Goal: Task Accomplishment & Management: Manage account settings

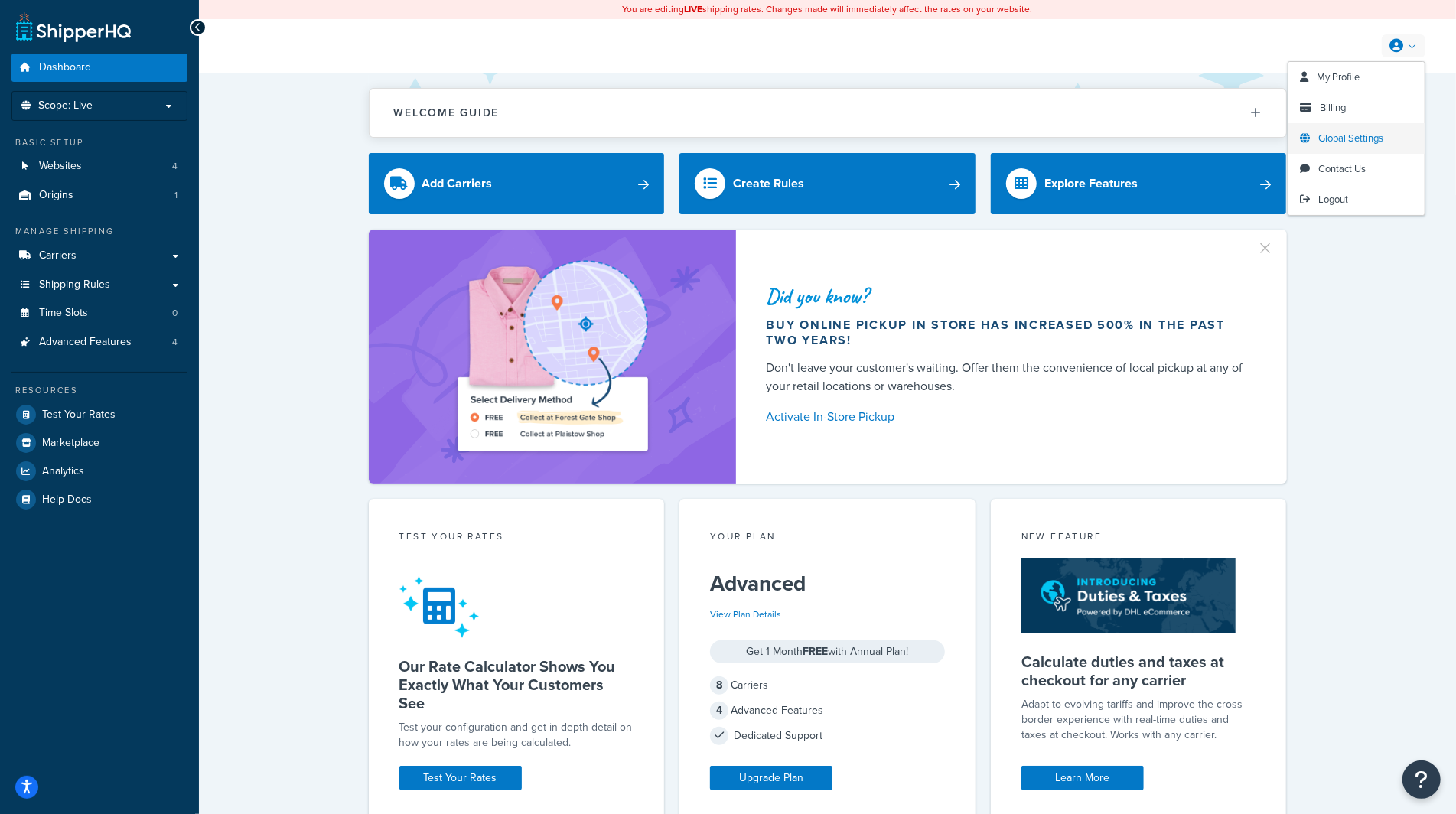
click at [1318, 138] on link "Global Settings" at bounding box center [1356, 138] width 136 height 31
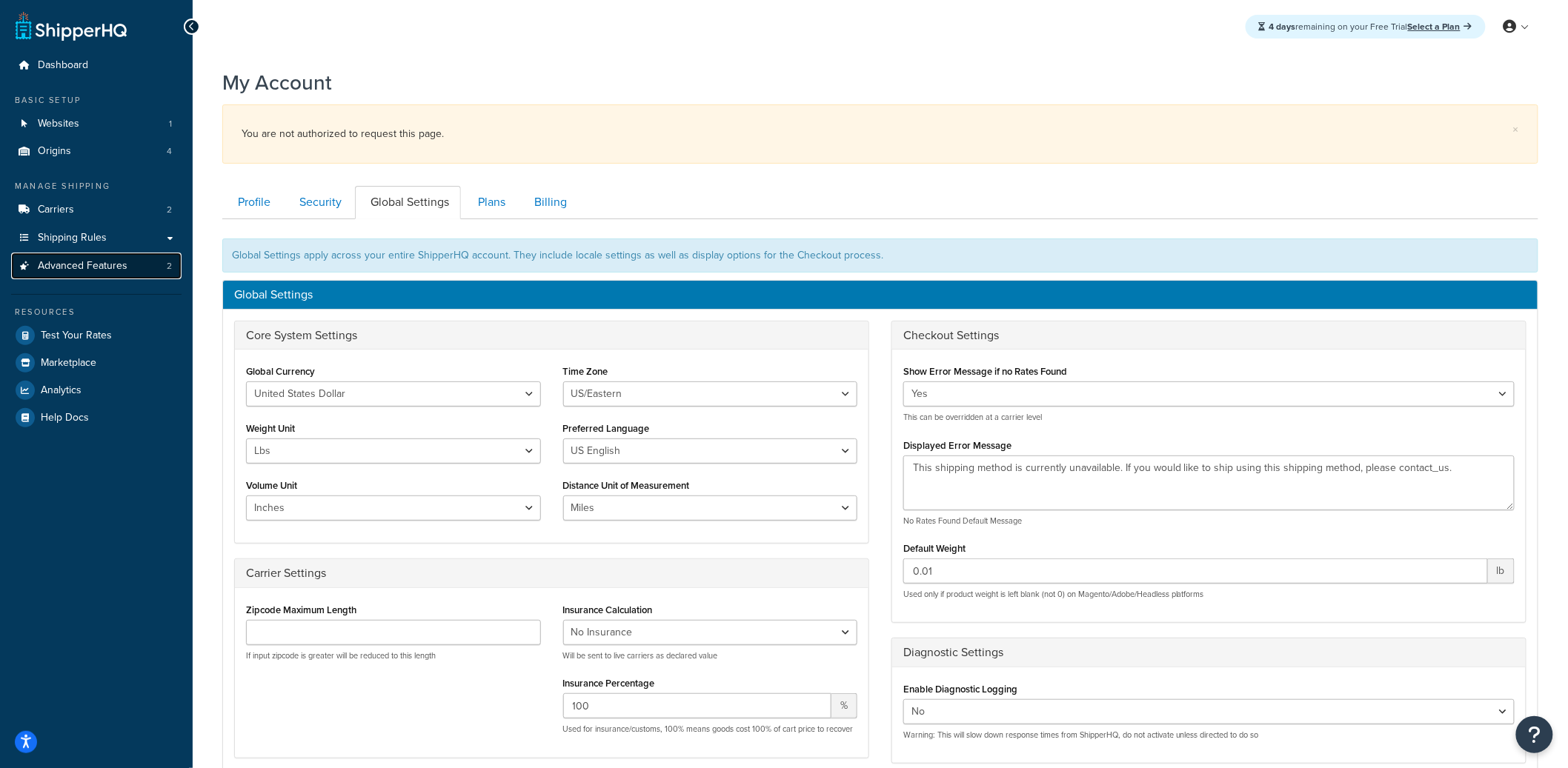
click at [117, 272] on span "Advanced Features" at bounding box center [82, 266] width 90 height 13
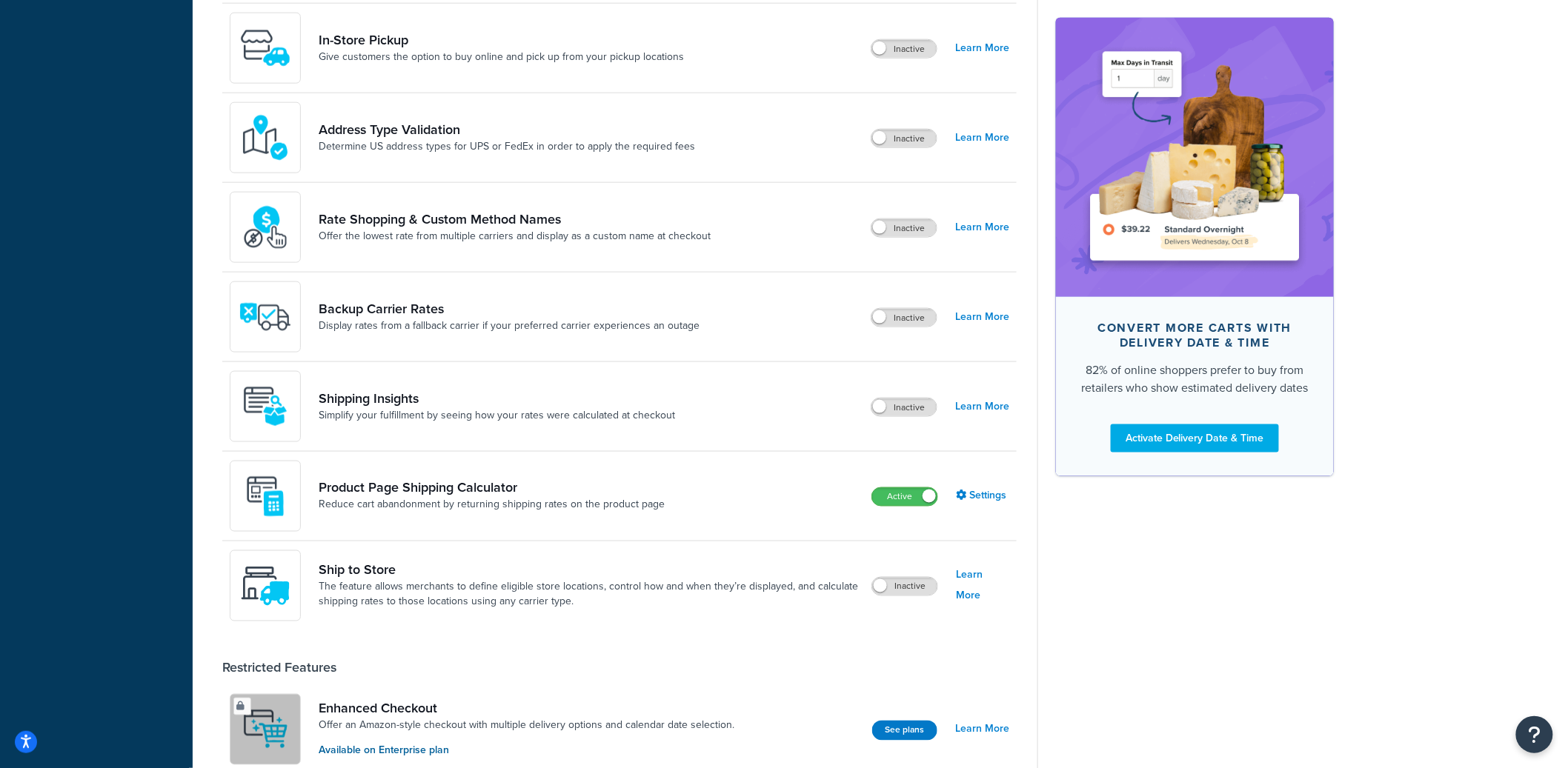
scroll to position [700, 0]
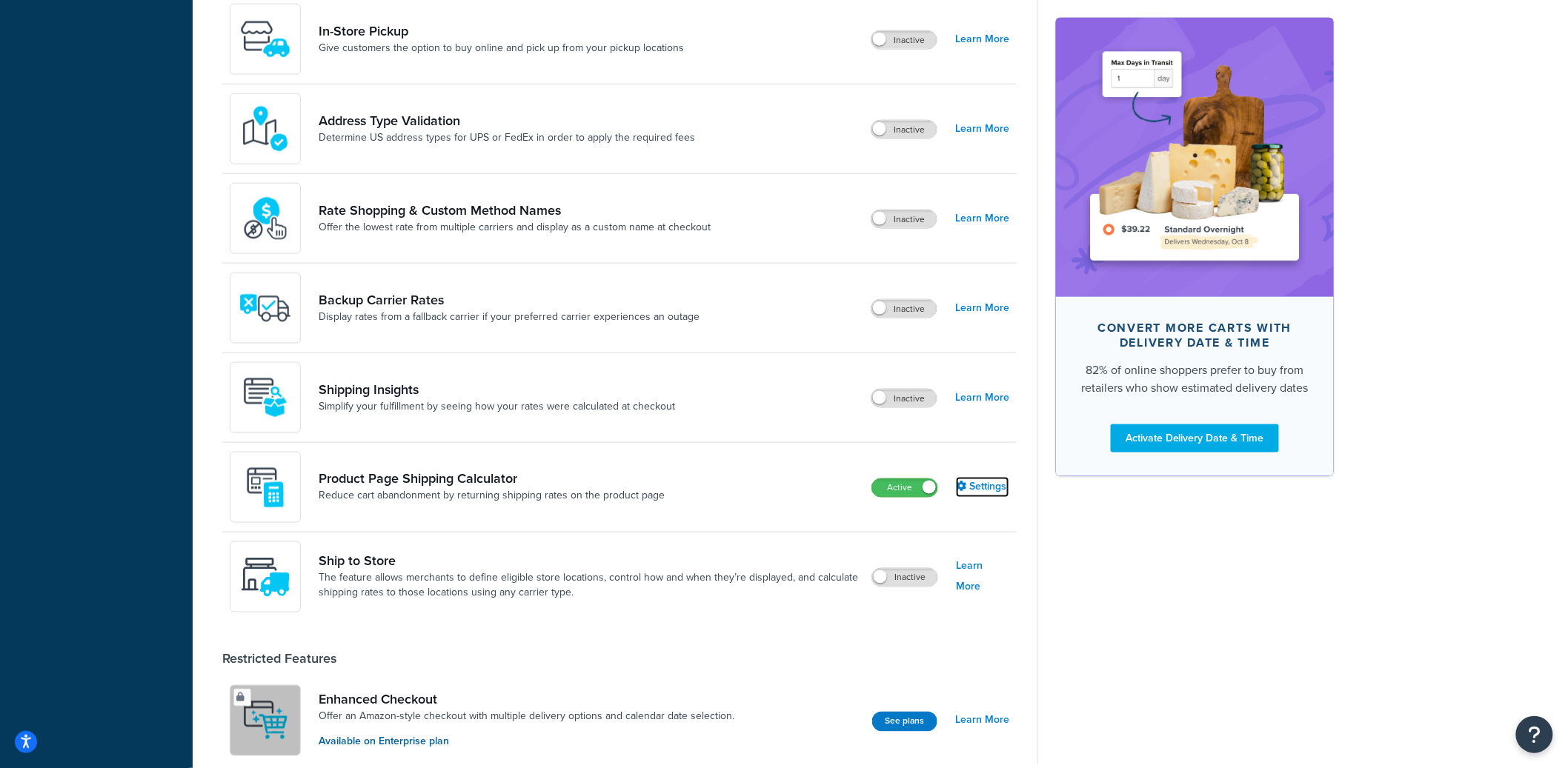
click at [980, 488] on link "Settings" at bounding box center [982, 488] width 53 height 21
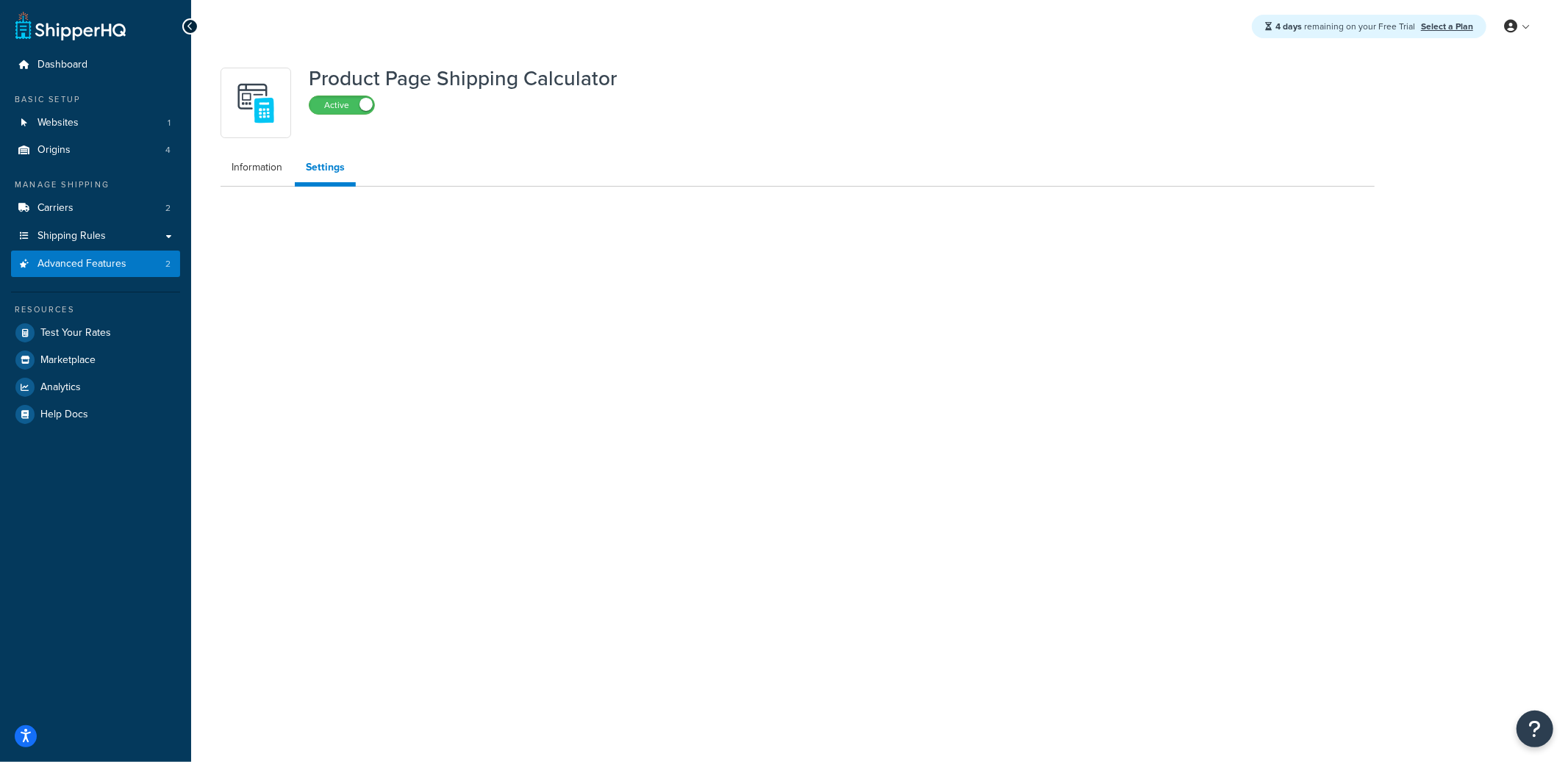
select select "US"
select select "false"
select select "30"
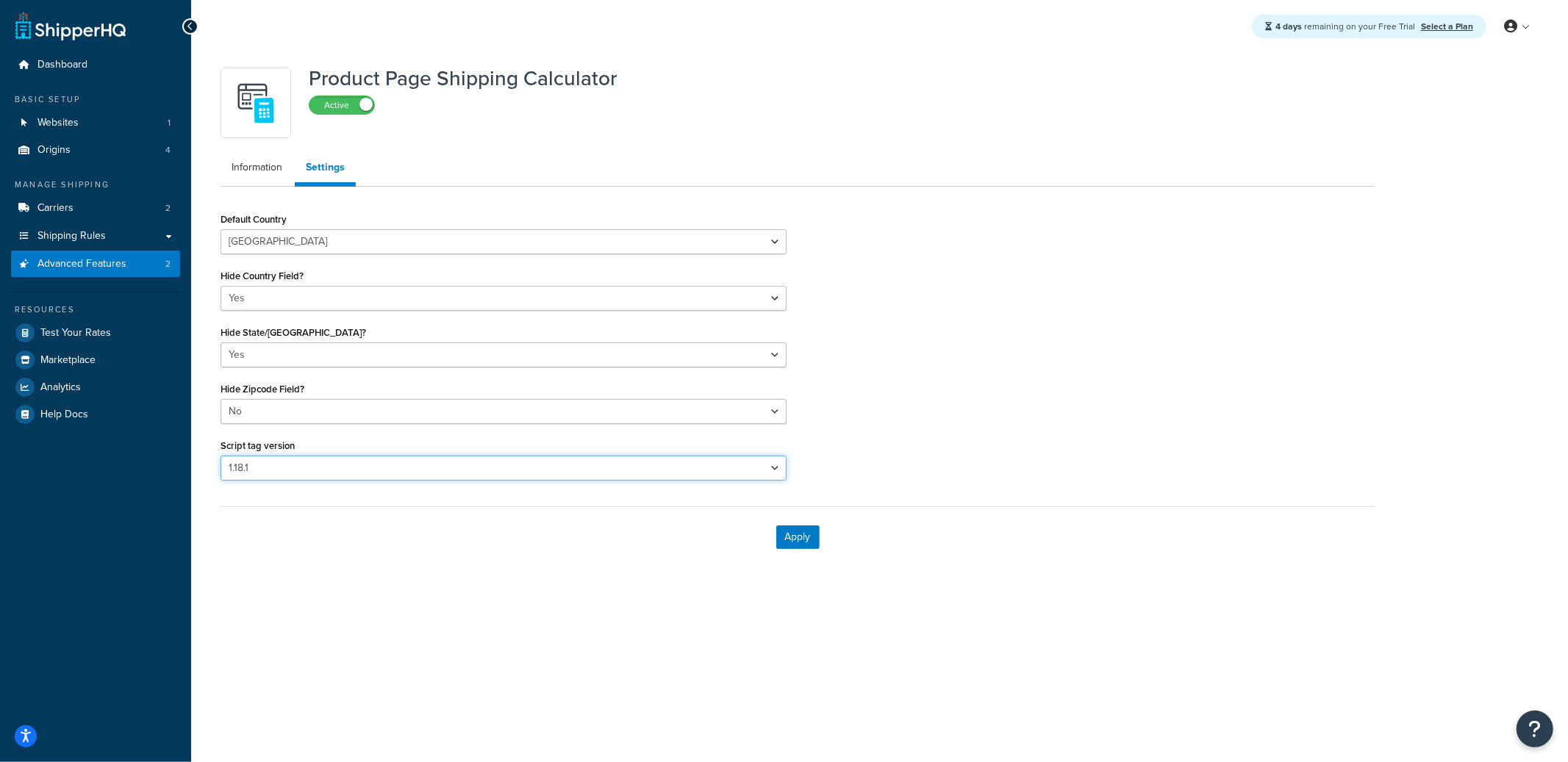
click at [383, 467] on select "Please select a script tag 1.18.1 1.20.1" at bounding box center [503, 468] width 566 height 25
click at [221, 455] on select "Please select a script tag 1.18.1 1.20.1" at bounding box center [503, 468] width 566 height 25
click at [567, 475] on select "Please select a script tag 1.18.1 1.20.1" at bounding box center [503, 468] width 566 height 25
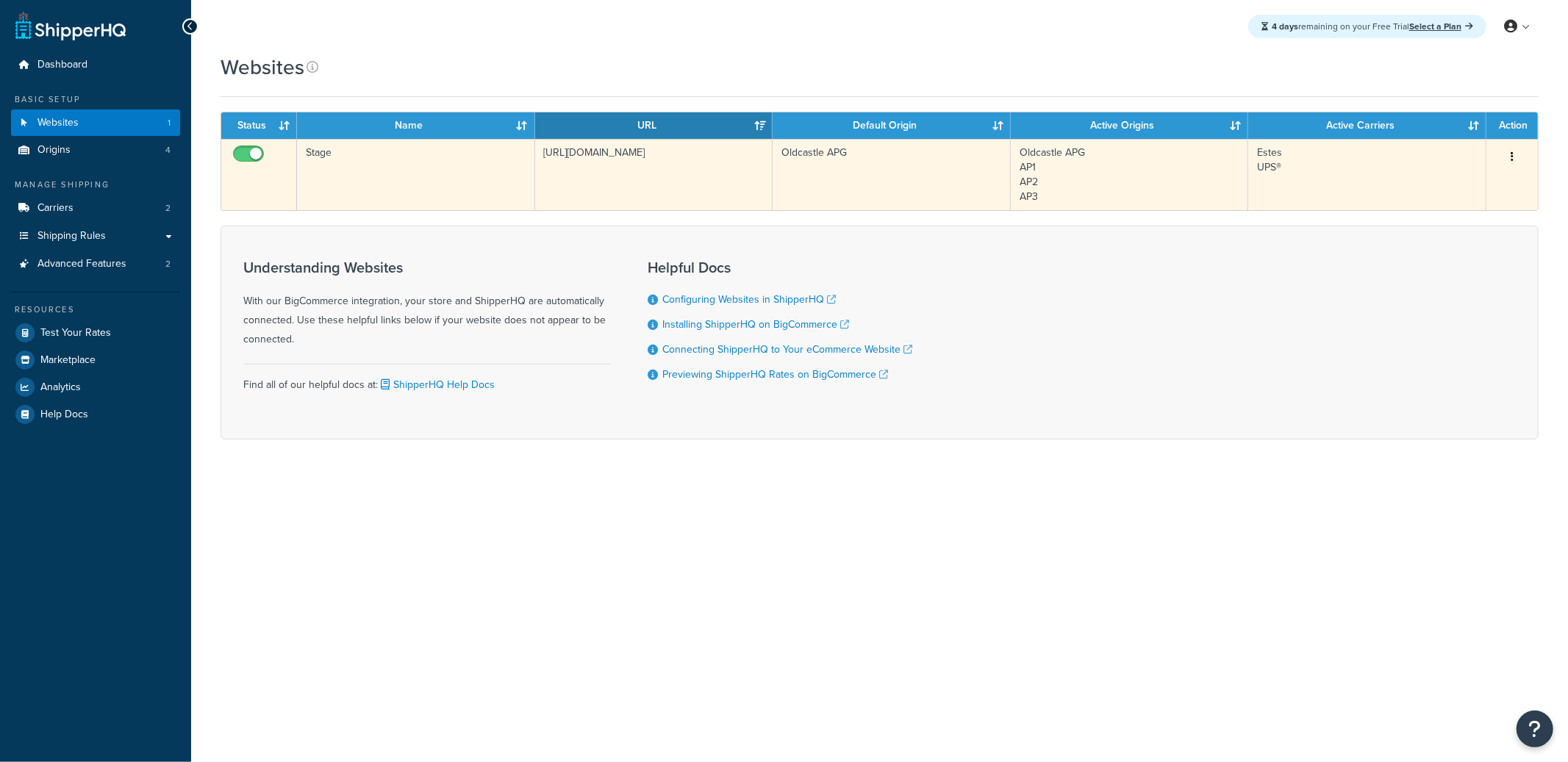
click at [562, 189] on td "[URL][DOMAIN_NAME]" at bounding box center [653, 174] width 238 height 72
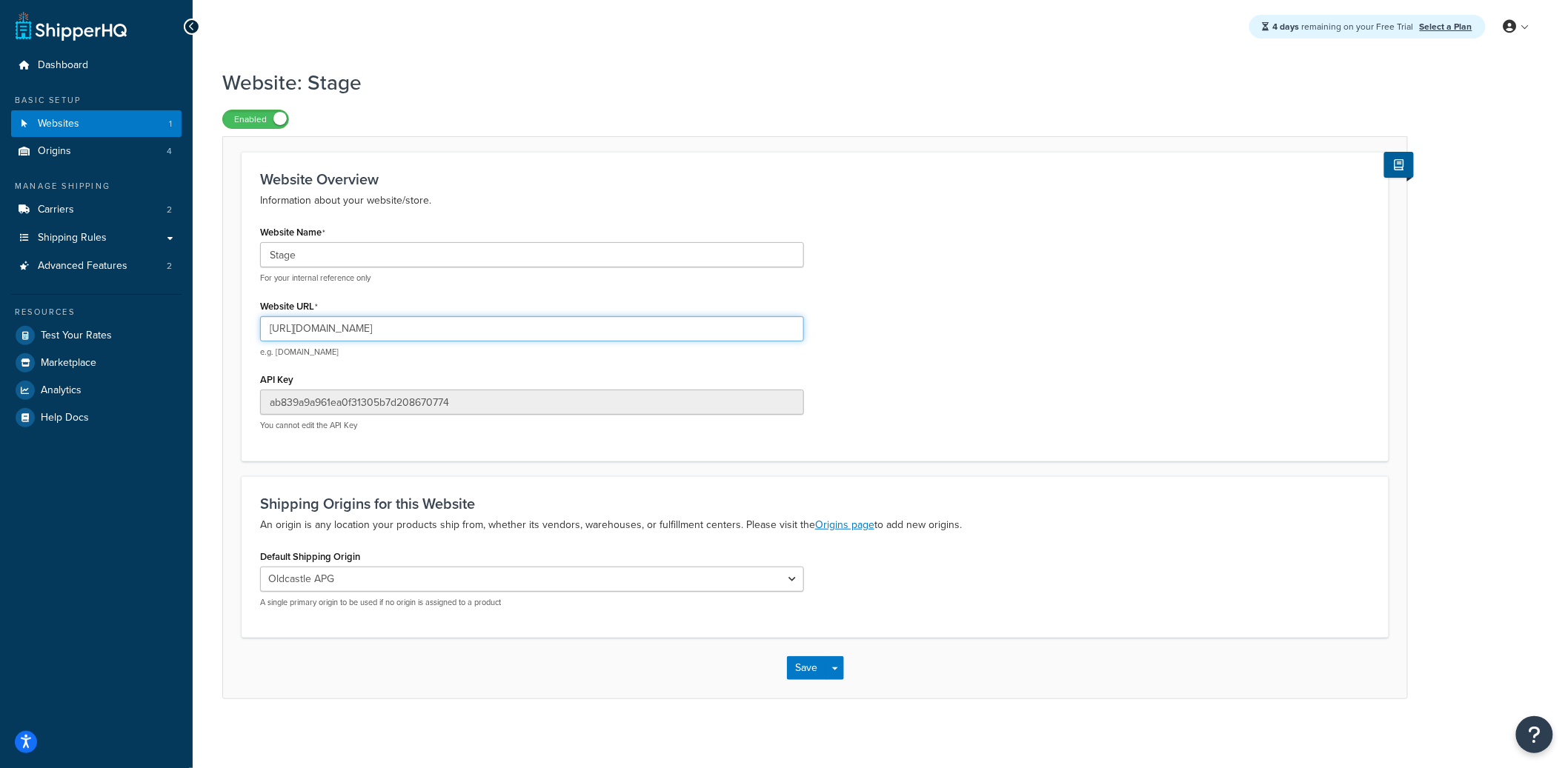
click at [351, 334] on input "[URL][DOMAIN_NAME]" at bounding box center [531, 329] width 544 height 25
click at [351, 334] on input "https://stage-orders.oldcastleapg.com/" at bounding box center [531, 329] width 544 height 25
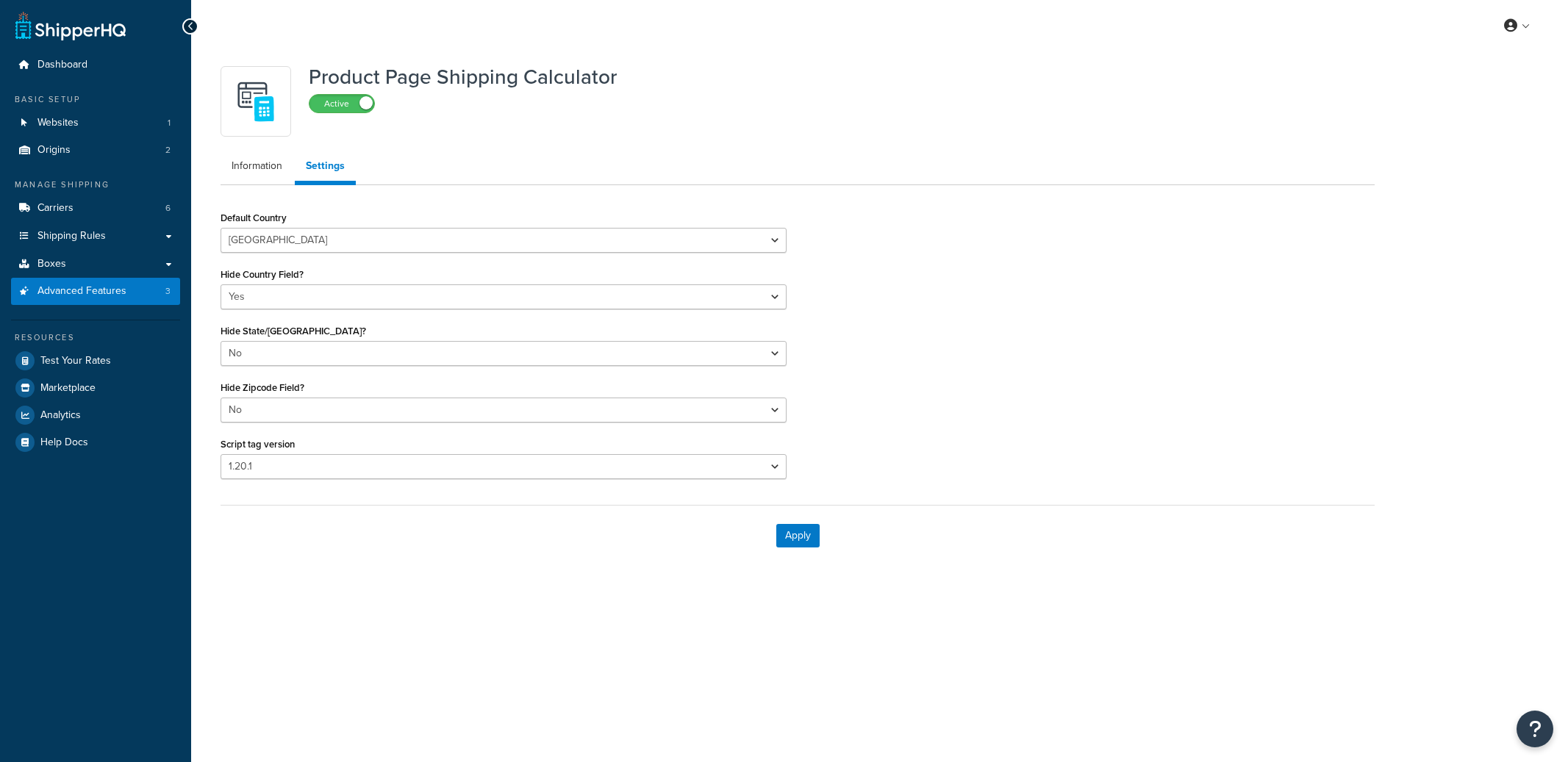
select select "US"
select select "false"
select select "31"
click at [146, 297] on link "Advanced Features 3" at bounding box center [95, 291] width 169 height 27
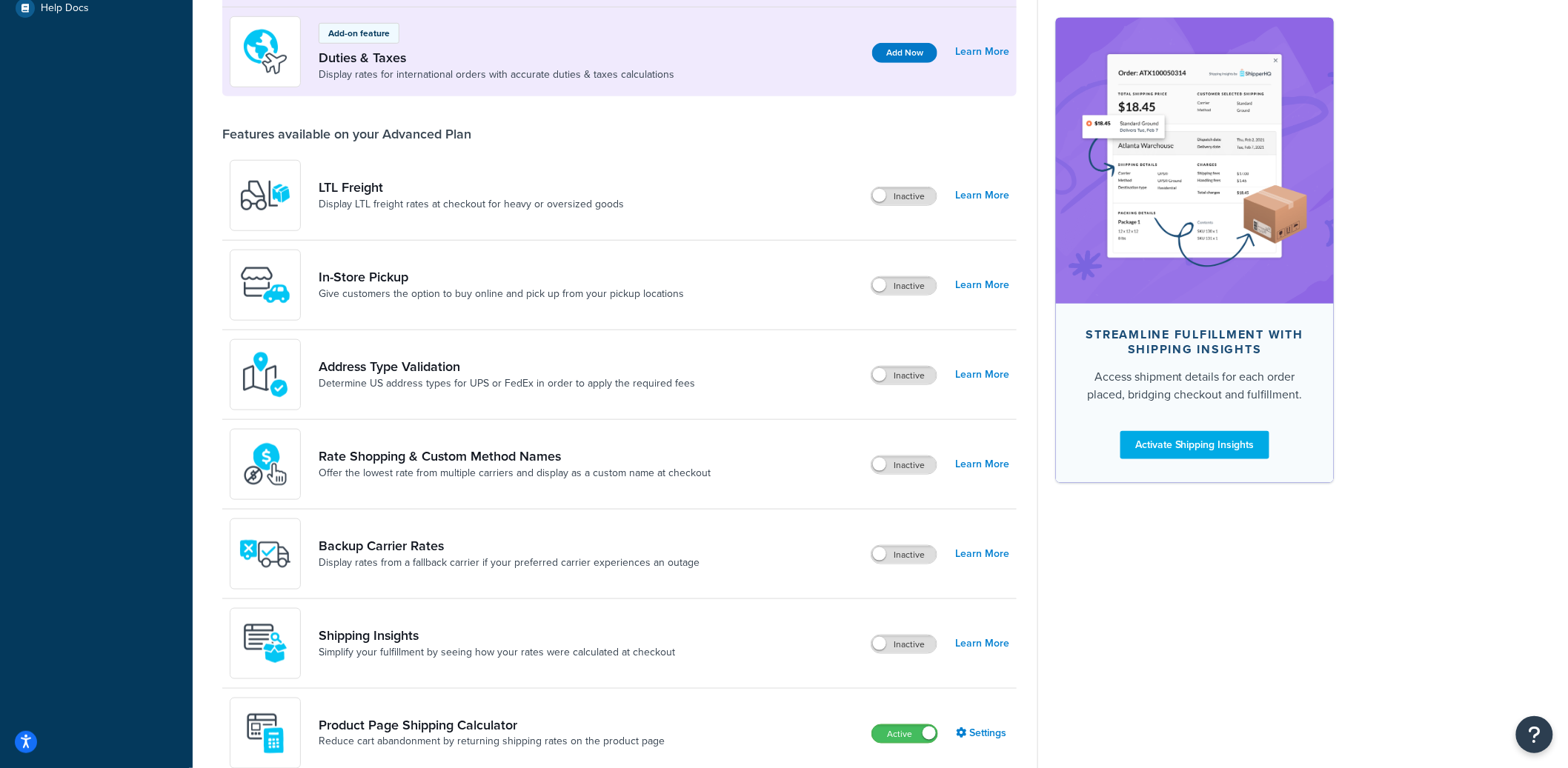
scroll to position [575, 0]
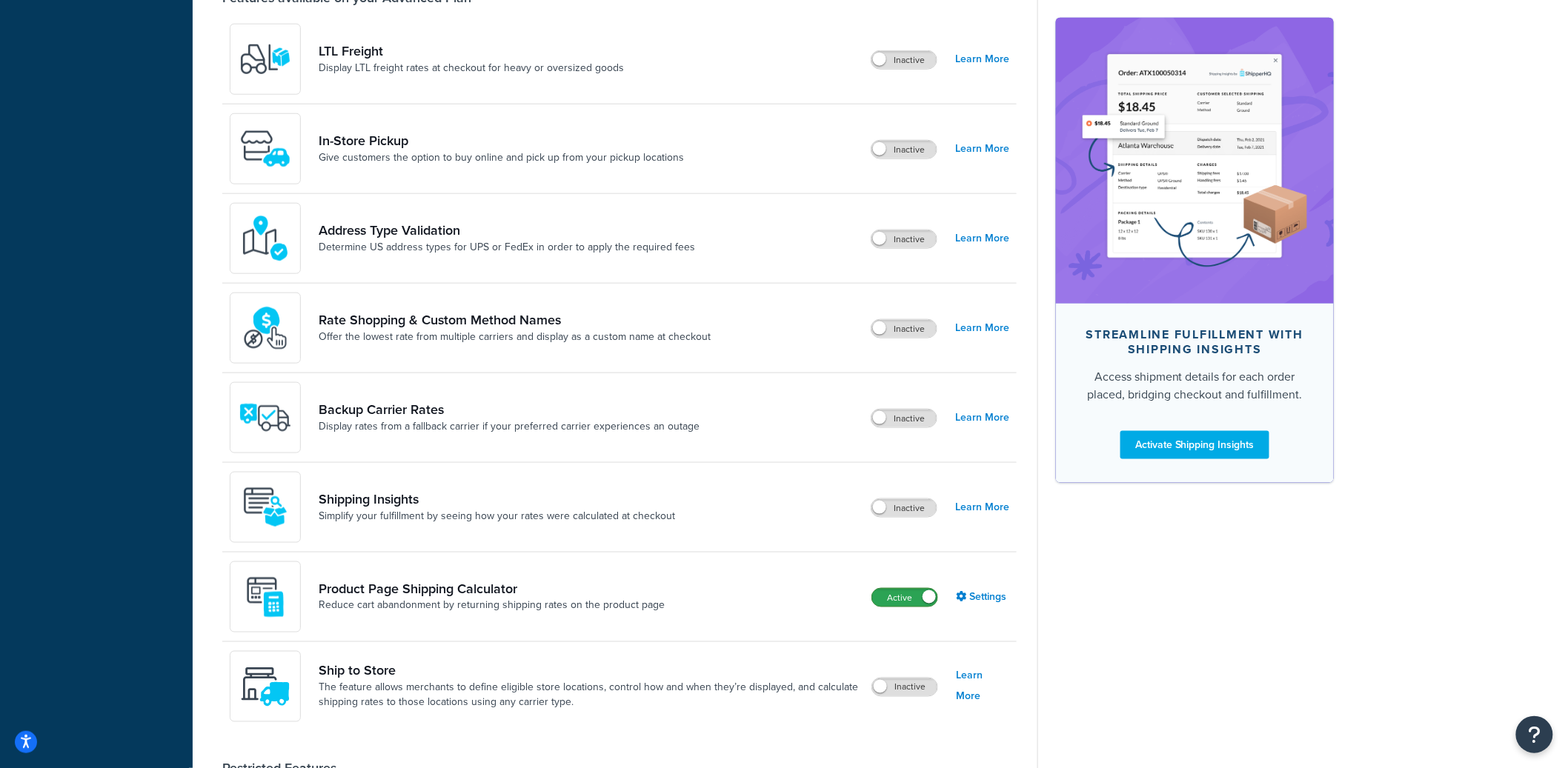
click at [900, 602] on label "Active" at bounding box center [905, 598] width 65 height 17
click at [919, 597] on label "Inactive" at bounding box center [904, 598] width 65 height 17
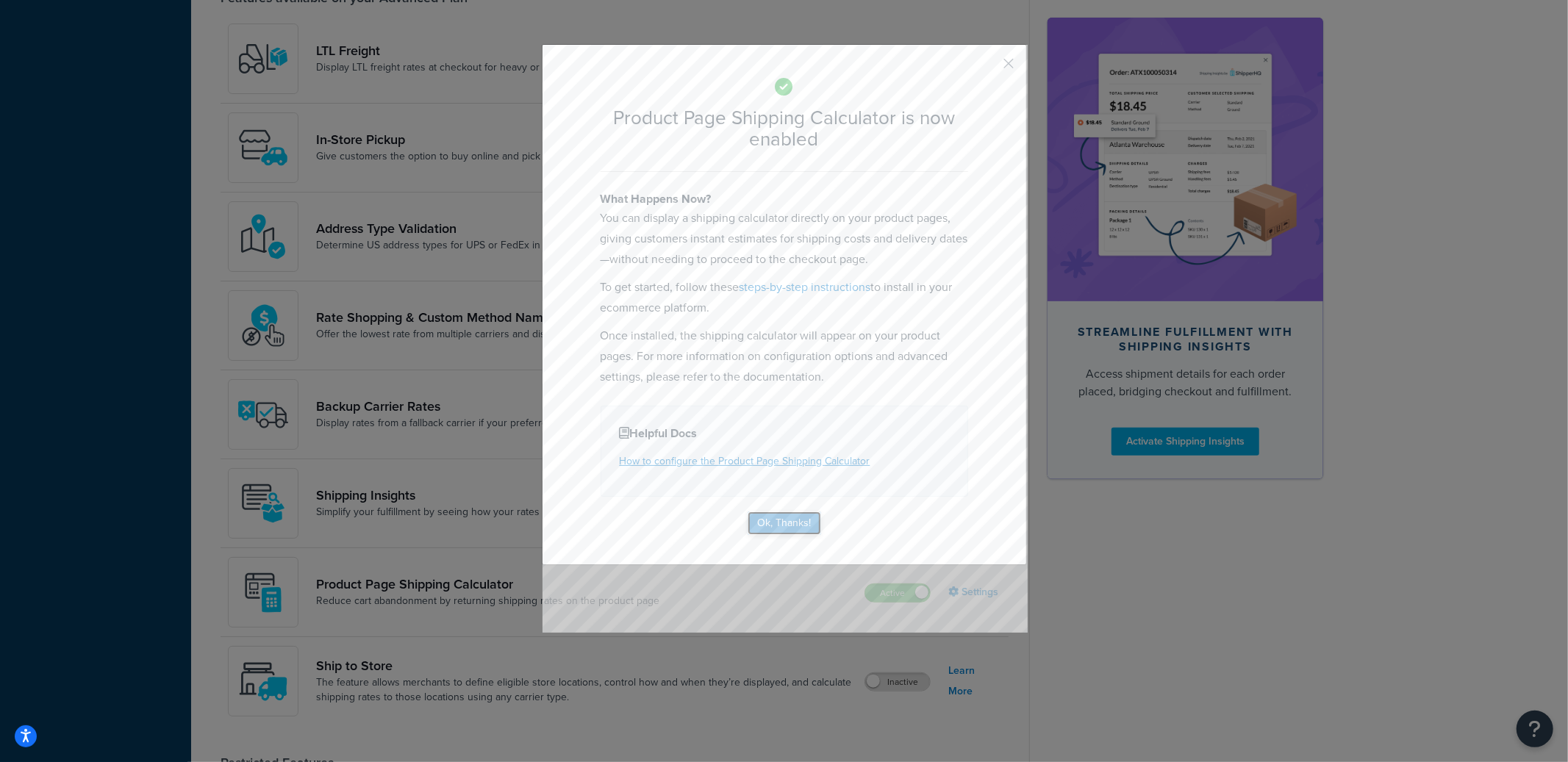
click at [785, 523] on button "Ok, Thanks!" at bounding box center [784, 523] width 74 height 24
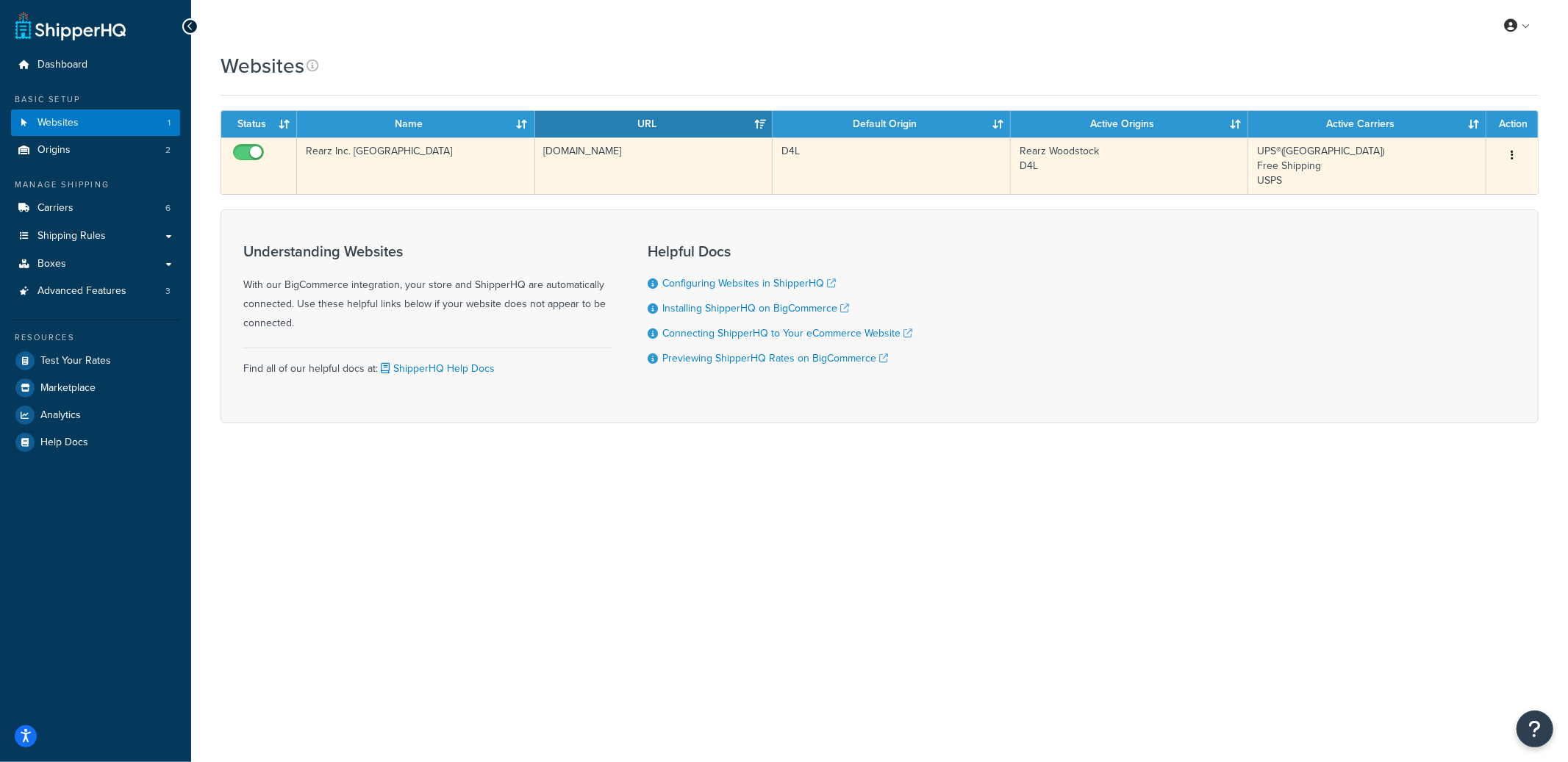
click at [581, 182] on td "[DOMAIN_NAME]" at bounding box center [653, 165] width 238 height 56
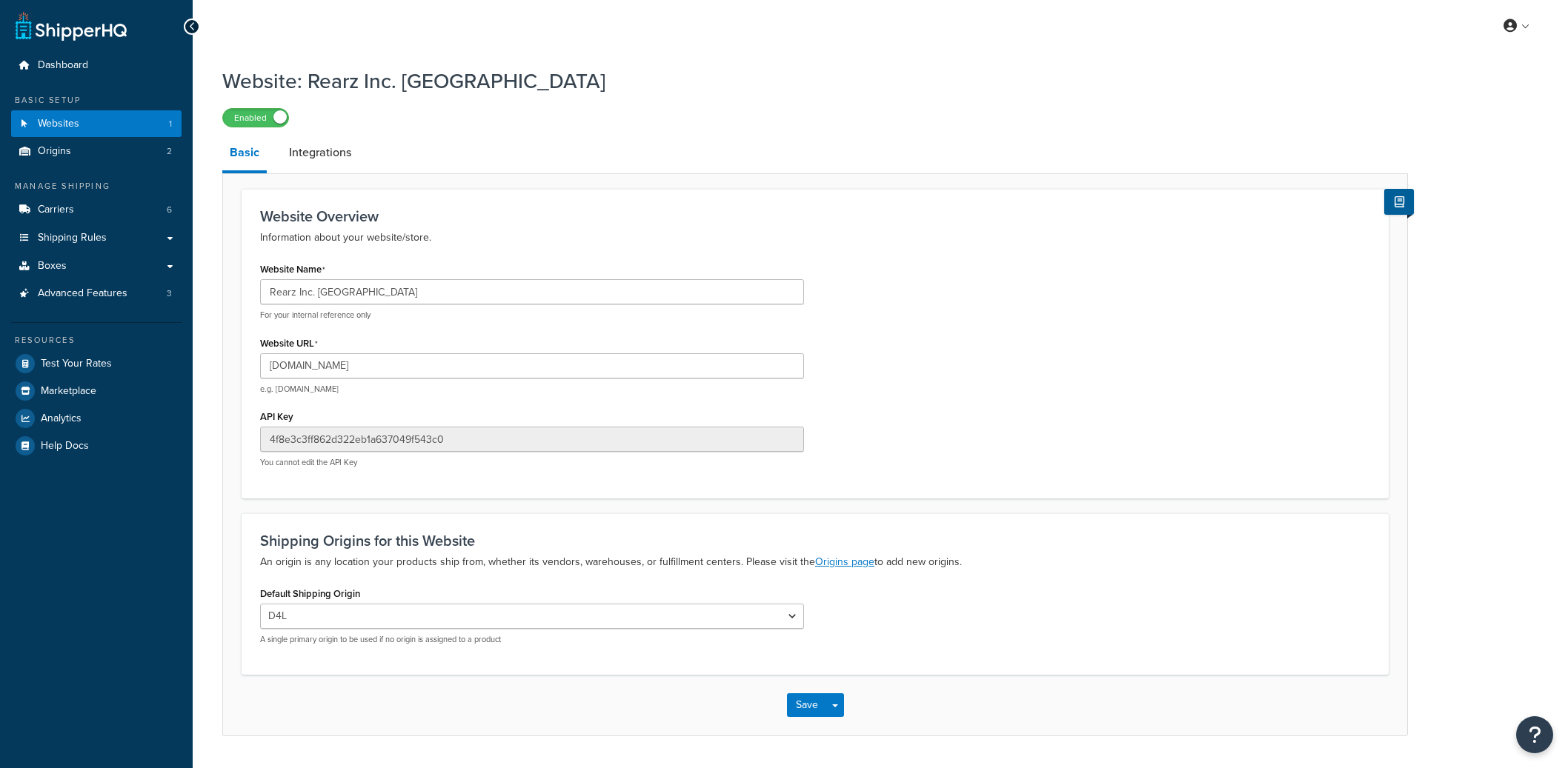
select select "168182"
click at [295, 367] on input "us.rearz.com" at bounding box center [531, 366] width 544 height 25
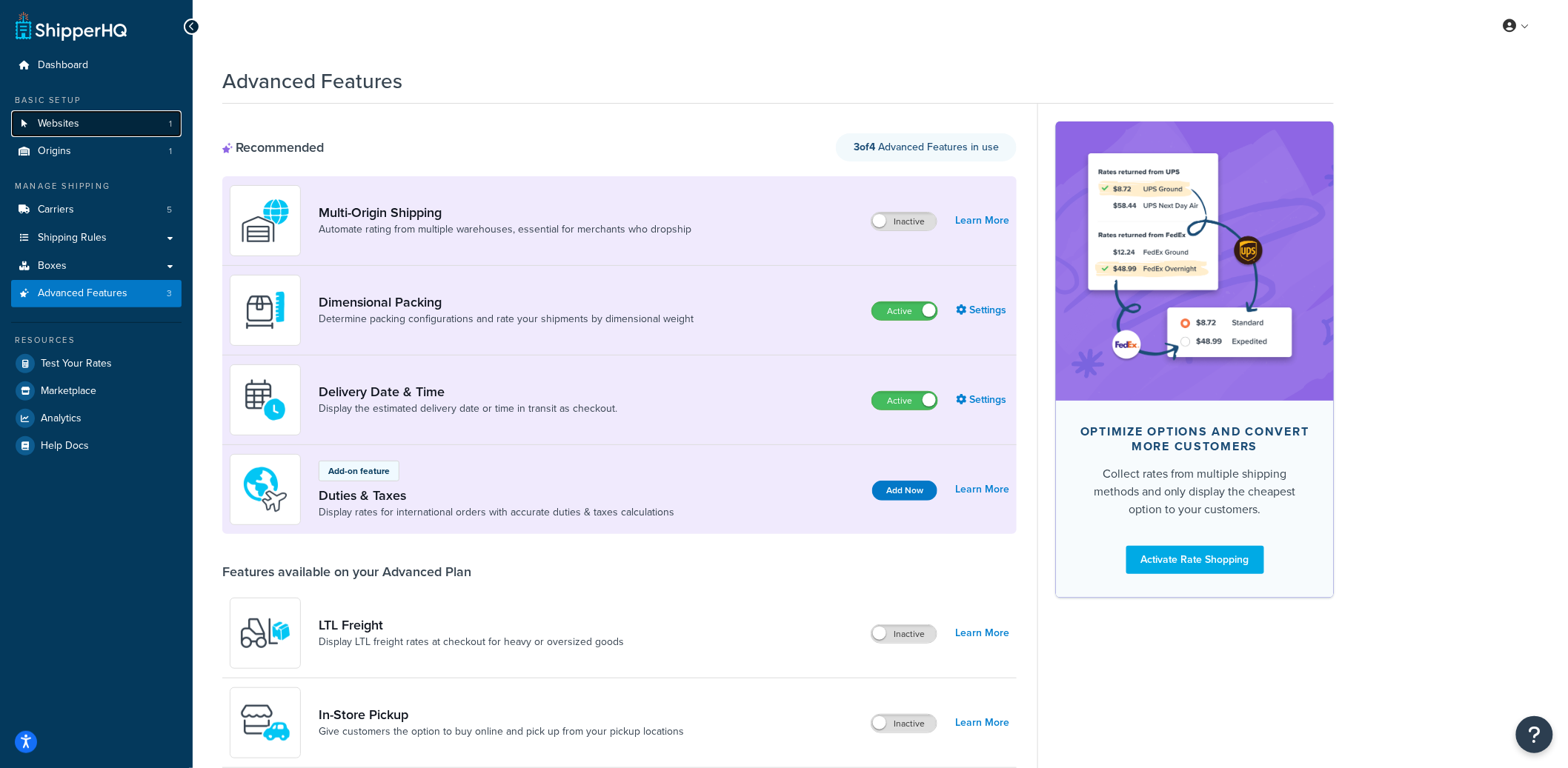
click at [98, 118] on link "Websites 1" at bounding box center [96, 124] width 170 height 27
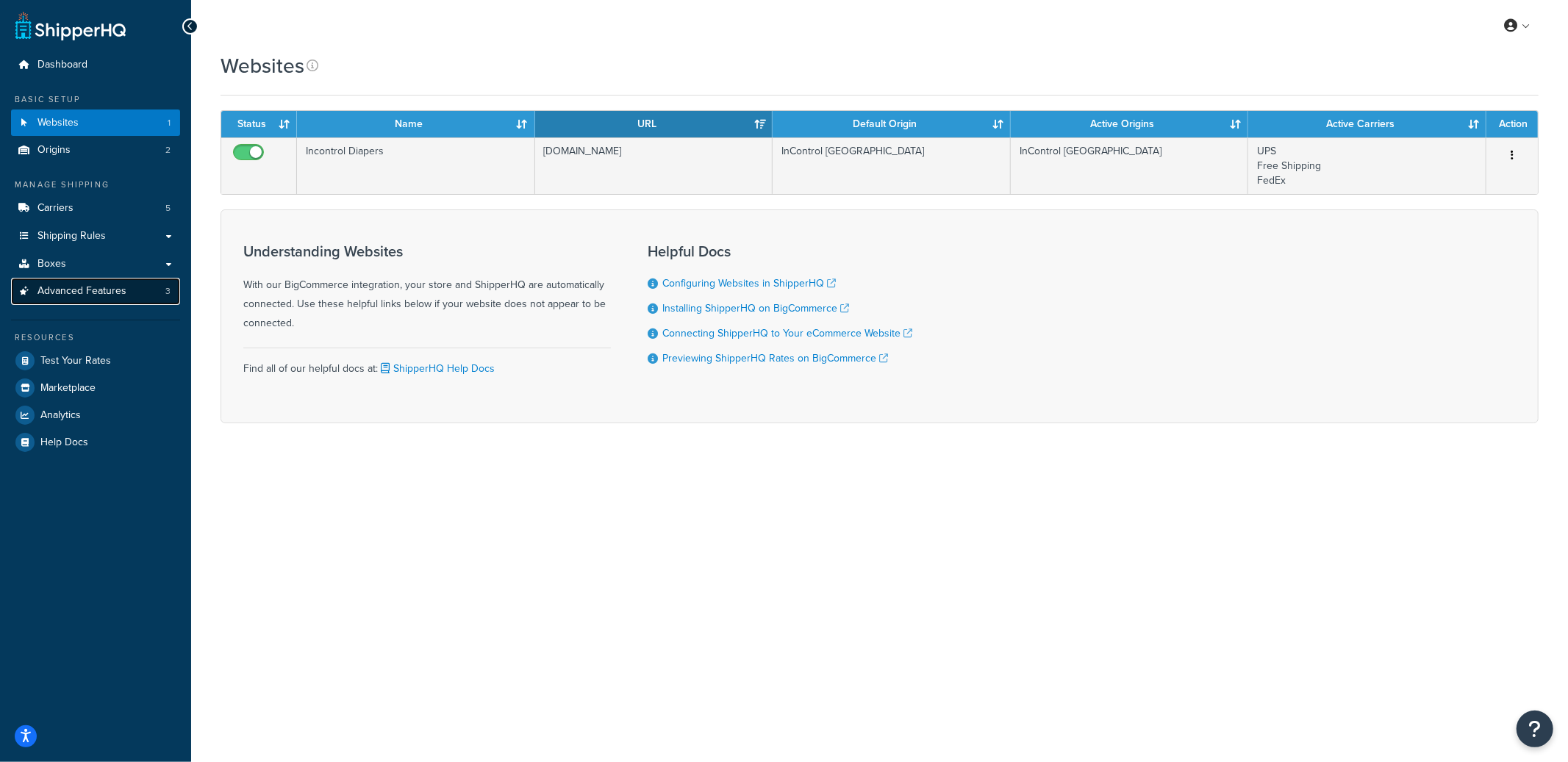
click at [106, 292] on span "Advanced Features" at bounding box center [81, 291] width 89 height 12
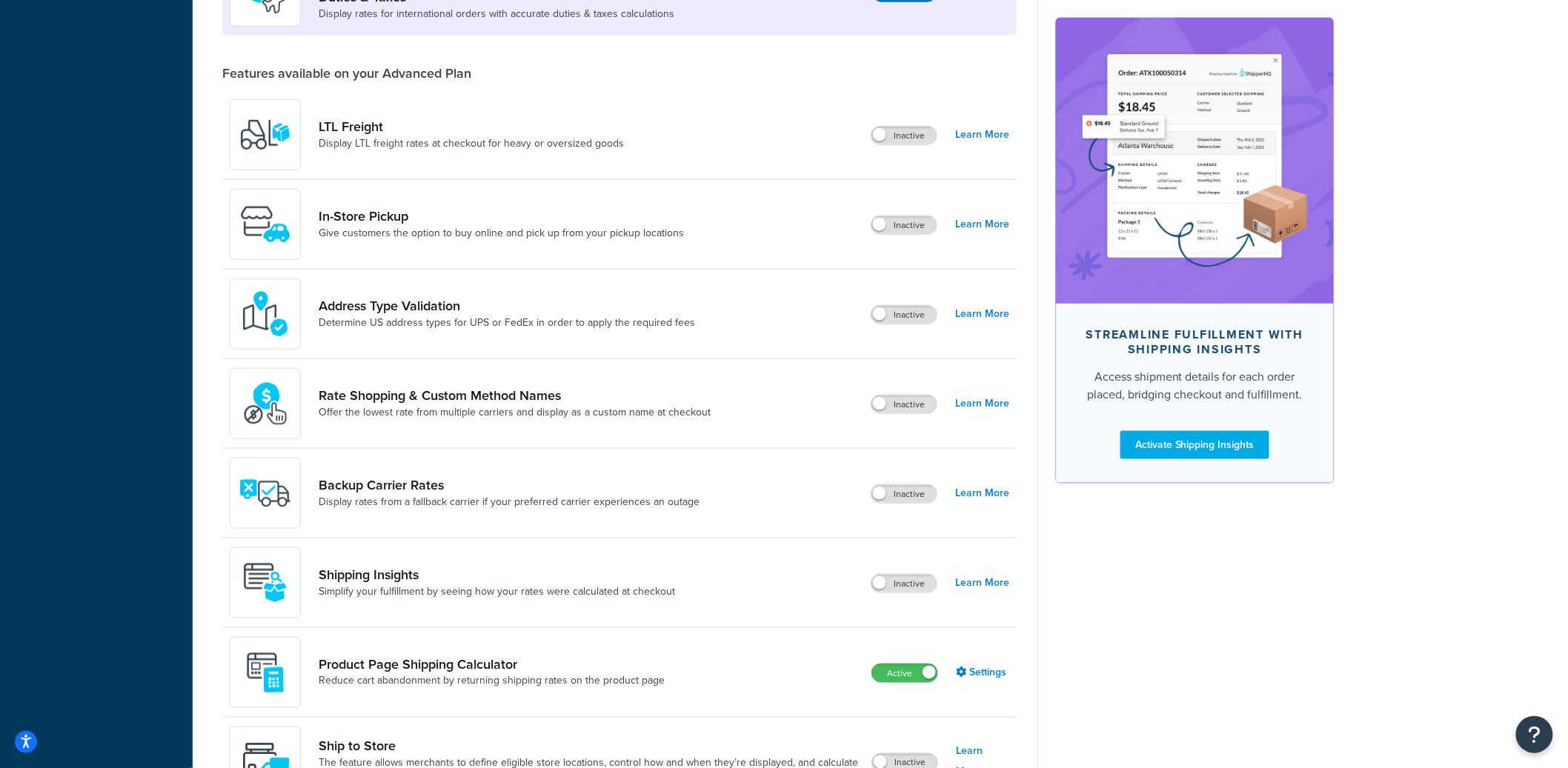
scroll to position [755, 0]
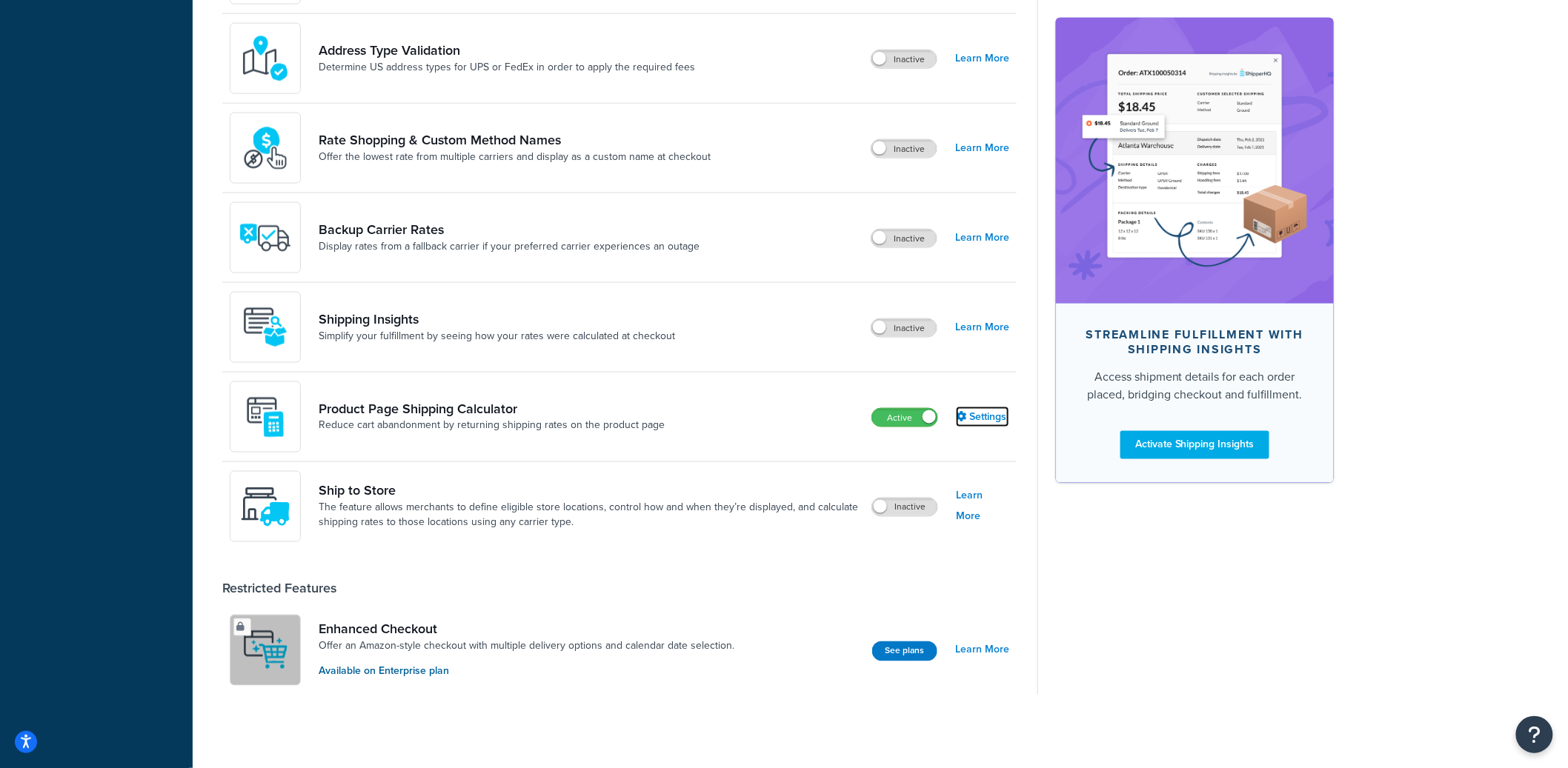
click at [979, 419] on link "Settings" at bounding box center [982, 418] width 53 height 21
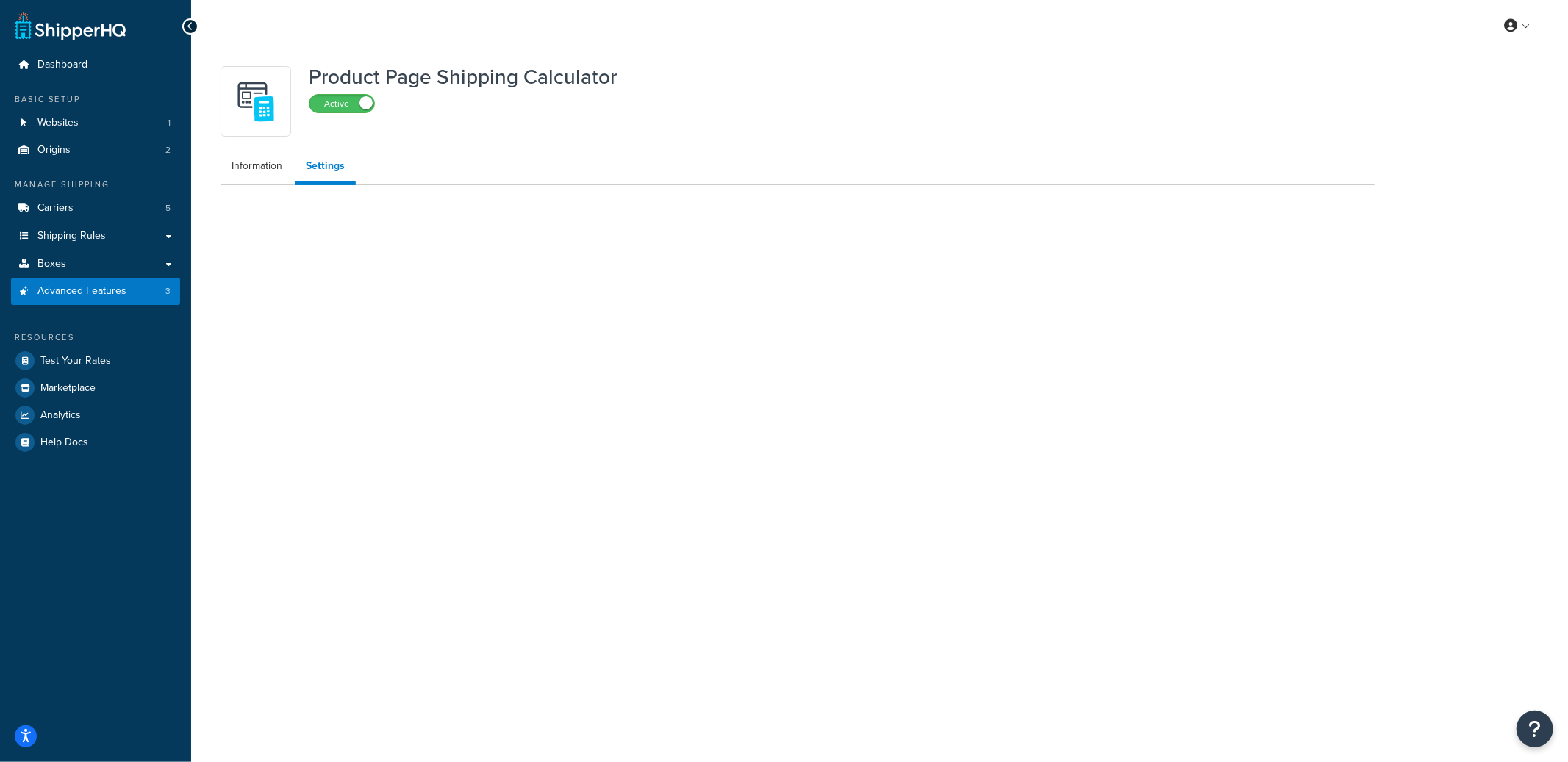
select select "US"
select select "false"
select select "31"
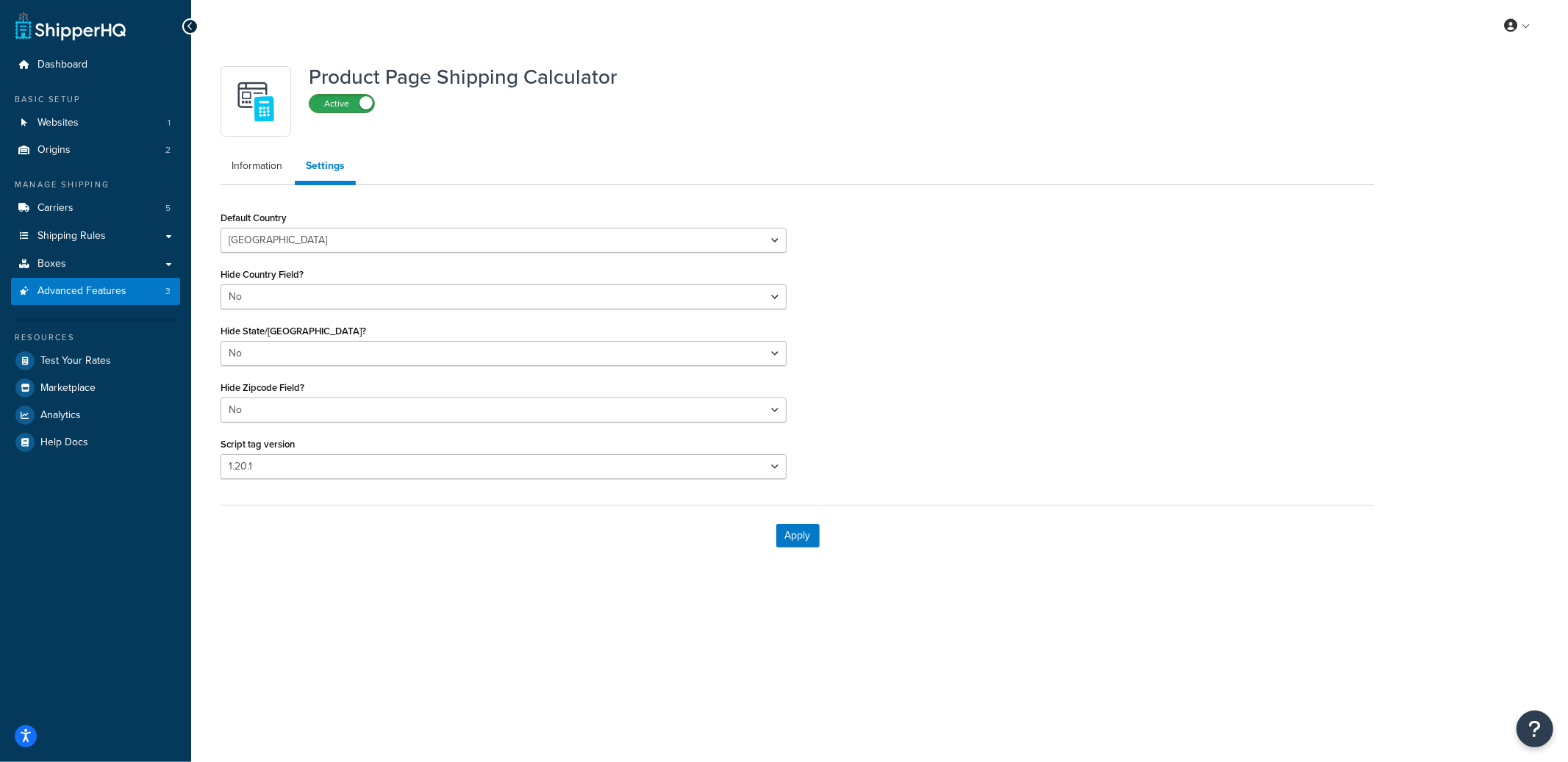
click at [350, 105] on label "Active" at bounding box center [342, 103] width 65 height 17
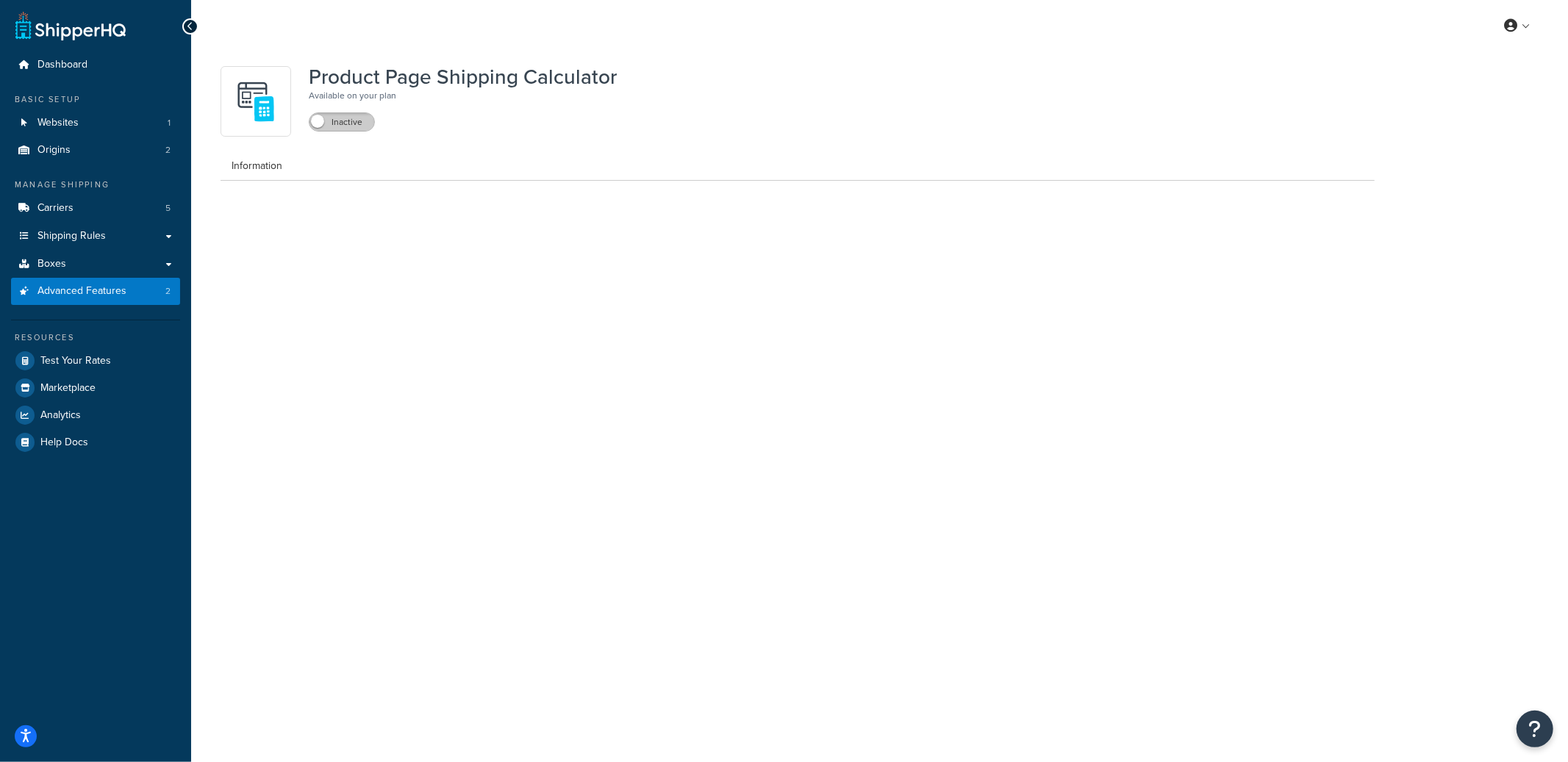
click at [358, 129] on label "Inactive" at bounding box center [342, 122] width 65 height 17
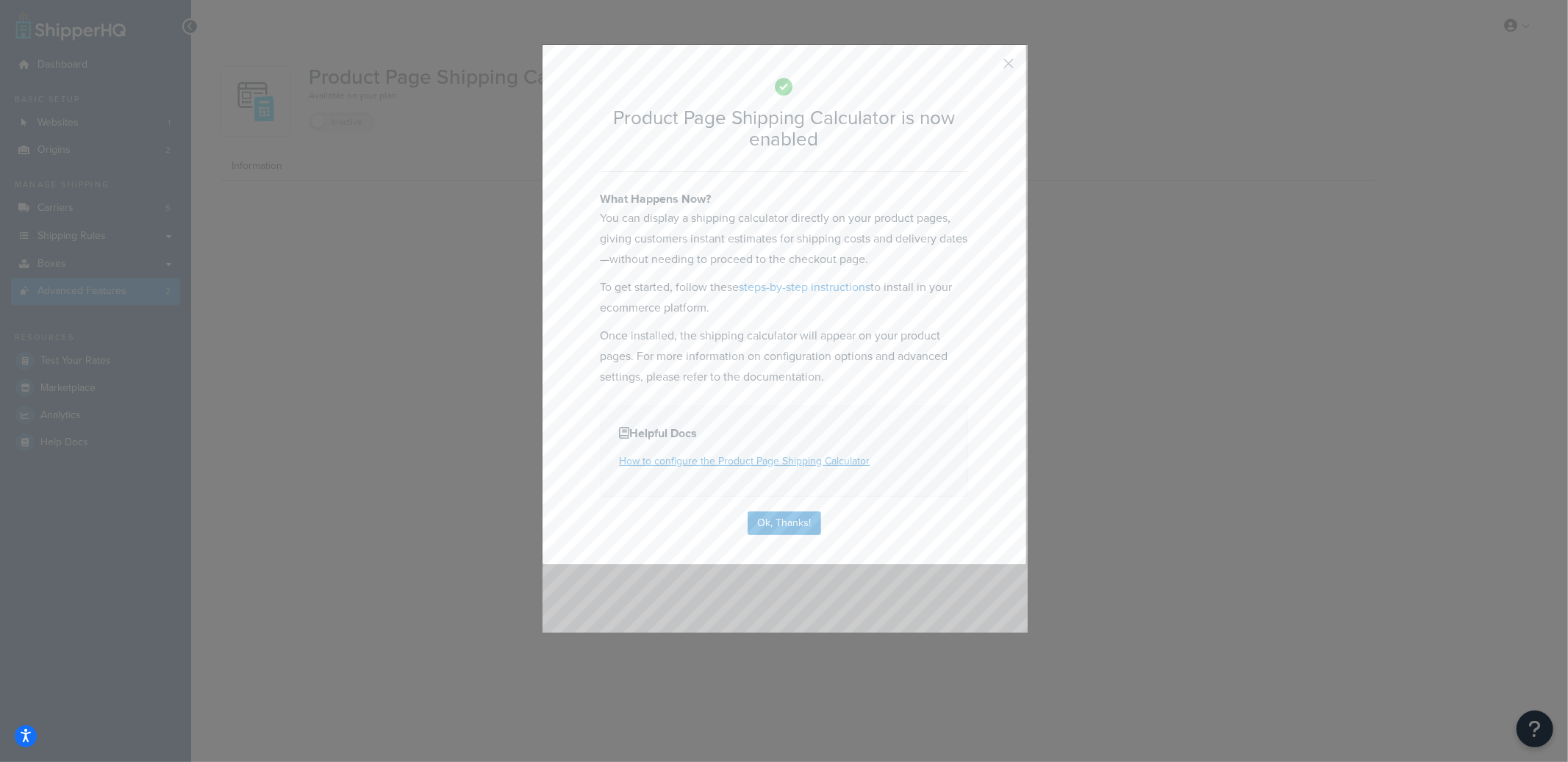
select select "US"
select select "false"
select select "31"
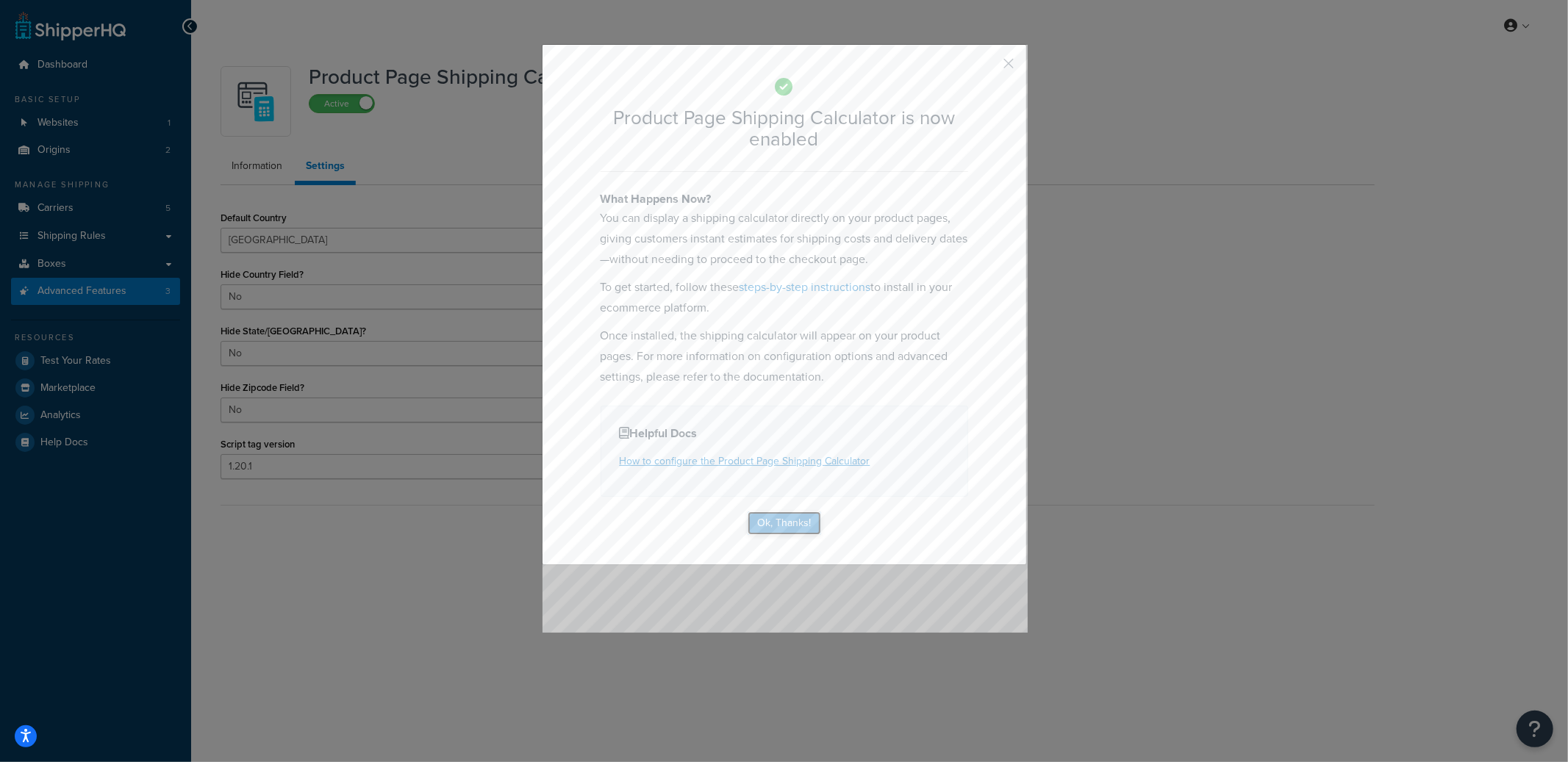
click at [779, 524] on button "Ok, Thanks!" at bounding box center [784, 523] width 74 height 24
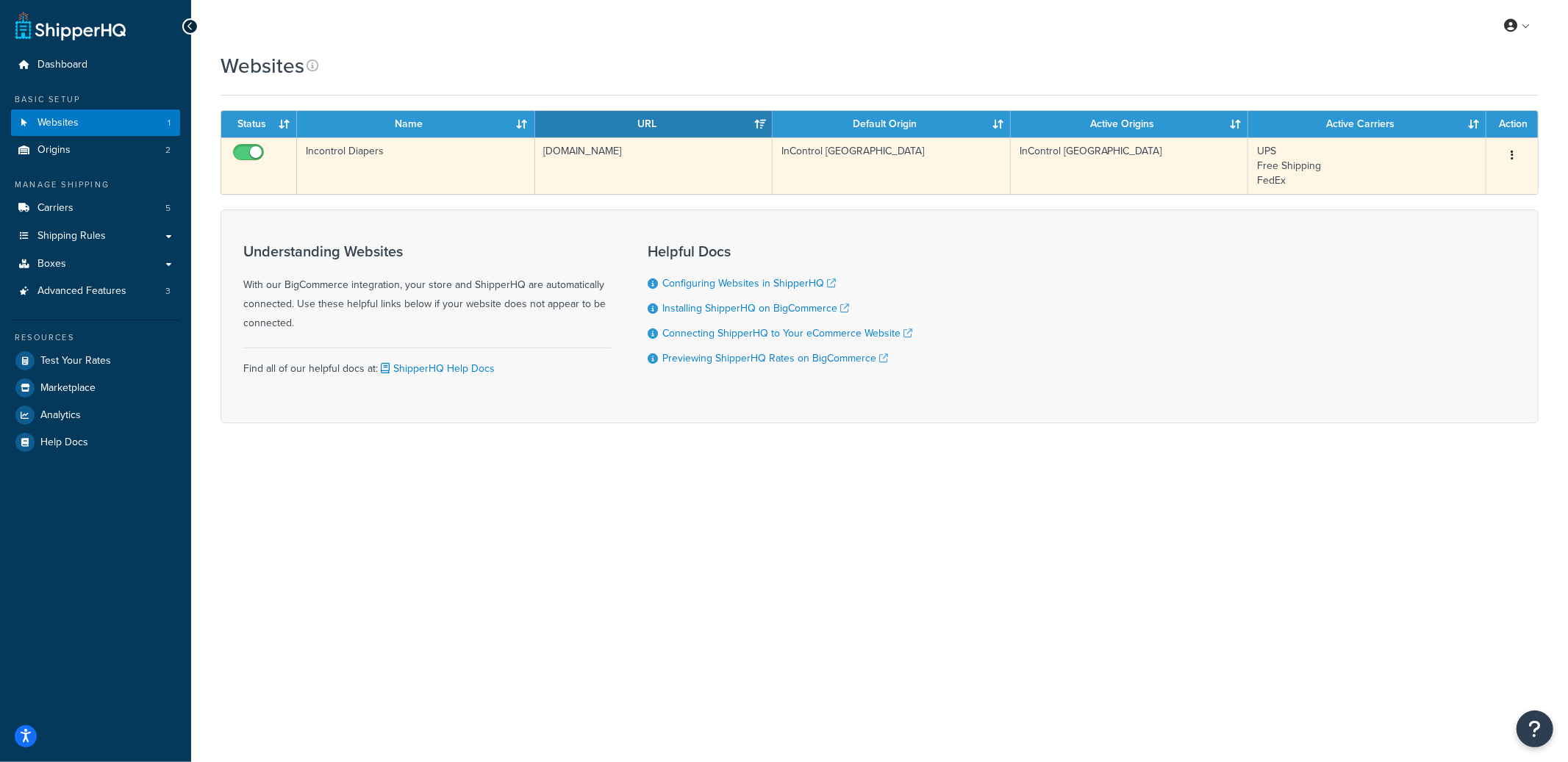
click at [446, 164] on td "Incontrol Diapers" at bounding box center [415, 165] width 238 height 56
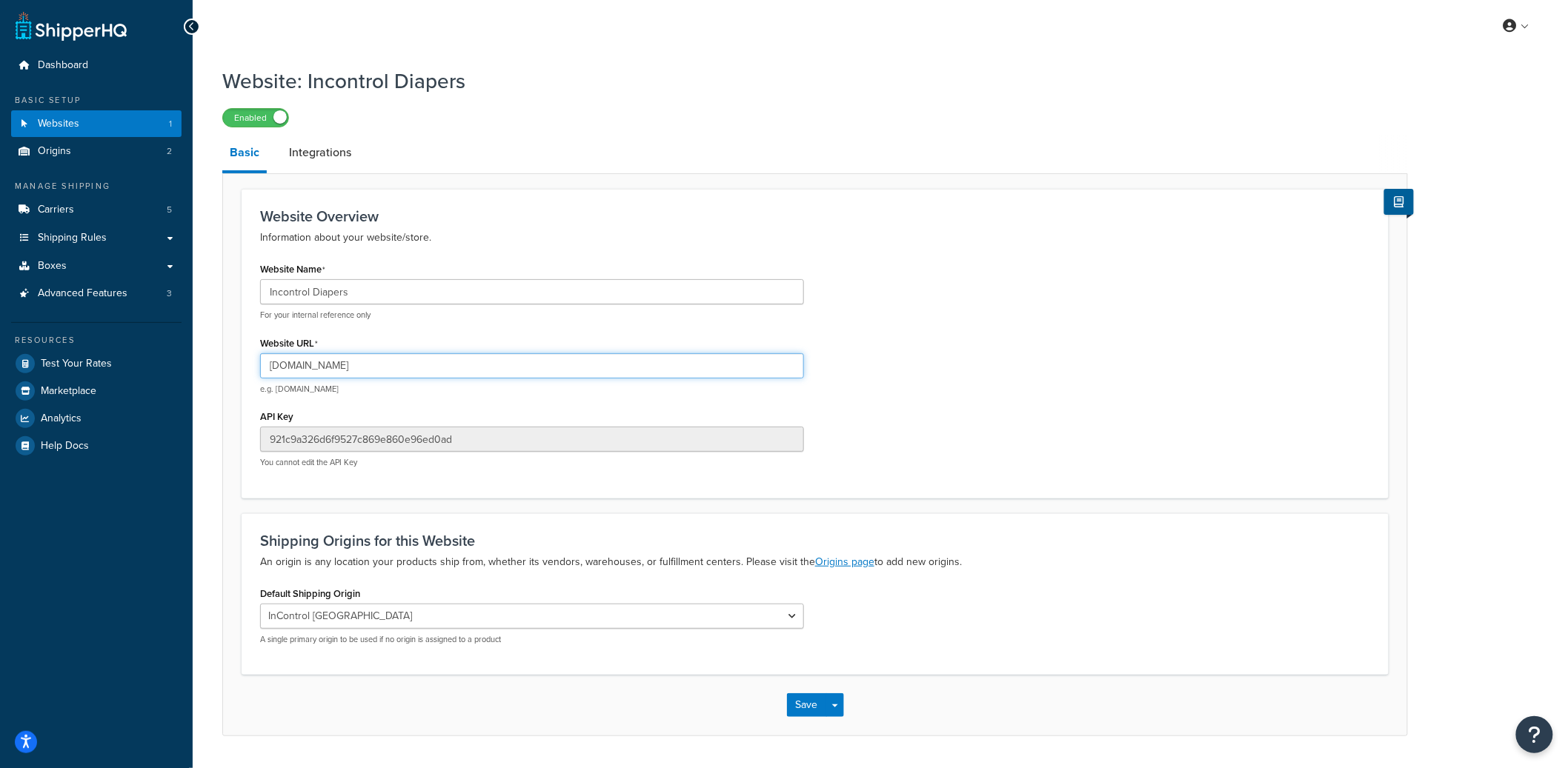
click at [318, 366] on input "[DOMAIN_NAME]" at bounding box center [531, 366] width 544 height 25
click at [318, 366] on input "incontroldiapers.com" at bounding box center [531, 366] width 544 height 25
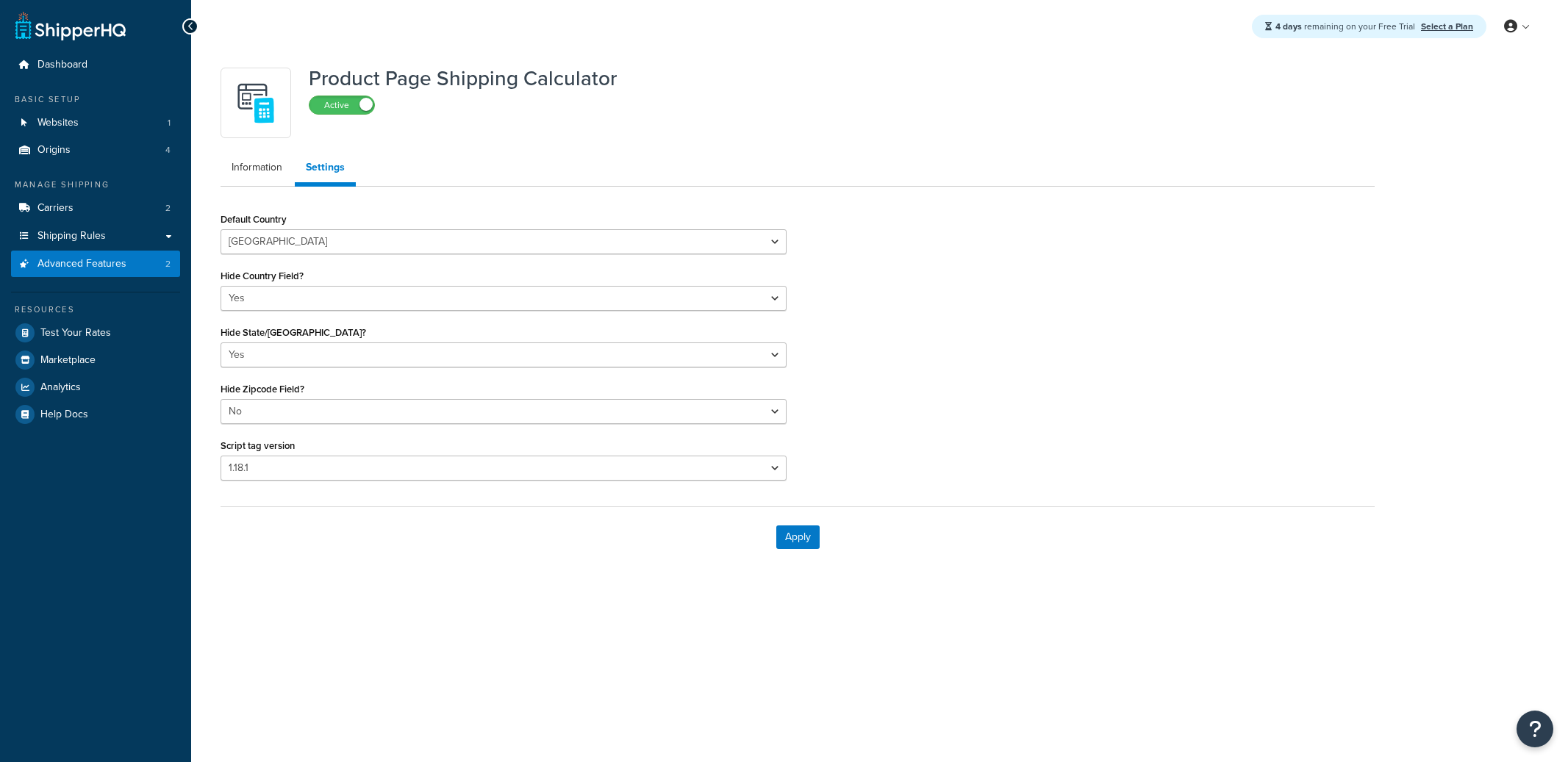
select select "US"
select select "false"
select select "30"
click at [117, 267] on span "Advanced Features" at bounding box center [81, 264] width 89 height 12
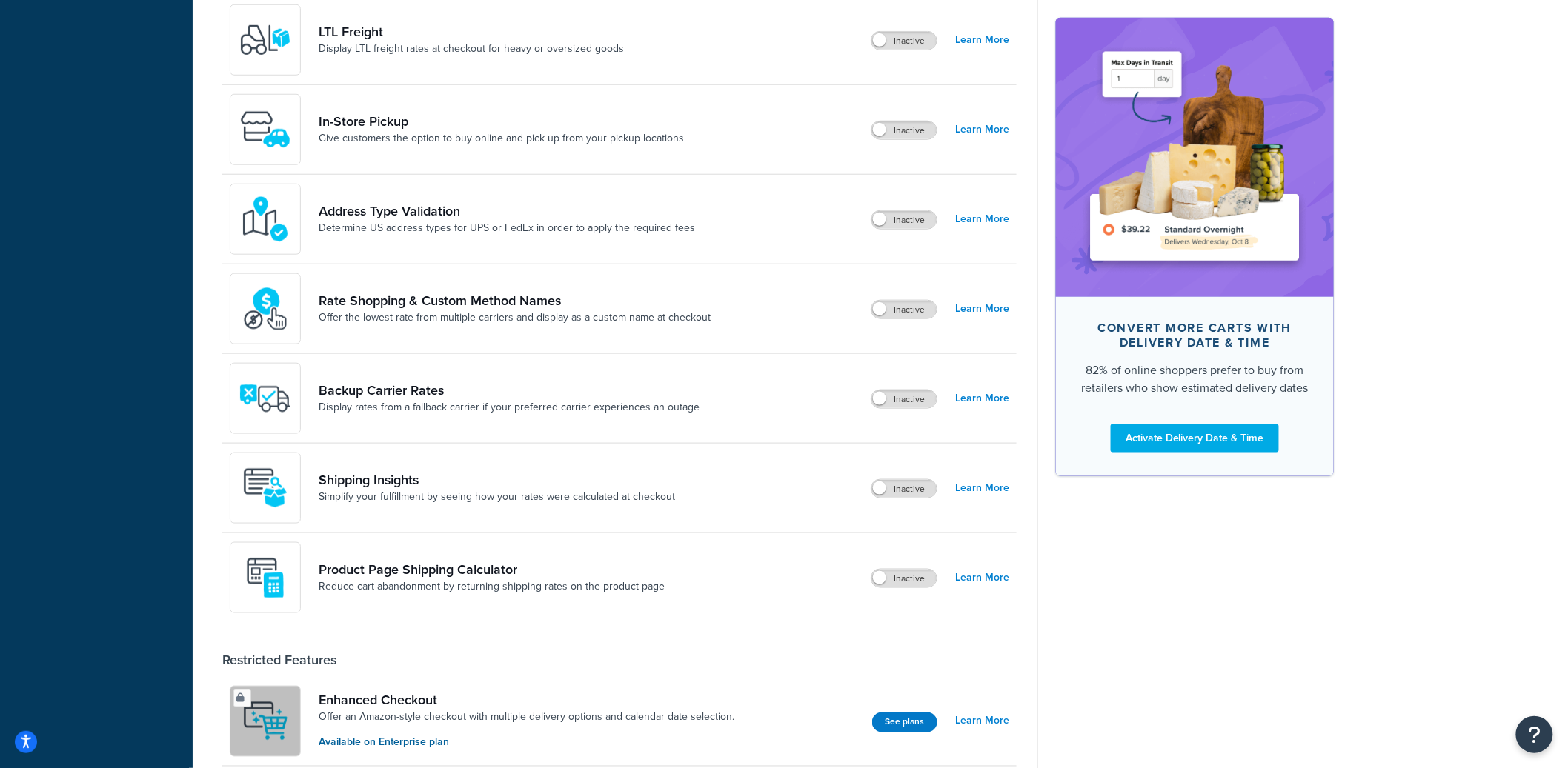
scroll to position [601, 0]
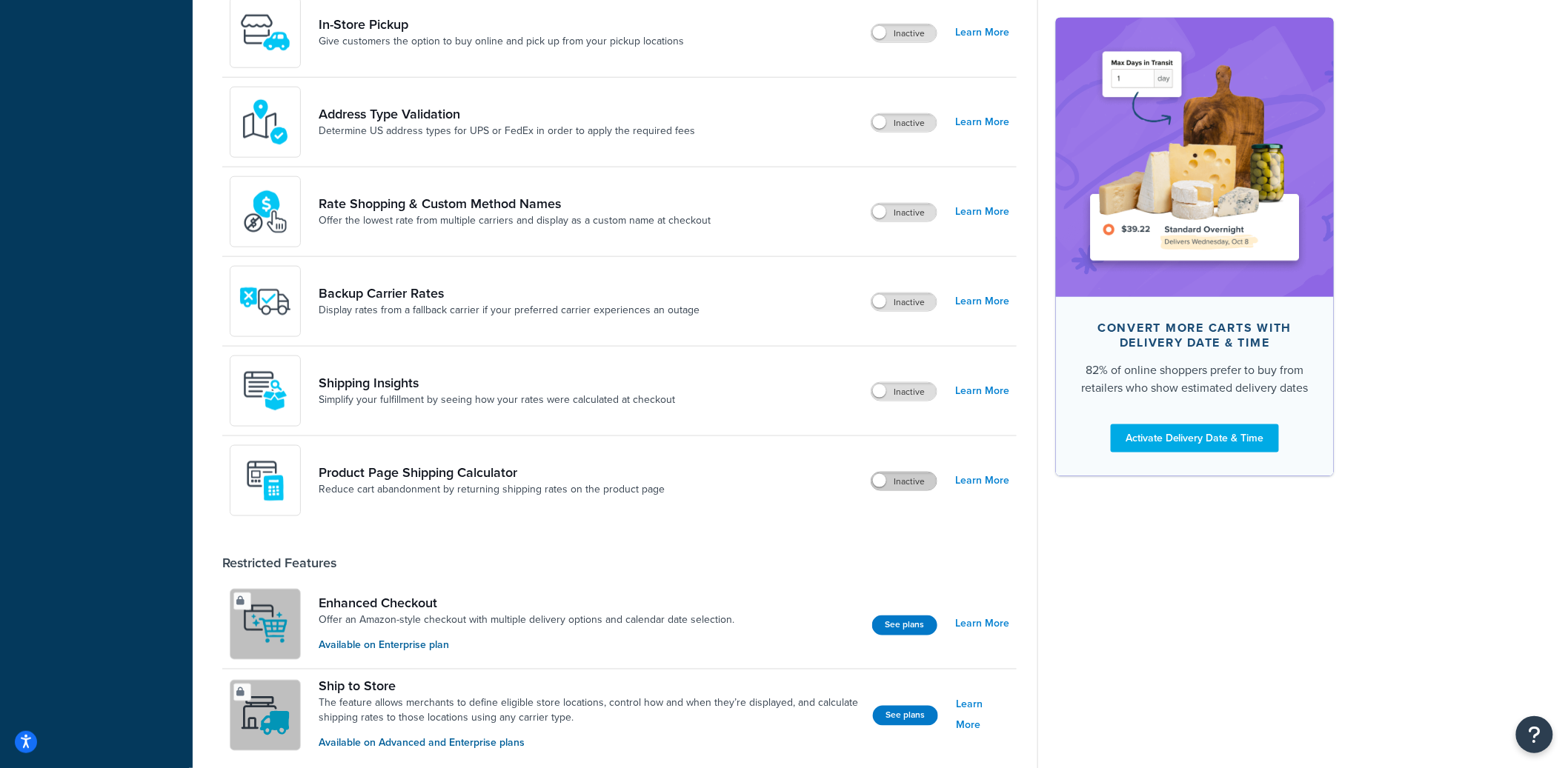
click at [907, 483] on label "Inactive" at bounding box center [904, 481] width 65 height 17
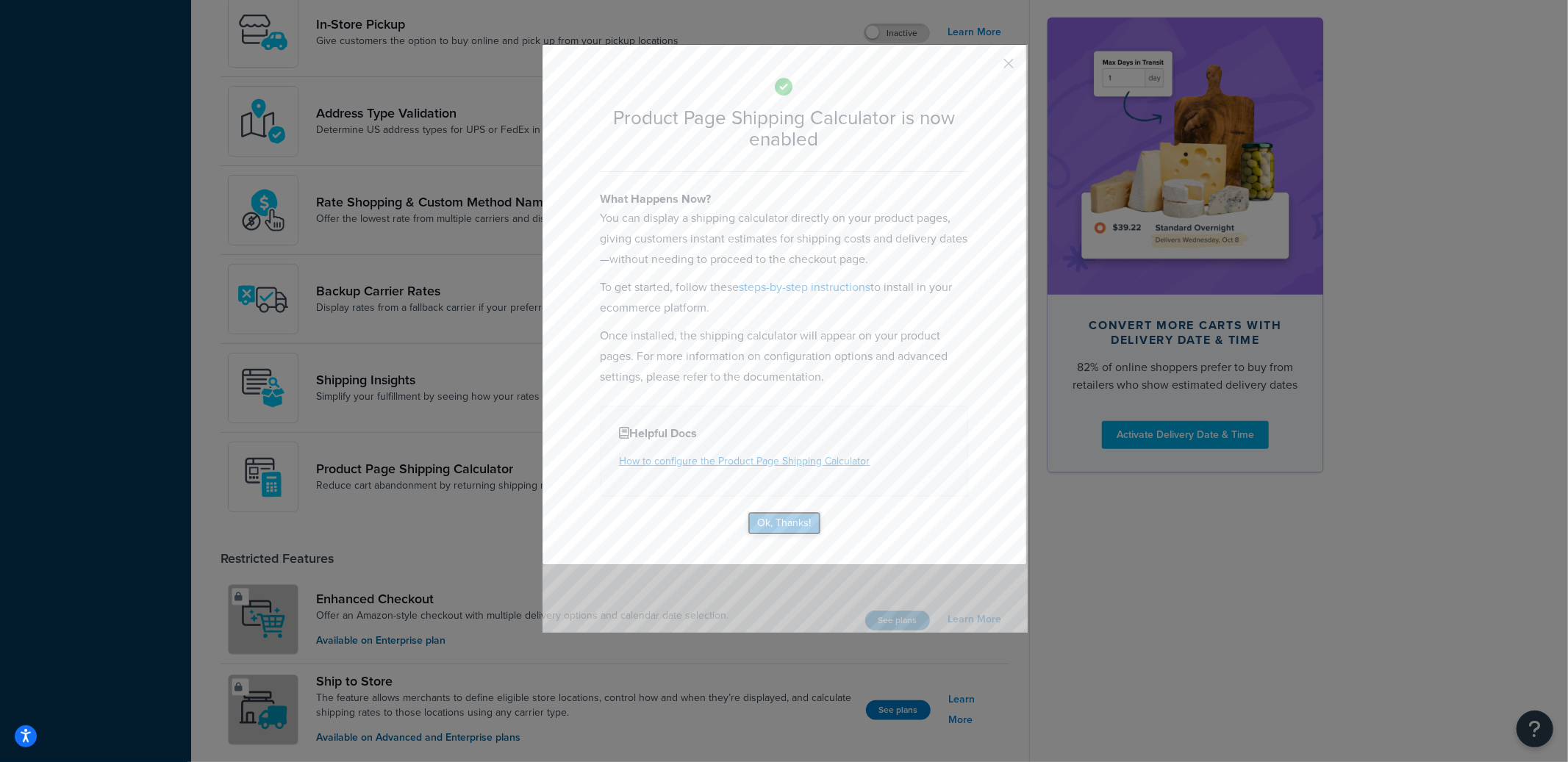
click at [789, 519] on button "Ok, Thanks!" at bounding box center [784, 523] width 74 height 24
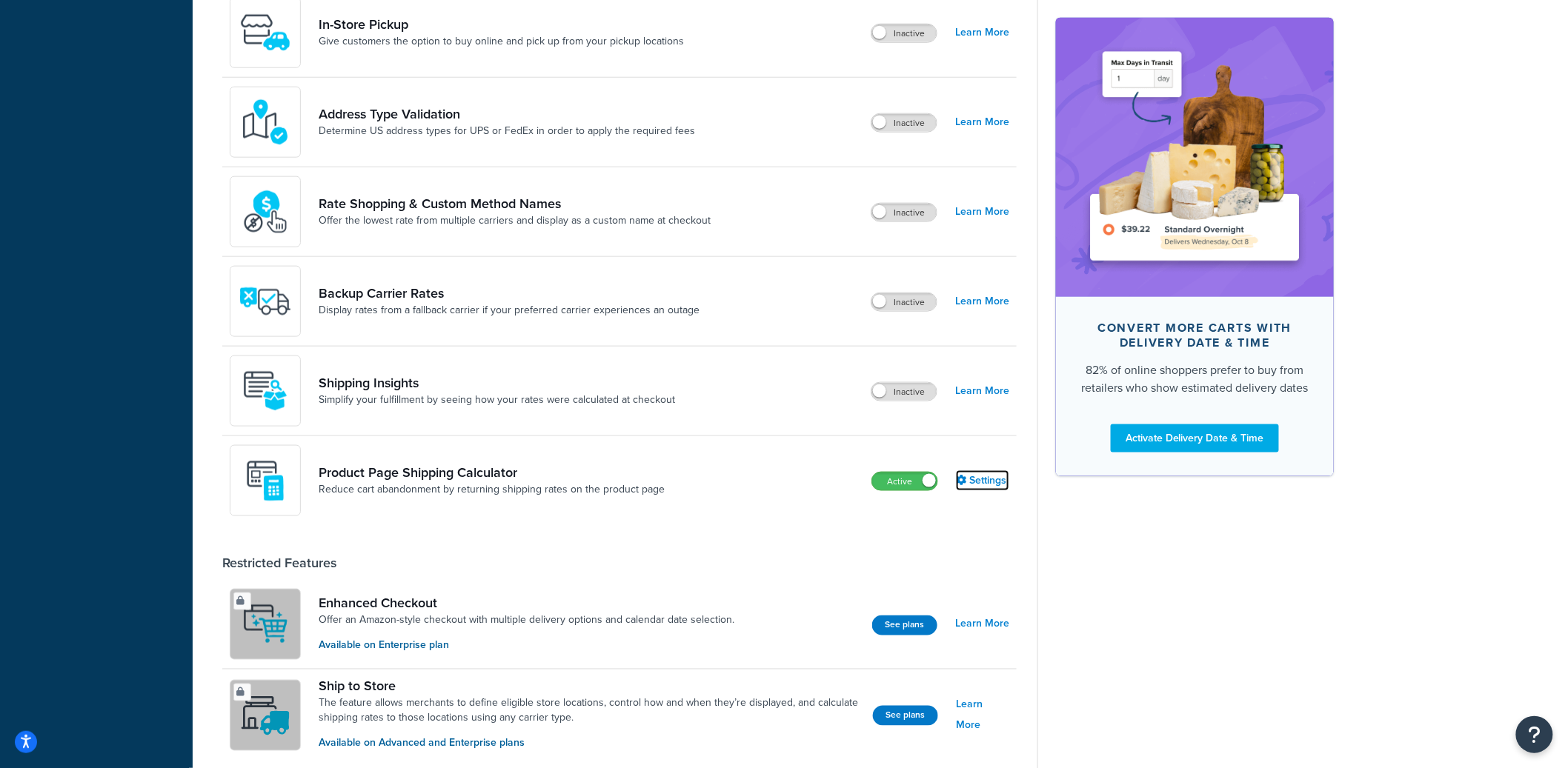
click at [976, 480] on link "Settings" at bounding box center [982, 481] width 53 height 21
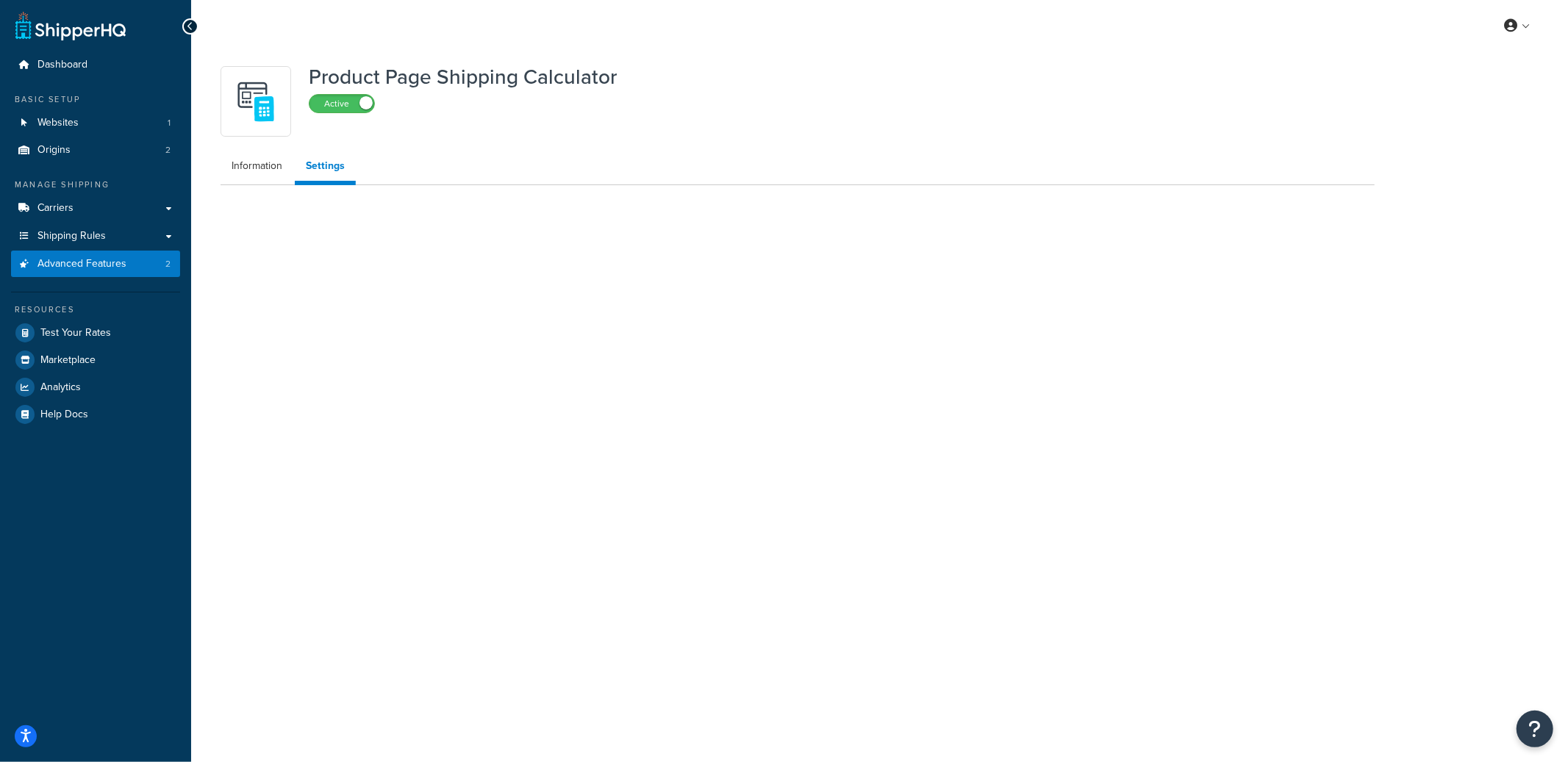
select select "US"
select select "false"
select select "31"
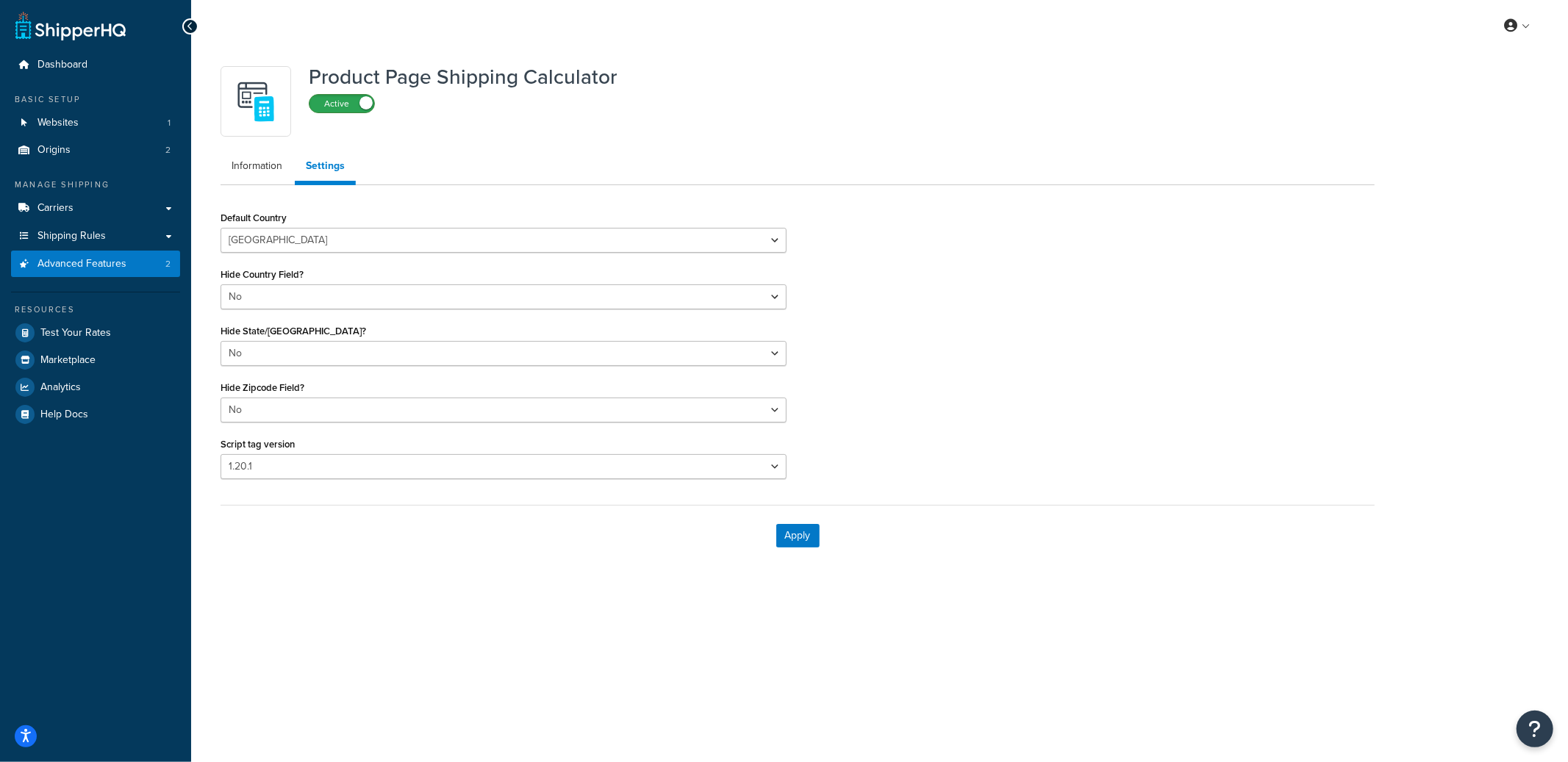
click at [335, 106] on label "Active" at bounding box center [342, 103] width 65 height 17
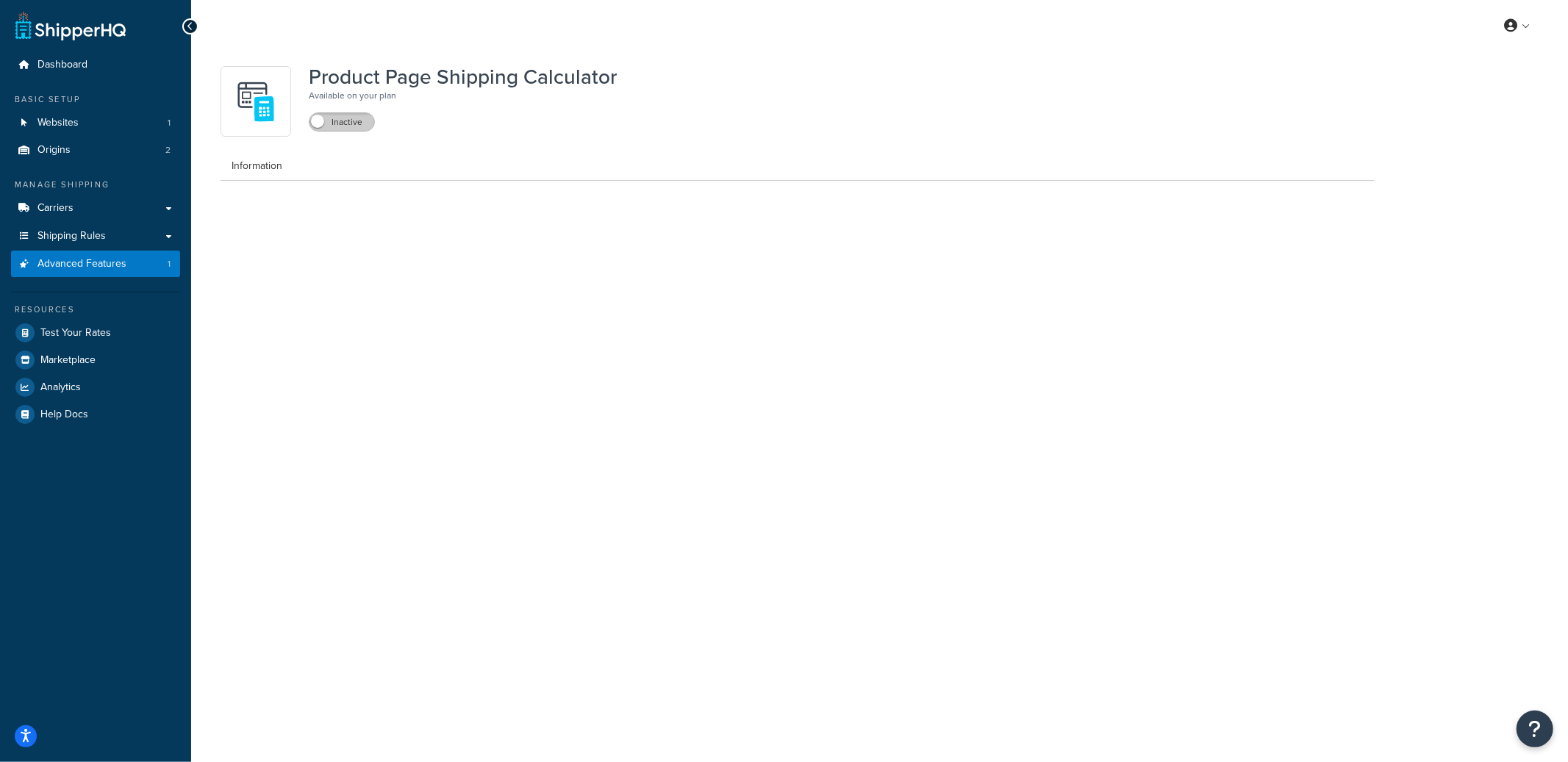
click at [342, 123] on label "Inactive" at bounding box center [342, 122] width 65 height 17
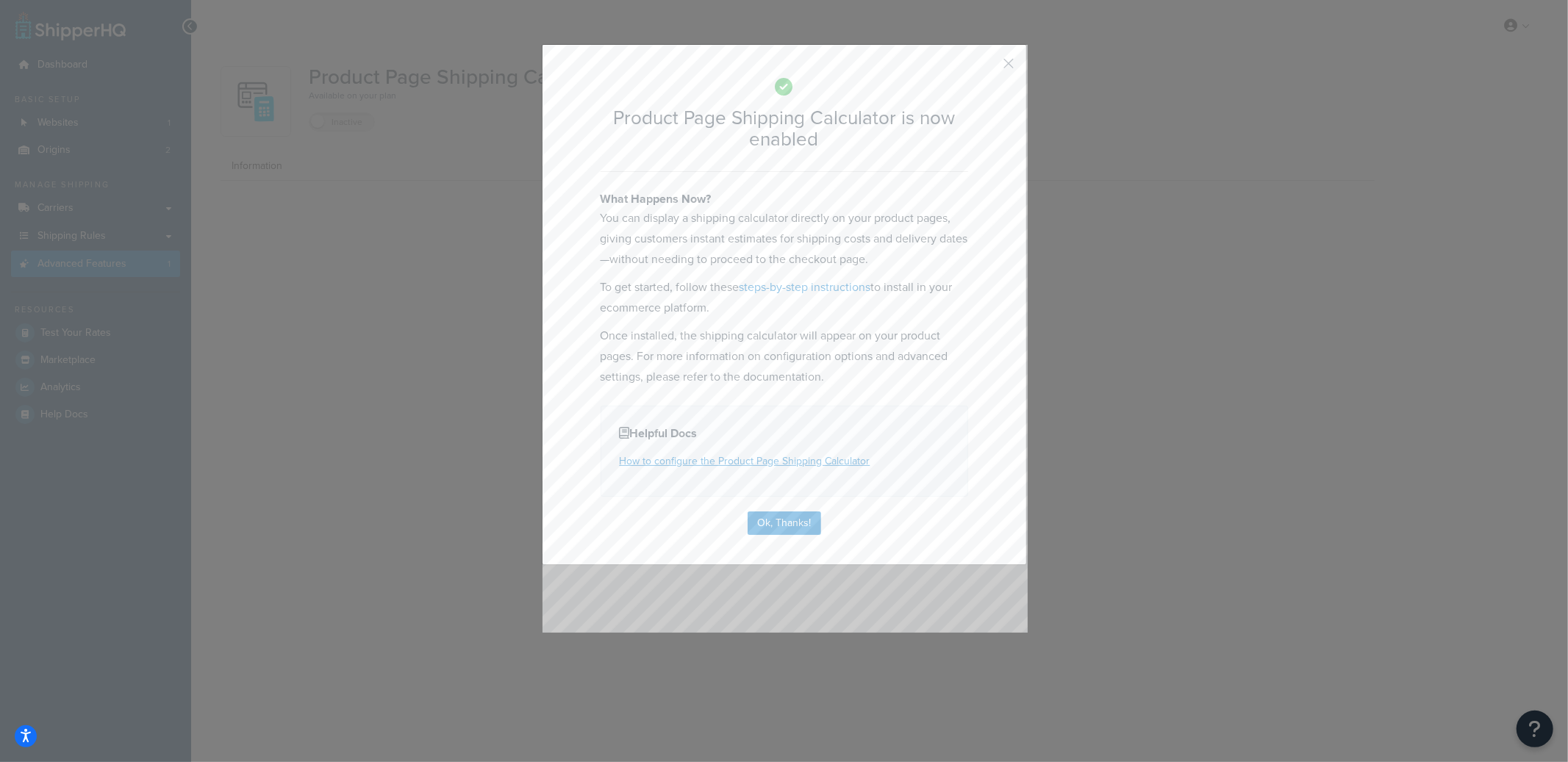
select select "US"
select select "false"
select select "31"
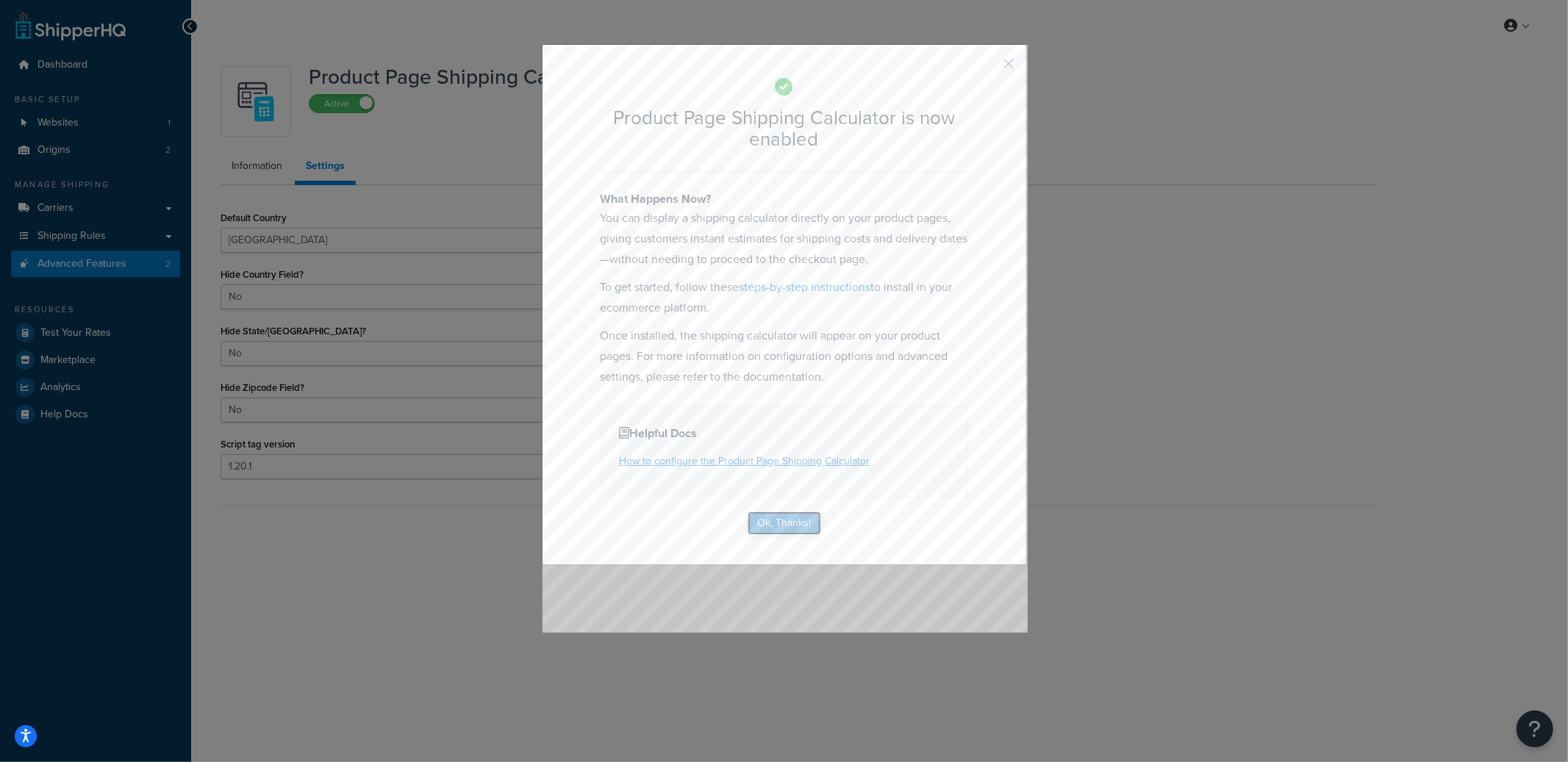
click at [748, 522] on button "Ok, Thanks!" at bounding box center [784, 523] width 74 height 24
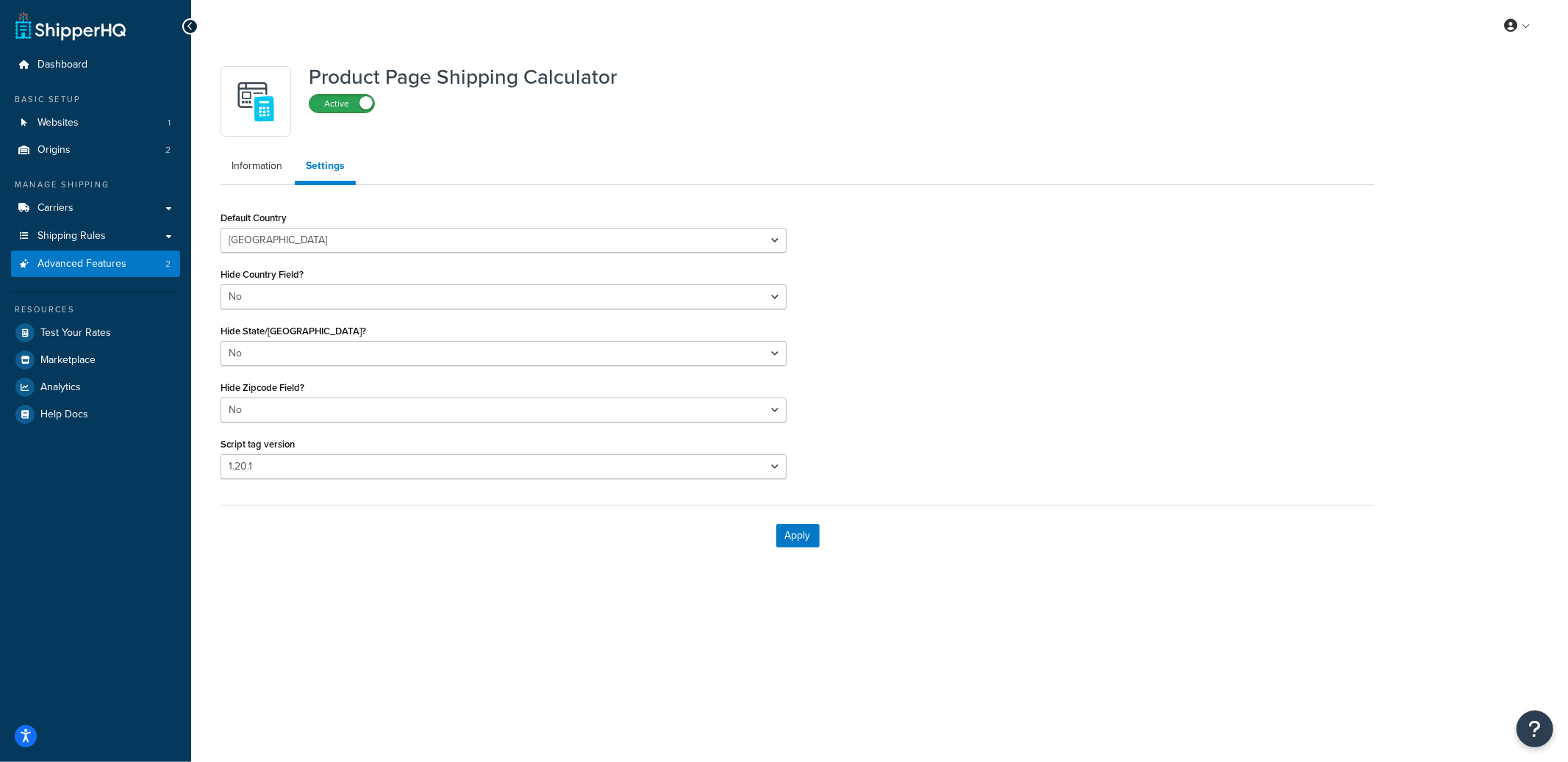
click at [339, 110] on label "Active" at bounding box center [342, 103] width 65 height 17
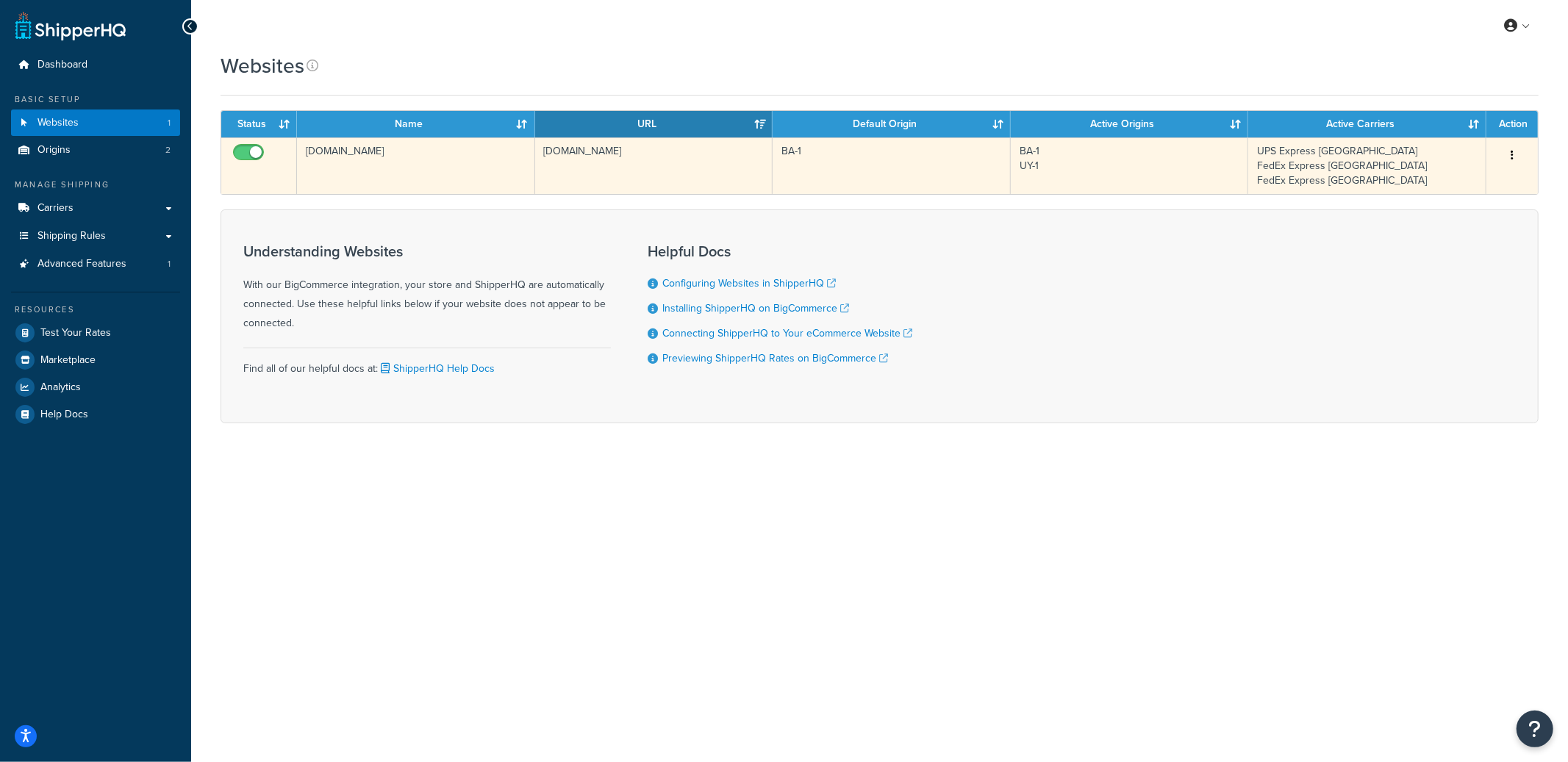
click at [486, 164] on td "[DOMAIN_NAME]" at bounding box center [415, 165] width 238 height 56
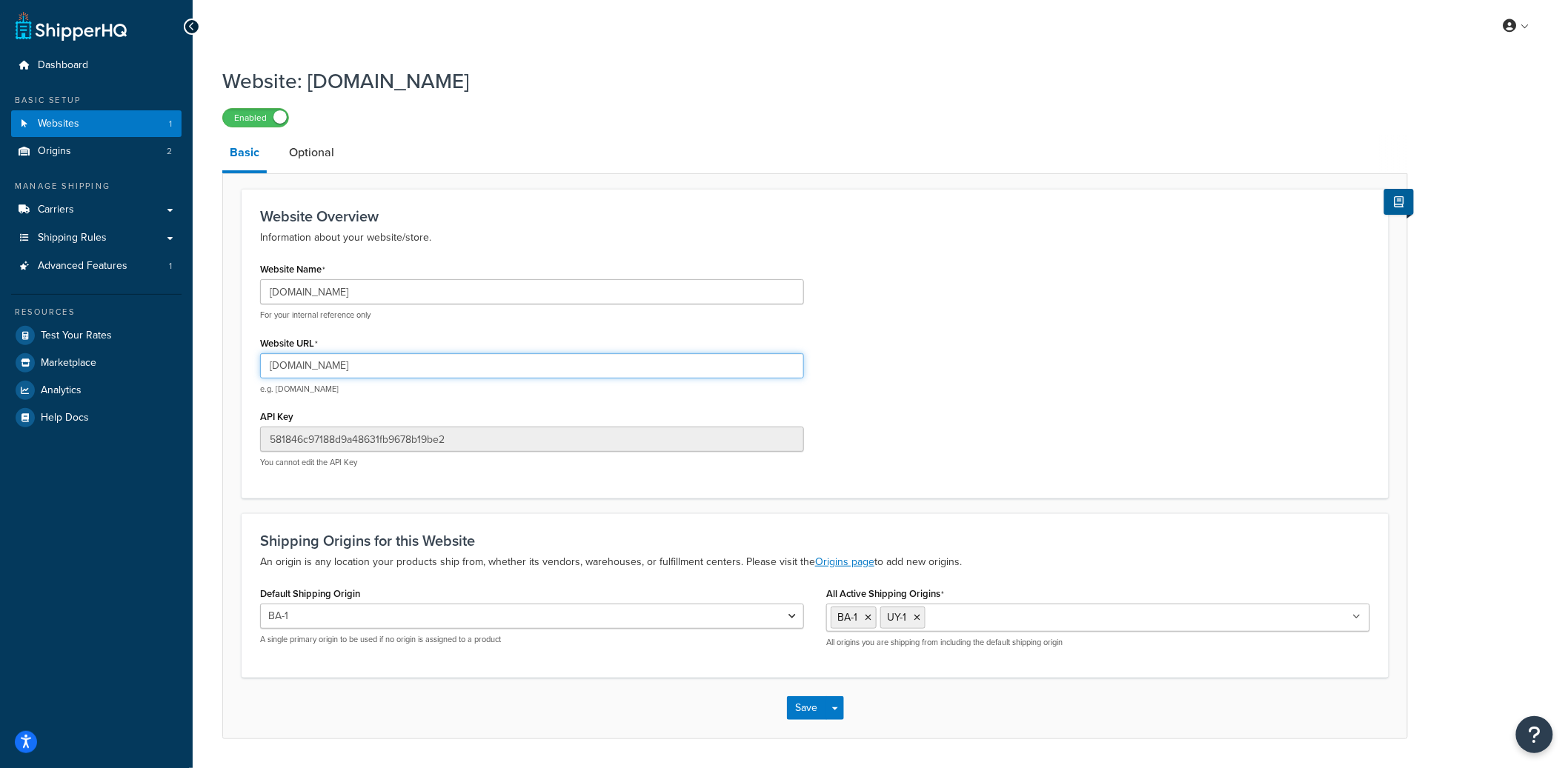
click at [326, 370] on input "[DOMAIN_NAME]" at bounding box center [531, 366] width 544 height 25
click at [327, 369] on input "[DOMAIN_NAME]" at bounding box center [531, 366] width 544 height 25
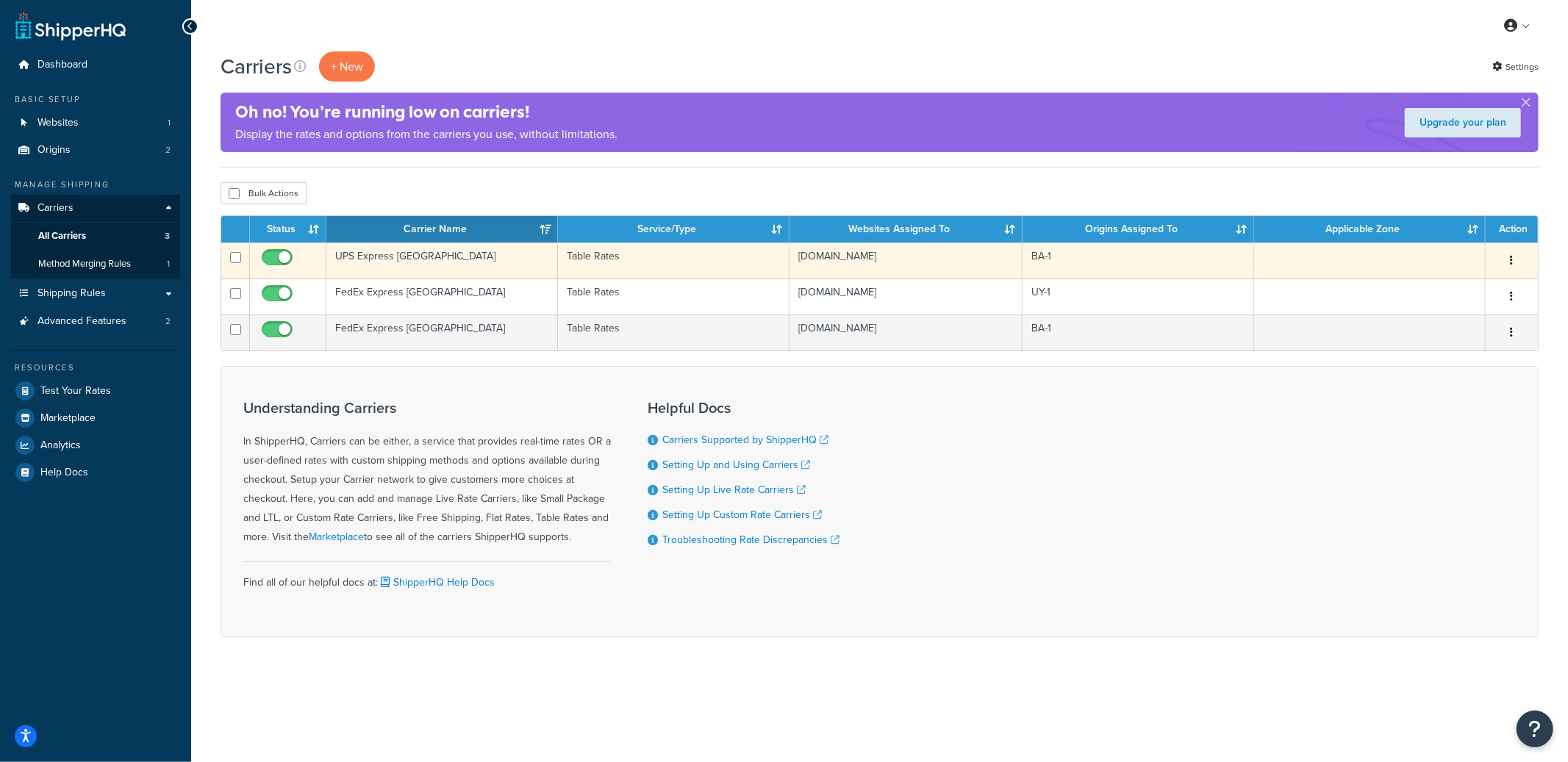
click at [445, 257] on td "UPS Express [GEOGRAPHIC_DATA]" at bounding box center [442, 261] width 231 height 36
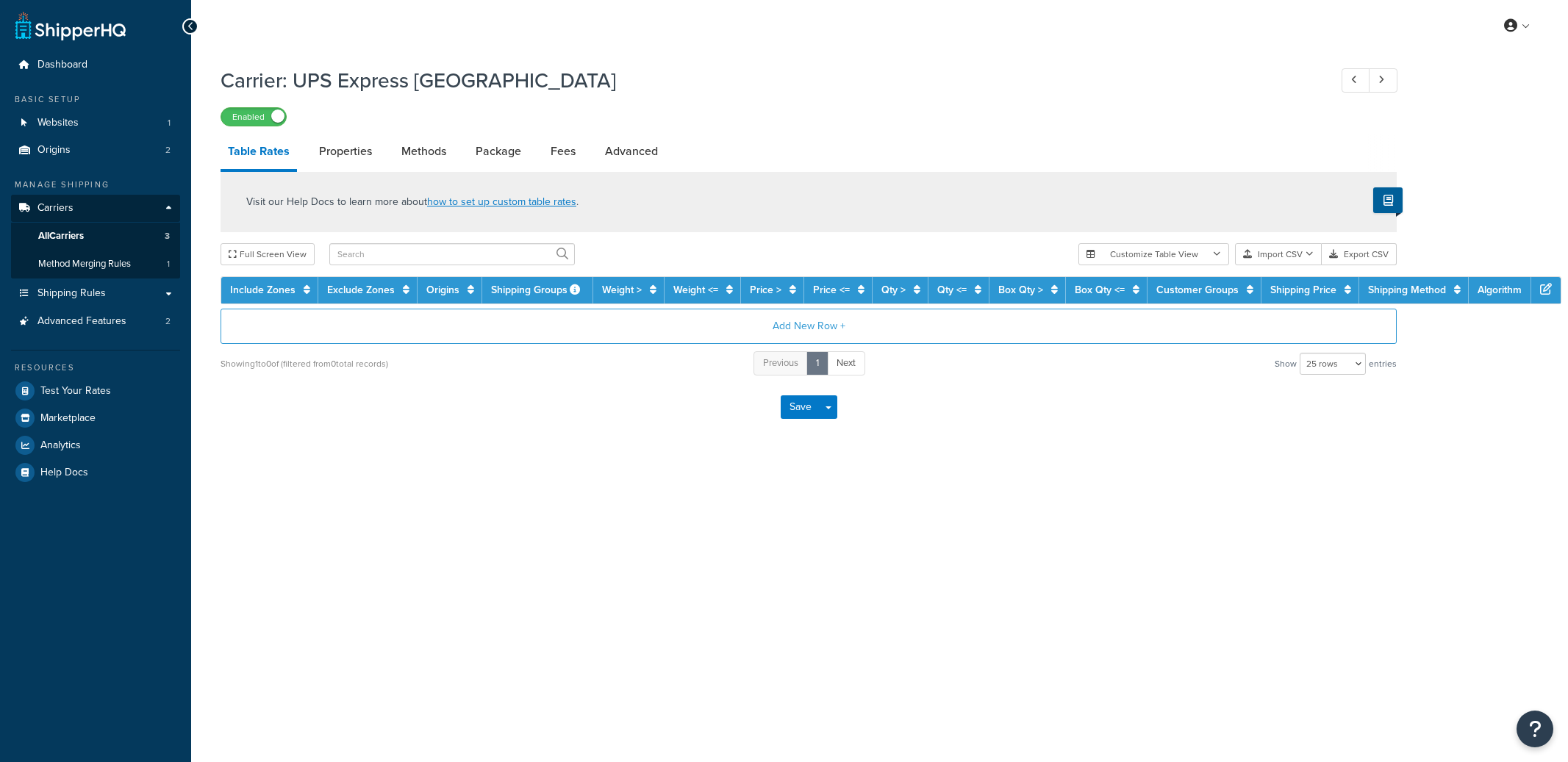
select select "25"
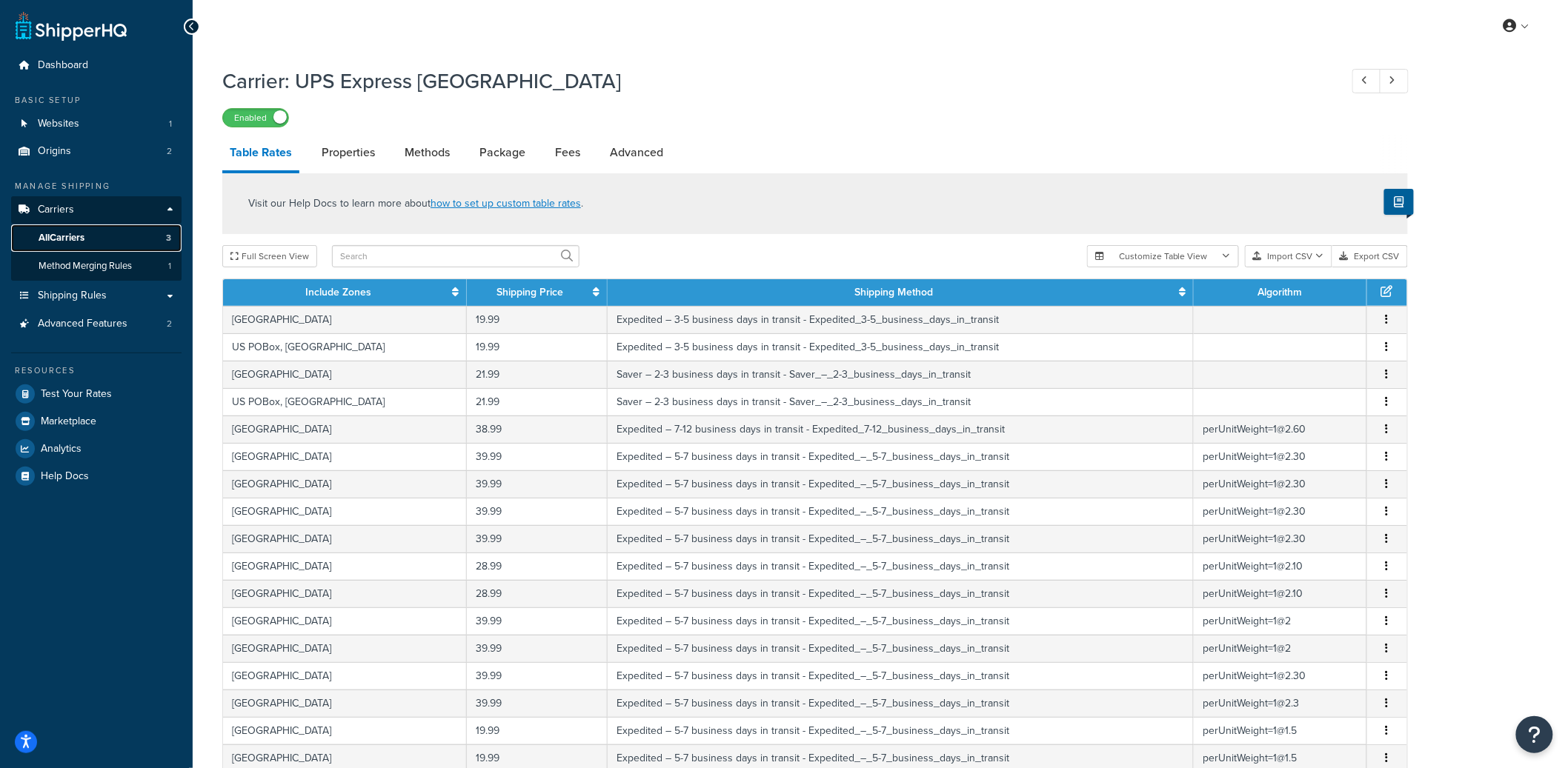
click at [105, 234] on link "All Carriers 3" at bounding box center [96, 238] width 170 height 27
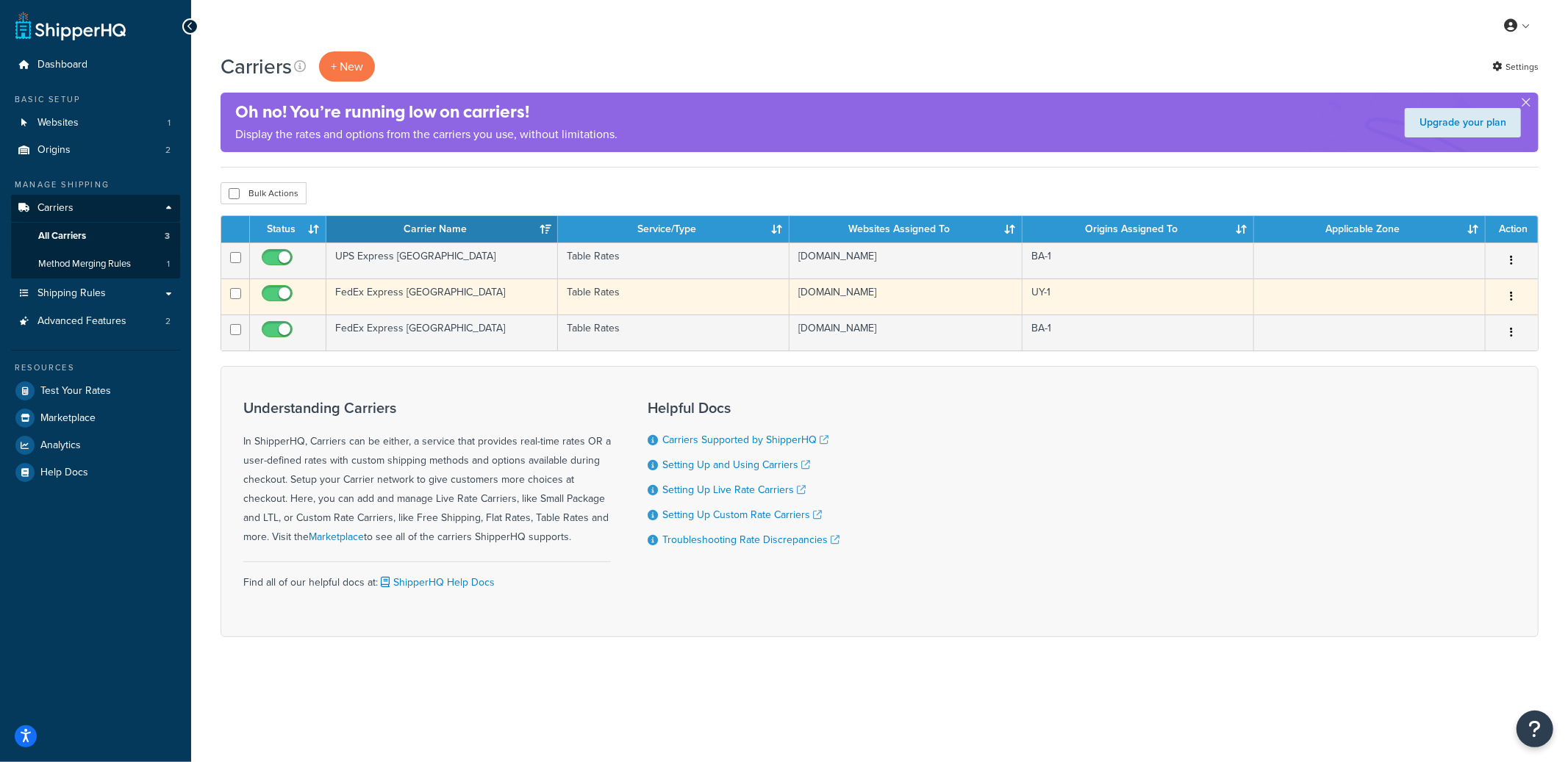
click at [477, 306] on td "FedEx Express [GEOGRAPHIC_DATA]" at bounding box center [442, 297] width 231 height 36
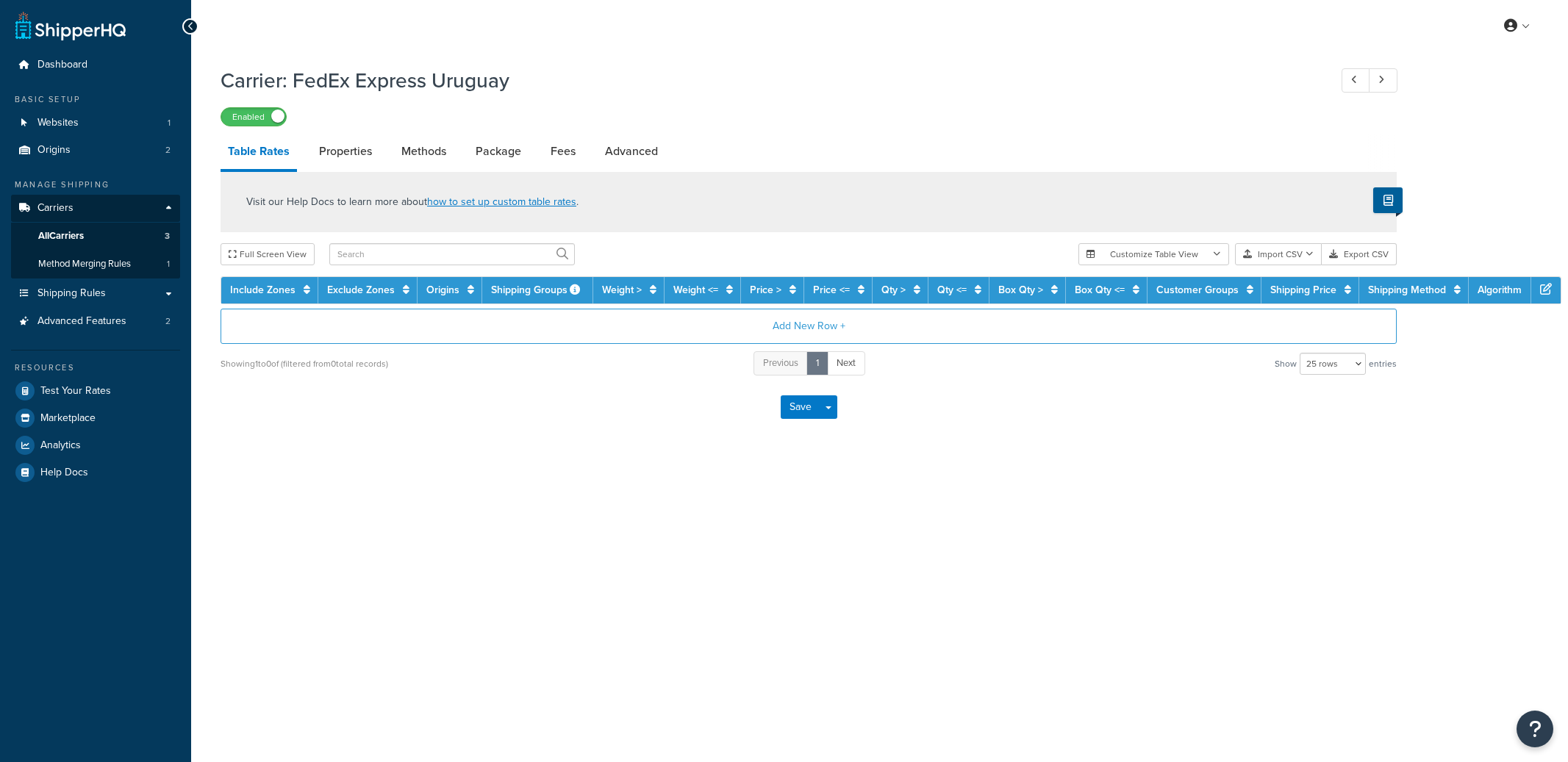
select select "25"
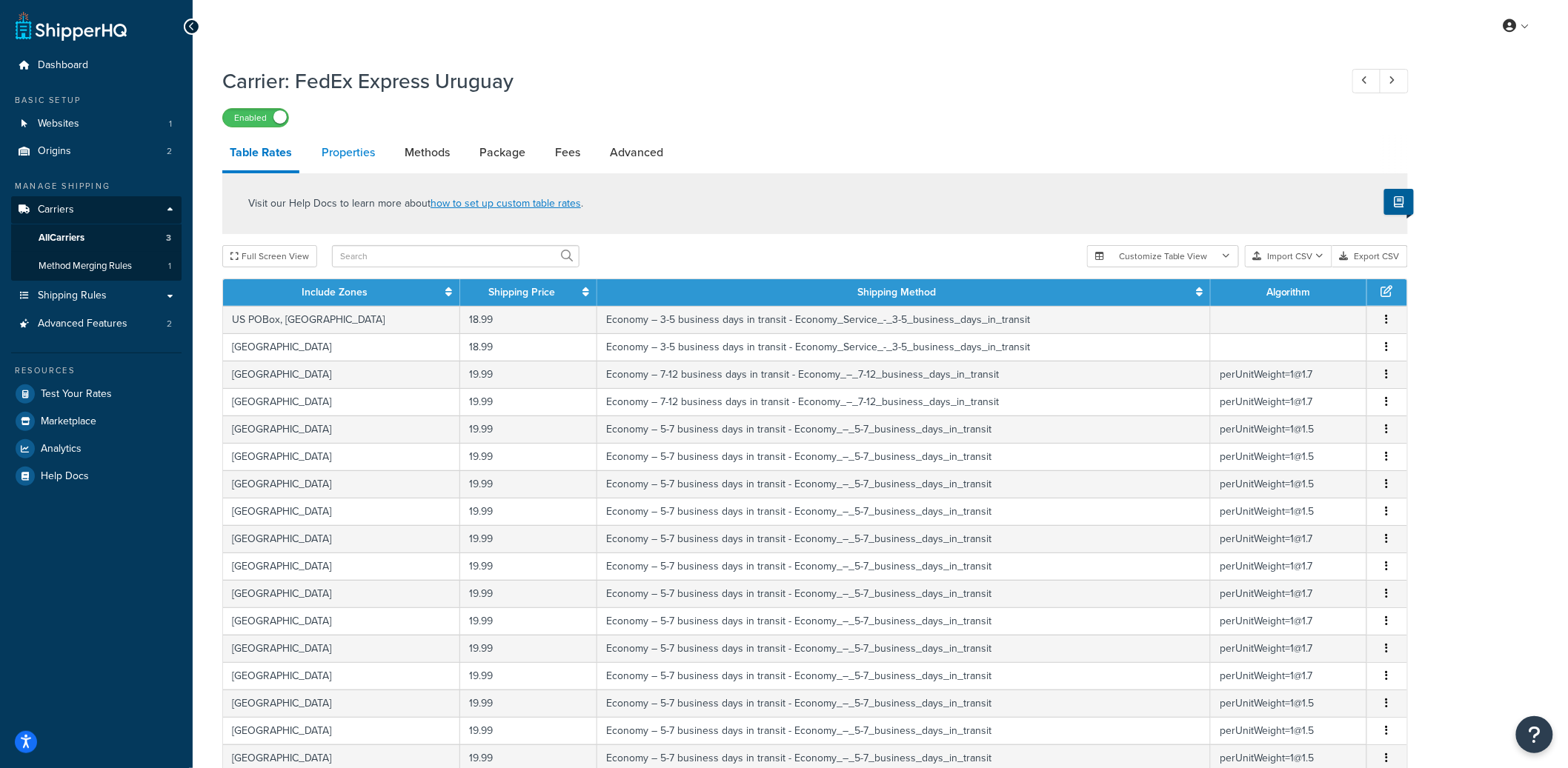
click at [357, 163] on link "Properties" at bounding box center [347, 152] width 68 height 36
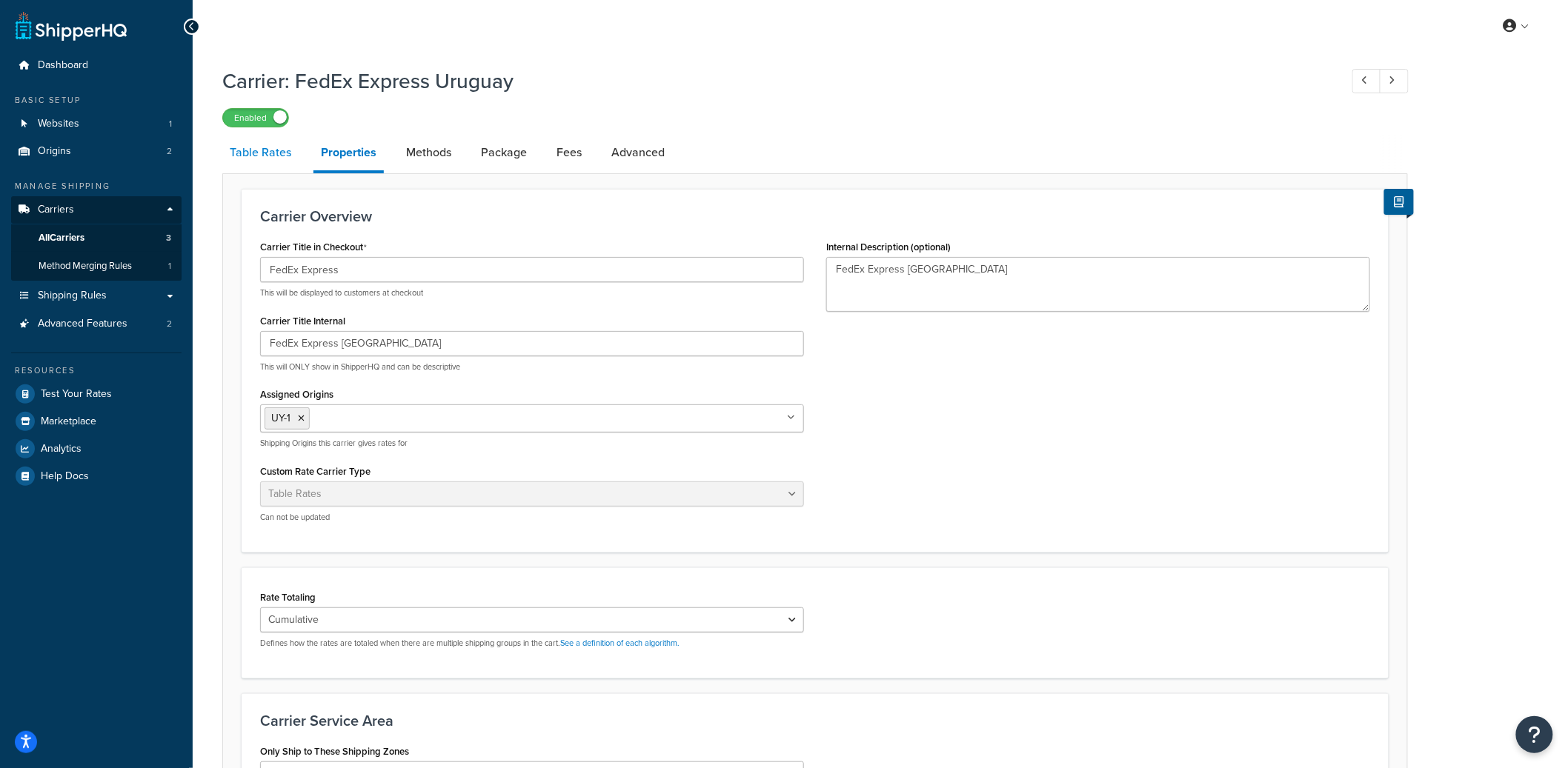
click at [277, 163] on link "Table Rates" at bounding box center [260, 152] width 76 height 36
select select "25"
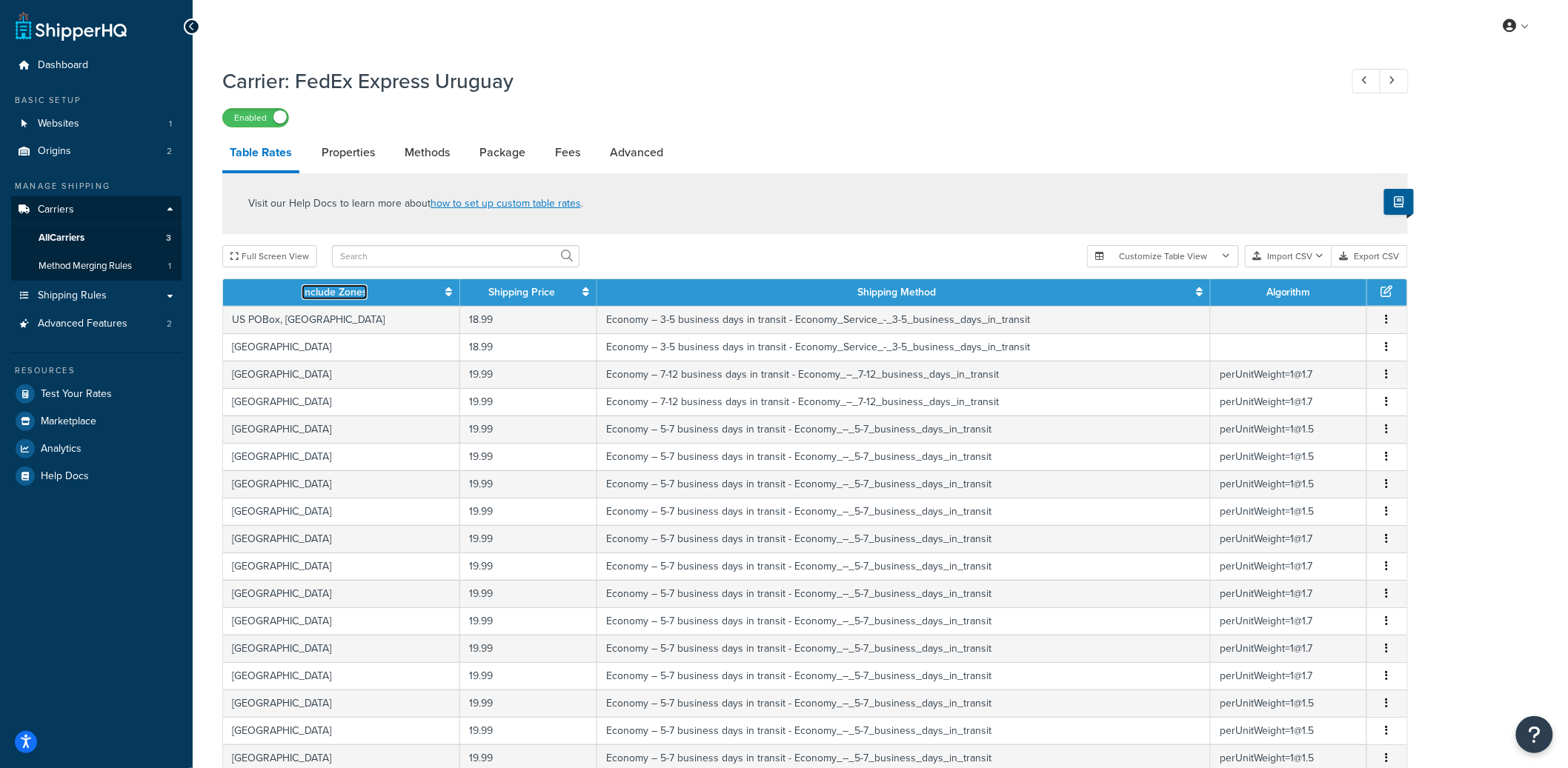
click at [446, 294] on icon at bounding box center [449, 292] width 7 height 11
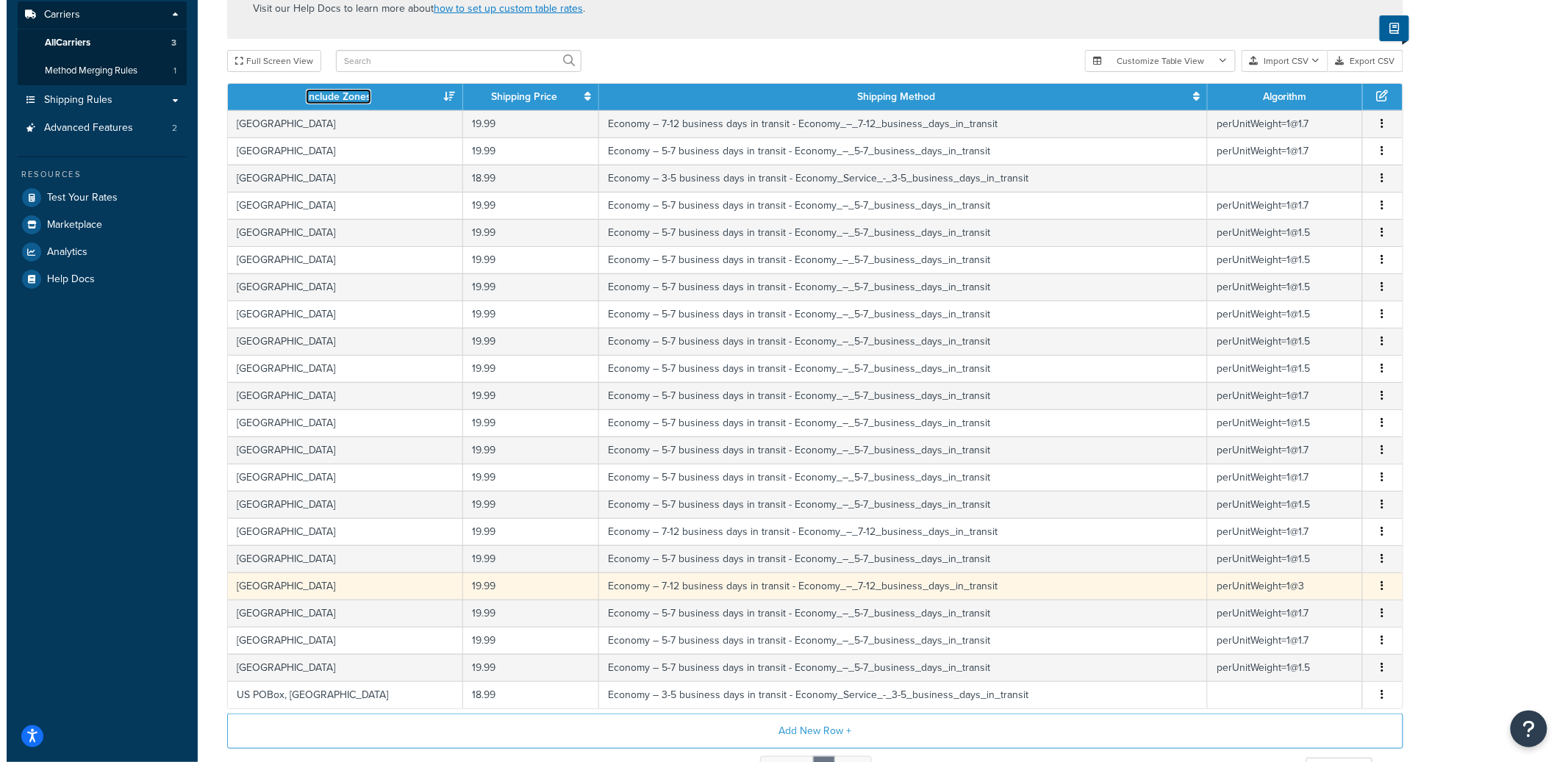
scroll to position [255, 0]
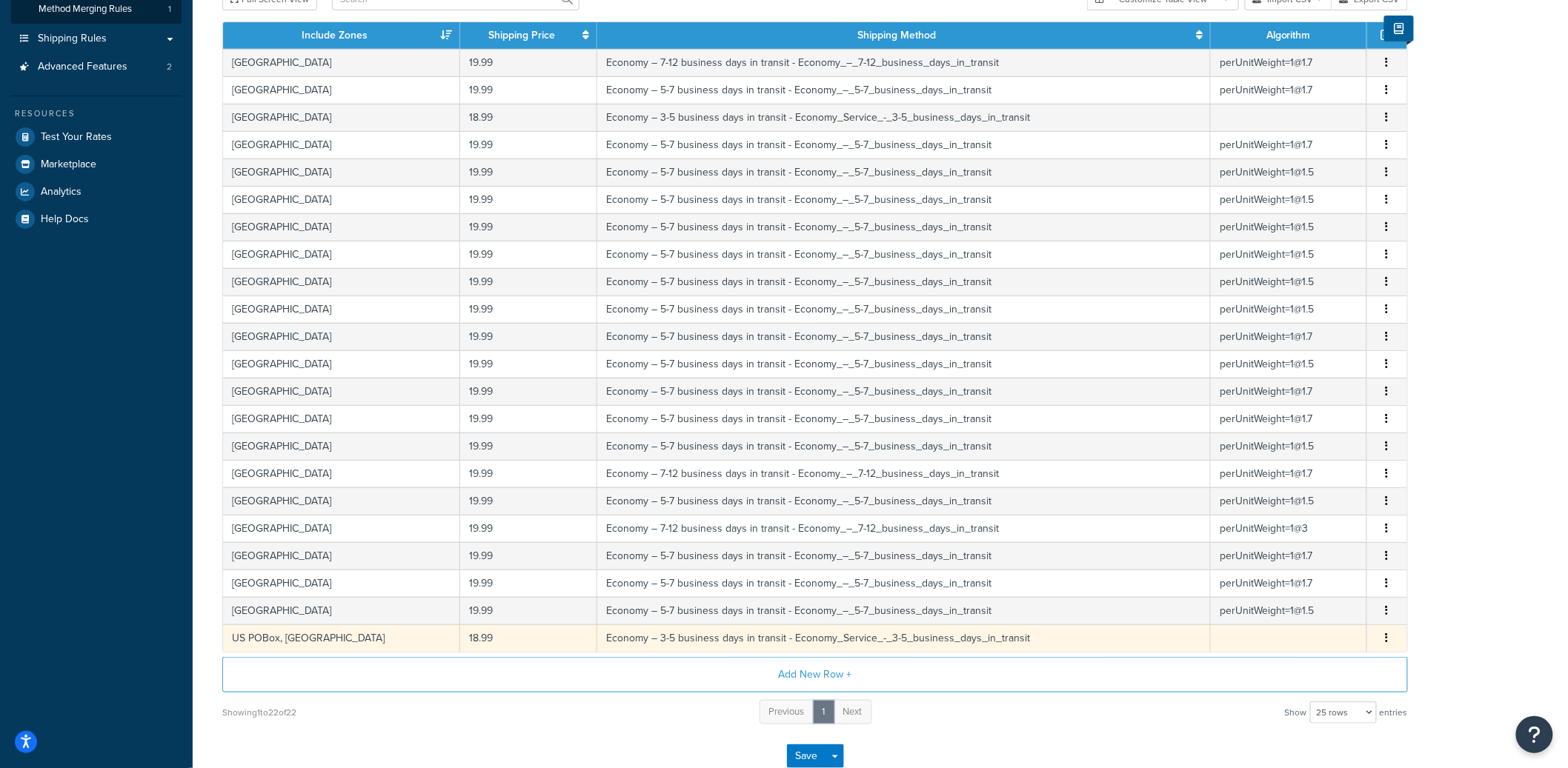
click at [376, 639] on td "US POBox, [GEOGRAPHIC_DATA]" at bounding box center [342, 638] width 237 height 27
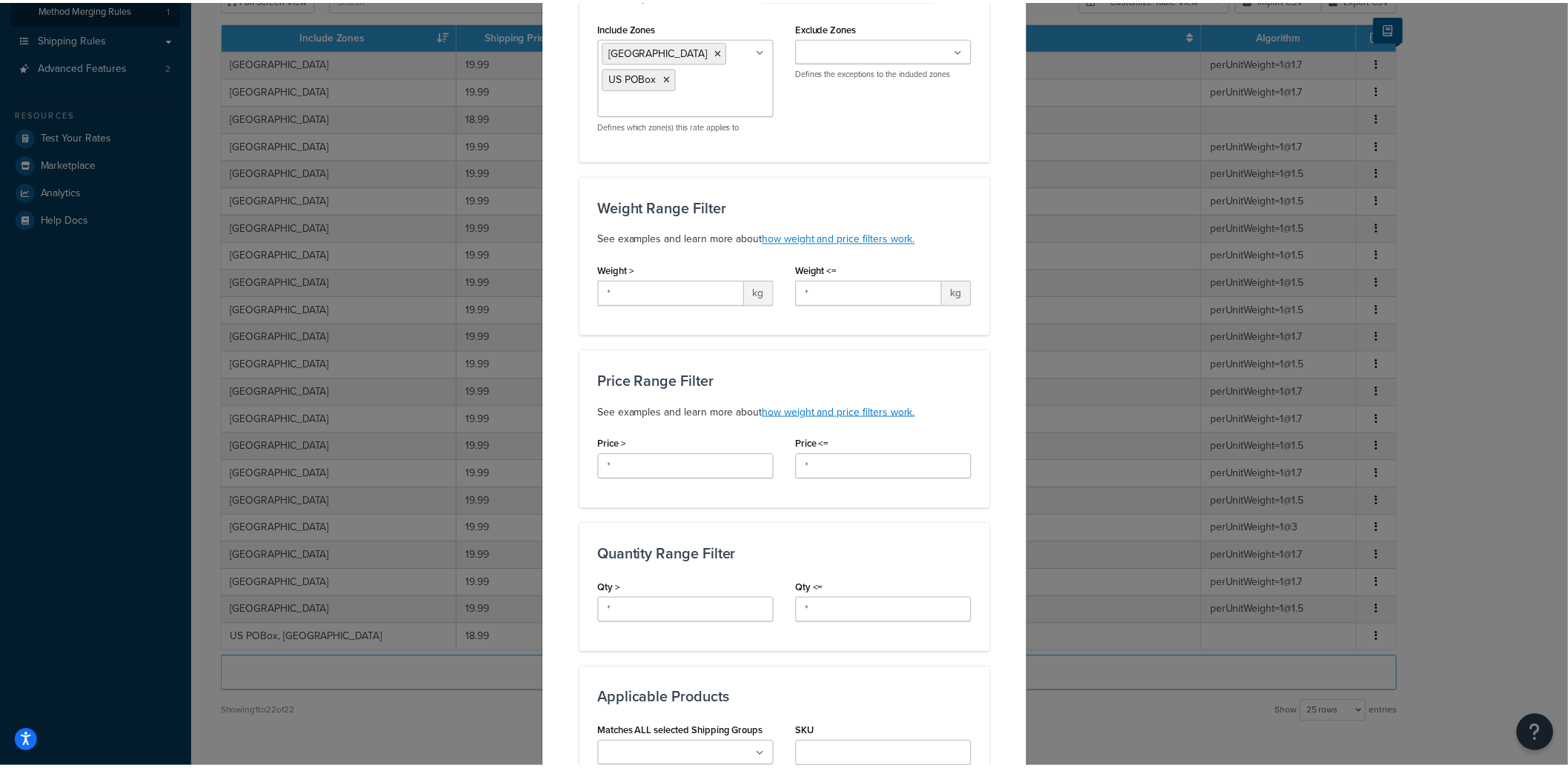
scroll to position [0, 0]
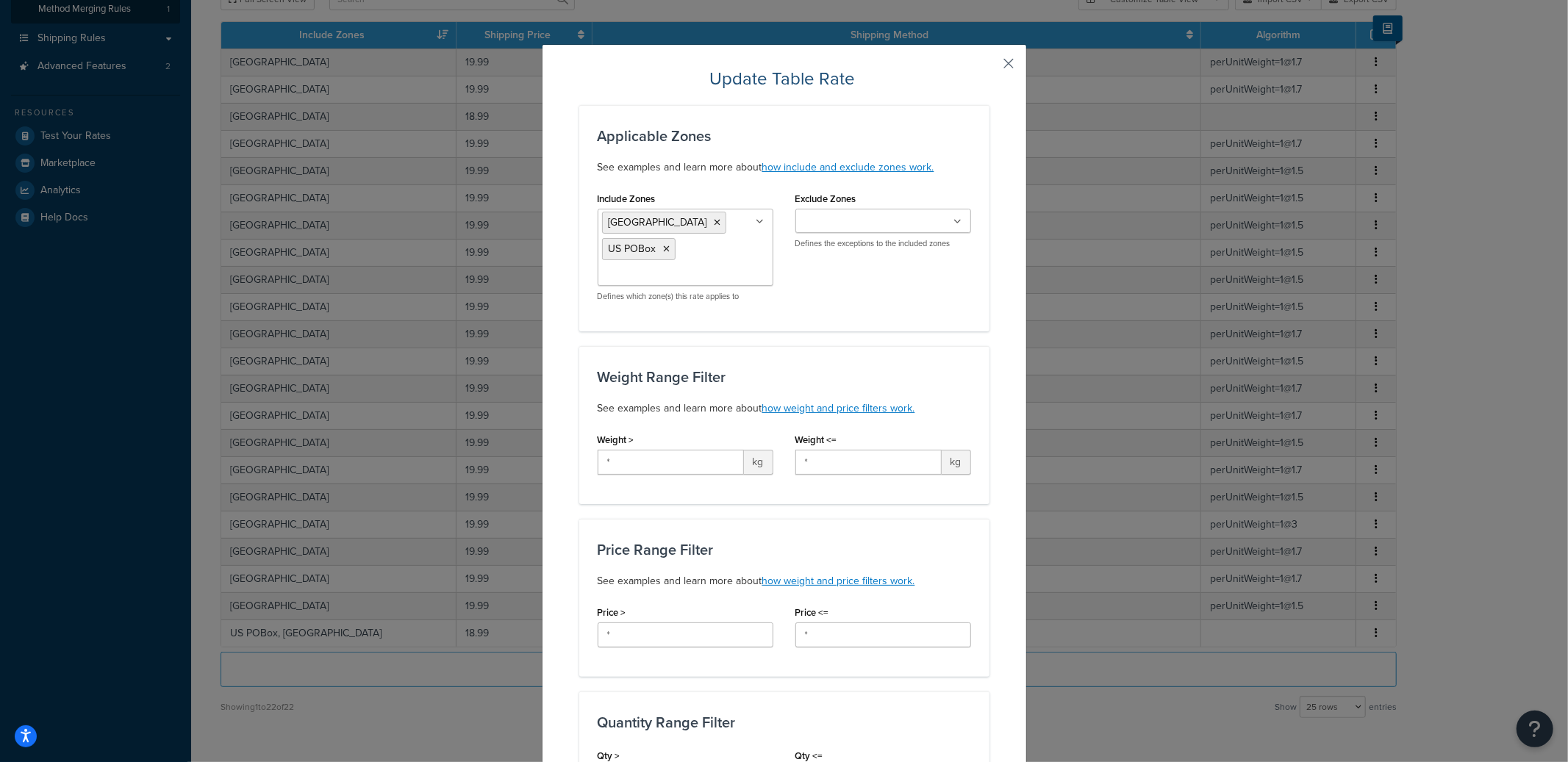
click at [989, 67] on button "button" at bounding box center [987, 69] width 4 height 4
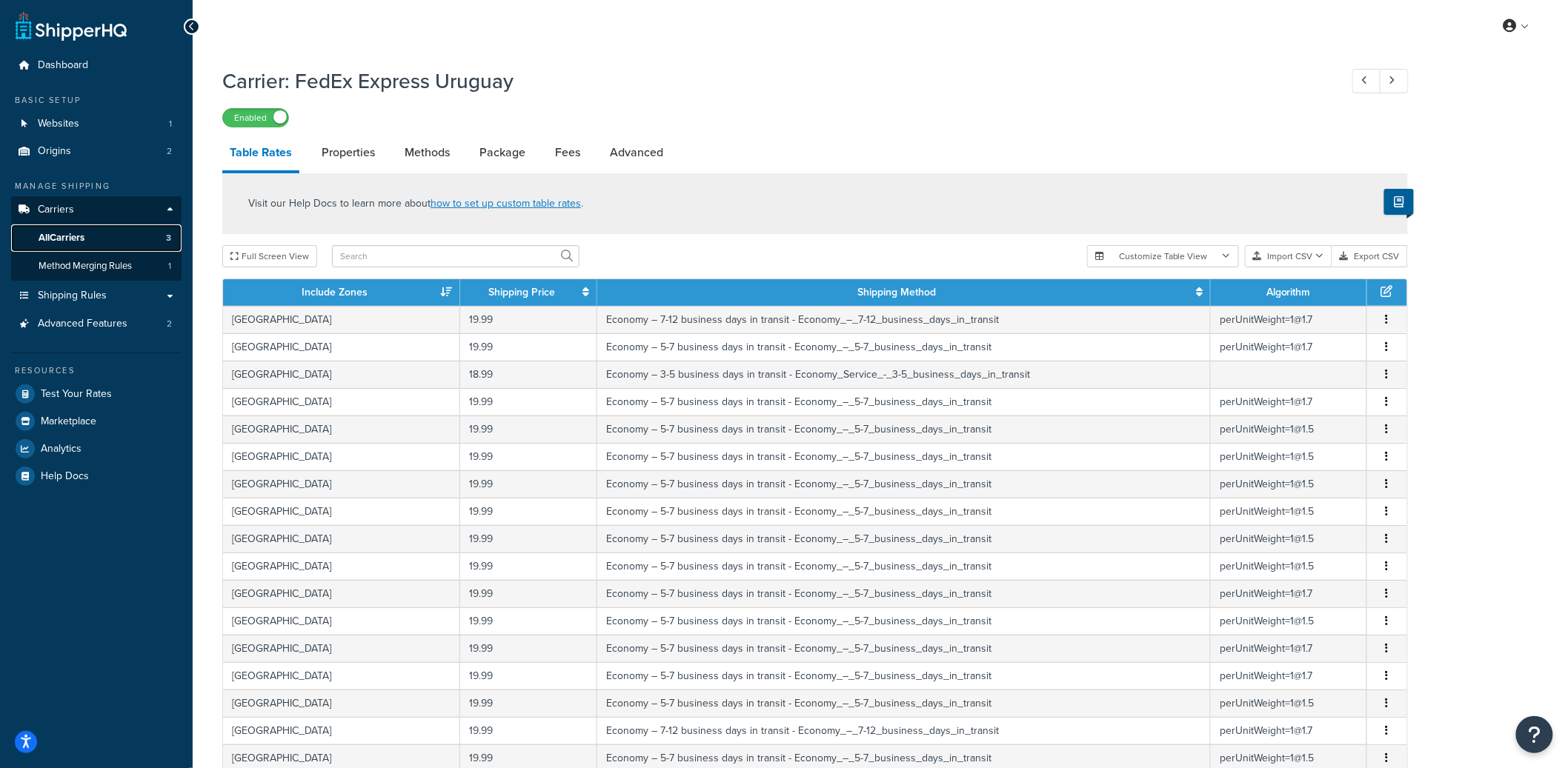
click at [64, 232] on span "All Carriers" at bounding box center [62, 238] width 46 height 13
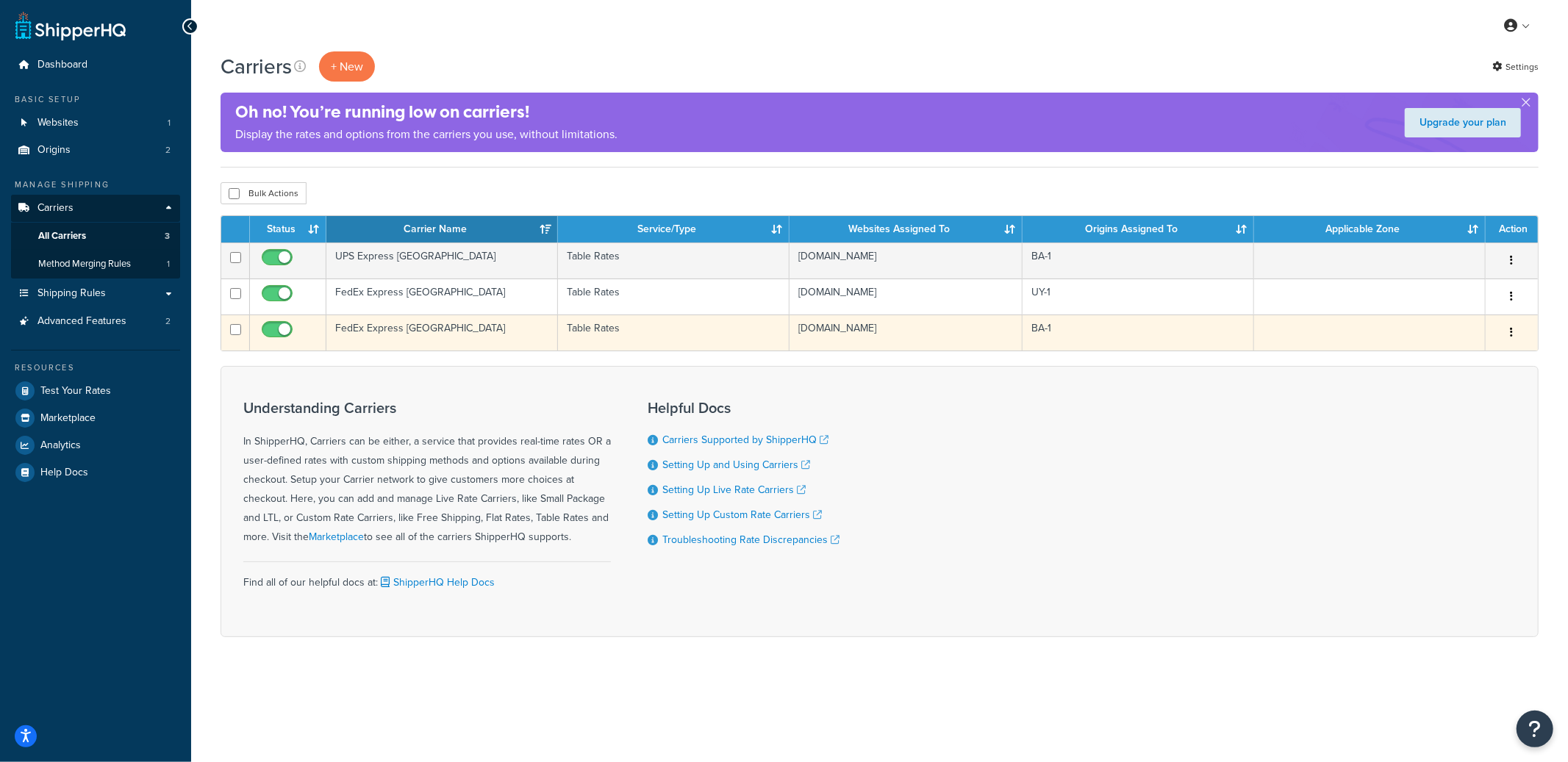
click at [528, 338] on td "FedEx Express Argentina" at bounding box center [442, 332] width 231 height 36
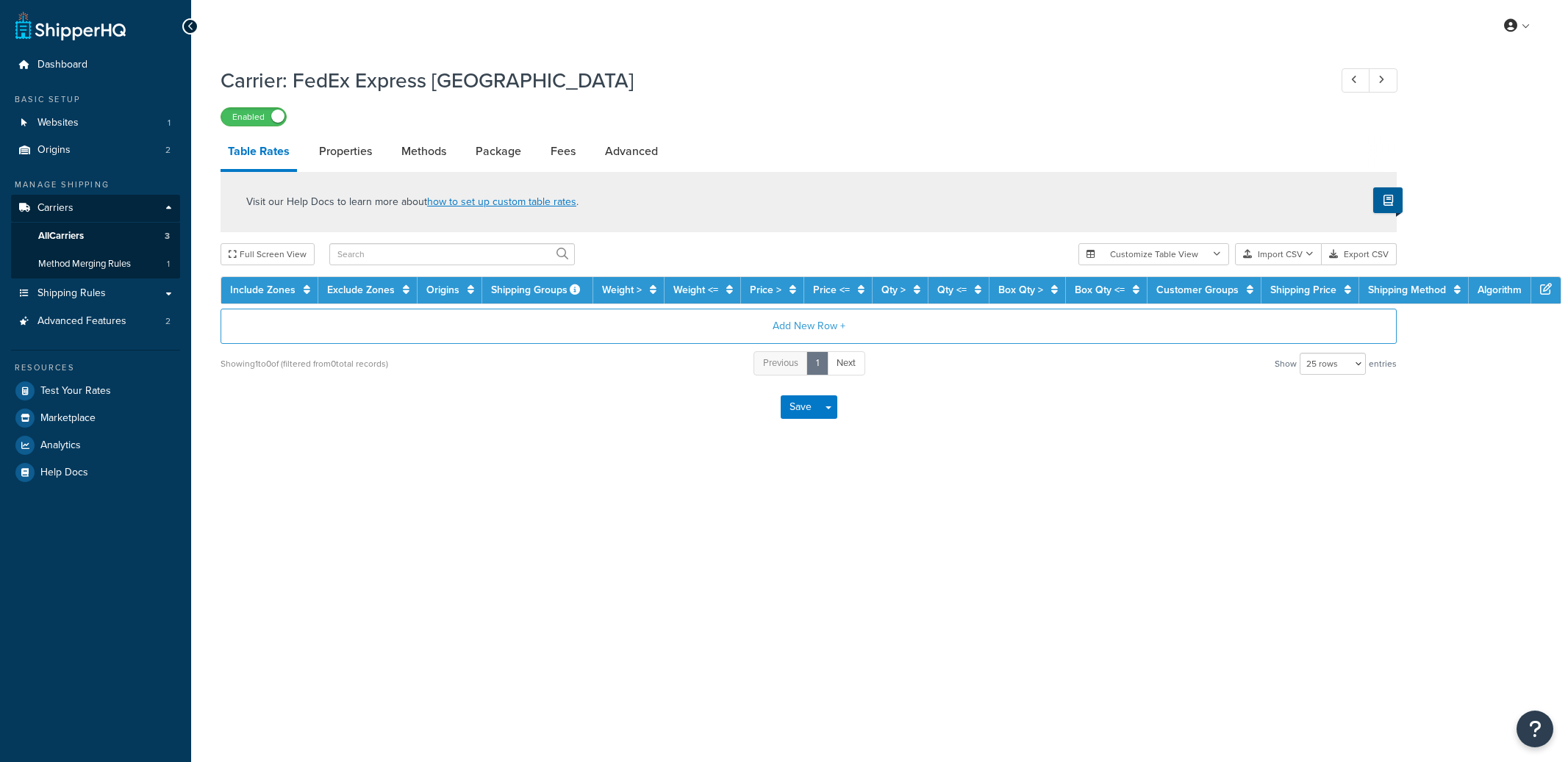
select select "25"
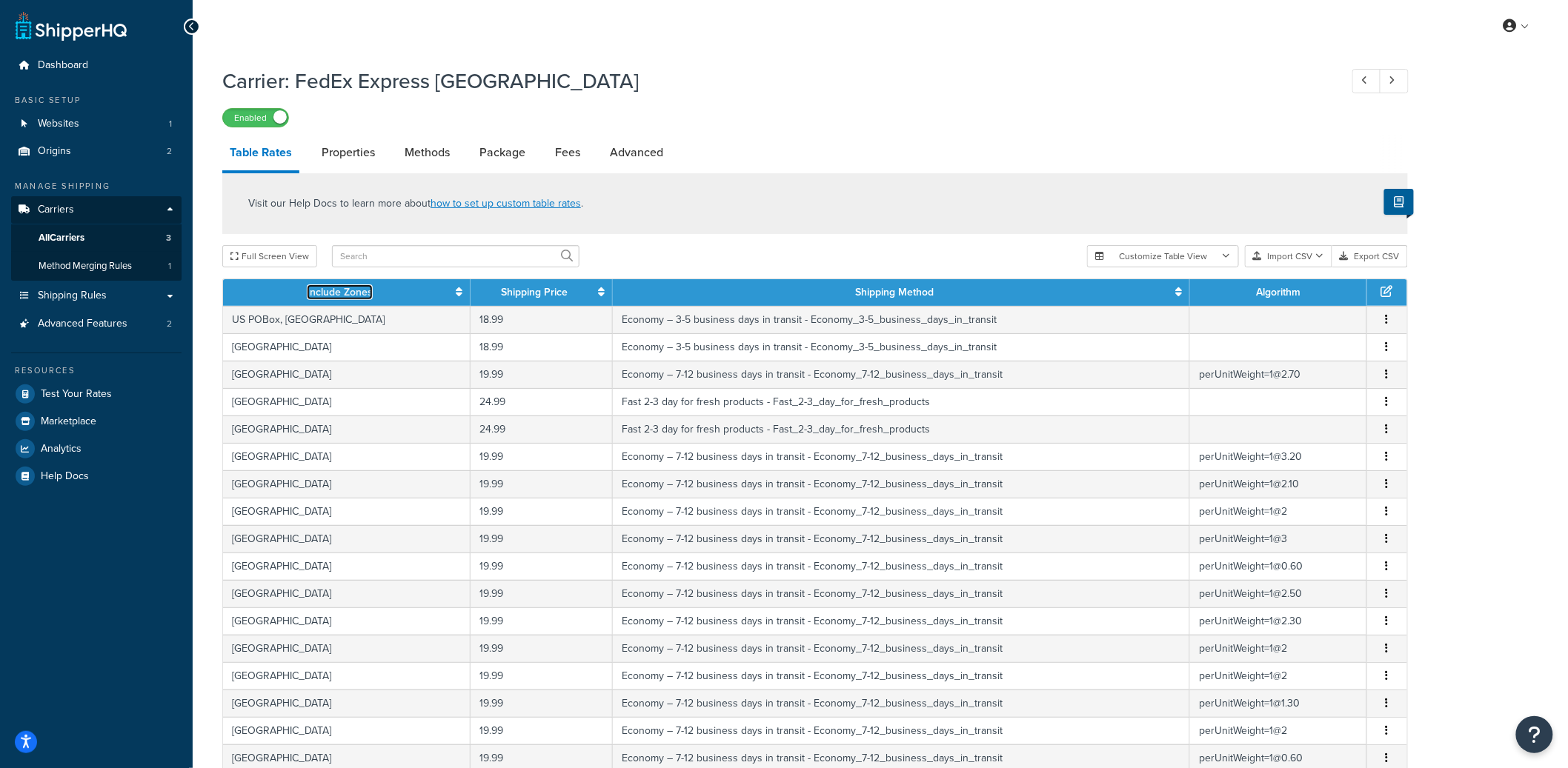
click at [455, 292] on icon at bounding box center [458, 292] width 7 height 11
click at [450, 292] on icon at bounding box center [456, 292] width 12 height 11
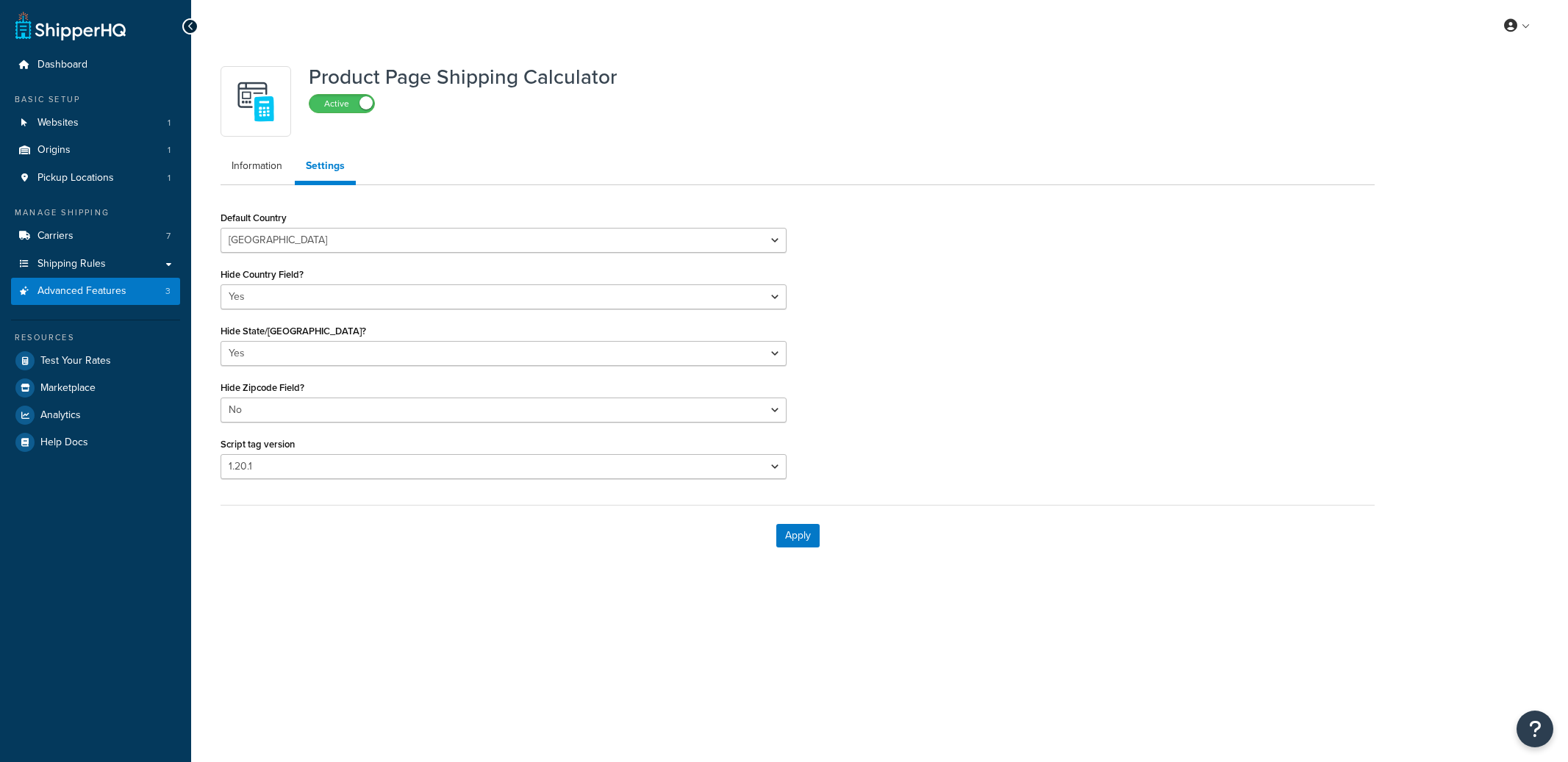
select select "US"
select select "false"
select select "31"
click at [334, 111] on label "Active" at bounding box center [342, 103] width 65 height 17
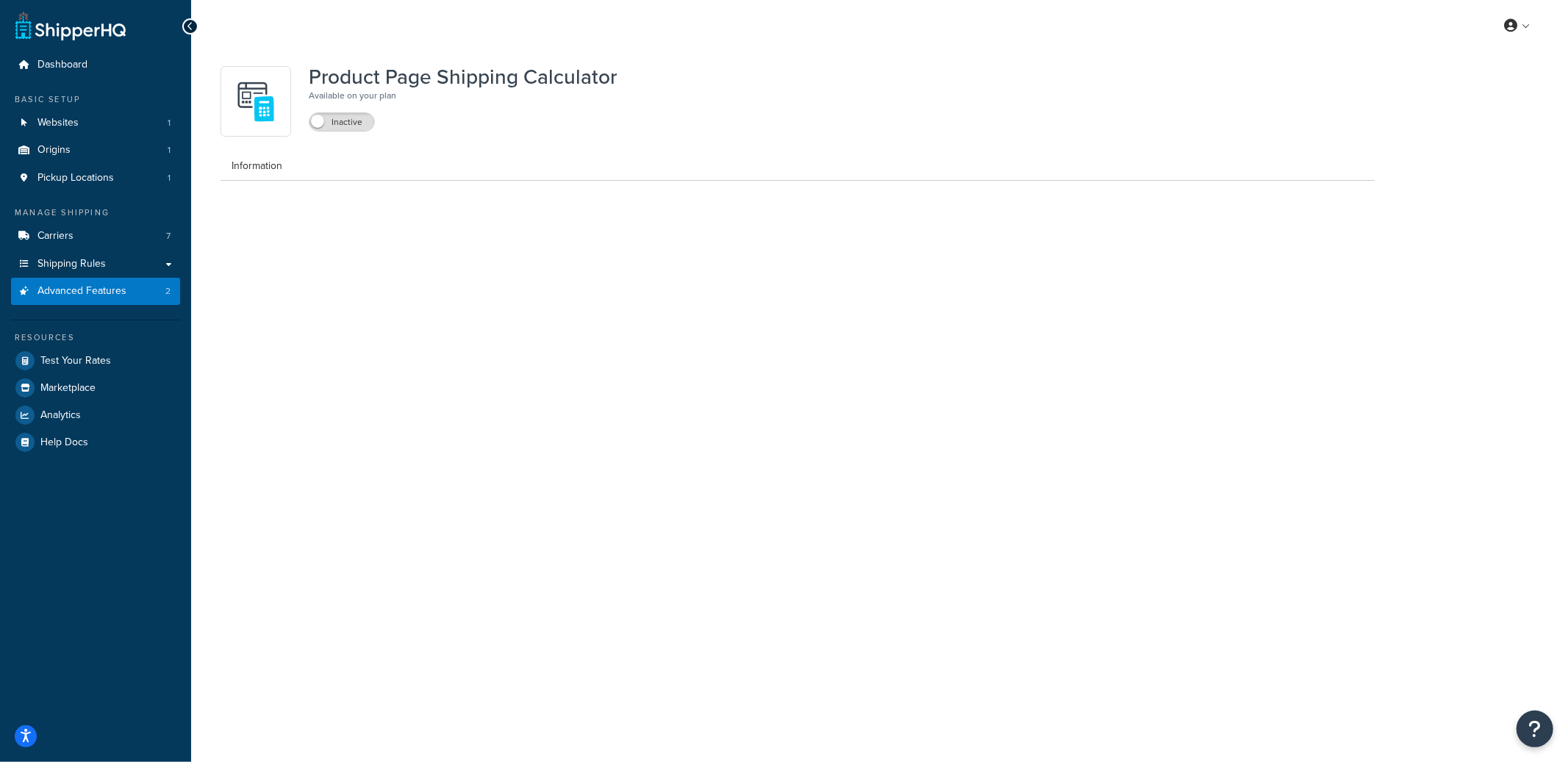
click at [337, 134] on div "Product Page Shipping Calculator Available on your plan Inactive" at bounding box center [462, 101] width 308 height 71
click at [338, 126] on label "Inactive" at bounding box center [342, 122] width 65 height 17
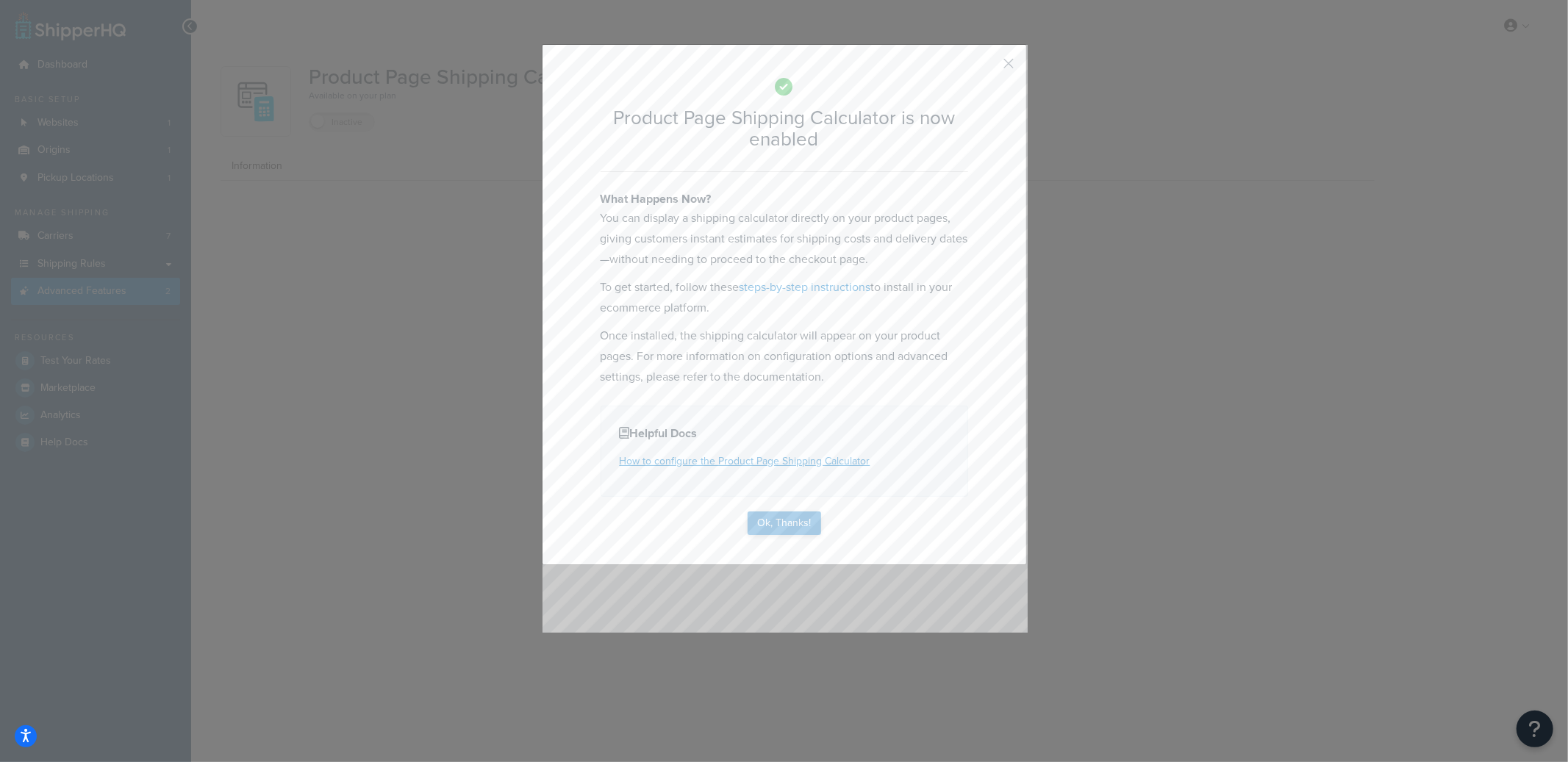
select select "US"
select select "false"
select select "31"
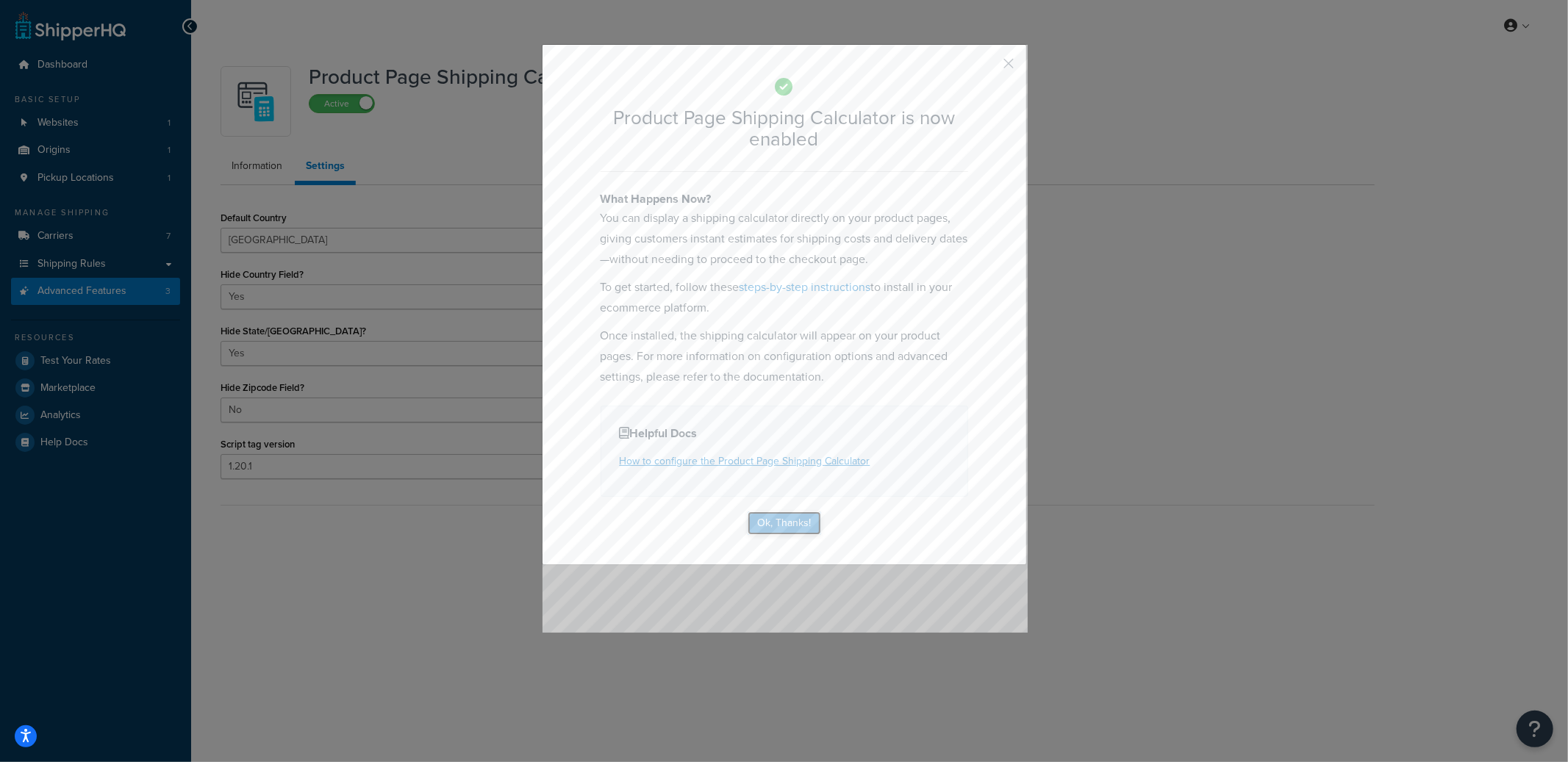
click at [790, 518] on button "Ok, Thanks!" at bounding box center [784, 523] width 74 height 24
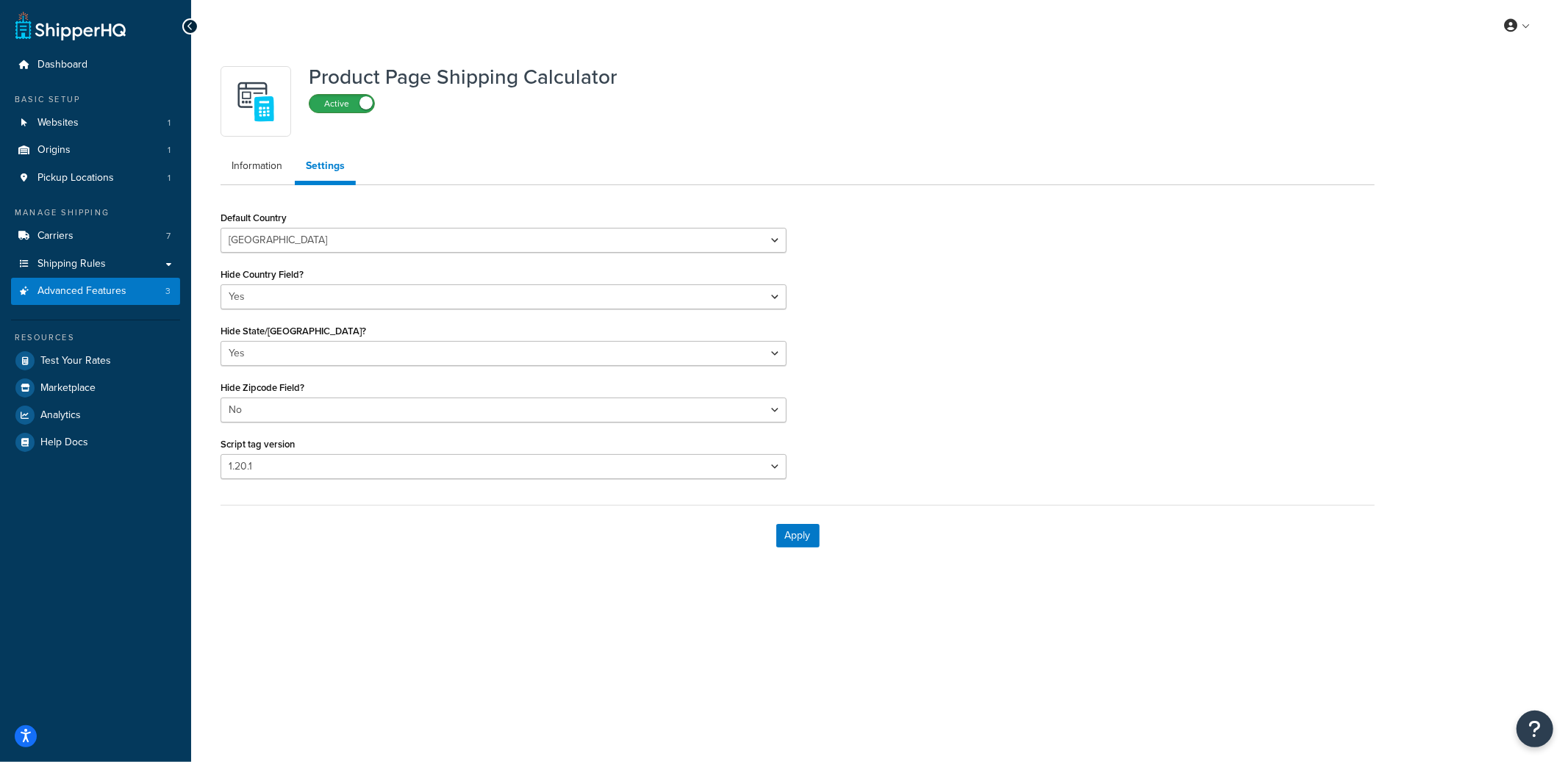
click at [348, 103] on label "Active" at bounding box center [342, 103] width 65 height 17
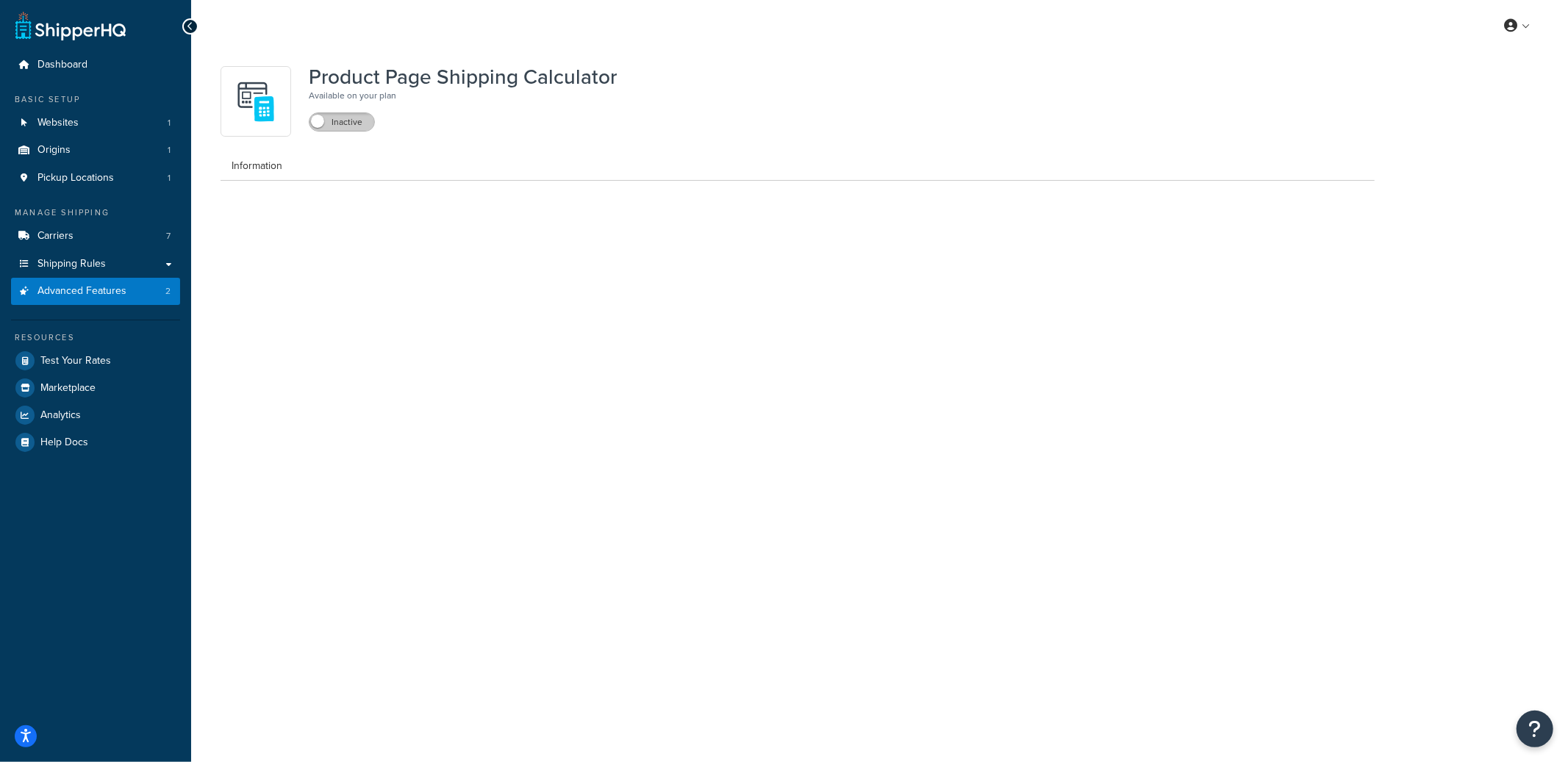
click at [353, 124] on label "Inactive" at bounding box center [342, 122] width 65 height 17
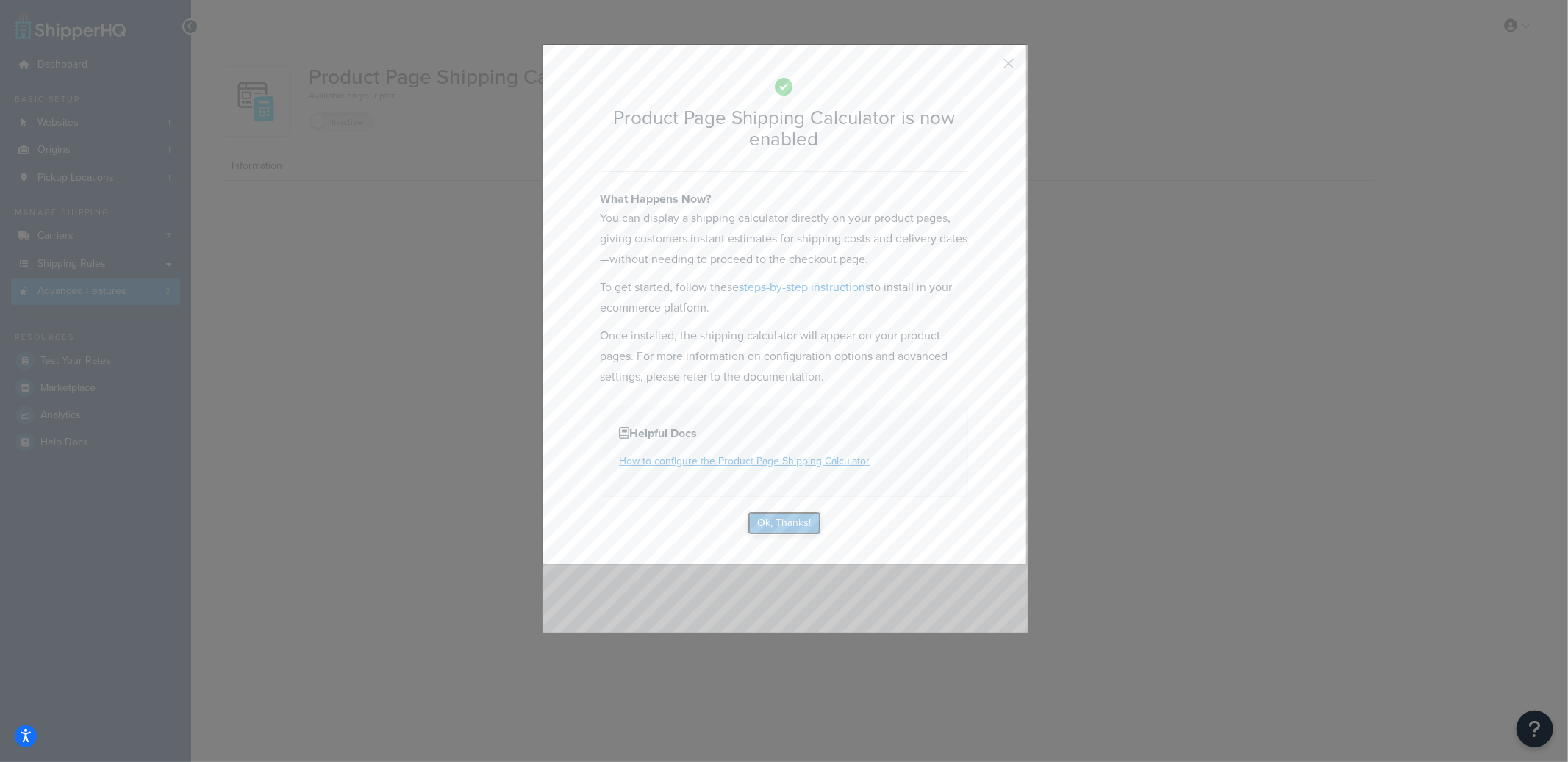
select select "US"
select select "false"
select select "31"
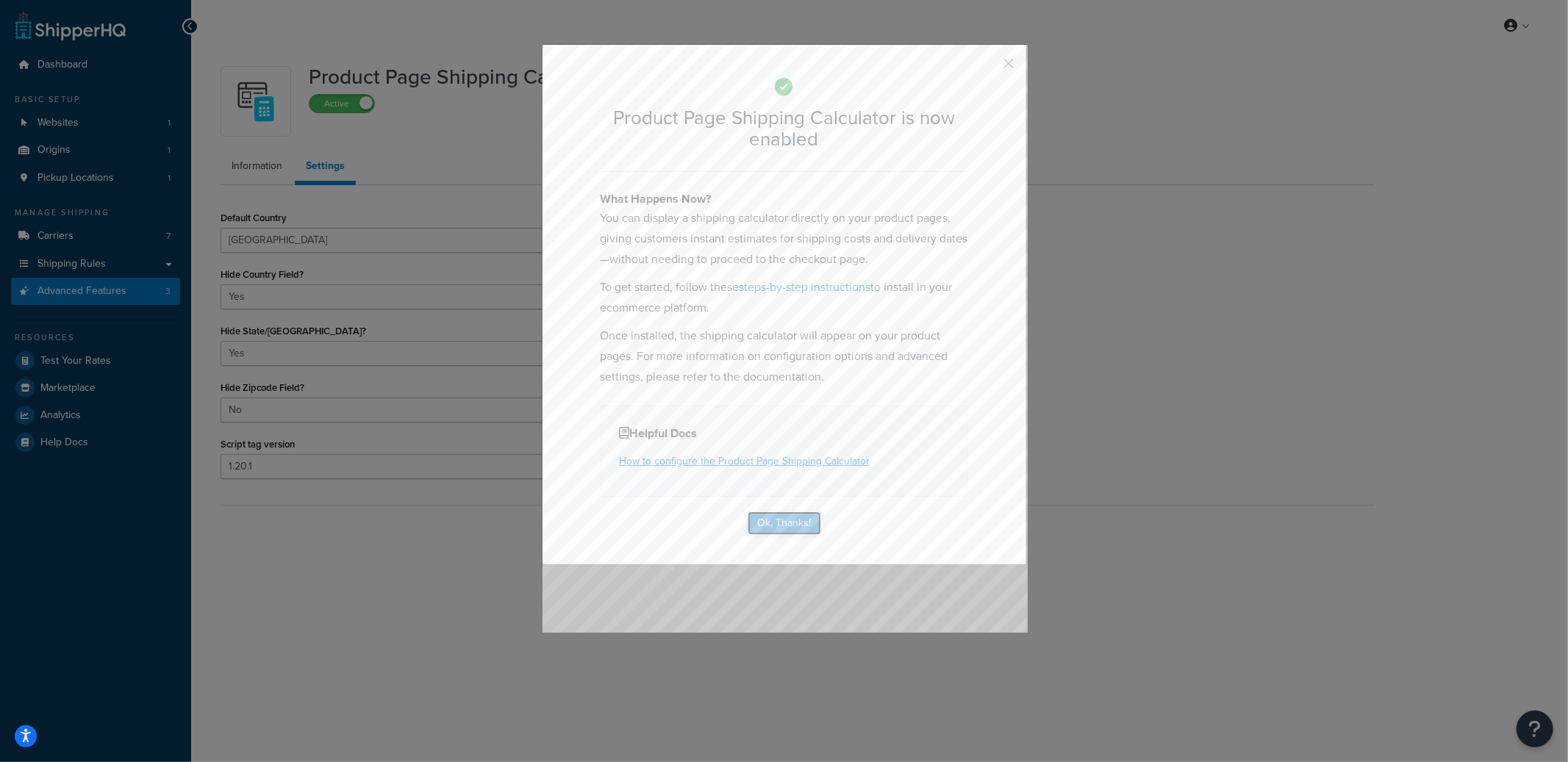
click at [786, 529] on button "Ok, Thanks!" at bounding box center [784, 523] width 74 height 24
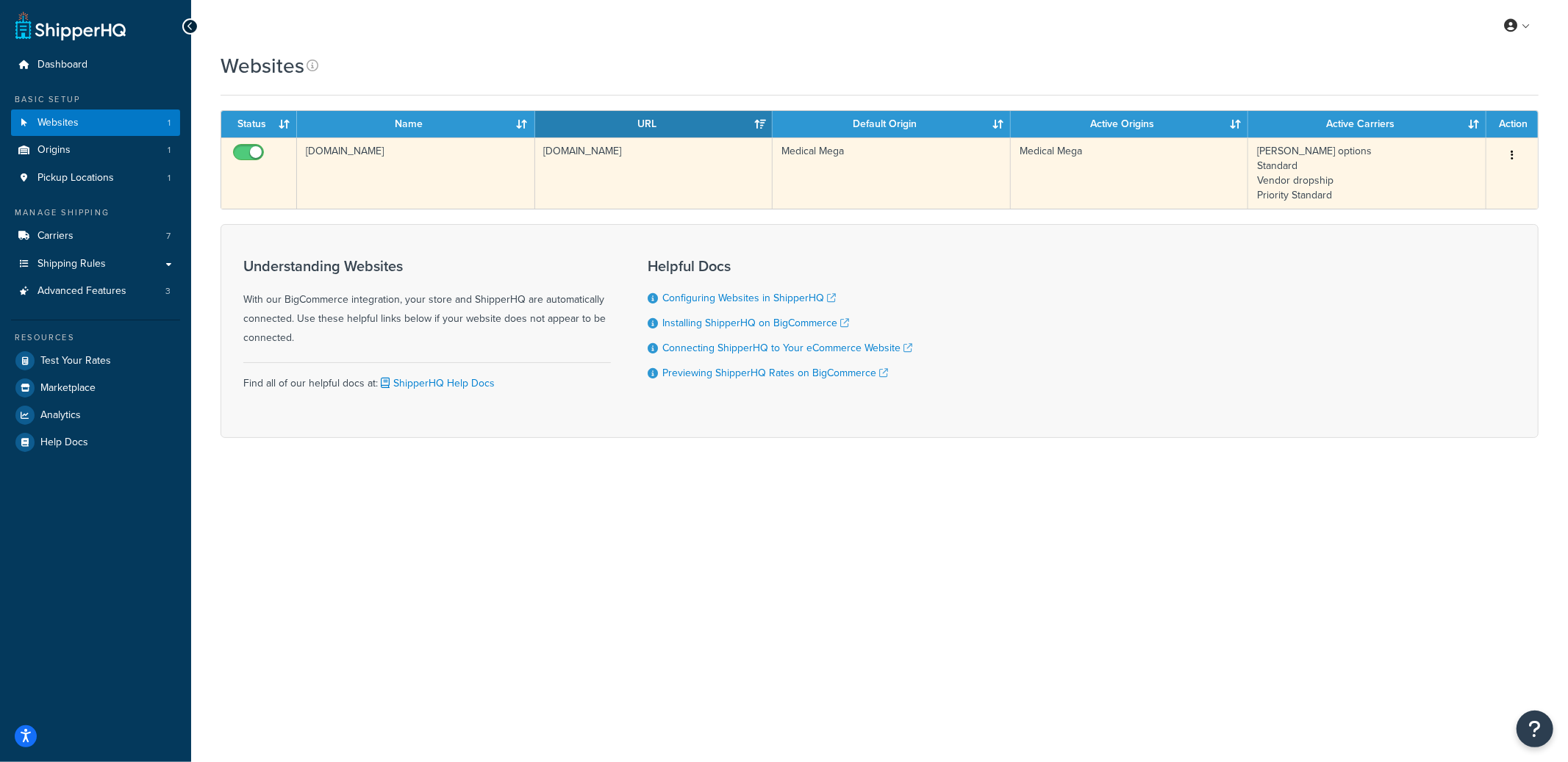
click at [589, 171] on td "[DOMAIN_NAME]" at bounding box center [653, 173] width 238 height 72
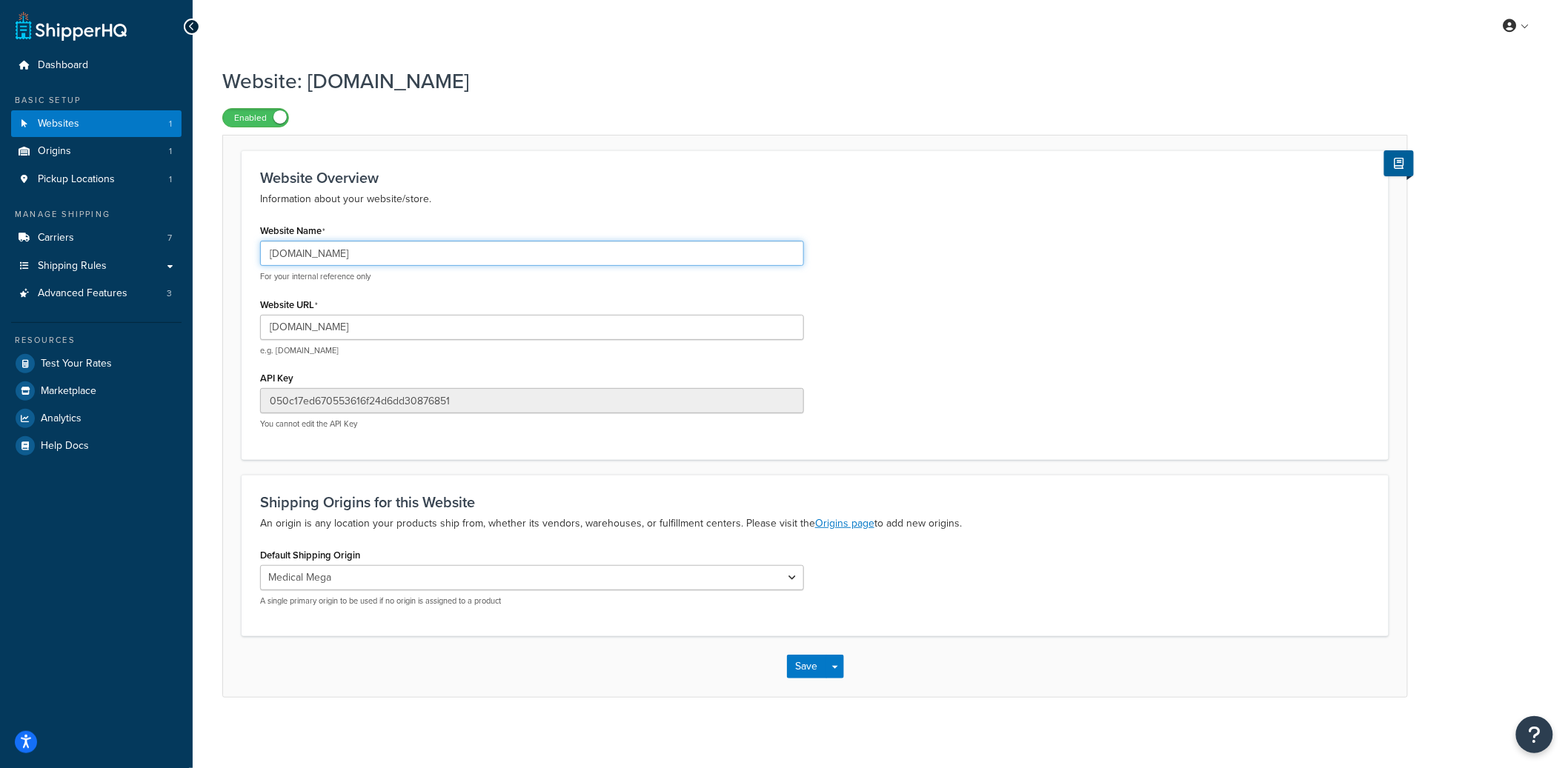
click at [370, 251] on input "[DOMAIN_NAME]" at bounding box center [531, 253] width 544 height 25
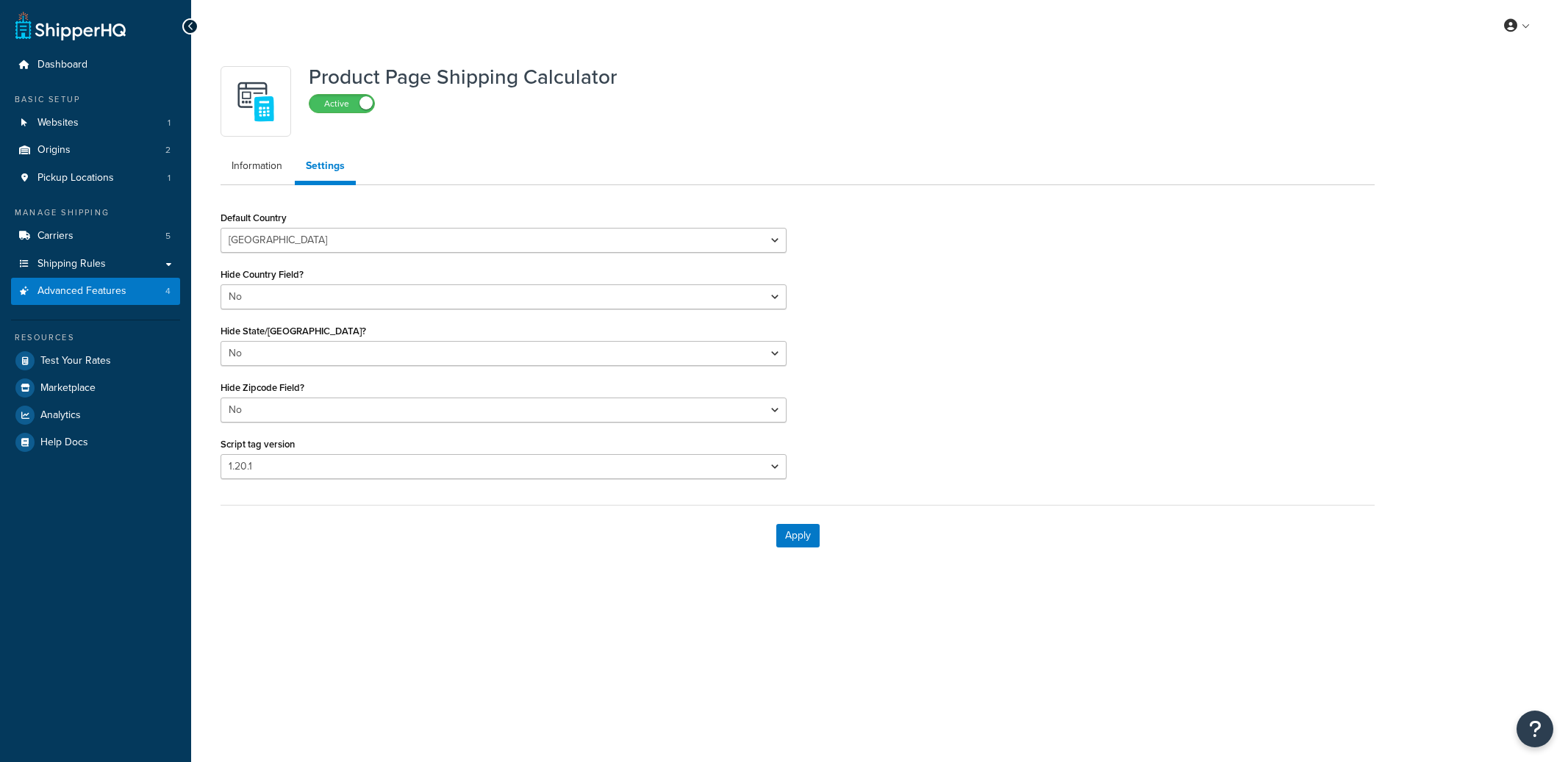
select select "US"
select select "false"
select select "31"
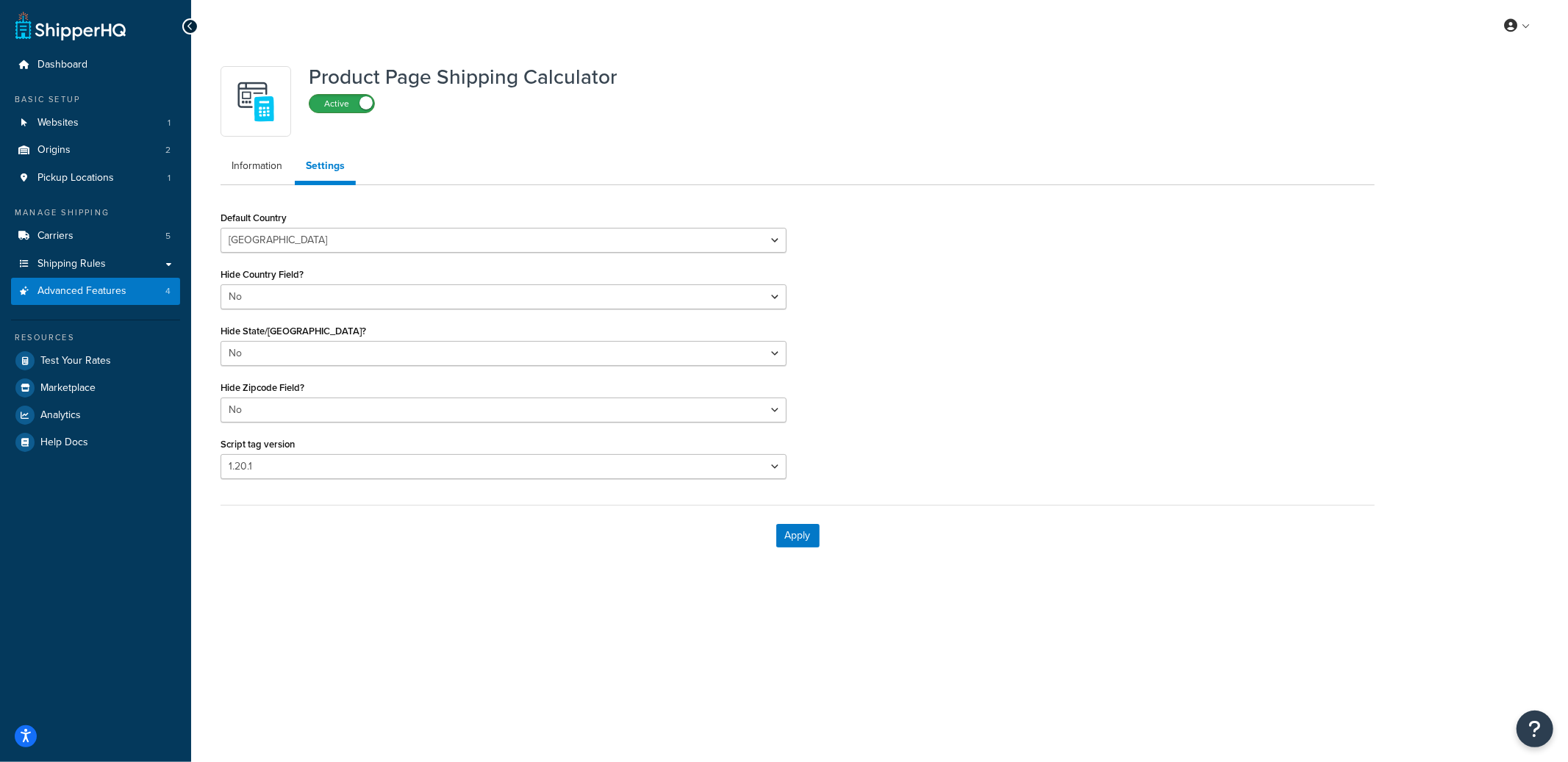
click at [345, 113] on label "Active" at bounding box center [342, 103] width 65 height 17
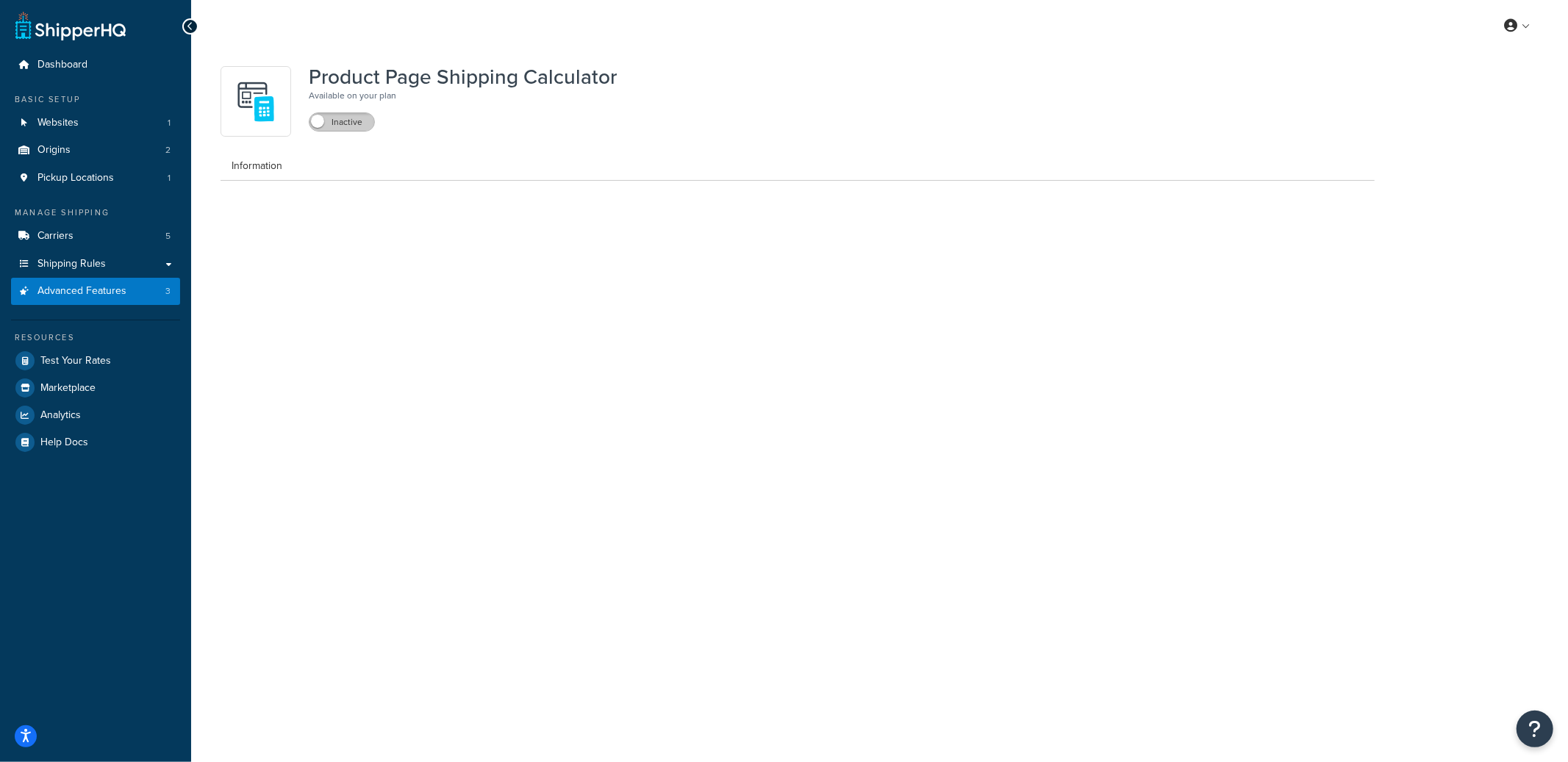
click at [342, 123] on label "Inactive" at bounding box center [342, 122] width 65 height 17
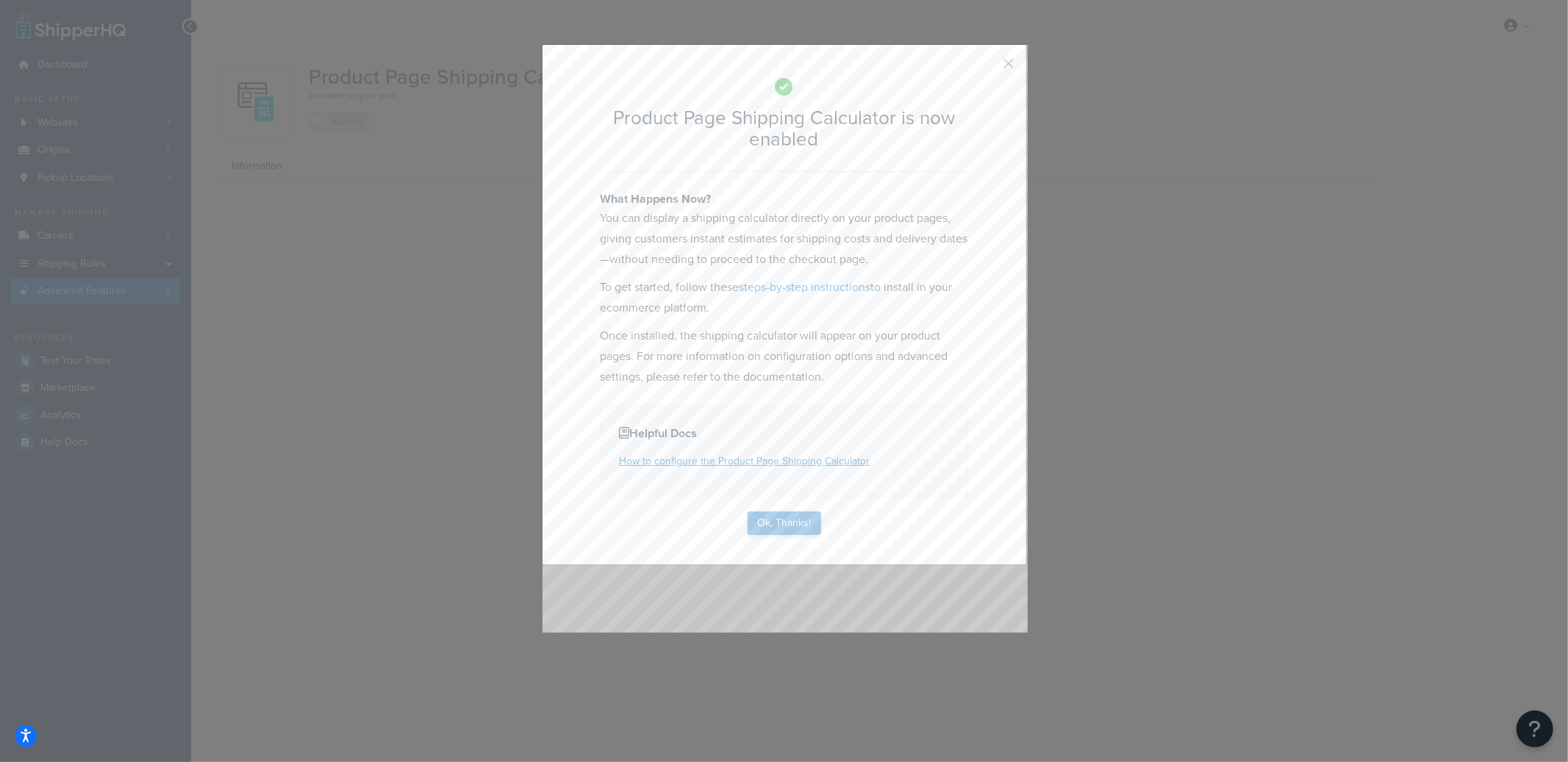
select select "US"
select select "false"
select select "31"
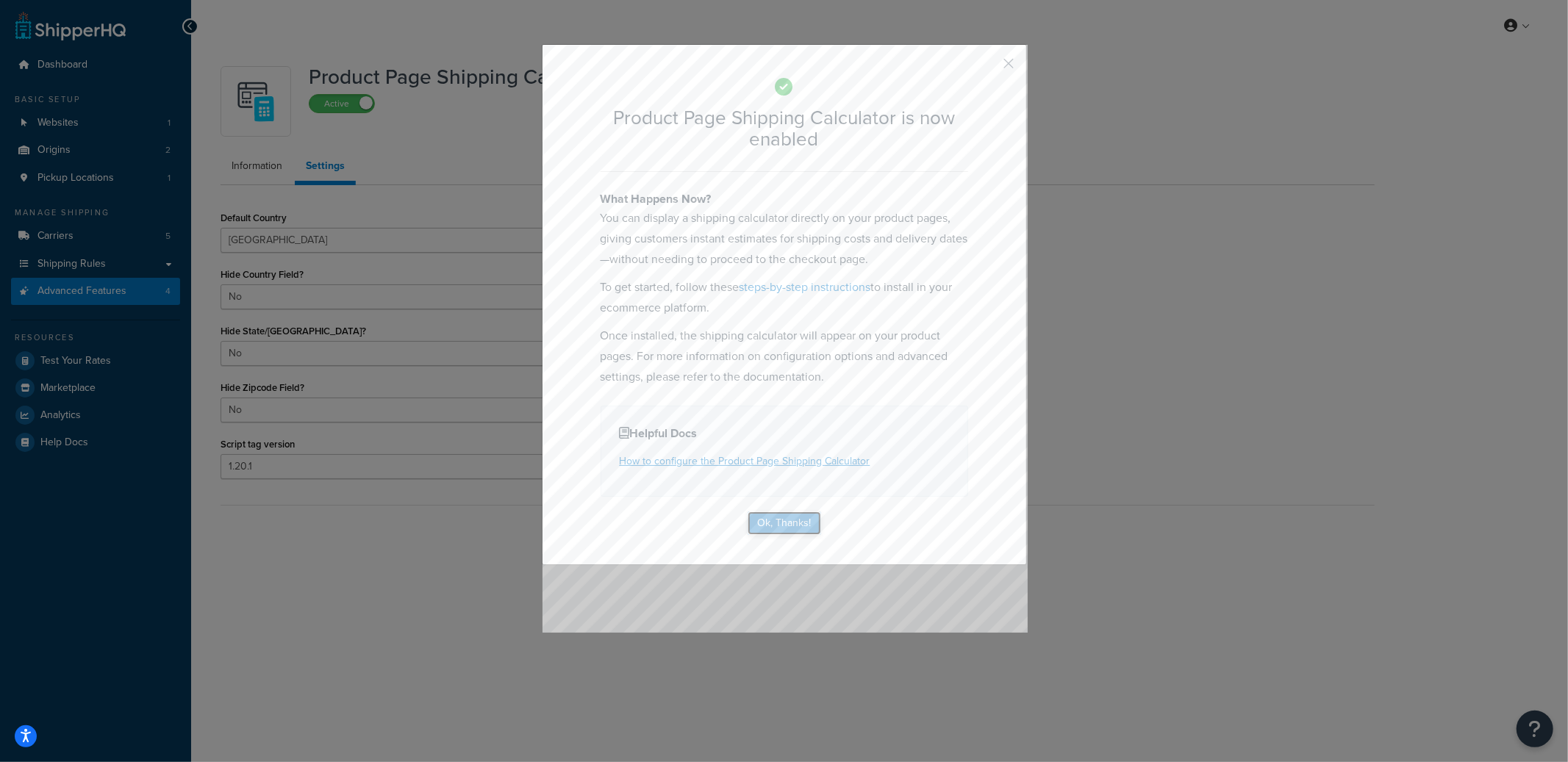
click at [802, 525] on button "Ok, Thanks!" at bounding box center [784, 523] width 74 height 24
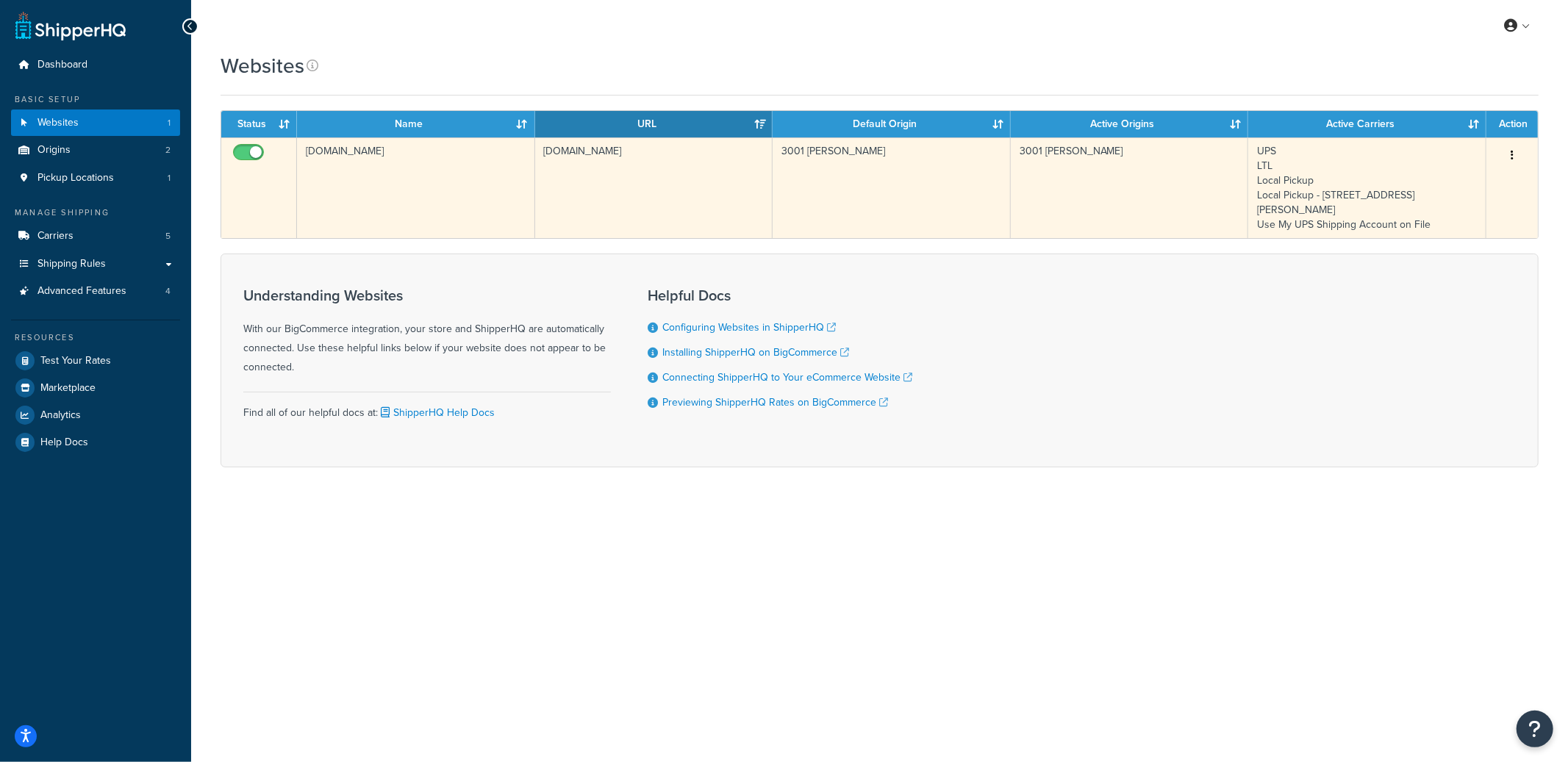
click at [454, 206] on td "[DOMAIN_NAME]" at bounding box center [415, 187] width 238 height 100
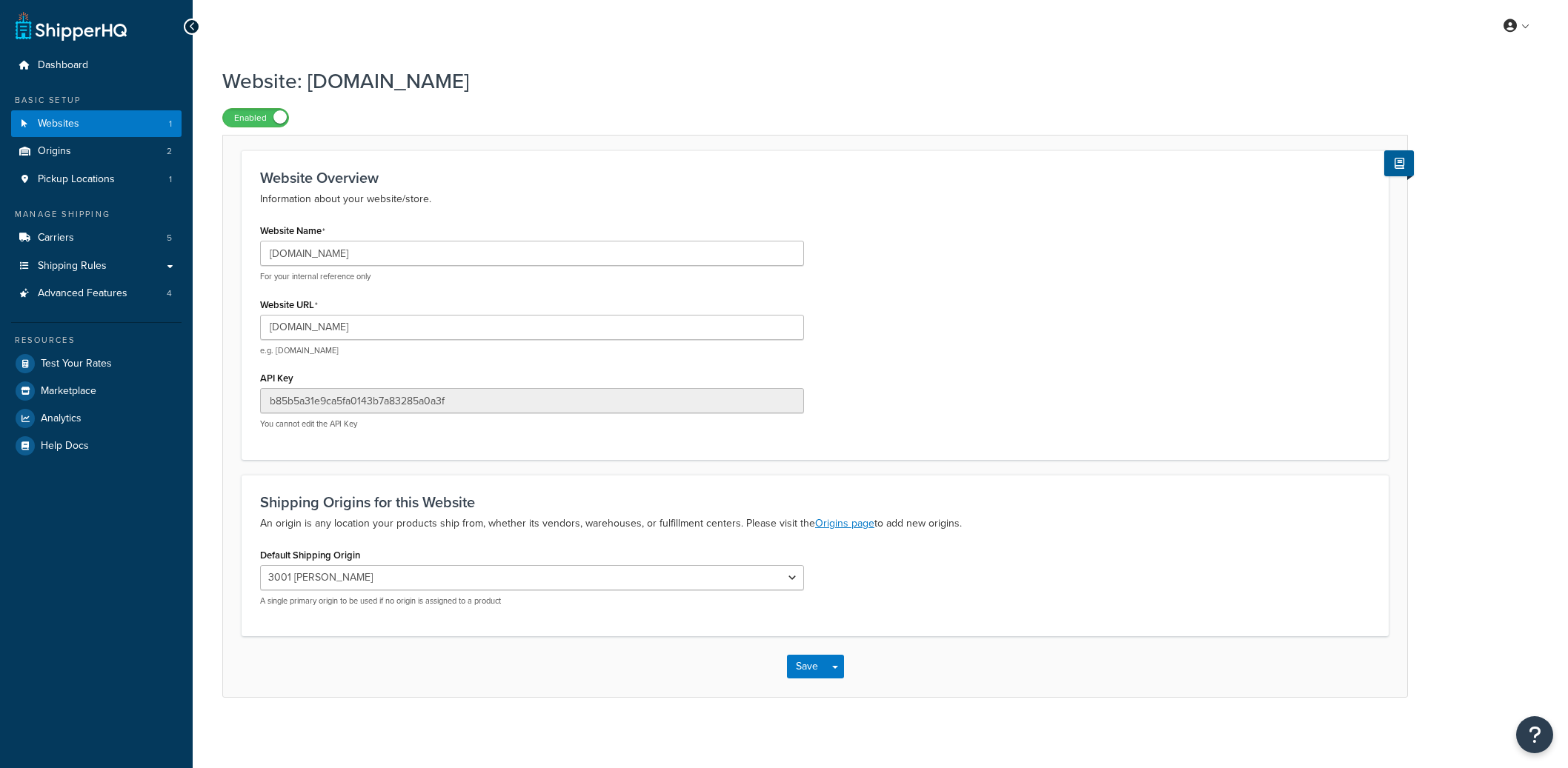
select select "11333"
click at [343, 323] on input "[DOMAIN_NAME]" at bounding box center [531, 327] width 544 height 25
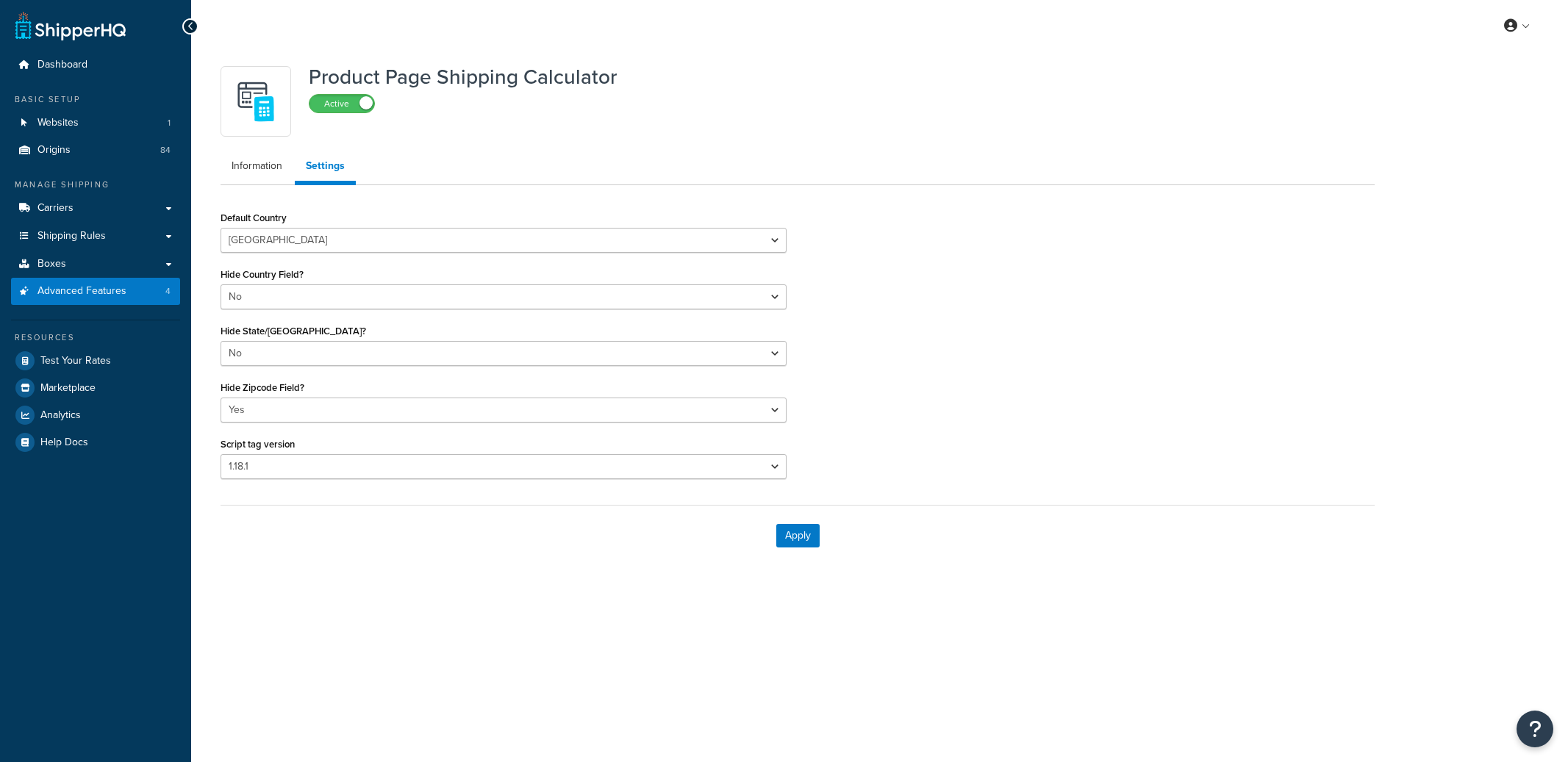
select select "US"
select select "false"
select select "30"
click at [343, 107] on label "Active" at bounding box center [342, 103] width 65 height 17
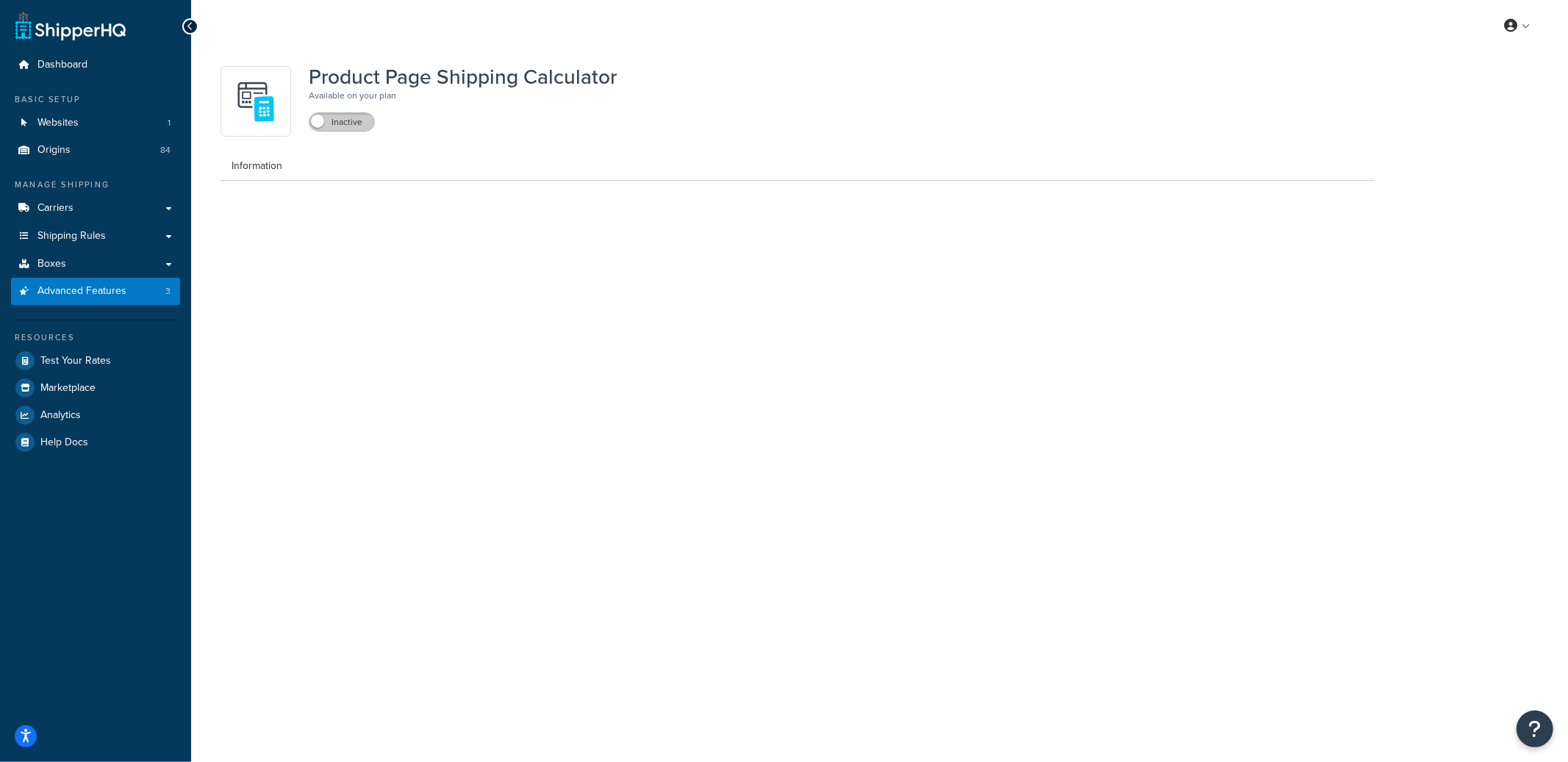
click at [333, 119] on label "Inactive" at bounding box center [342, 122] width 65 height 17
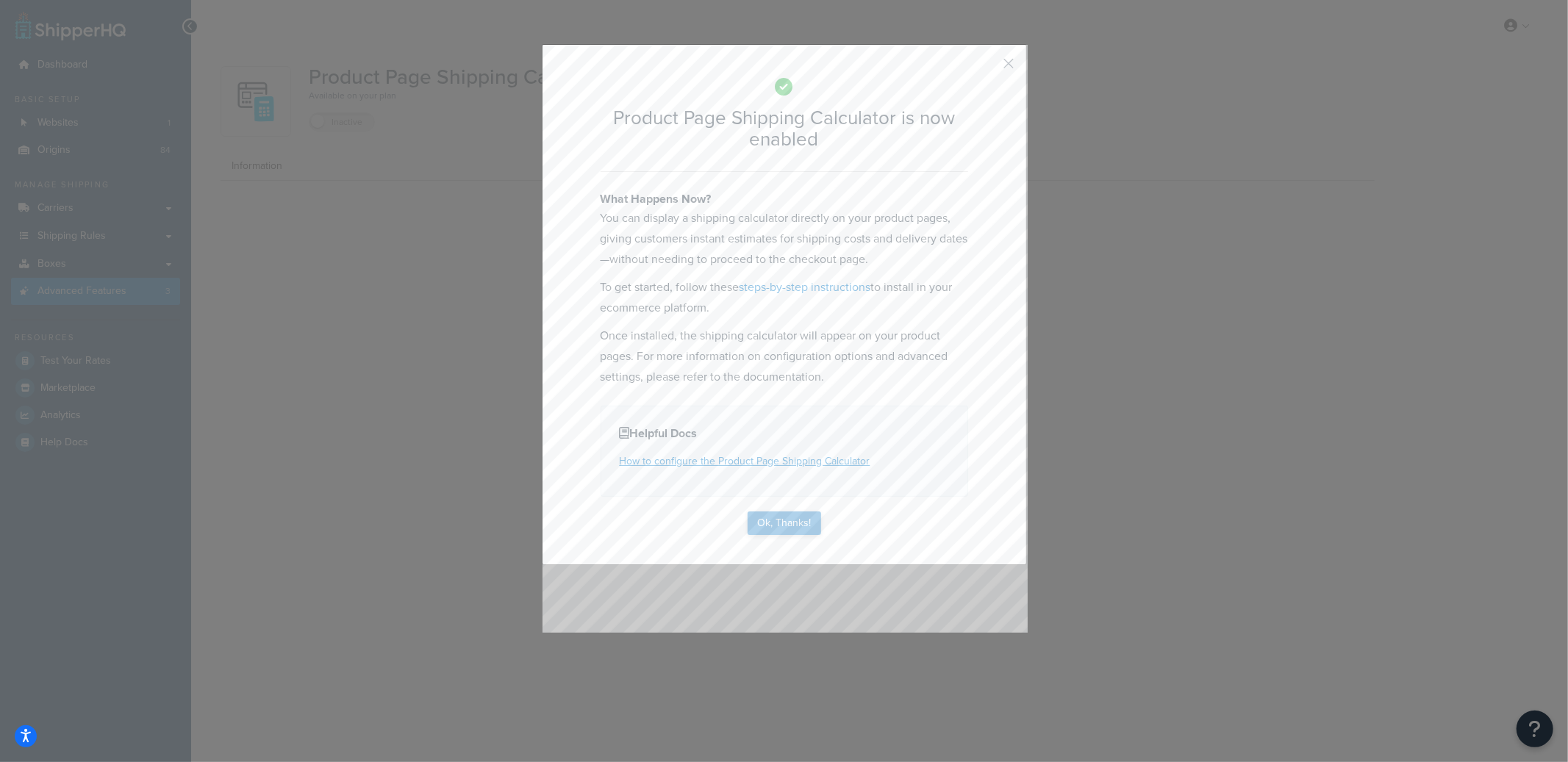
select select "US"
select select "false"
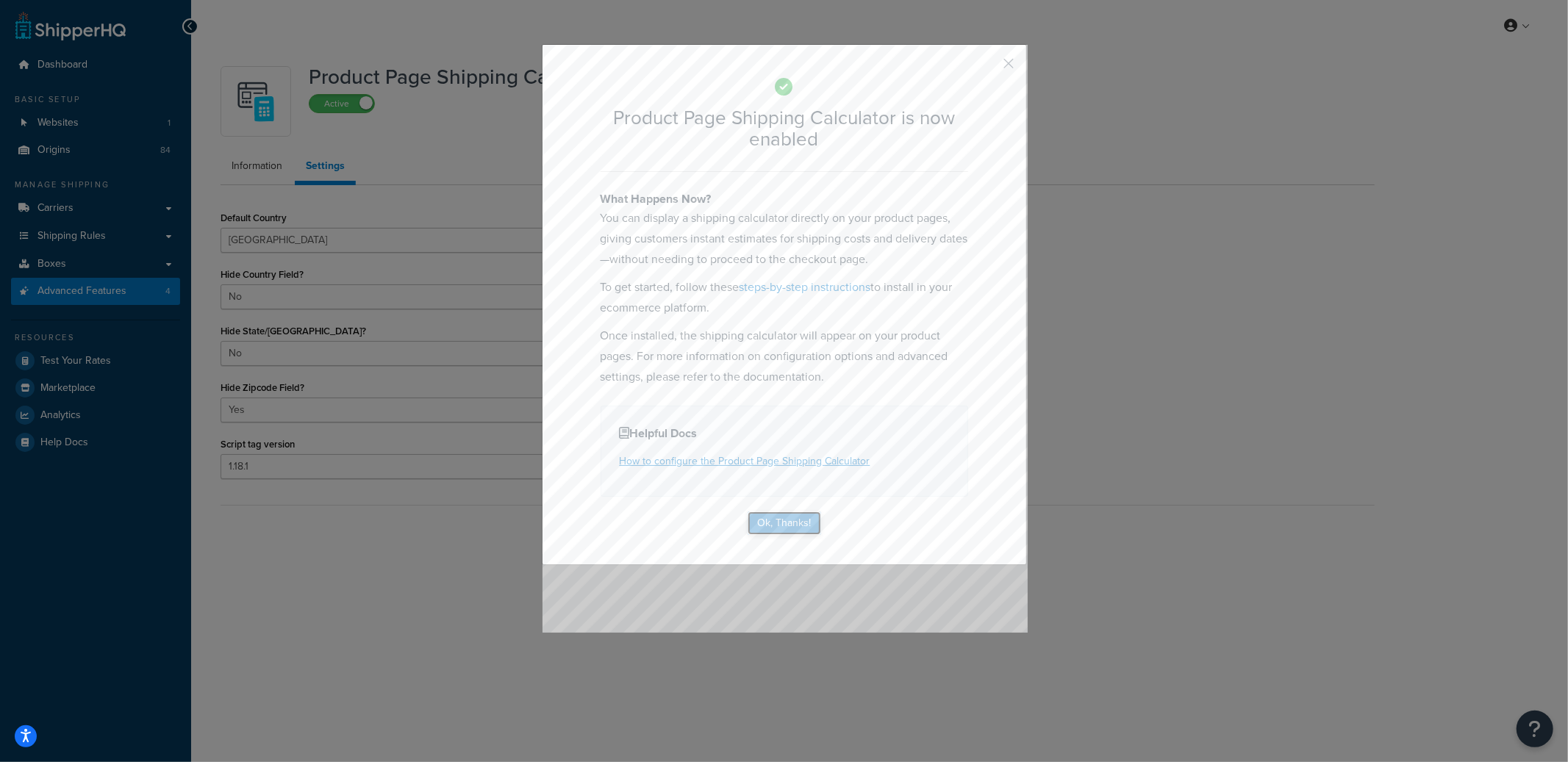
click at [797, 522] on button "Ok, Thanks!" at bounding box center [784, 523] width 74 height 24
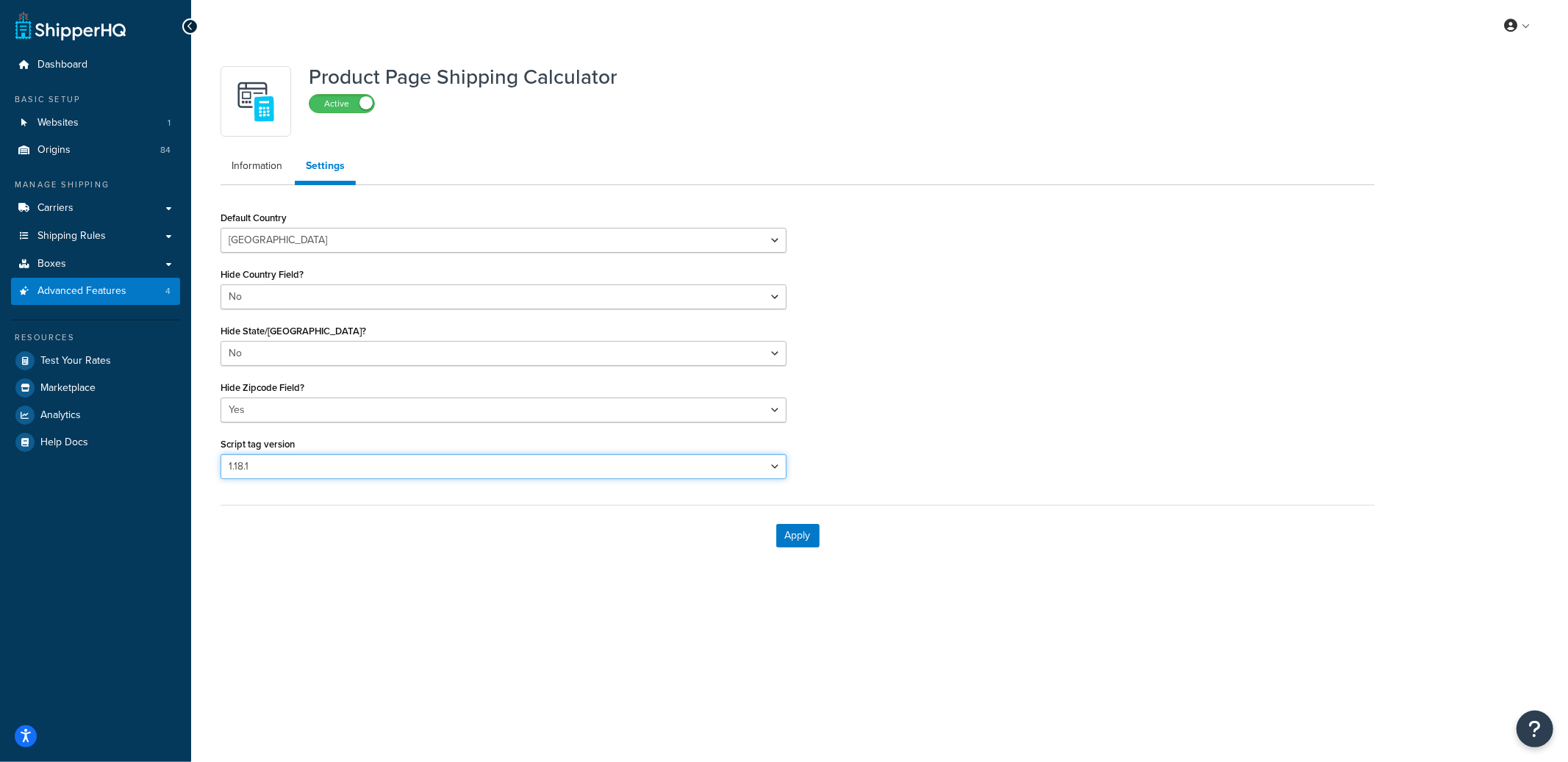
click at [354, 468] on select "Please select a script tag 1.18.1 1.20.1" at bounding box center [503, 467] width 566 height 25
select select "31"
click at [221, 455] on select "Please select a script tag 1.18.1 1.20.1" at bounding box center [503, 467] width 566 height 25
click at [807, 543] on button "Apply" at bounding box center [797, 536] width 43 height 24
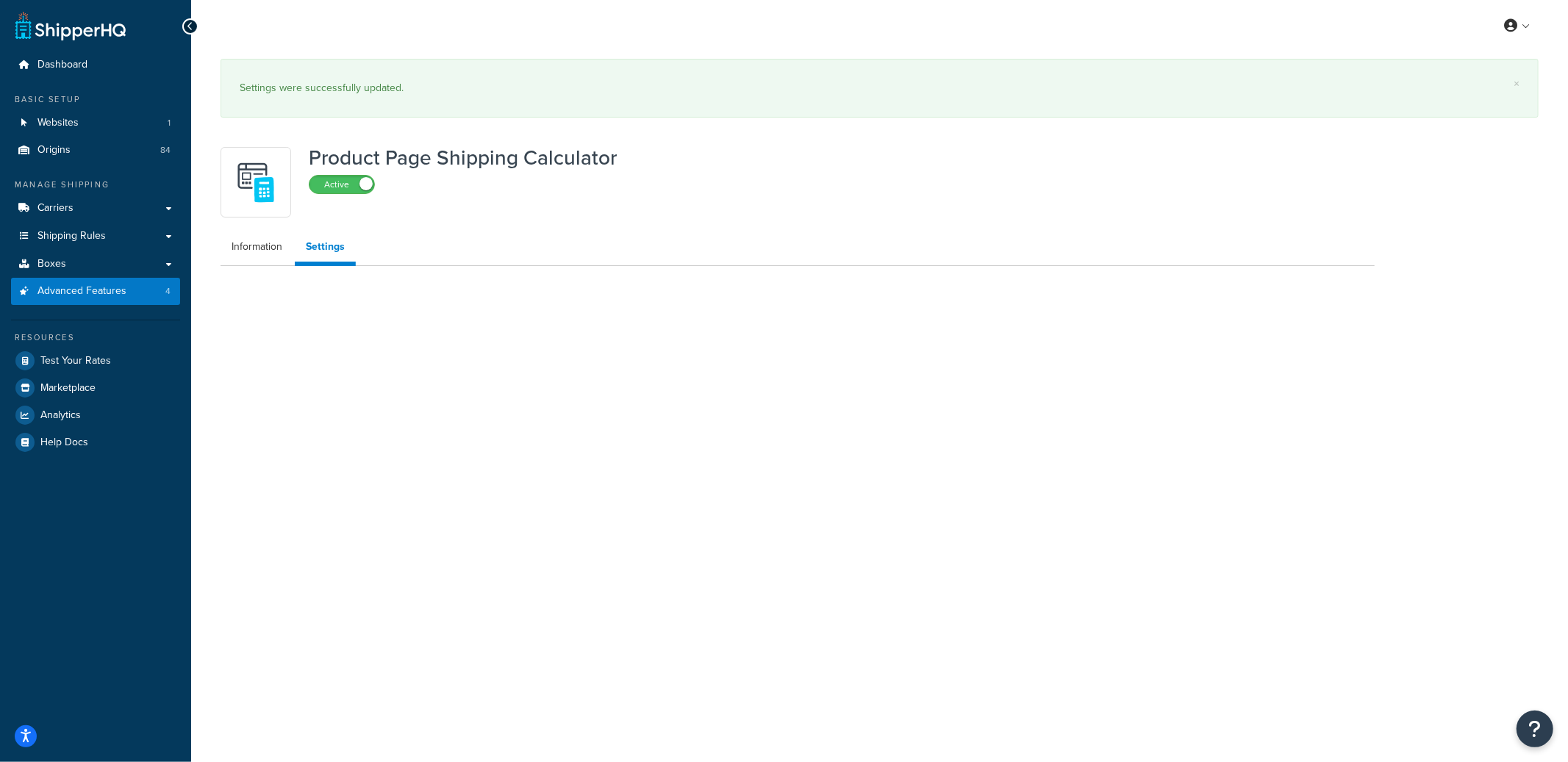
select select "US"
select select "false"
select select "31"
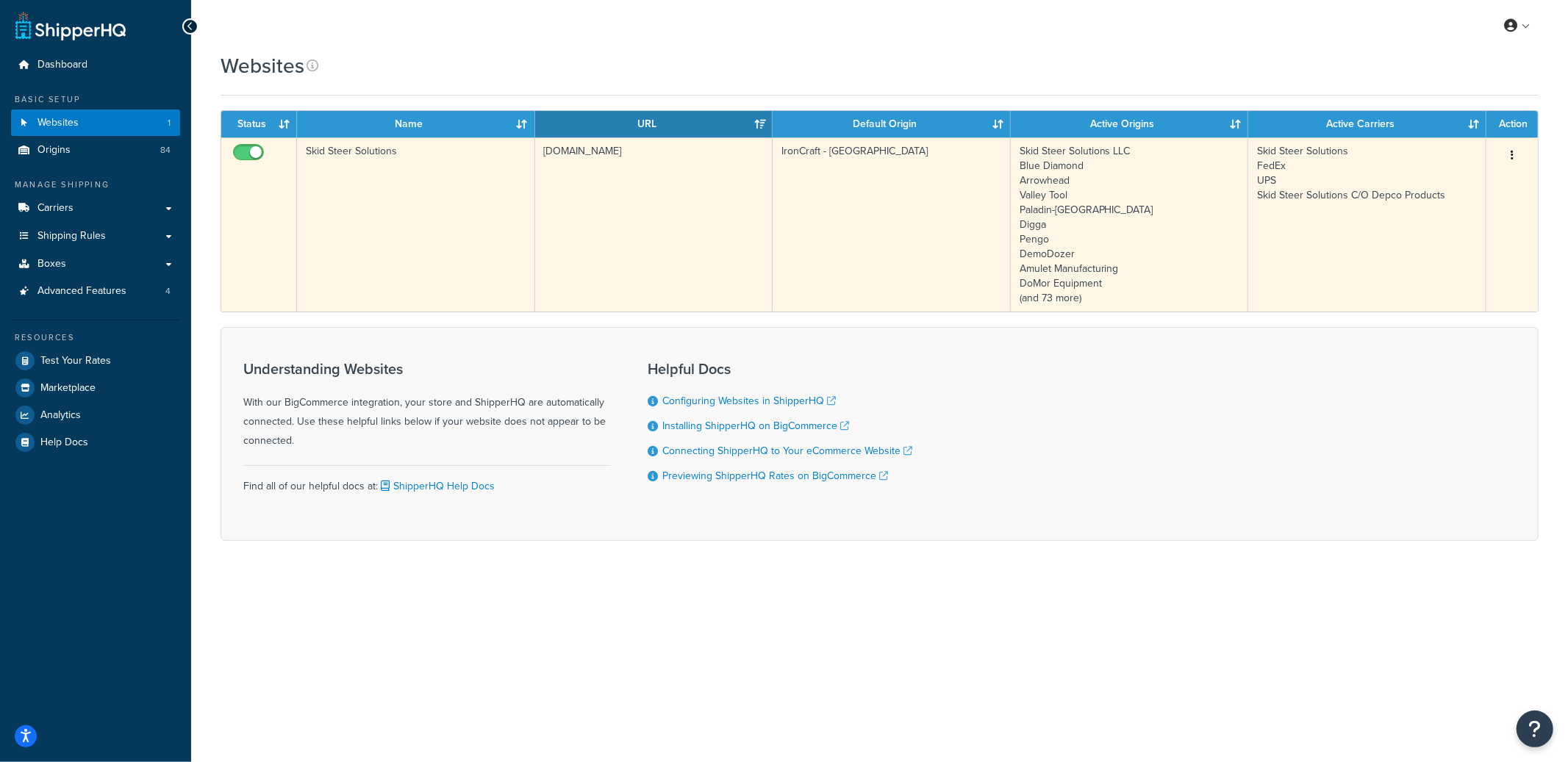
click at [686, 225] on td "[DOMAIN_NAME]" at bounding box center [653, 224] width 238 height 174
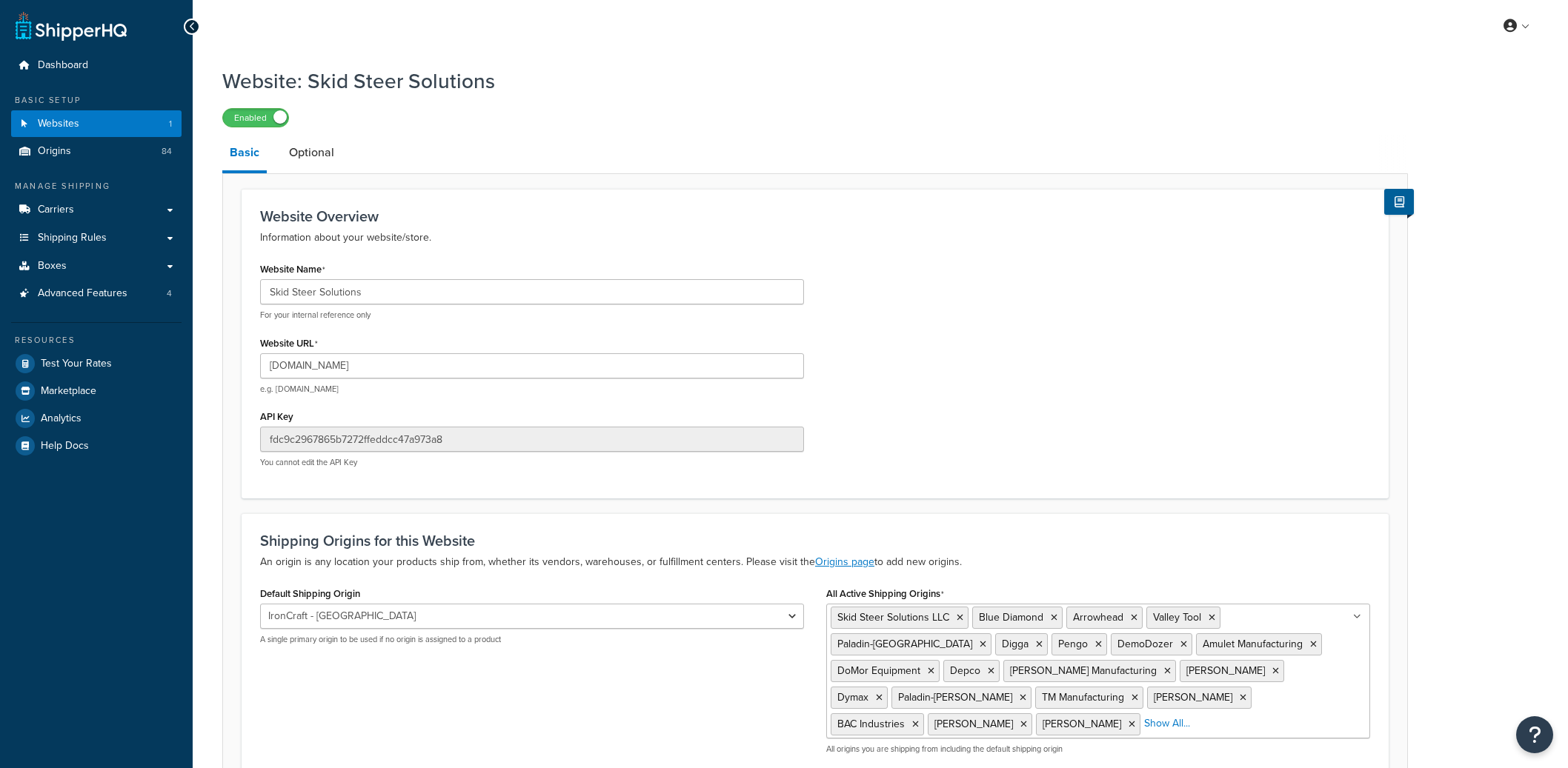
select select "103707"
drag, startPoint x: 297, startPoint y: 366, endPoint x: 416, endPoint y: 368, distance: 119.0
click at [416, 368] on input "[DOMAIN_NAME]" at bounding box center [531, 366] width 544 height 25
click at [417, 368] on input "[DOMAIN_NAME]" at bounding box center [531, 366] width 544 height 25
click at [296, 369] on input "[DOMAIN_NAME]" at bounding box center [531, 366] width 544 height 25
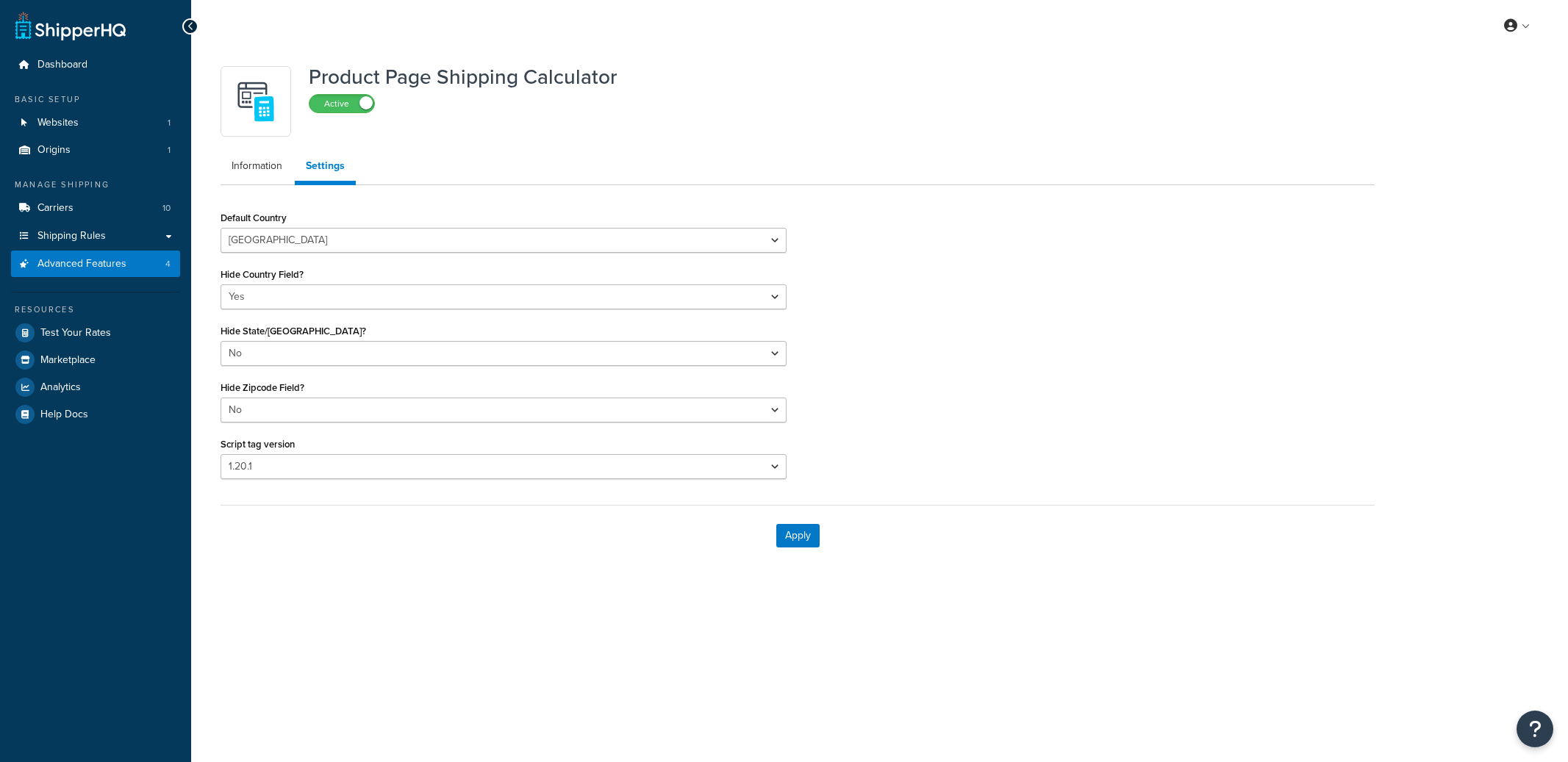
select select "US"
select select "false"
select select "31"
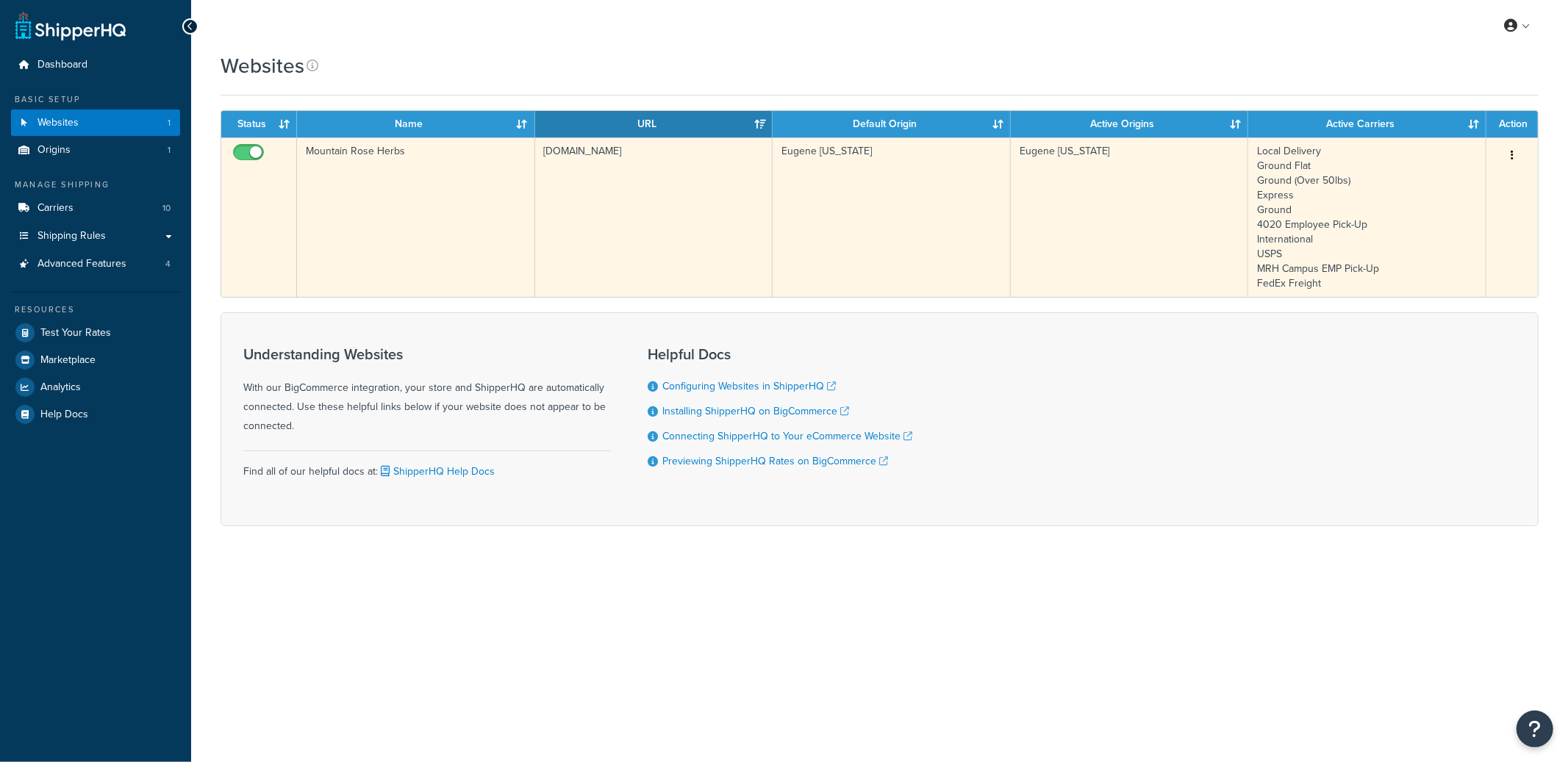
click at [519, 236] on td "Mountain Rose Herbs" at bounding box center [415, 217] width 238 height 159
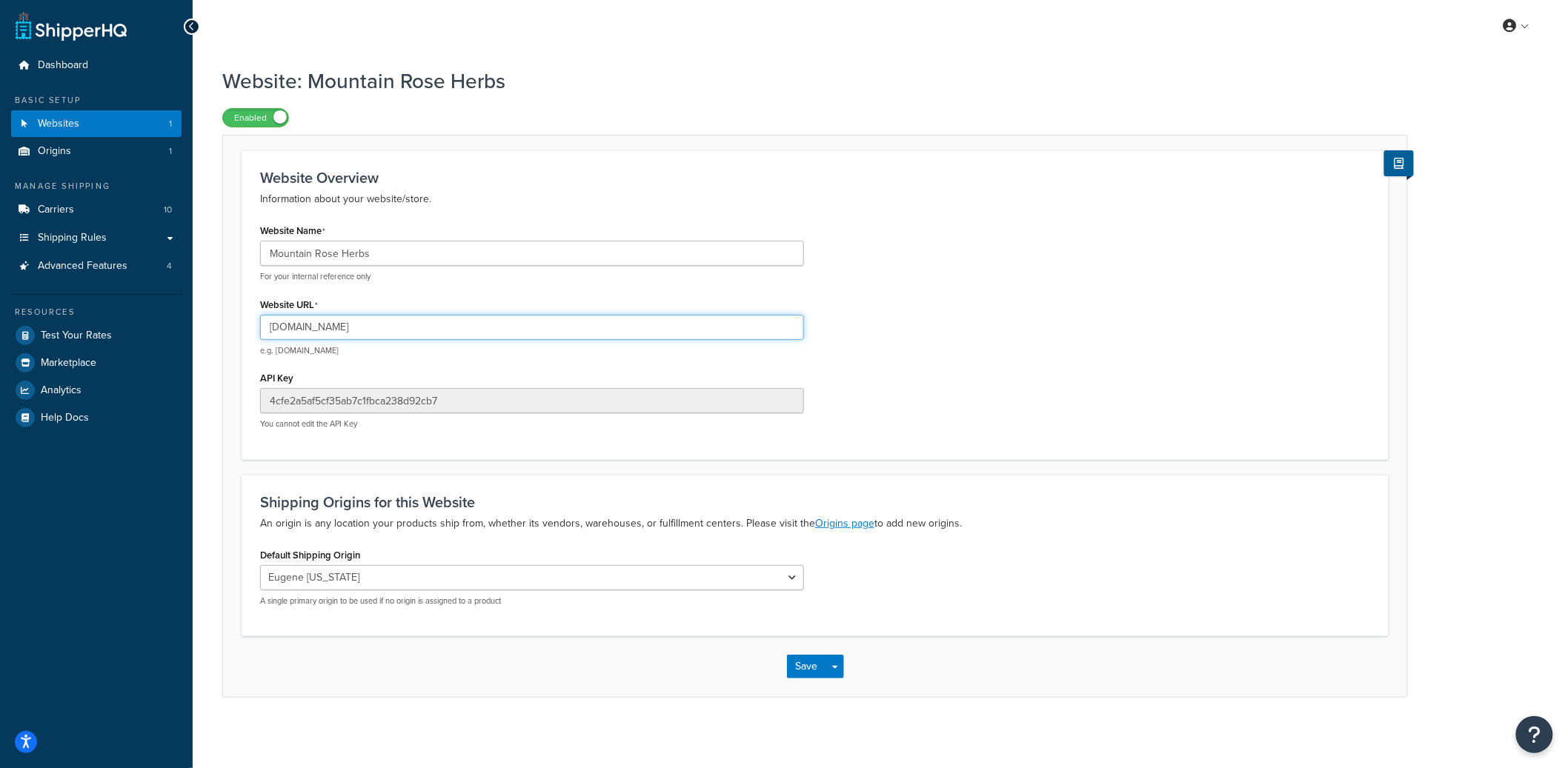
drag, startPoint x: 296, startPoint y: 330, endPoint x: 466, endPoint y: 330, distance: 170.0
click at [466, 330] on input "www.mountainroseherbs.com" at bounding box center [531, 327] width 544 height 25
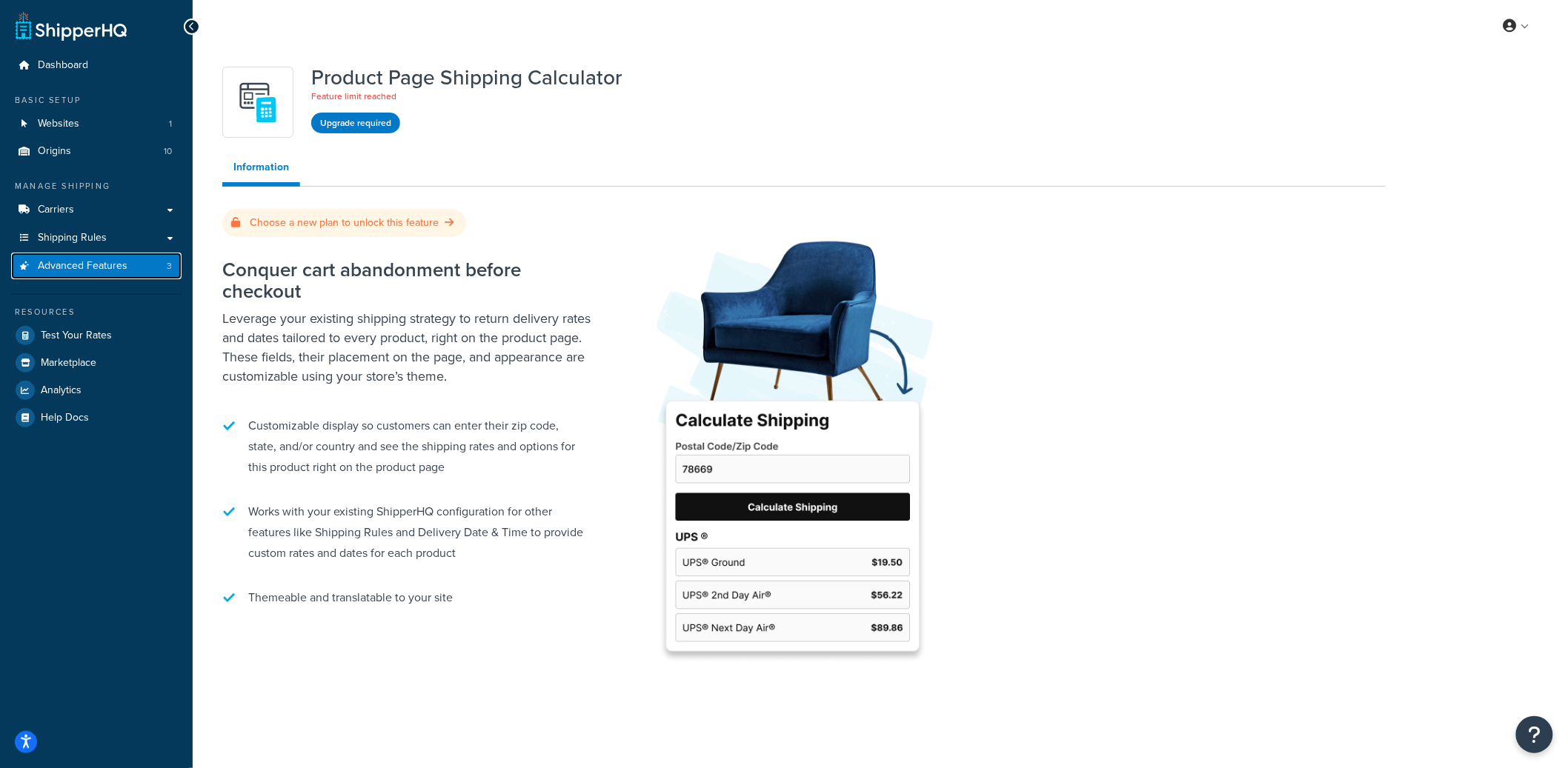
click at [140, 270] on link "Advanced Features 3" at bounding box center [96, 267] width 170 height 27
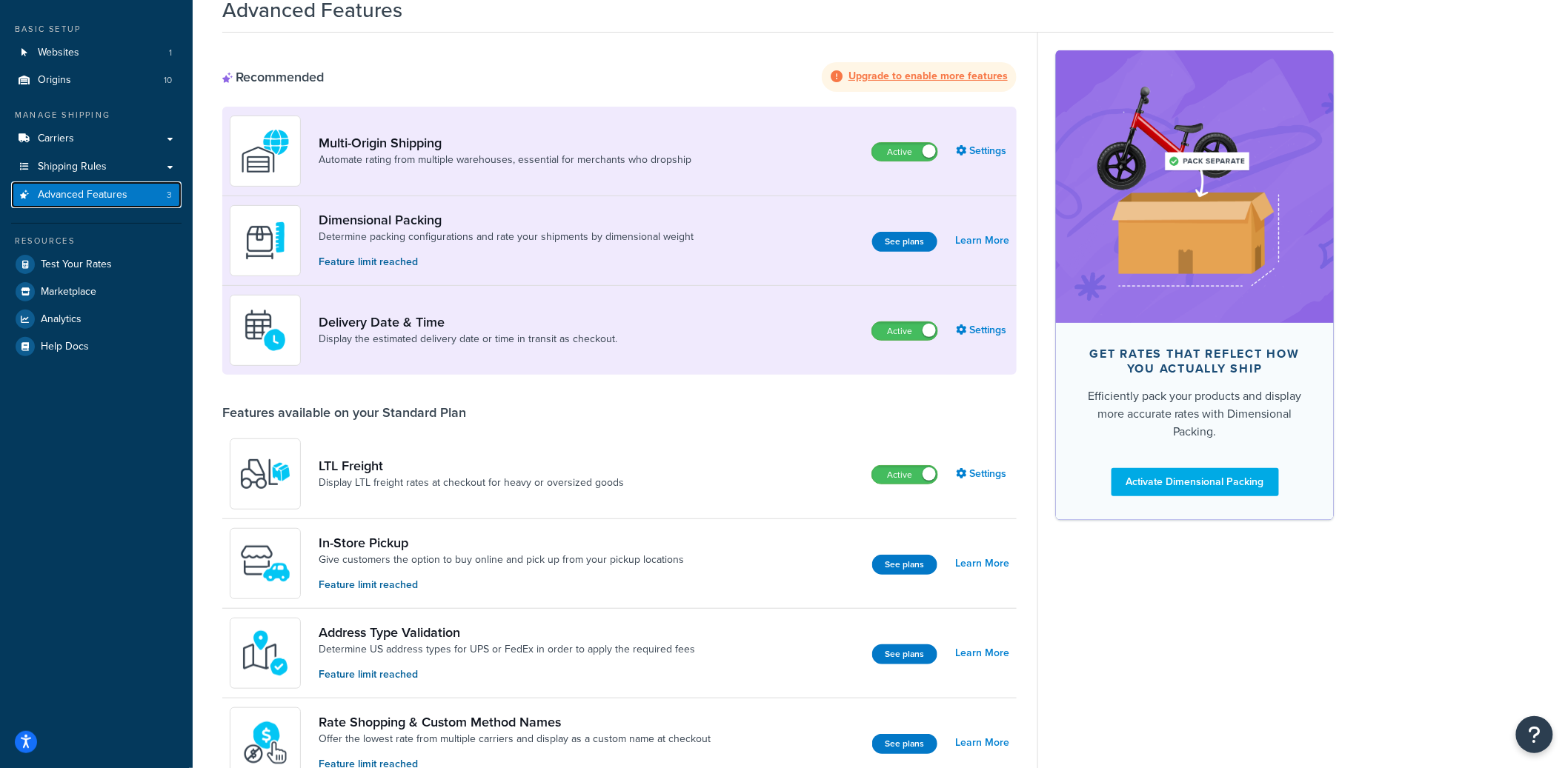
scroll to position [54, 0]
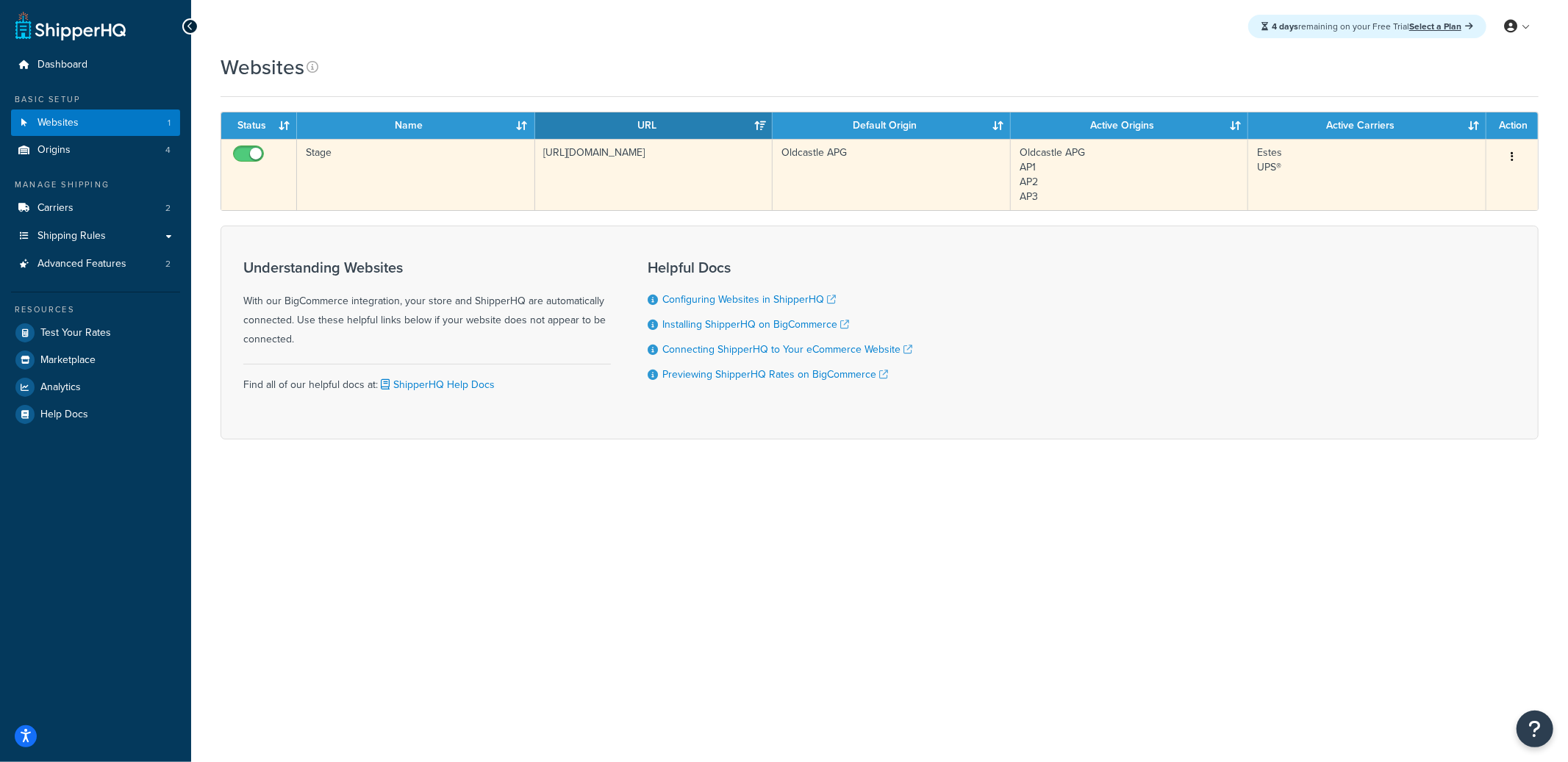
click at [420, 163] on td "Stage" at bounding box center [415, 174] width 238 height 72
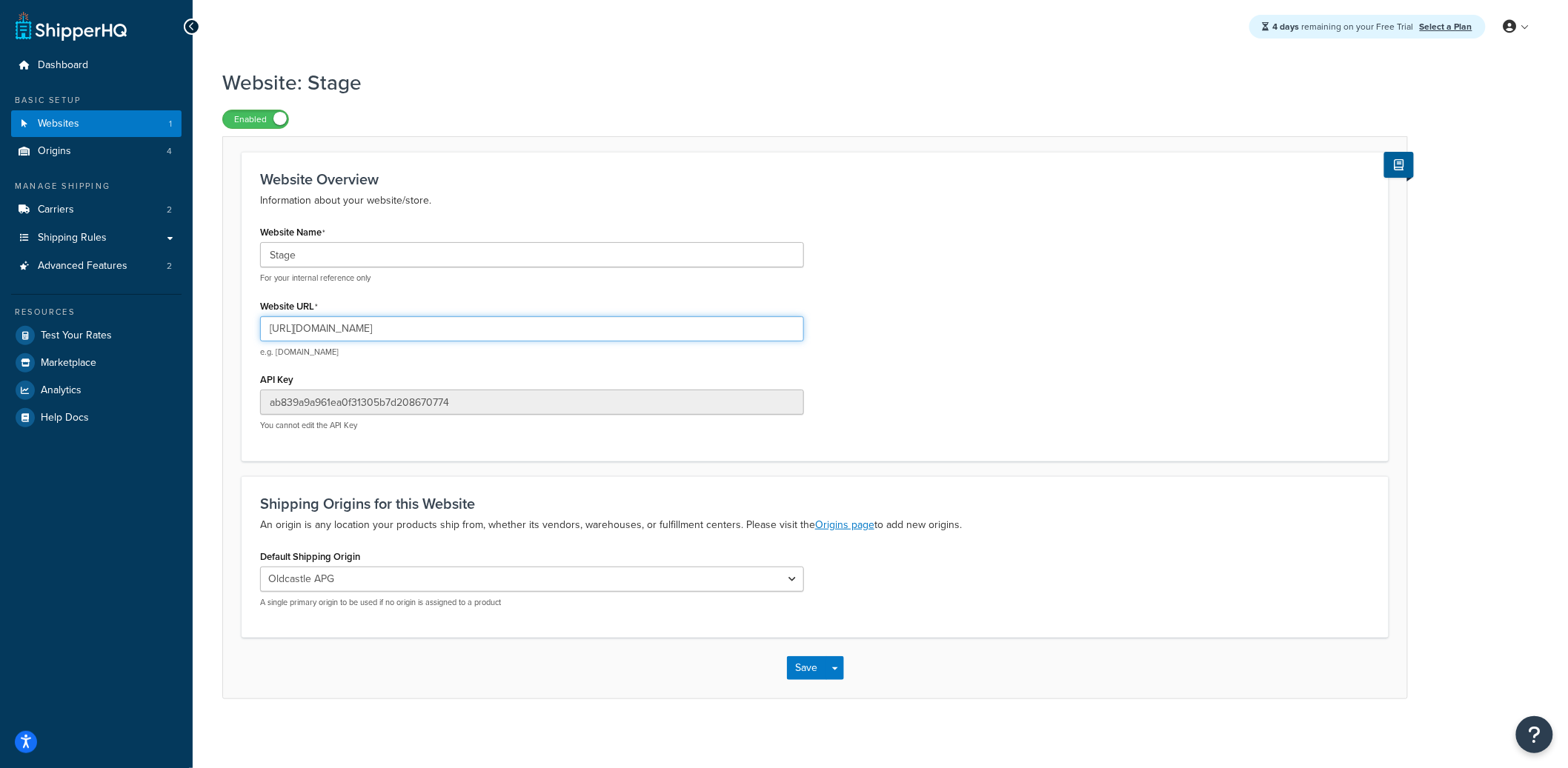
drag, startPoint x: 456, startPoint y: 332, endPoint x: 301, endPoint y: 333, distance: 155.0
click at [301, 333] on input "[URL][DOMAIN_NAME]" at bounding box center [531, 329] width 544 height 25
drag, startPoint x: 479, startPoint y: 333, endPoint x: 270, endPoint y: 333, distance: 209.0
click at [270, 333] on input "[URL][DOMAIN_NAME]" at bounding box center [531, 329] width 544 height 25
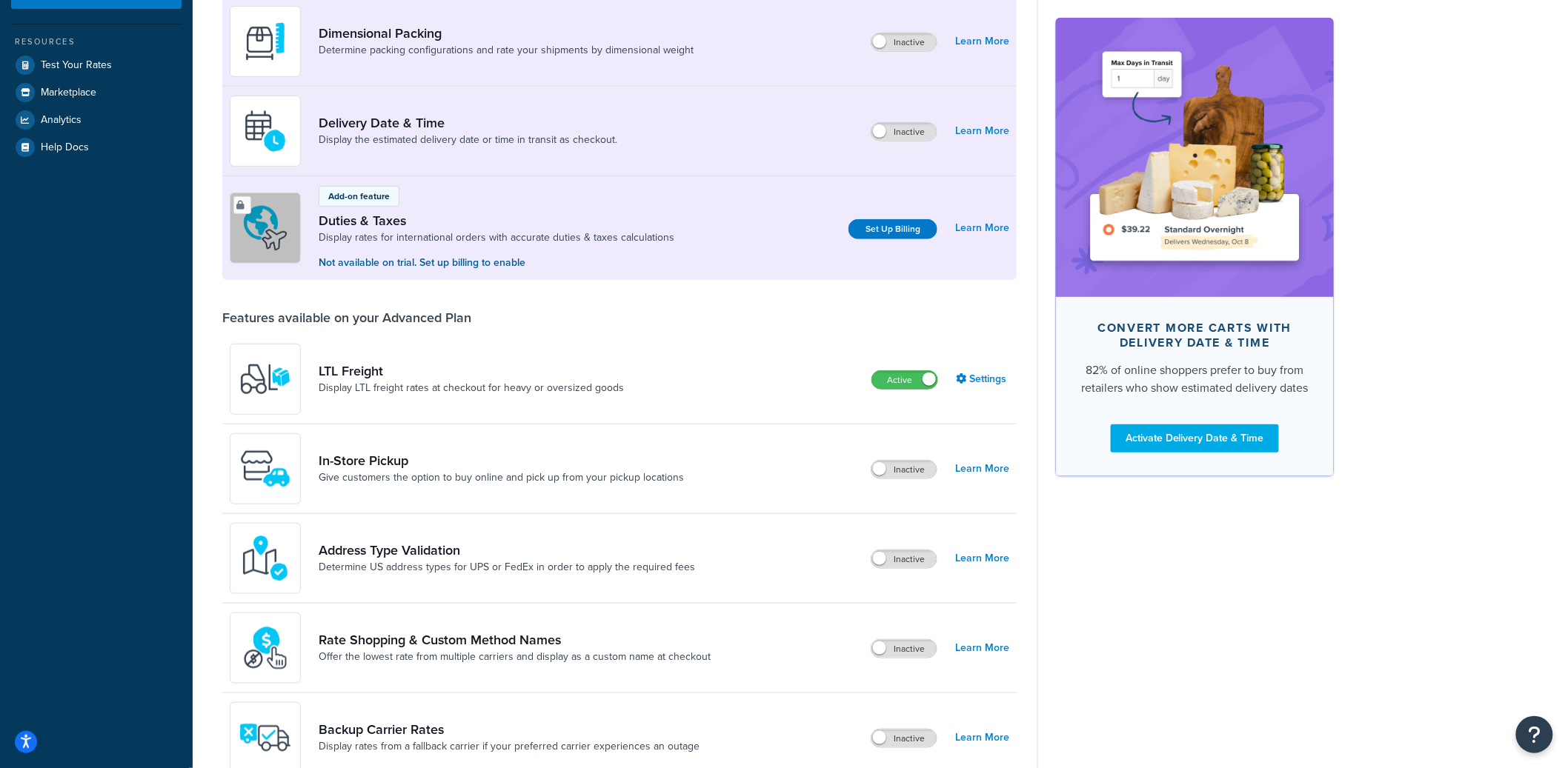
scroll to position [552, 0]
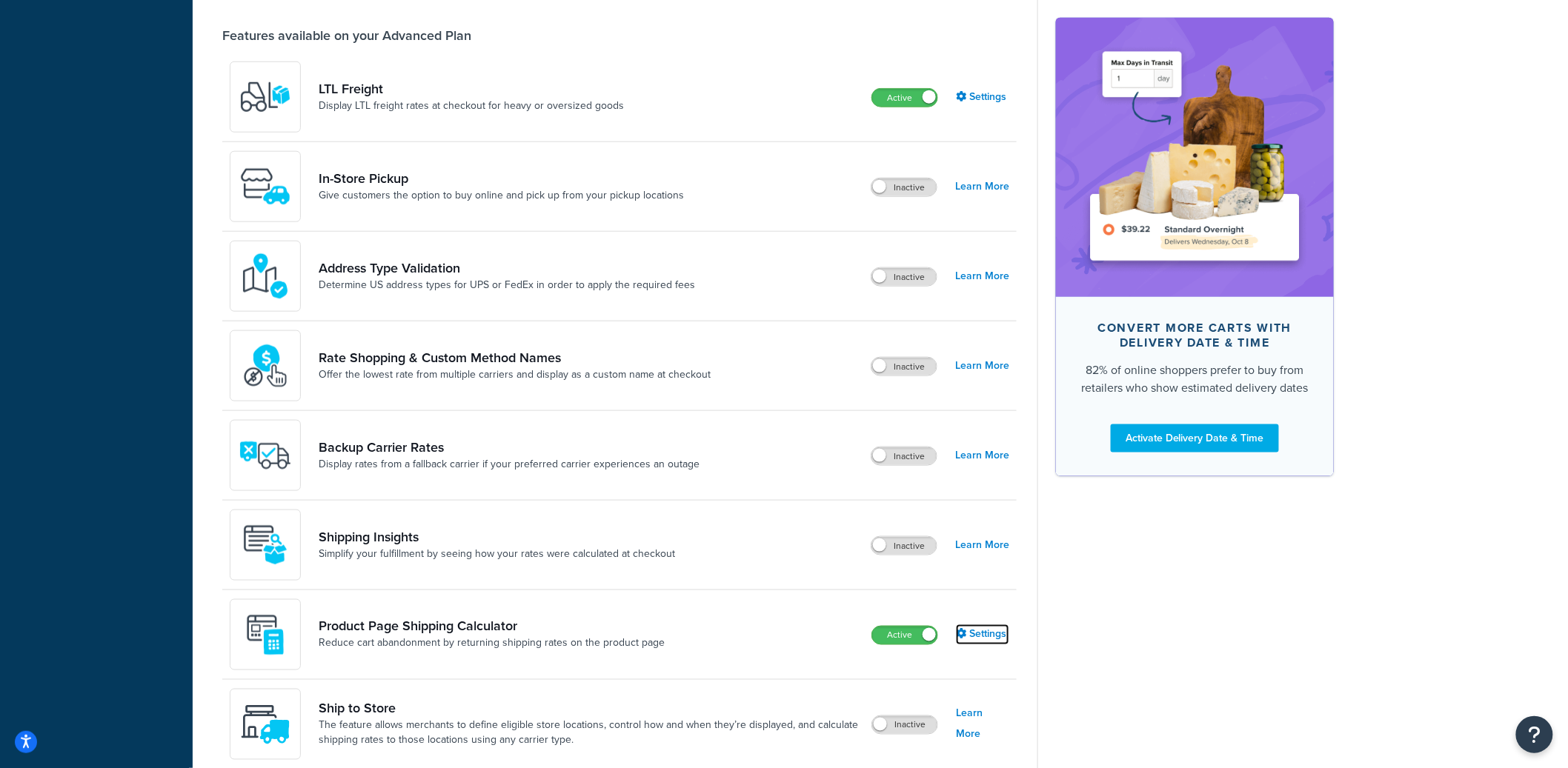
click at [977, 637] on link "Settings" at bounding box center [982, 635] width 53 height 21
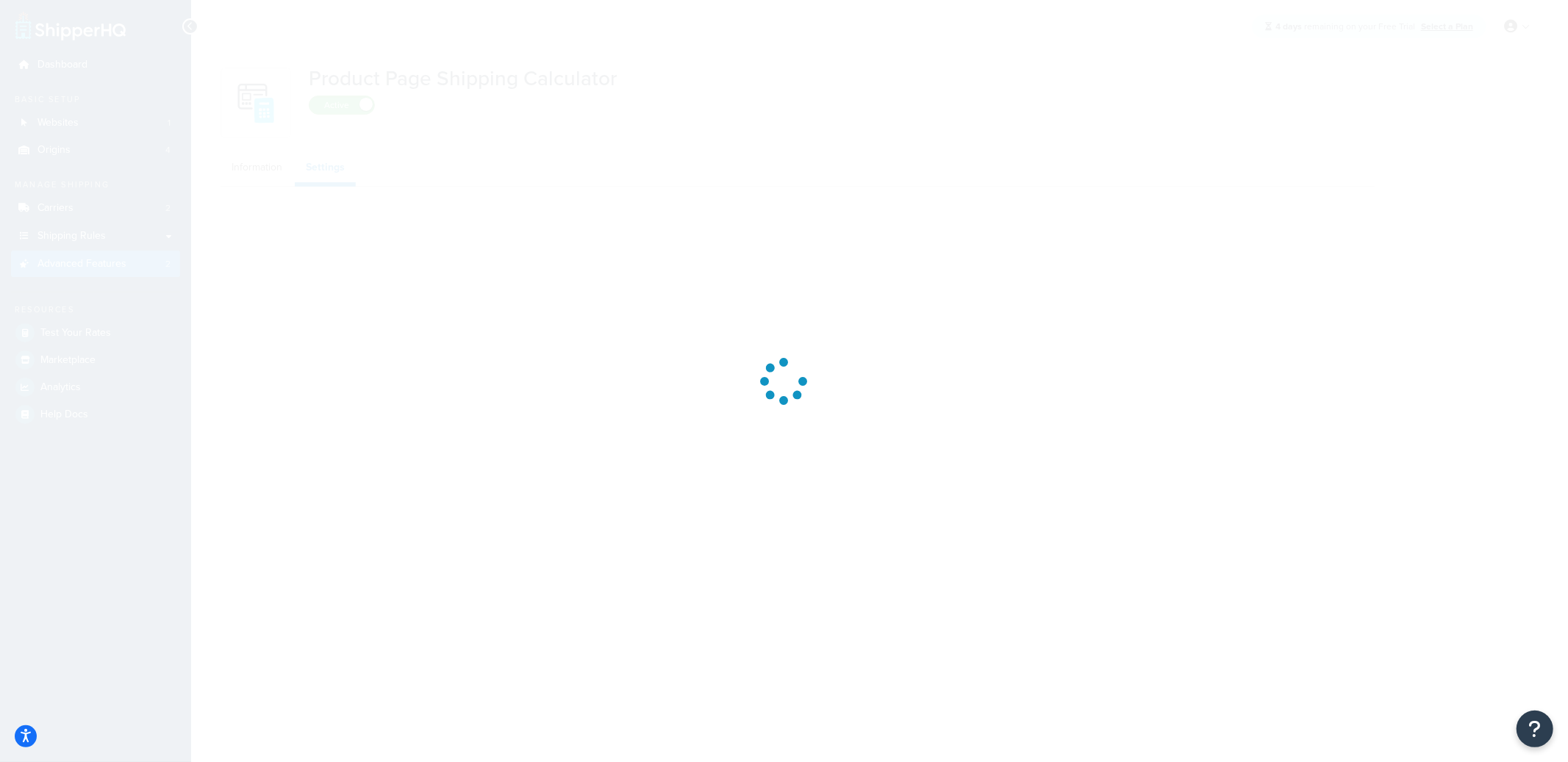
select select "US"
select select "false"
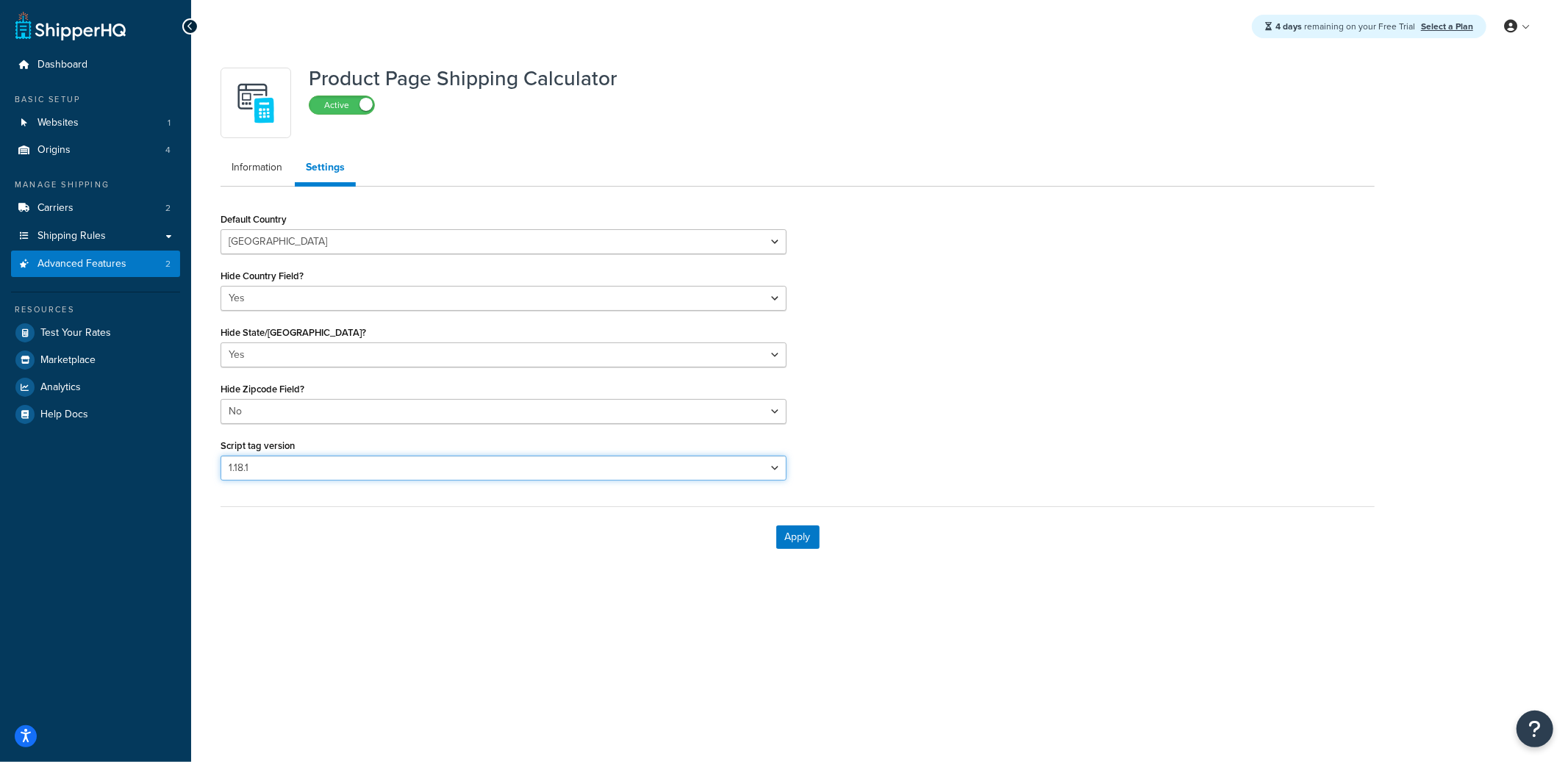
click at [447, 474] on select "Please select a script tag 1.18.1 1.20.1" at bounding box center [503, 468] width 566 height 25
select select "31"
click at [221, 455] on select "Please select a script tag 1.18.1 1.20.1" at bounding box center [503, 468] width 566 height 25
click at [791, 540] on button "Apply" at bounding box center [797, 537] width 43 height 24
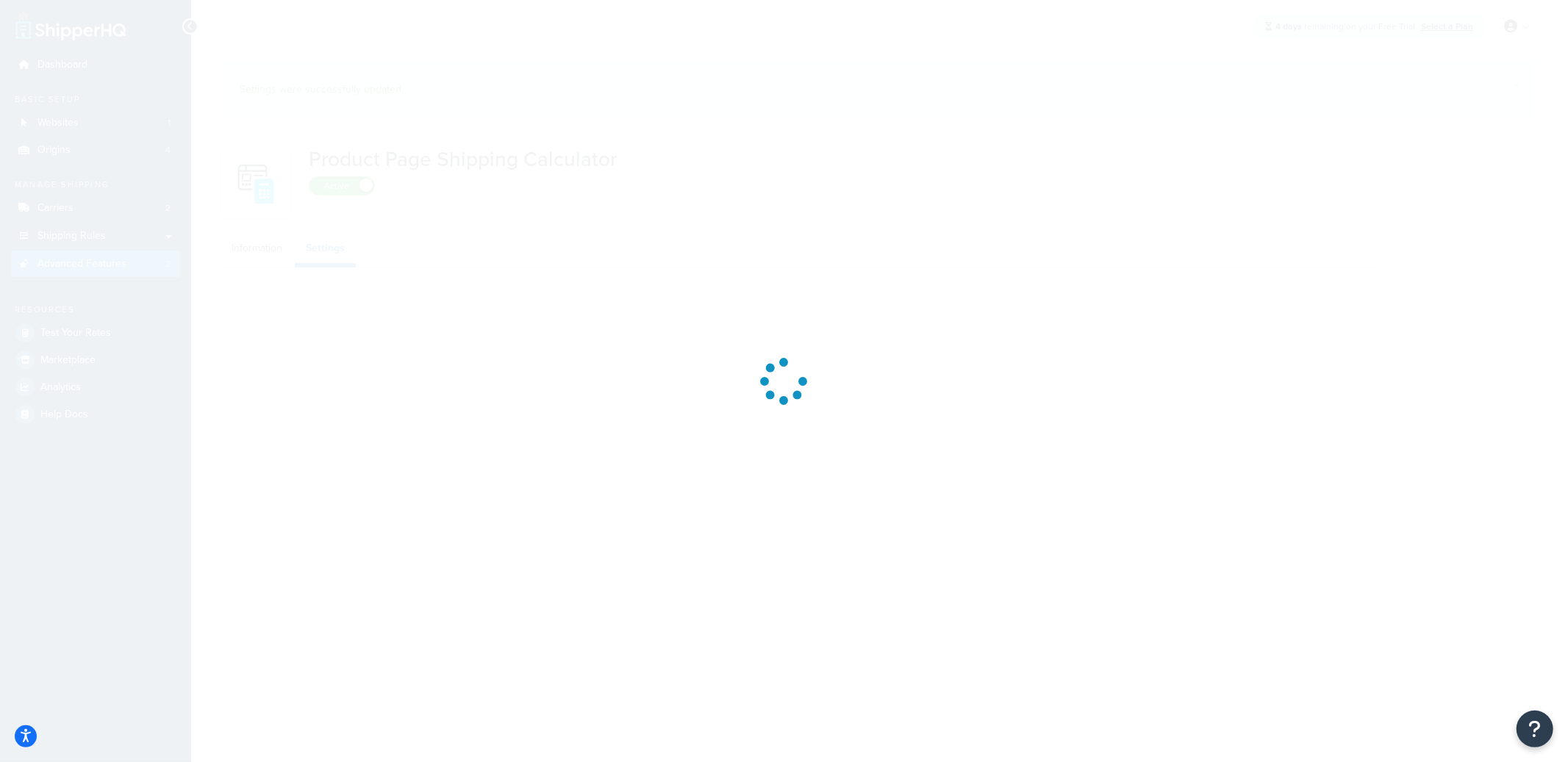
select select "US"
select select "false"
select select "31"
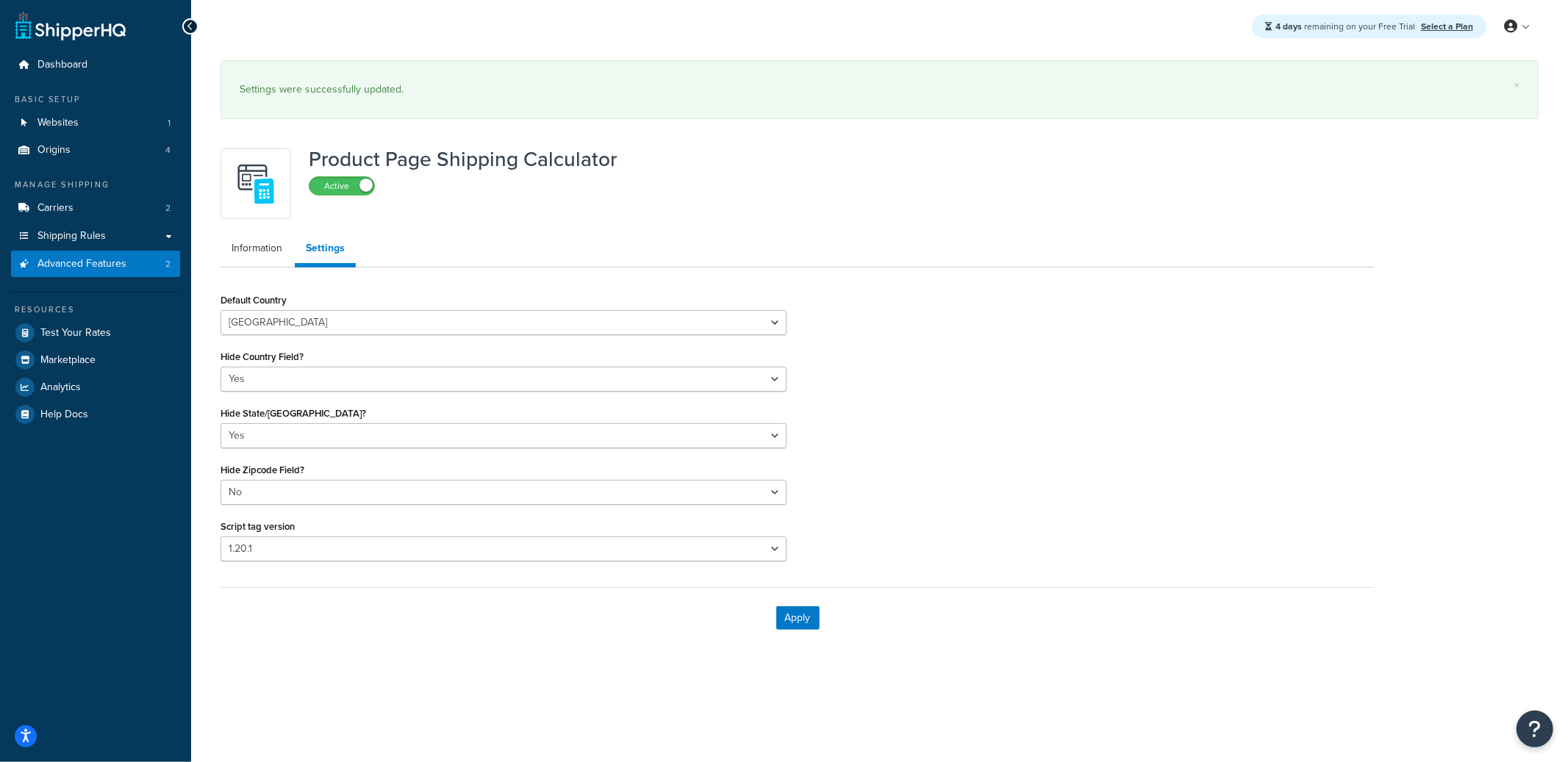
click at [356, 187] on label "Active" at bounding box center [342, 186] width 65 height 17
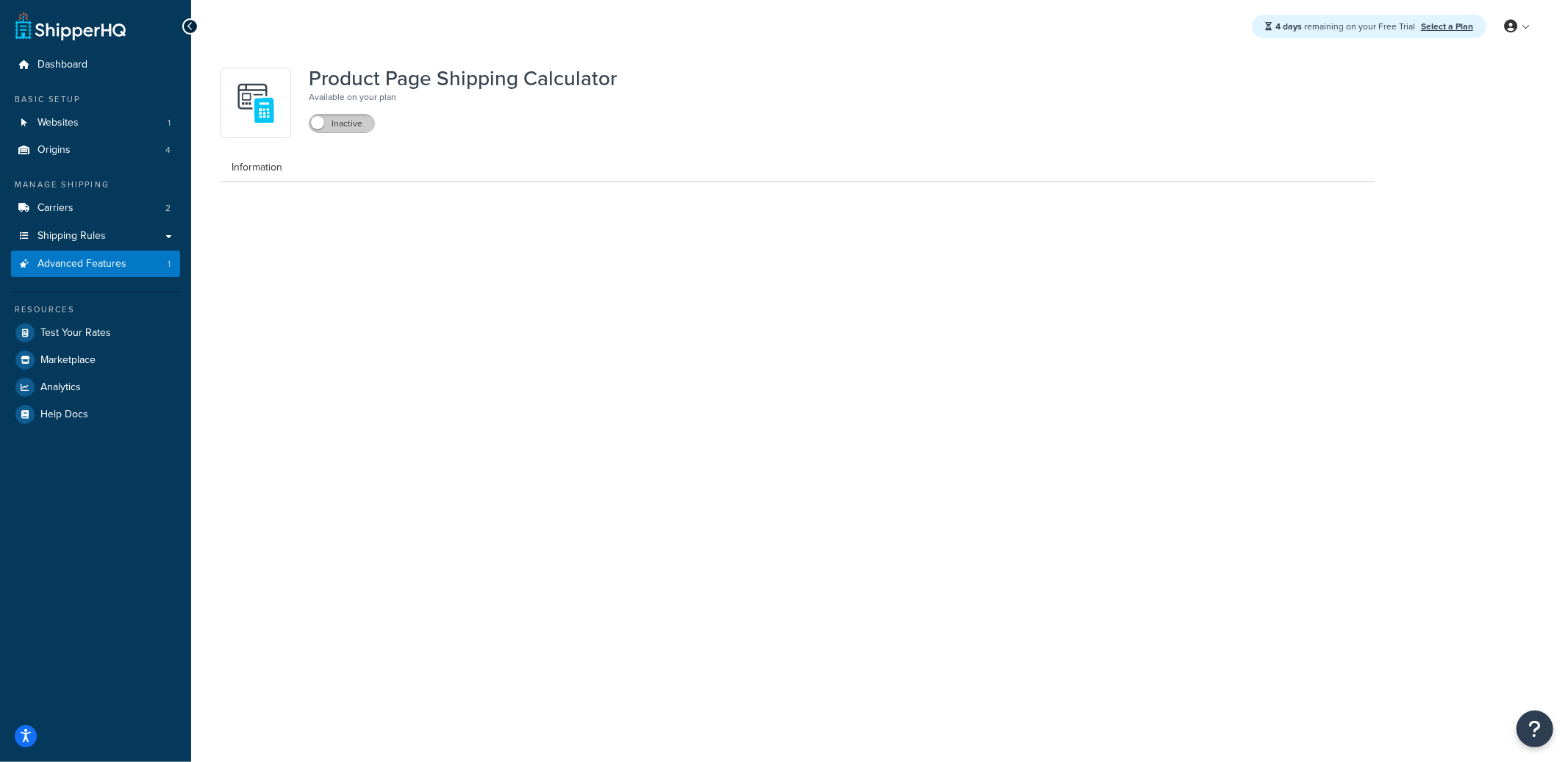
click at [360, 128] on label "Inactive" at bounding box center [342, 123] width 65 height 17
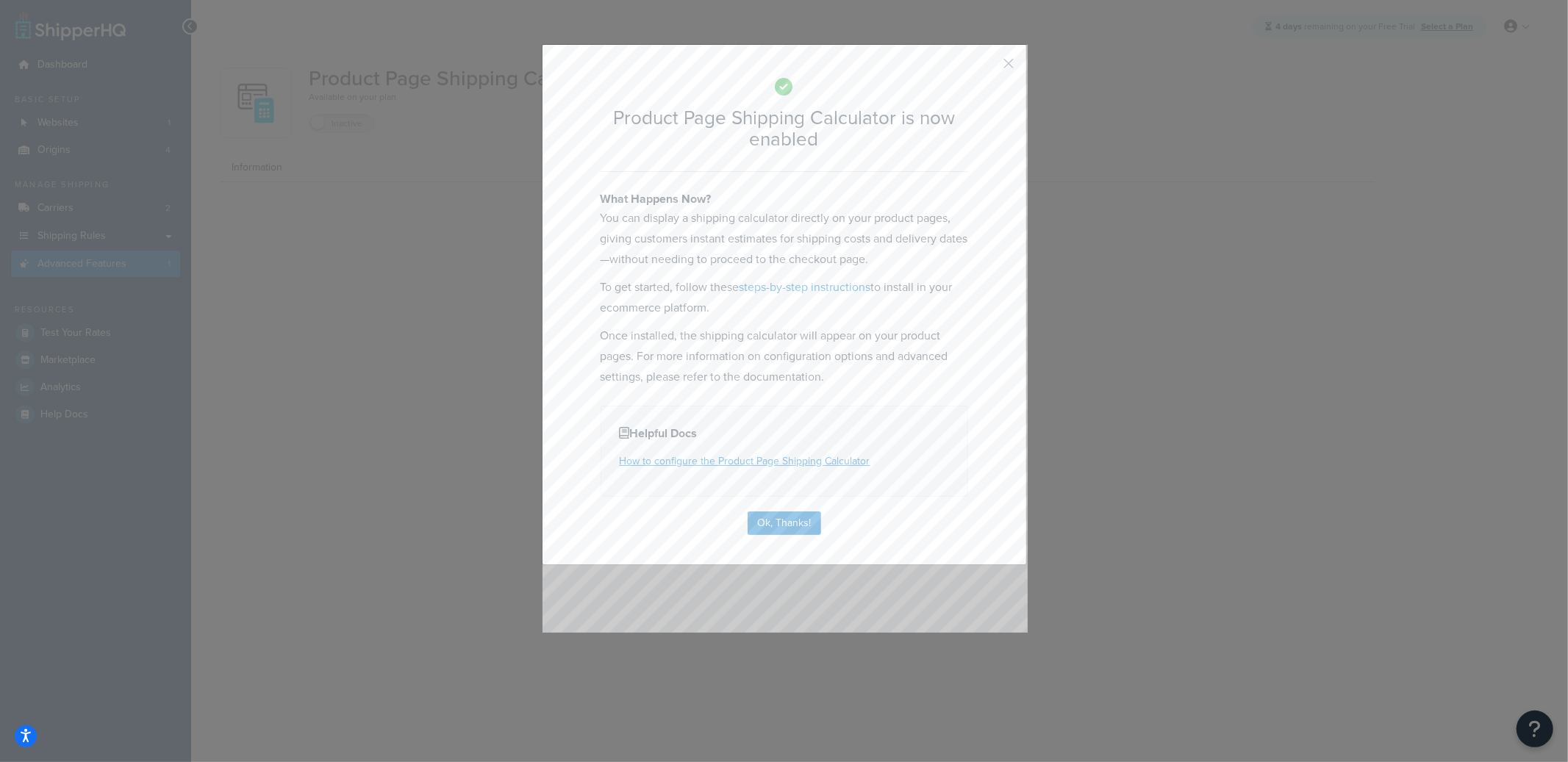
select select "US"
select select "false"
select select "31"
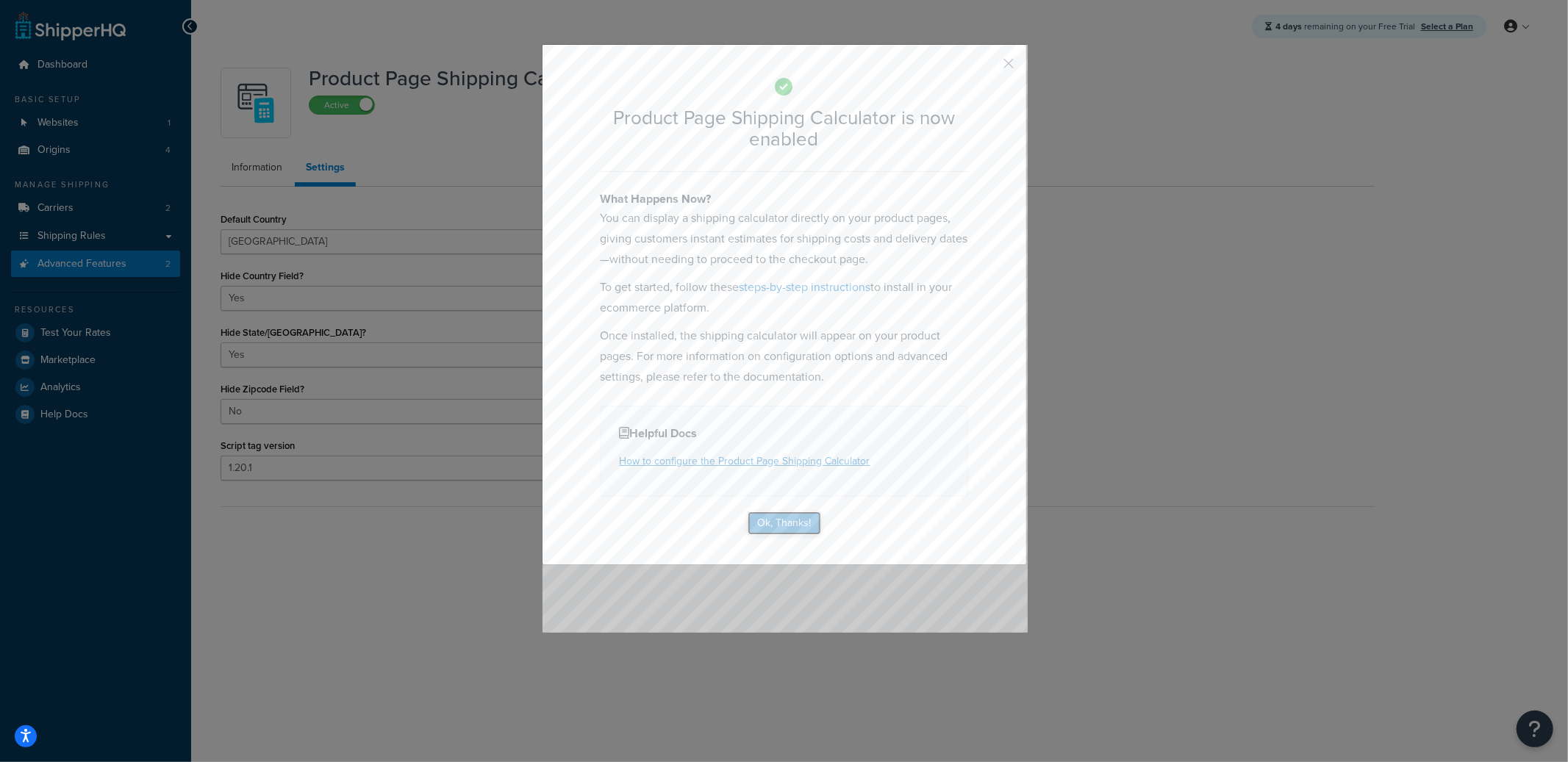
click at [769, 519] on button "Ok, Thanks!" at bounding box center [784, 523] width 74 height 24
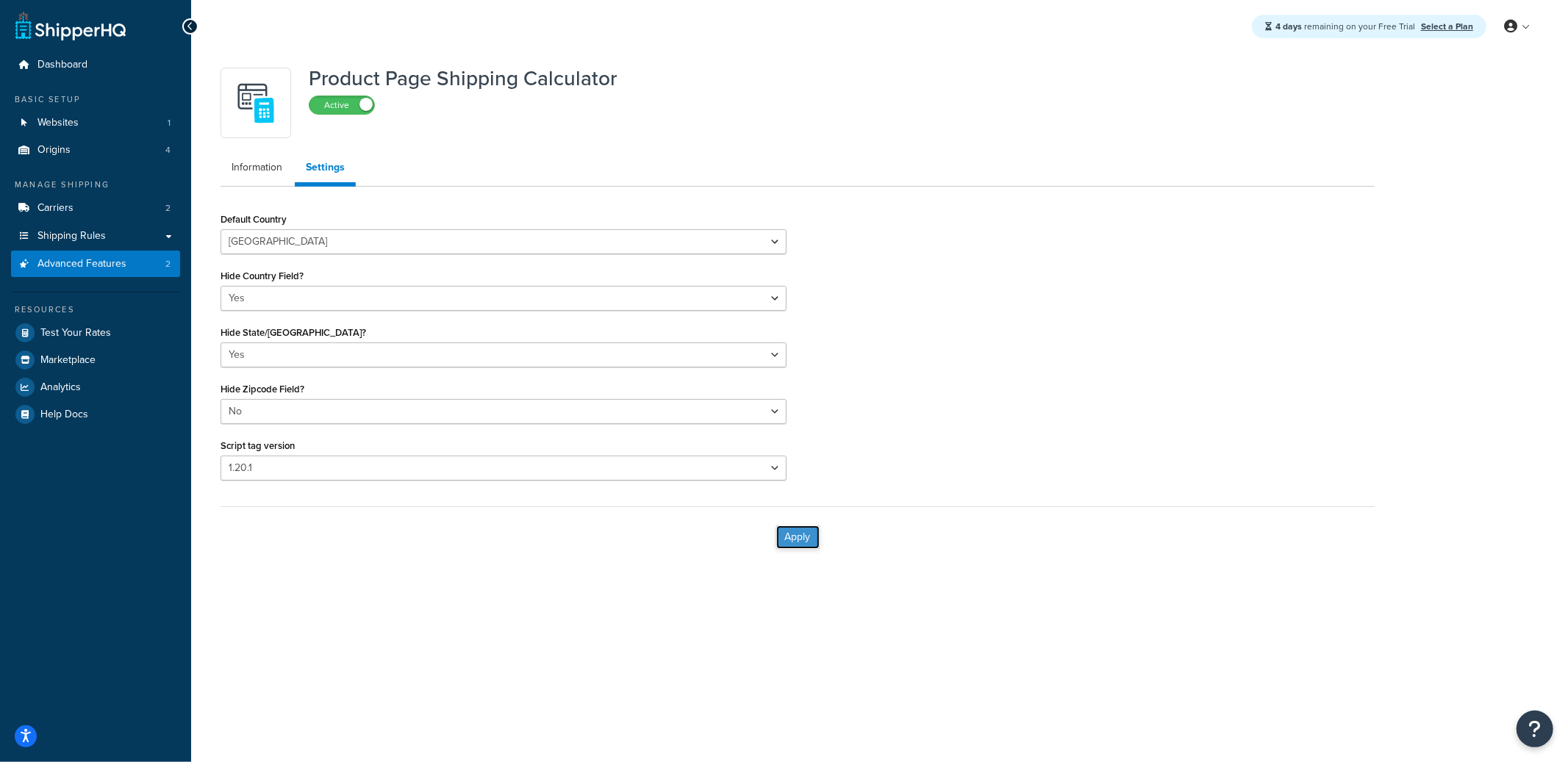
click at [802, 530] on button "Apply" at bounding box center [797, 537] width 43 height 24
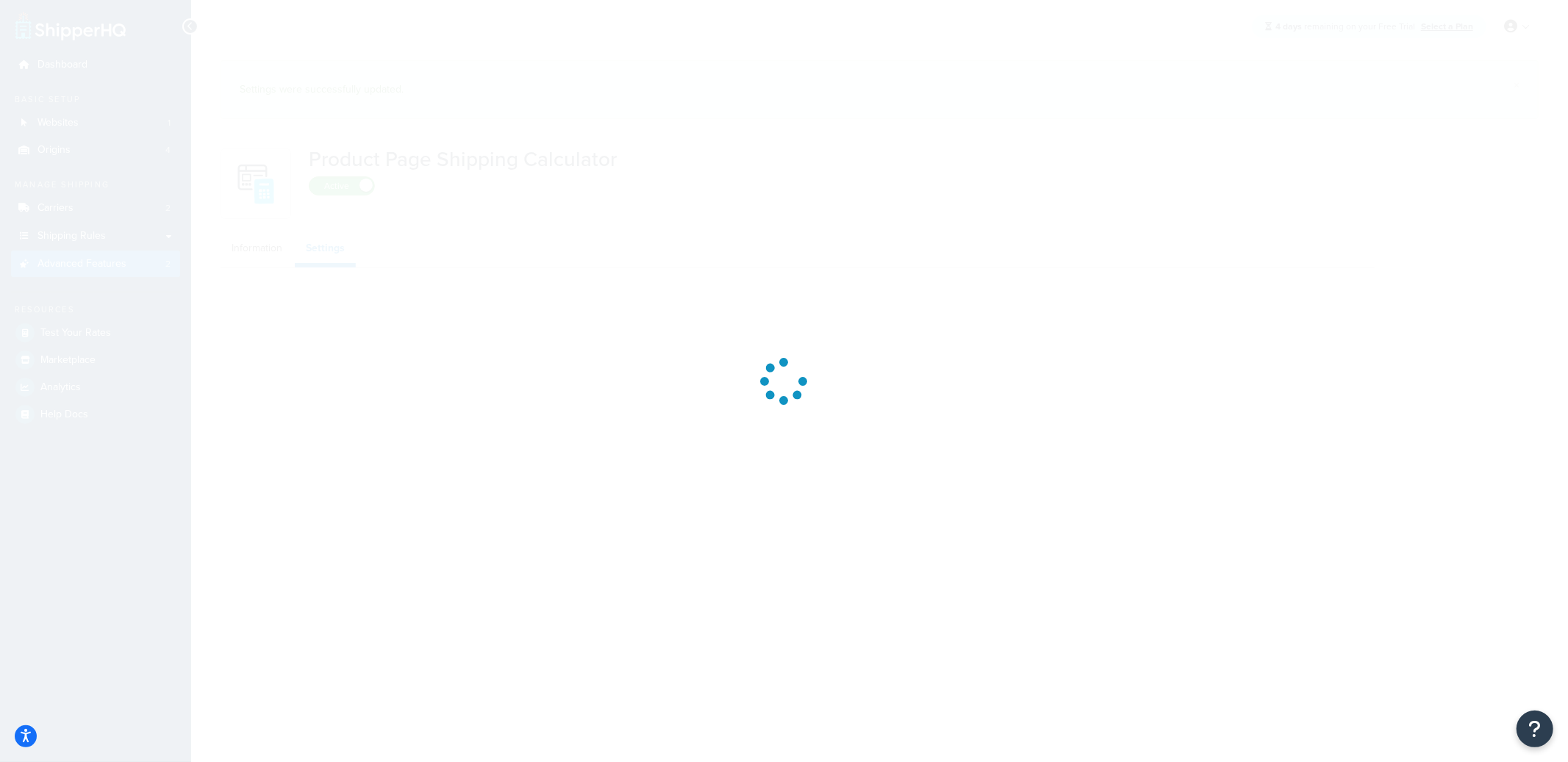
select select "US"
select select "false"
select select "31"
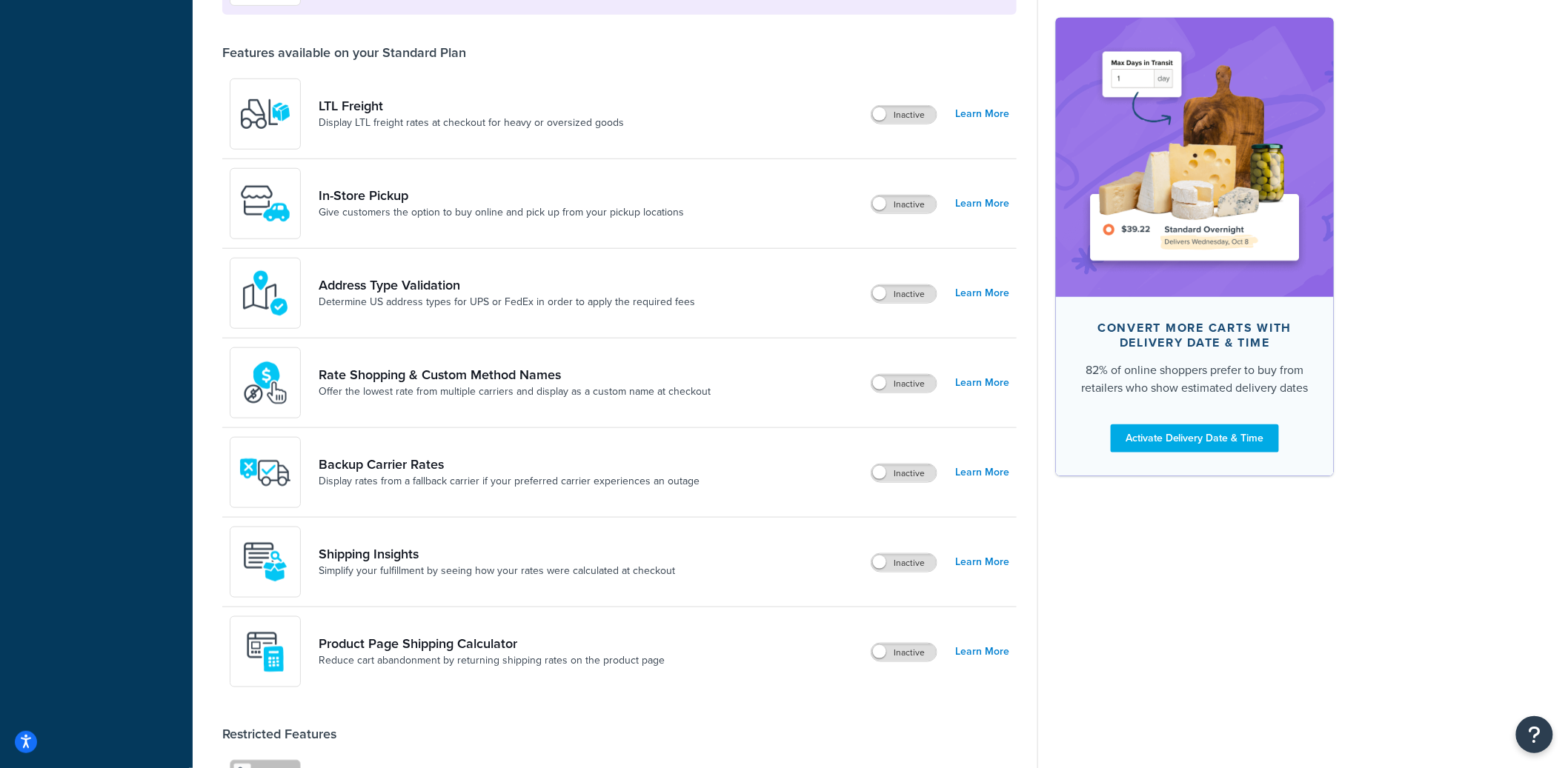
scroll to position [803, 0]
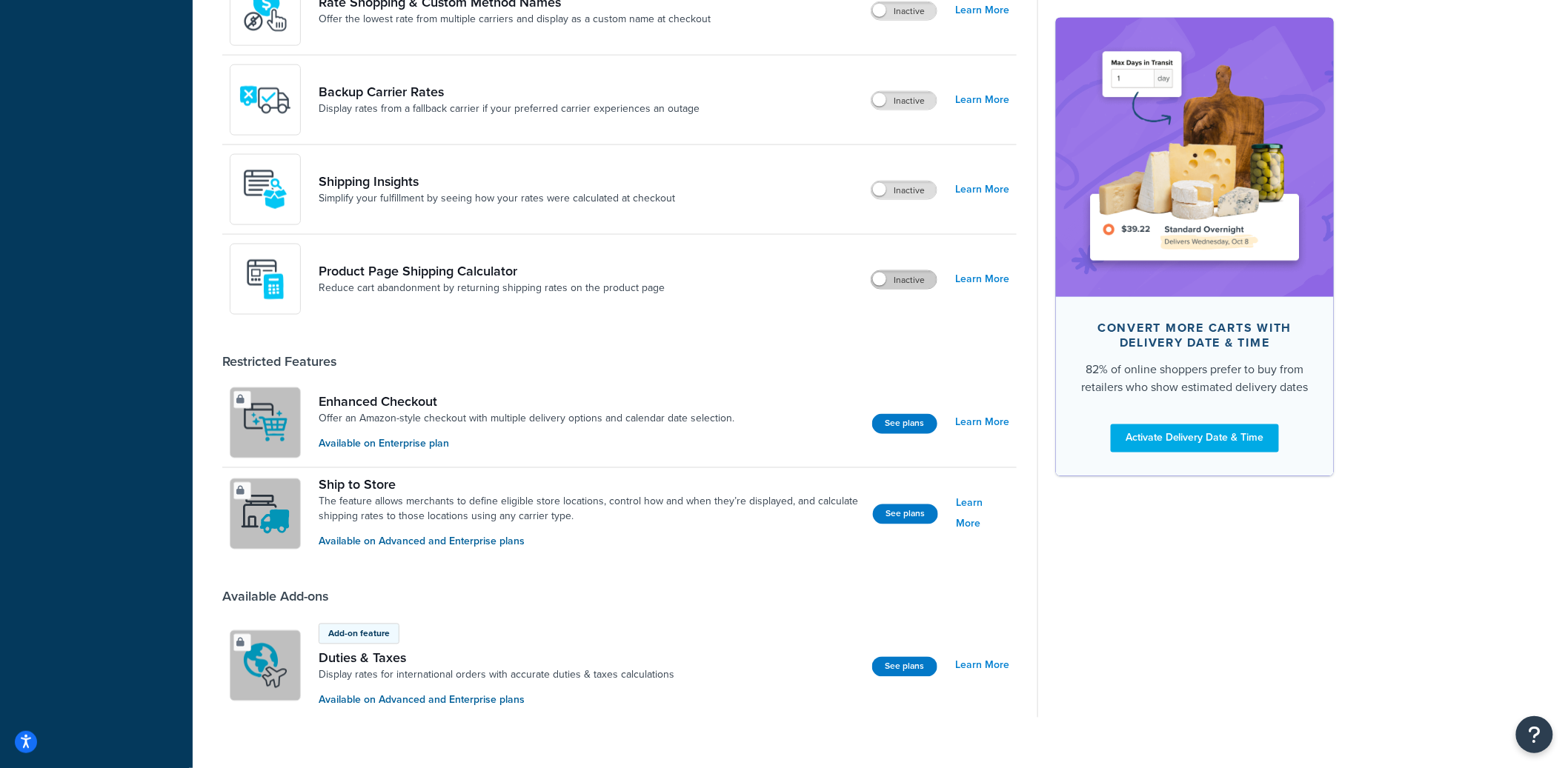
click at [922, 280] on label "Inactive" at bounding box center [904, 280] width 65 height 17
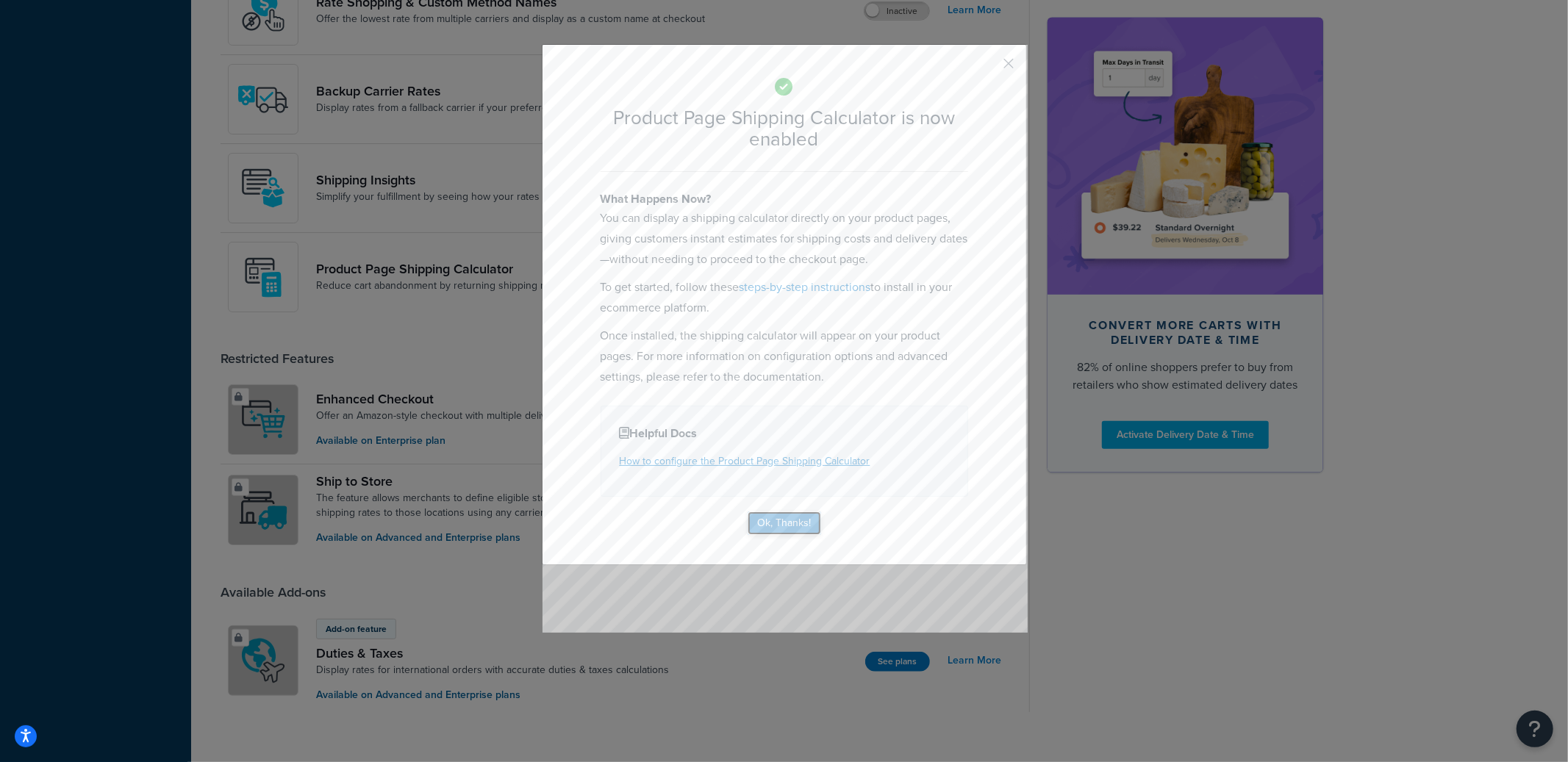
click at [785, 515] on button "Ok, Thanks!" at bounding box center [784, 523] width 74 height 24
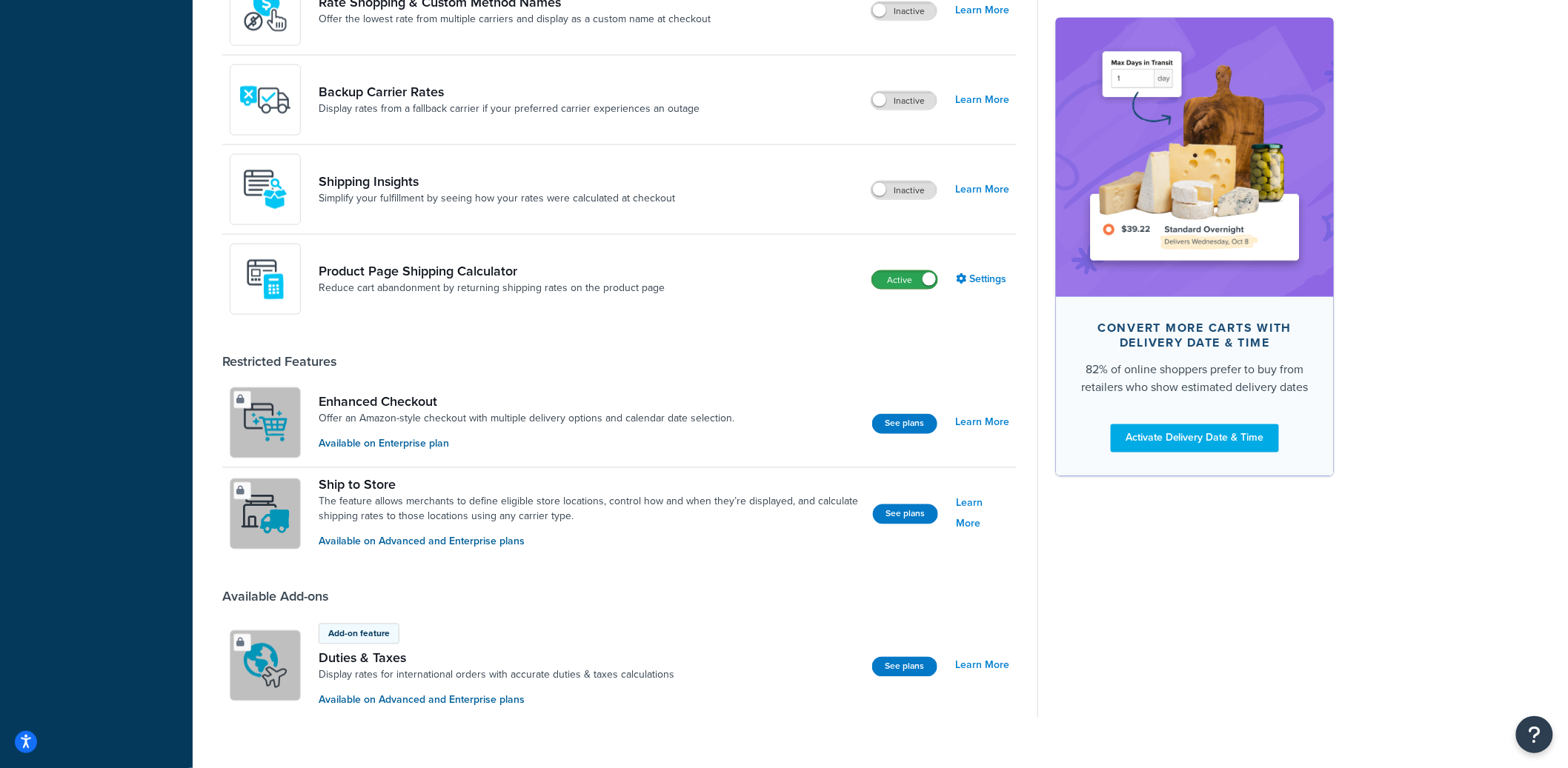
click at [913, 276] on label "Active" at bounding box center [905, 280] width 65 height 17
click at [901, 286] on label "Inactive" at bounding box center [904, 280] width 65 height 17
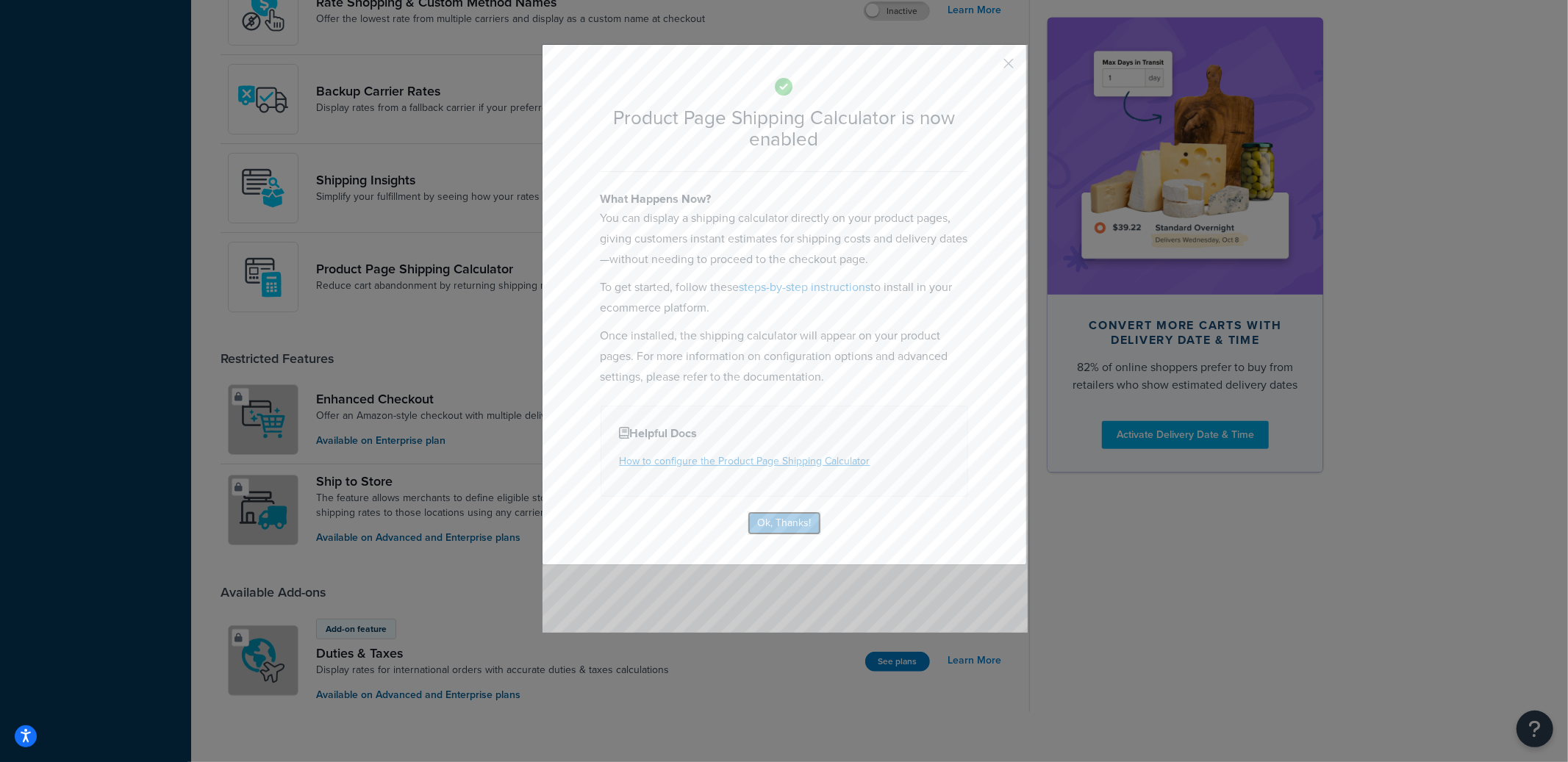
click at [780, 516] on button "Ok, Thanks!" at bounding box center [784, 523] width 74 height 24
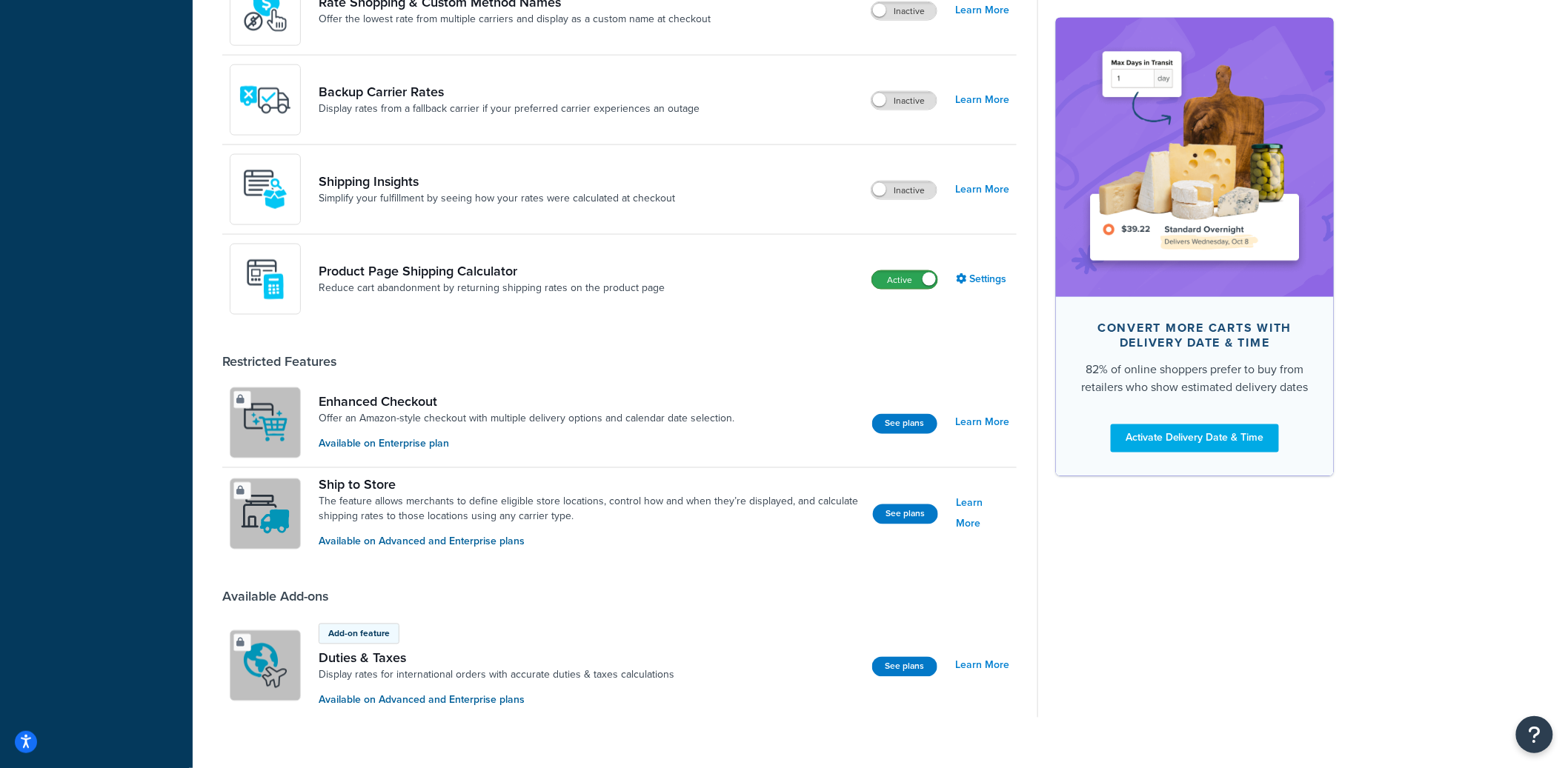
click at [910, 288] on label "Active" at bounding box center [905, 280] width 65 height 17
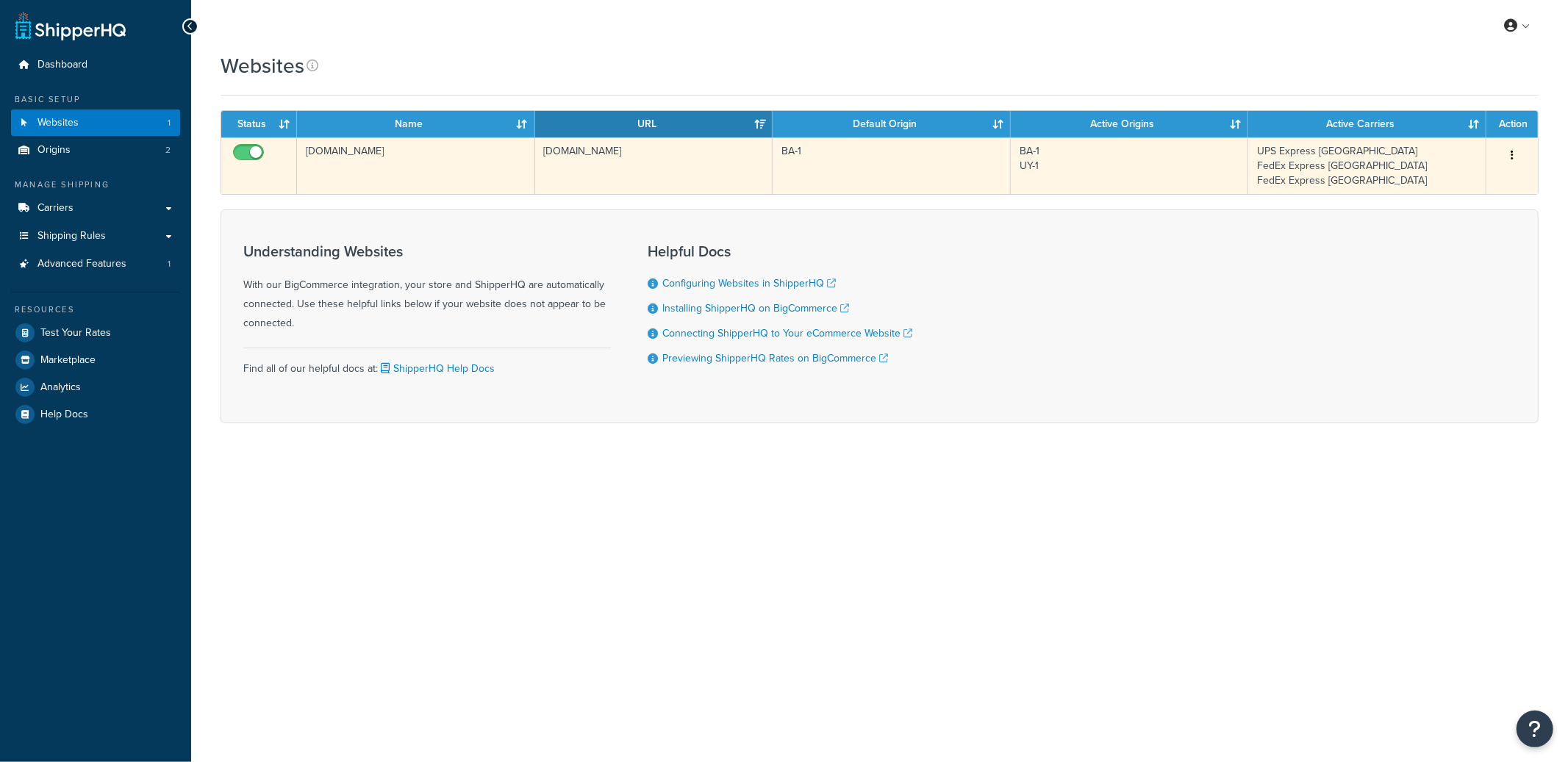
click at [603, 180] on td "[DOMAIN_NAME]" at bounding box center [653, 165] width 238 height 56
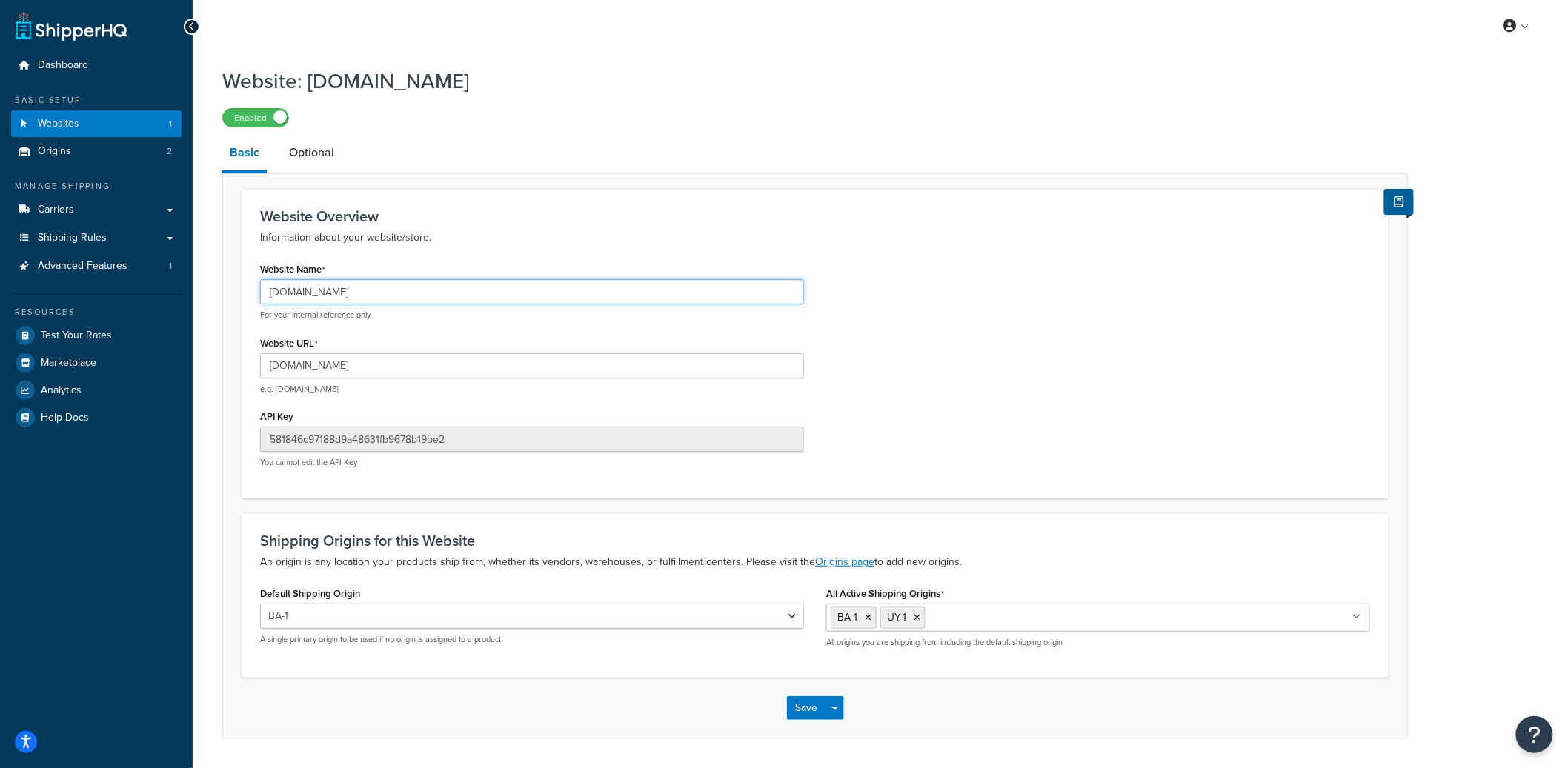
click at [347, 299] on input "pampaglobal.com" at bounding box center [531, 292] width 544 height 25
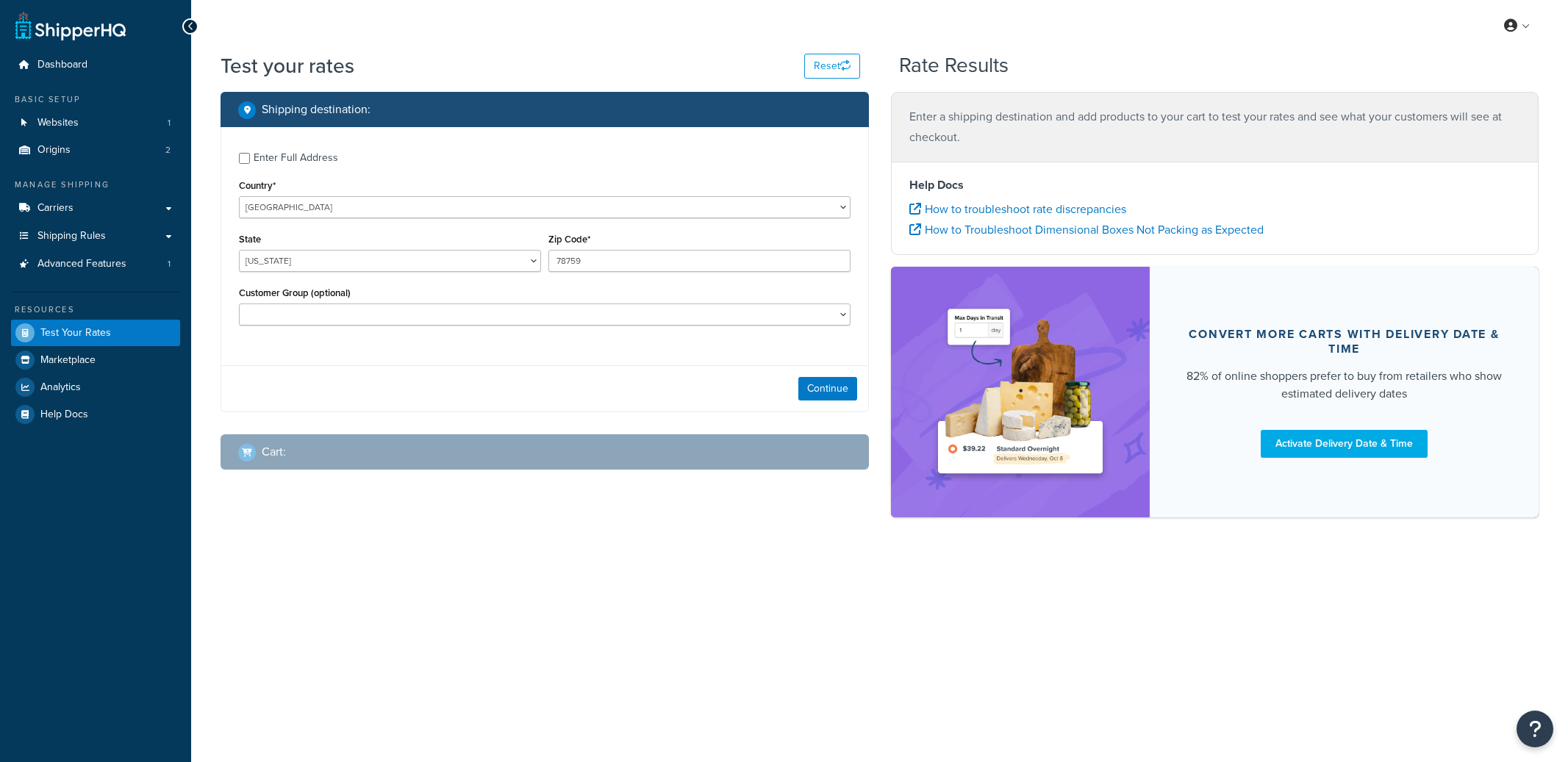
select select "[GEOGRAPHIC_DATA]"
checkbox input "true"
type input "78664"
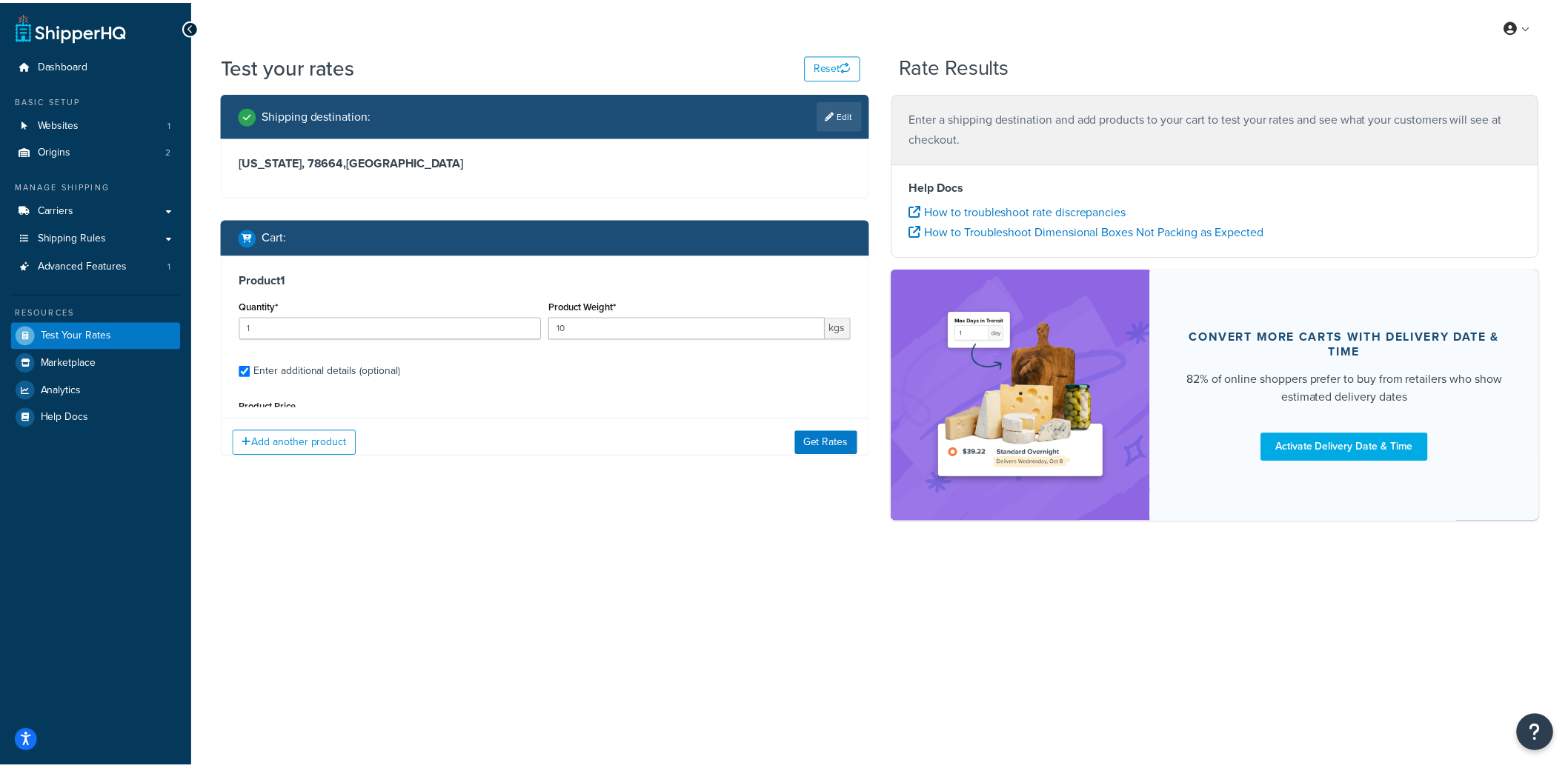
scroll to position [141, 0]
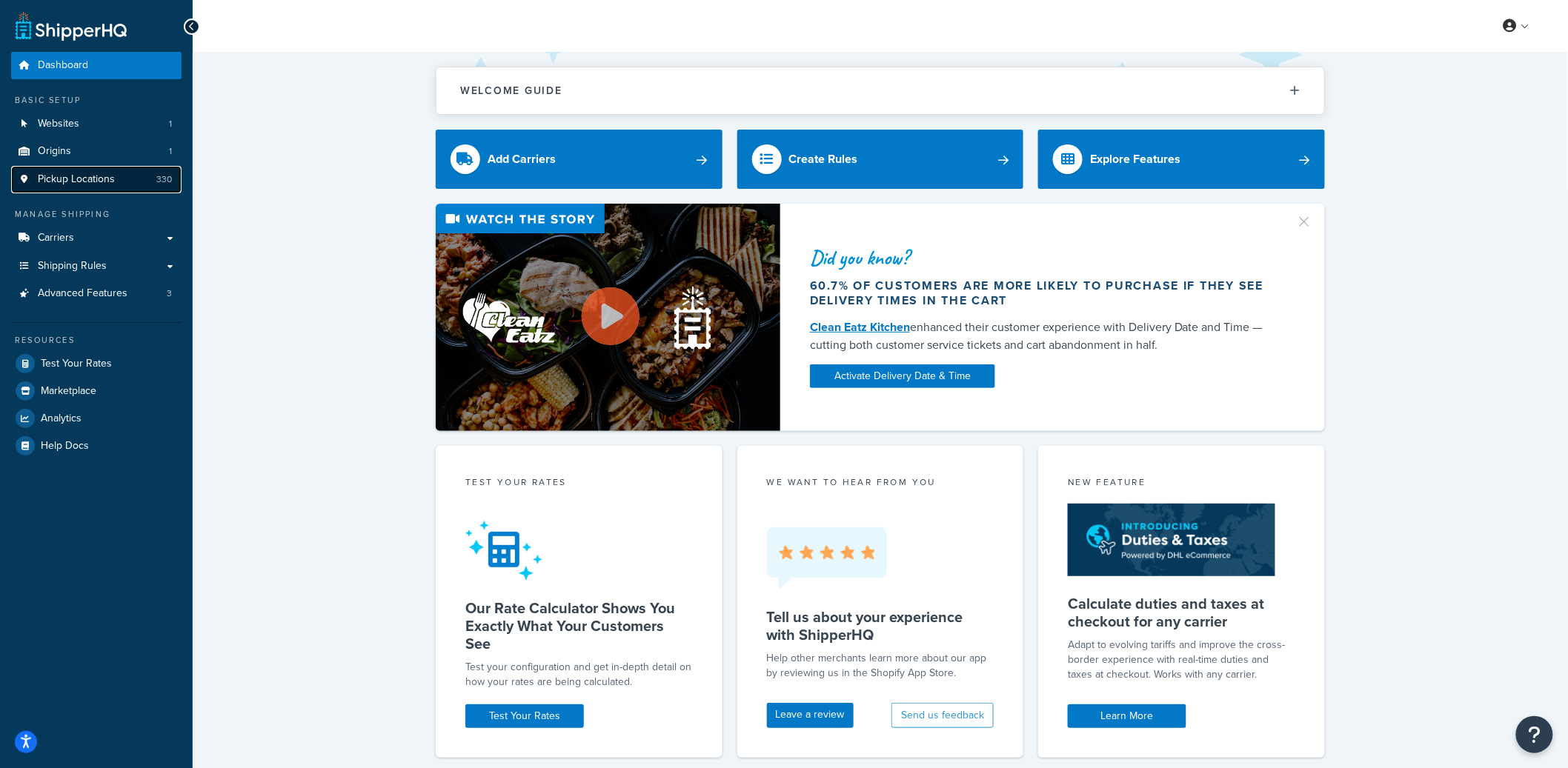
click at [127, 184] on link "Pickup Locations 330" at bounding box center [96, 179] width 170 height 27
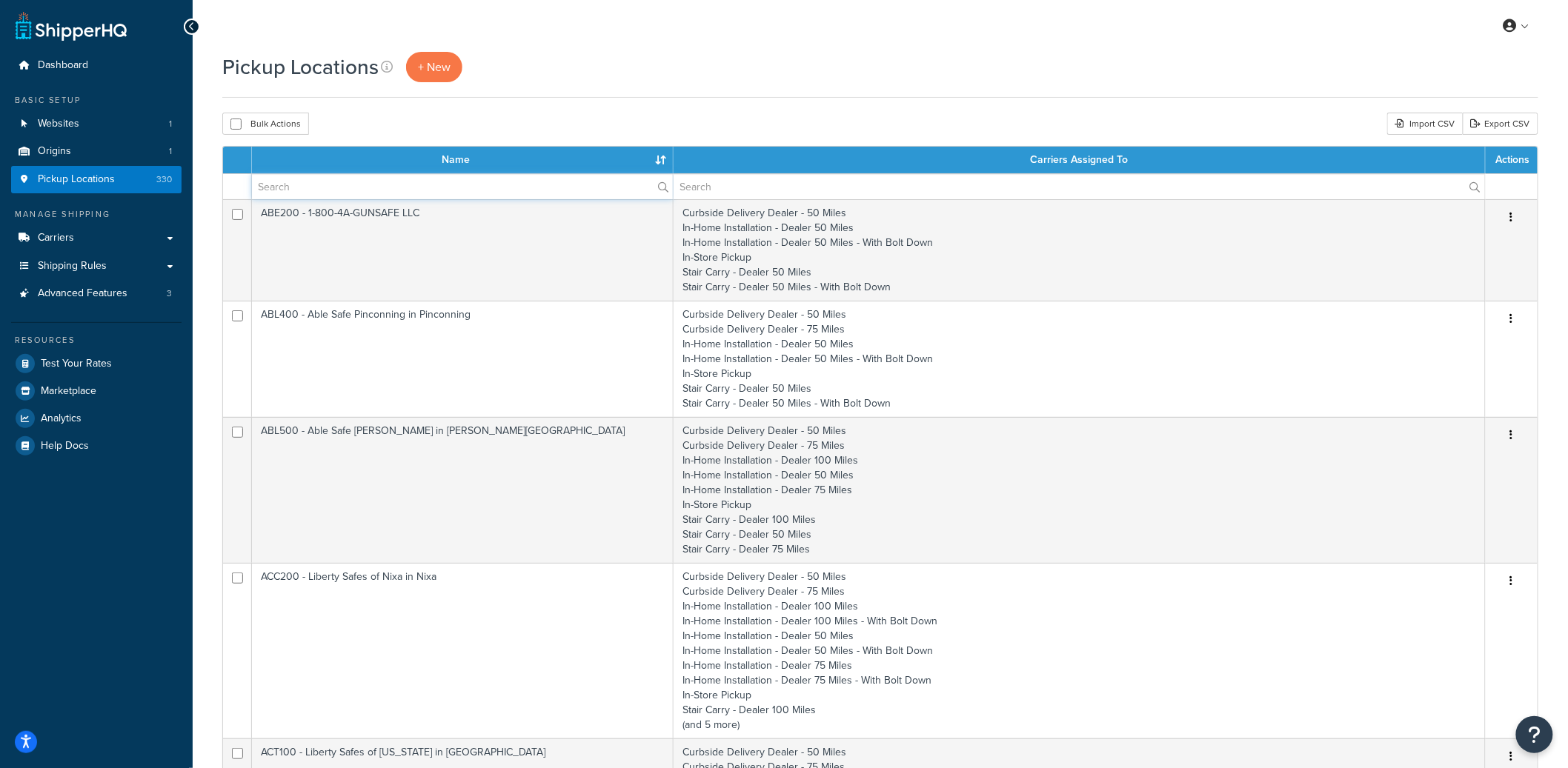
click at [356, 179] on input "text" at bounding box center [462, 187] width 421 height 25
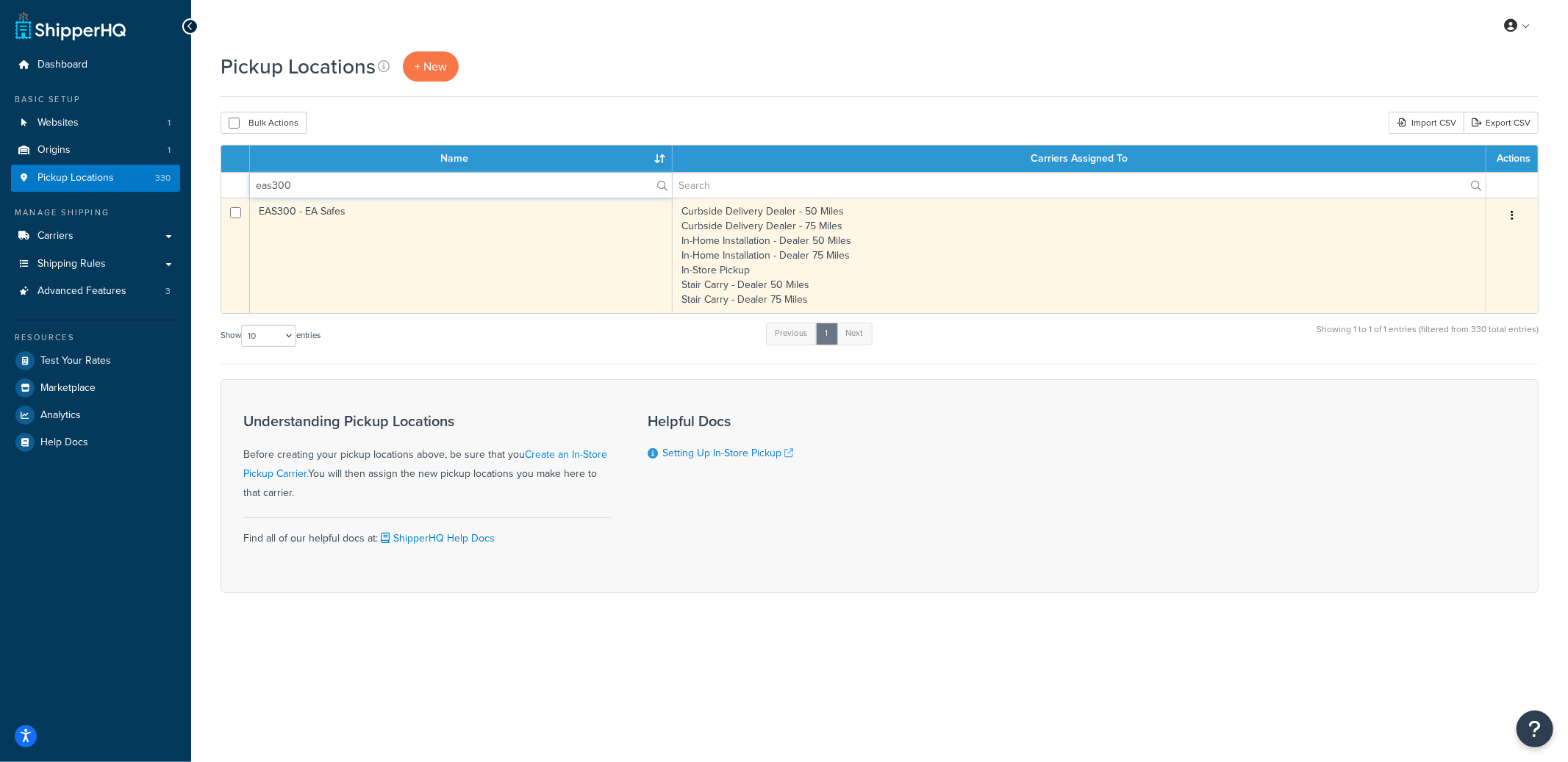
type input "eas300"
click at [391, 227] on td "EAS300 - EA Safes" at bounding box center [461, 255] width 423 height 116
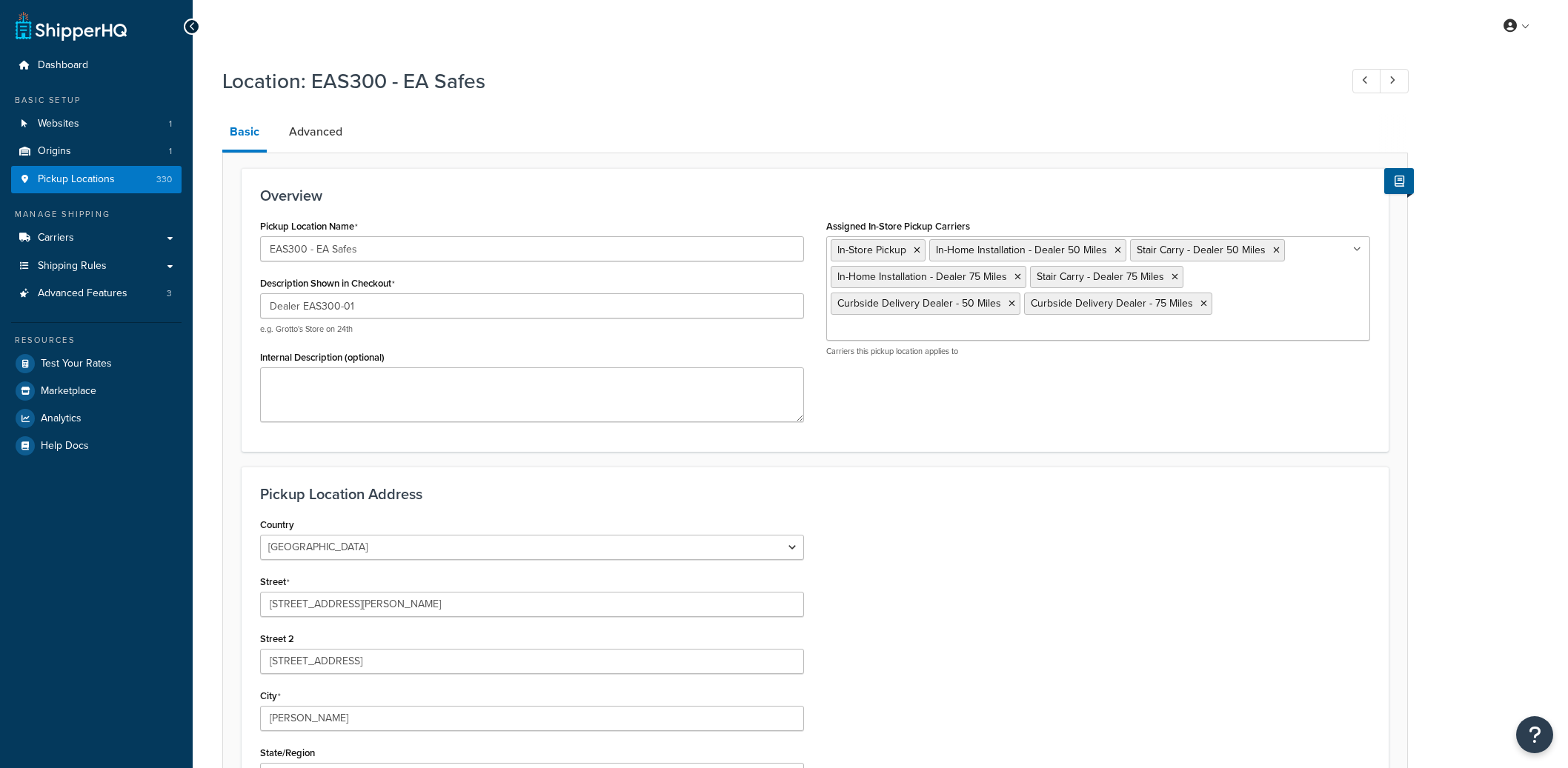
select select "14"
click at [325, 606] on input "[STREET_ADDRESS][PERSON_NAME]" at bounding box center [531, 604] width 544 height 25
click at [324, 606] on input "[STREET_ADDRESS][PERSON_NAME]" at bounding box center [531, 604] width 544 height 25
click at [323, 607] on input "[STREET_ADDRESS][PERSON_NAME]" at bounding box center [531, 604] width 544 height 25
click at [297, 661] on input "140 S Broad St." at bounding box center [531, 661] width 544 height 25
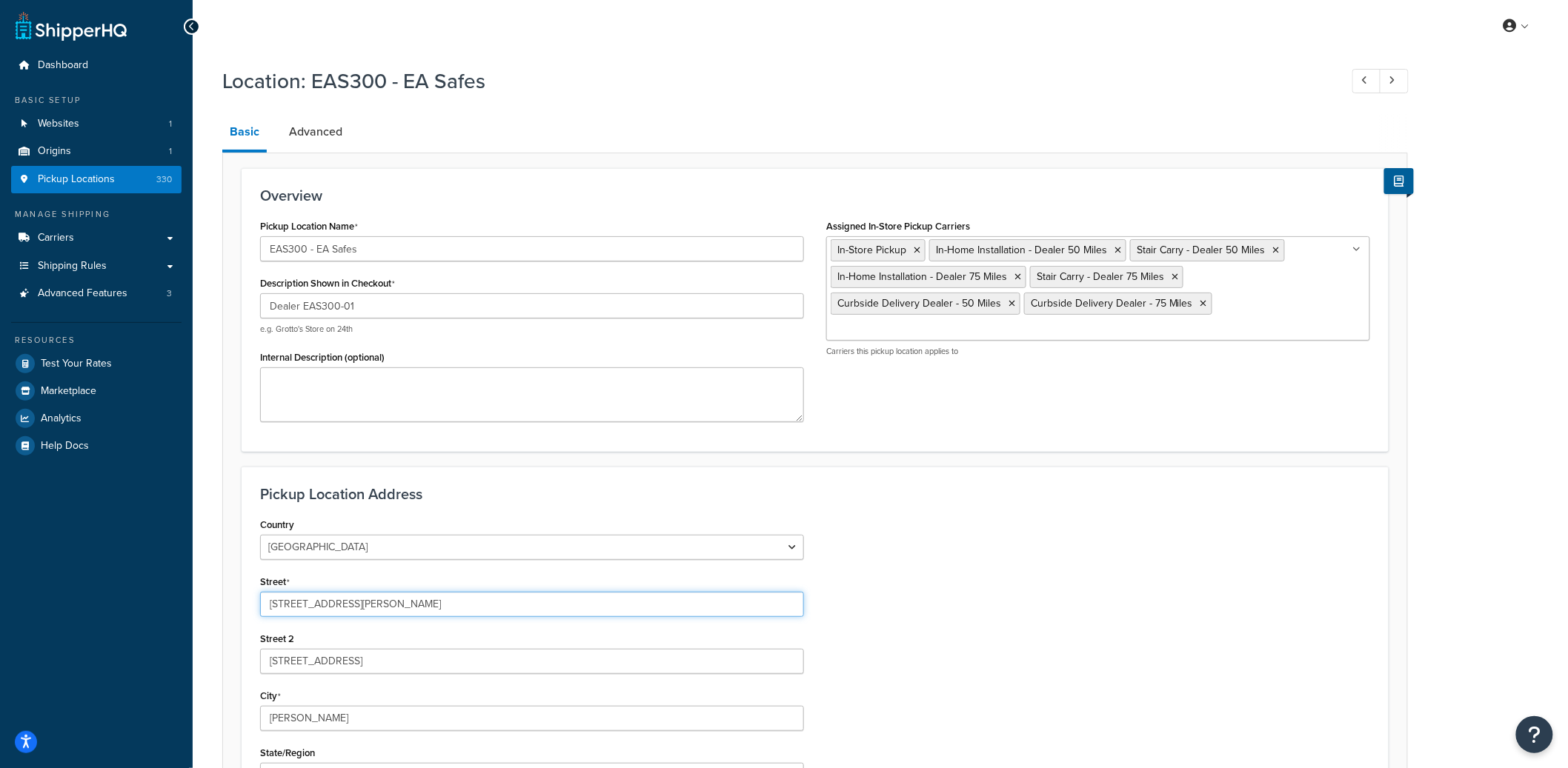
click at [312, 610] on input "140 S Broad St. Griffith" at bounding box center [531, 604] width 544 height 25
click at [311, 611] on input "140 S Broad St. Griffith" at bounding box center [531, 604] width 544 height 25
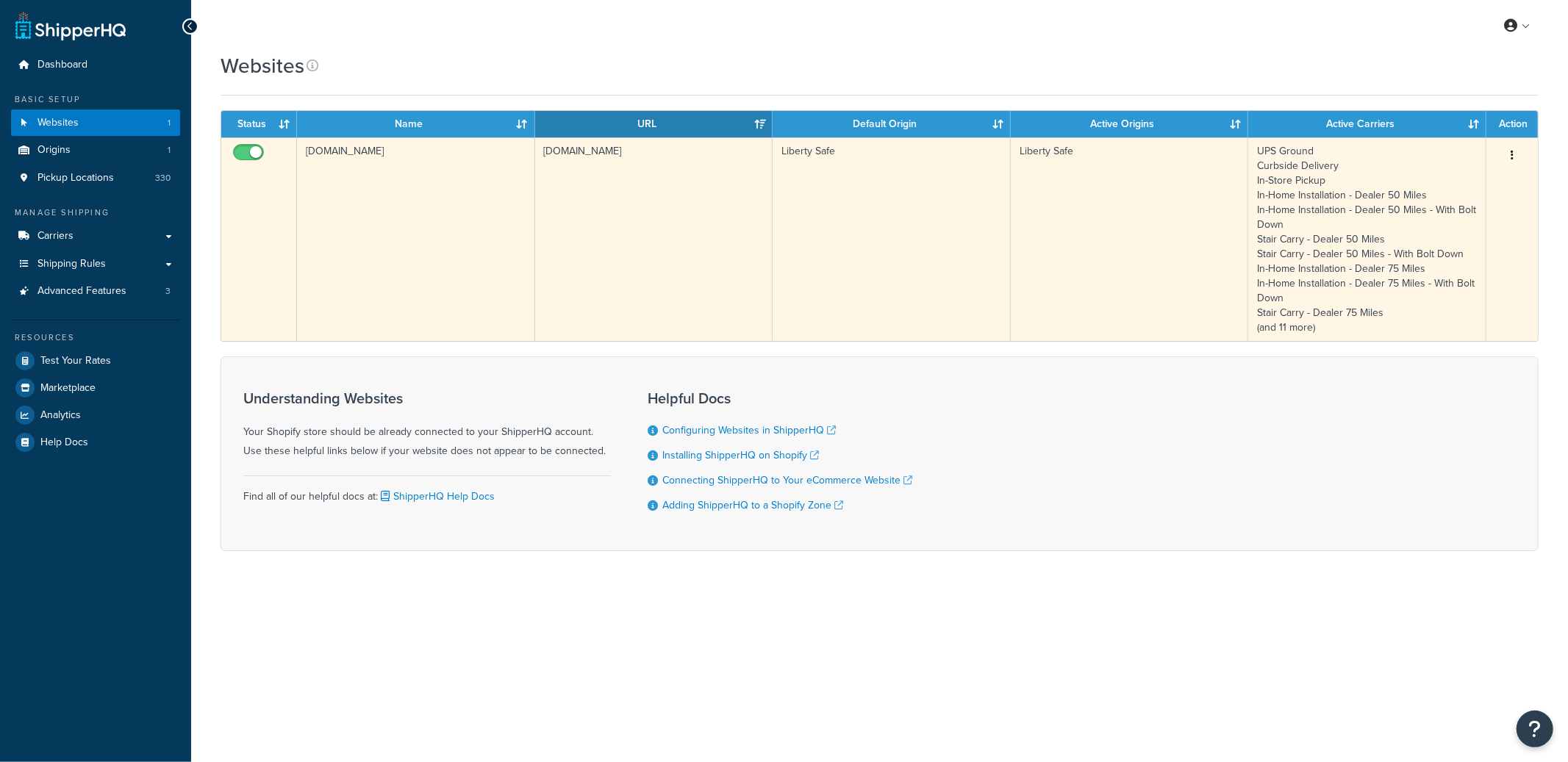
click at [503, 239] on td "[DOMAIN_NAME]" at bounding box center [415, 239] width 238 height 203
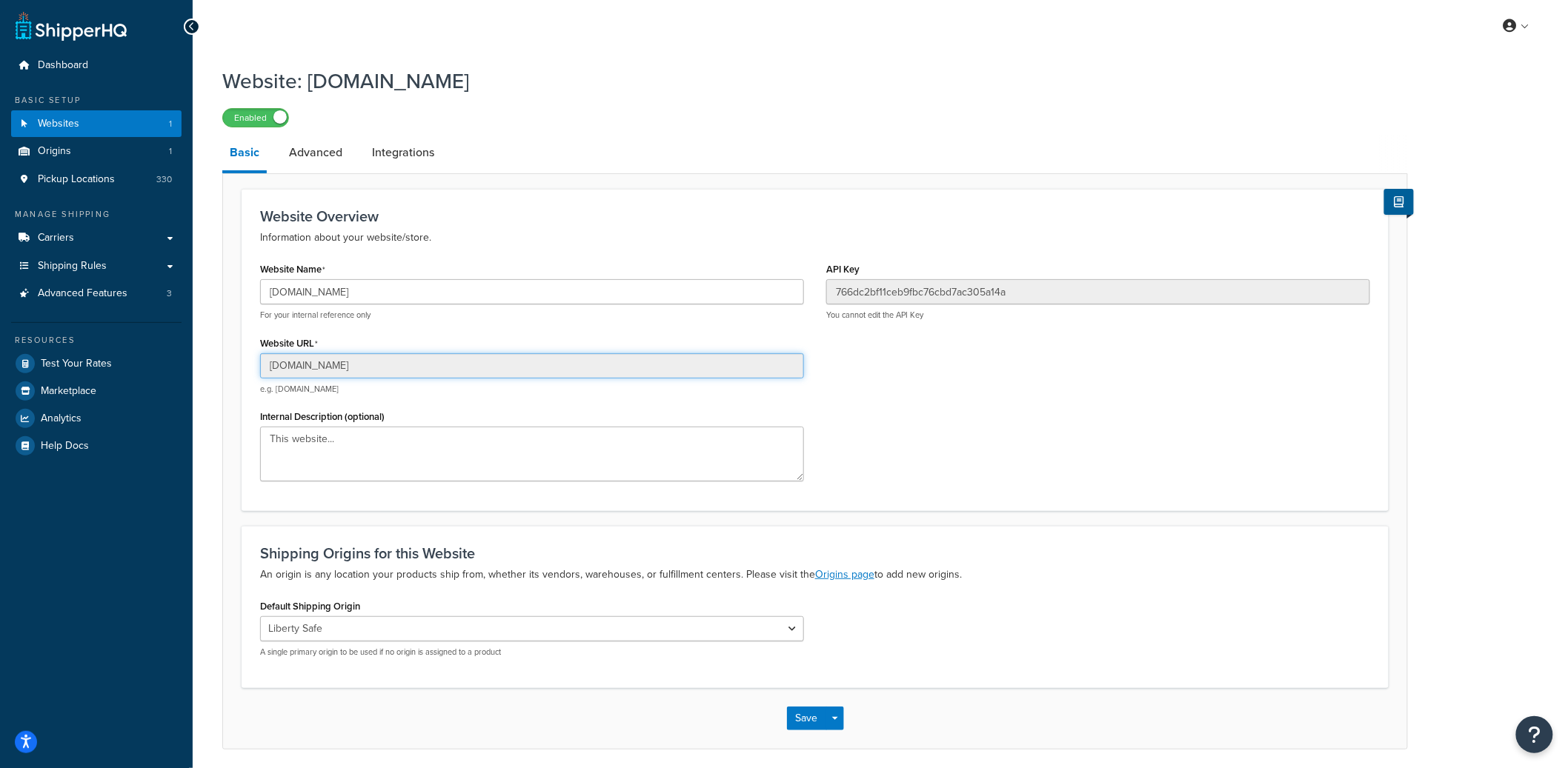
click at [321, 366] on input "libertysafe.myshopify.com" at bounding box center [531, 366] width 544 height 25
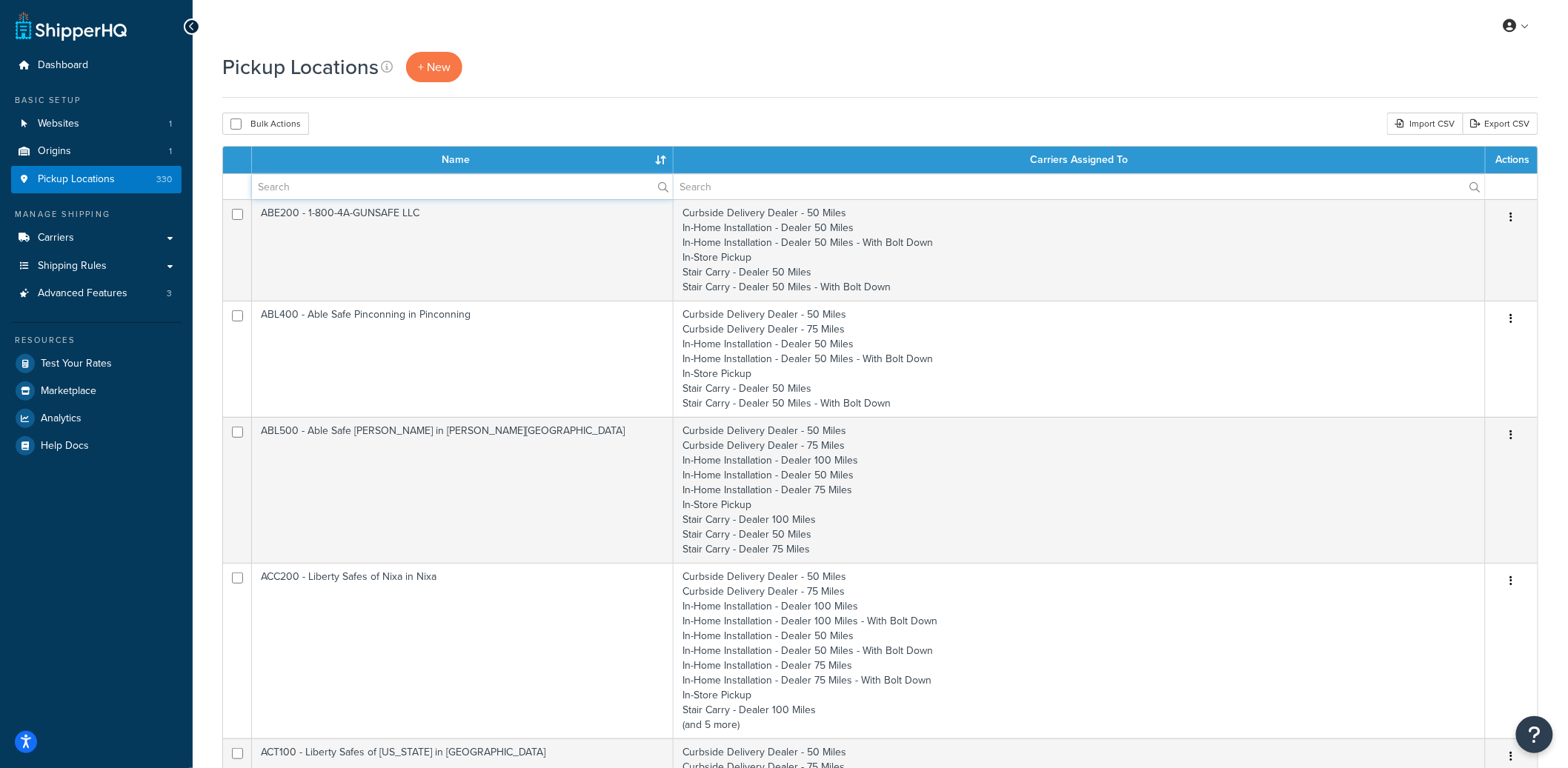
click at [374, 191] on input "text" at bounding box center [462, 187] width 421 height 25
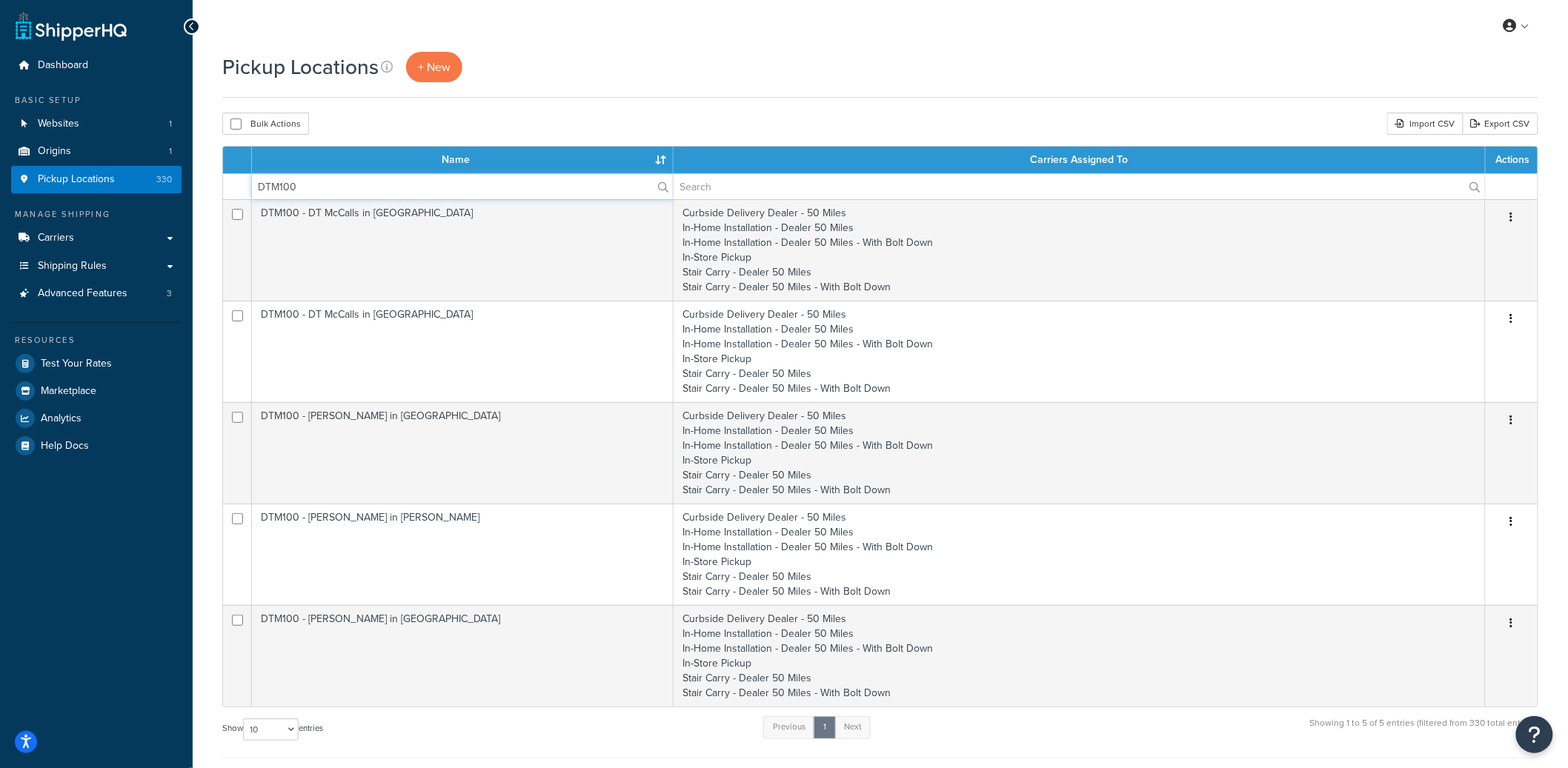
type input "DTM100"
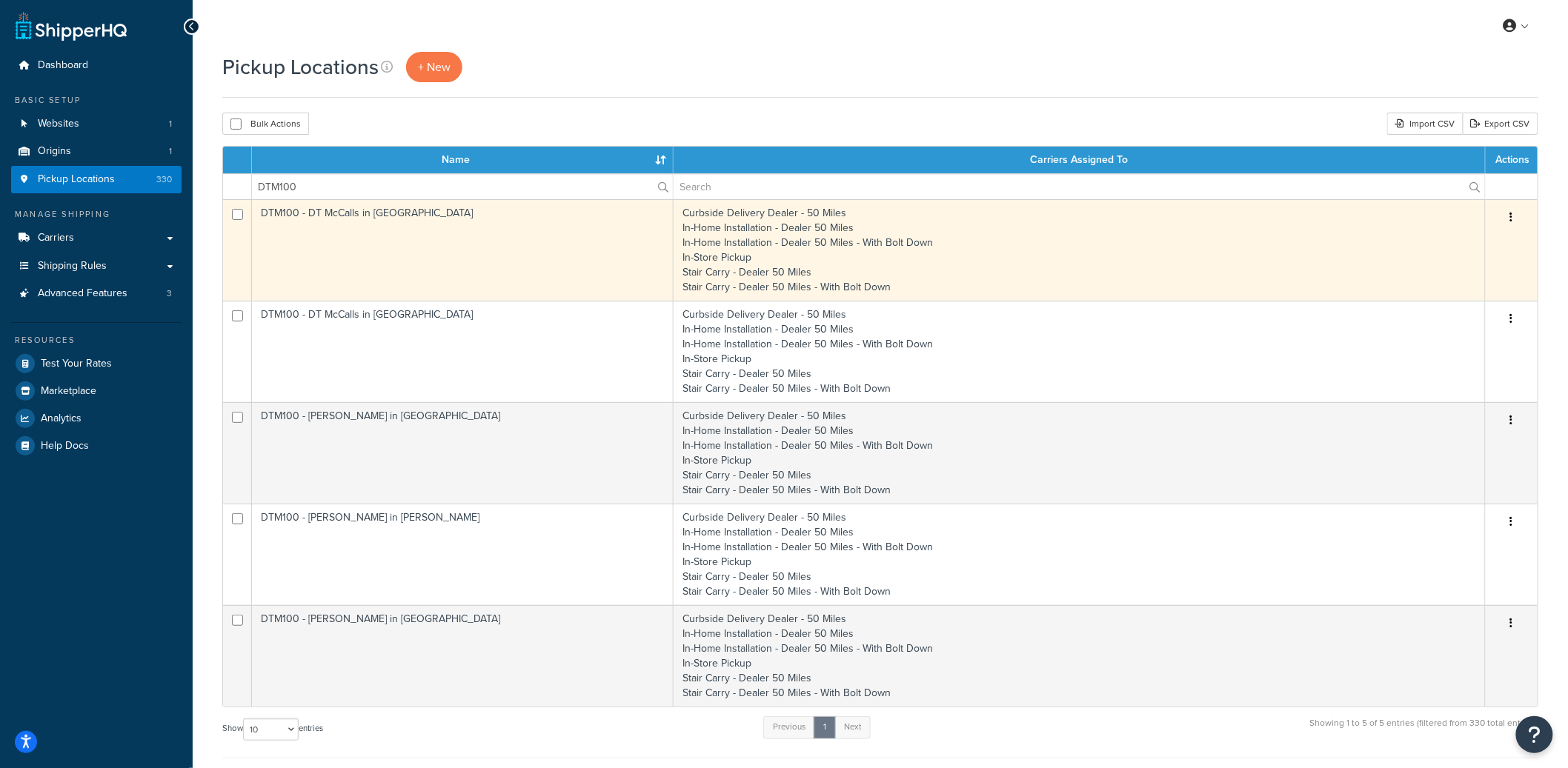
click at [1513, 218] on button "button" at bounding box center [1512, 218] width 21 height 24
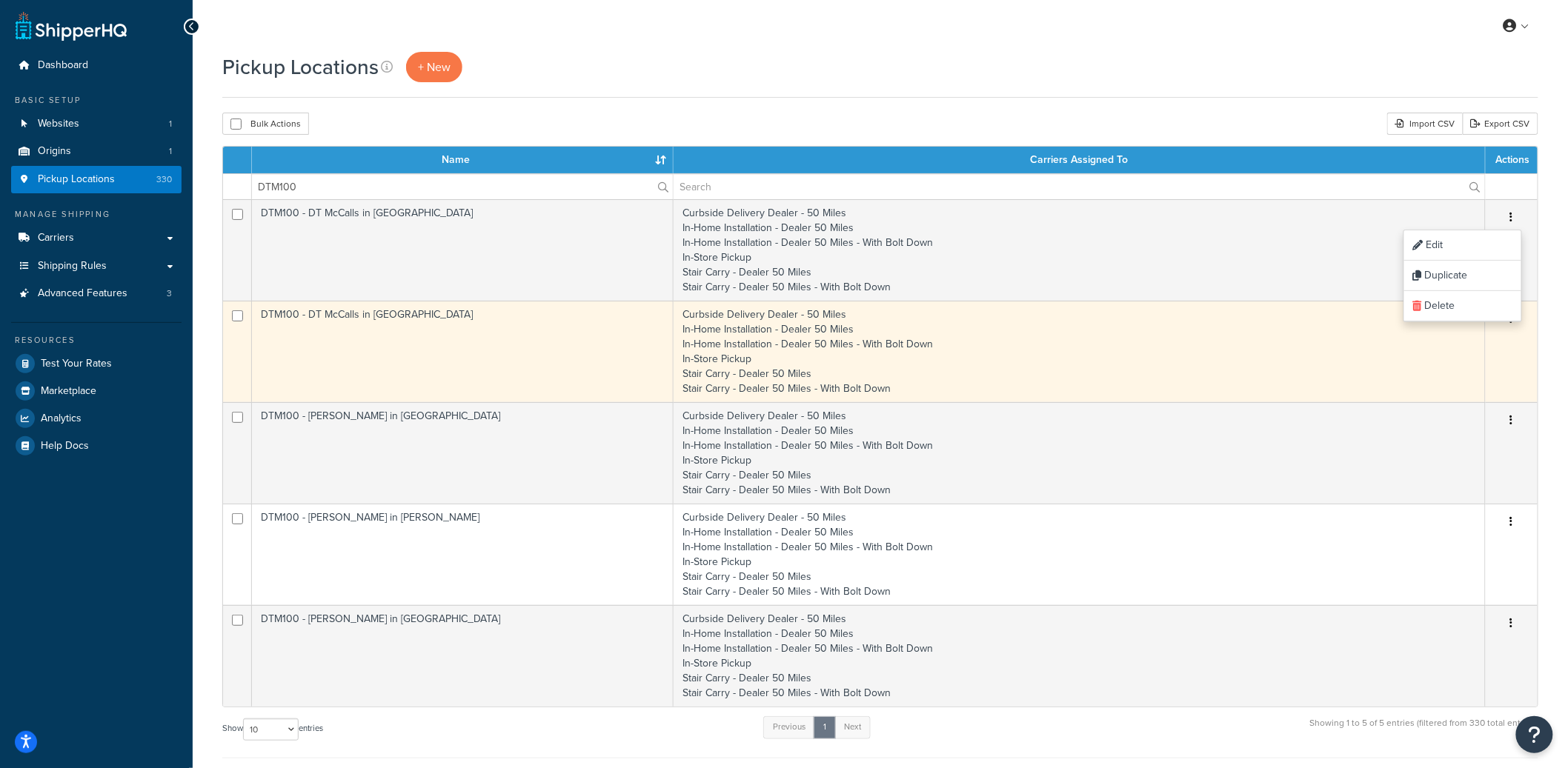
click at [1525, 322] on div "Edit Duplicate Delete" at bounding box center [1511, 319] width 34 height 24
click at [1515, 320] on button "button" at bounding box center [1512, 319] width 21 height 24
drag, startPoint x: 1489, startPoint y: 339, endPoint x: 1466, endPoint y: 323, distance: 28.0
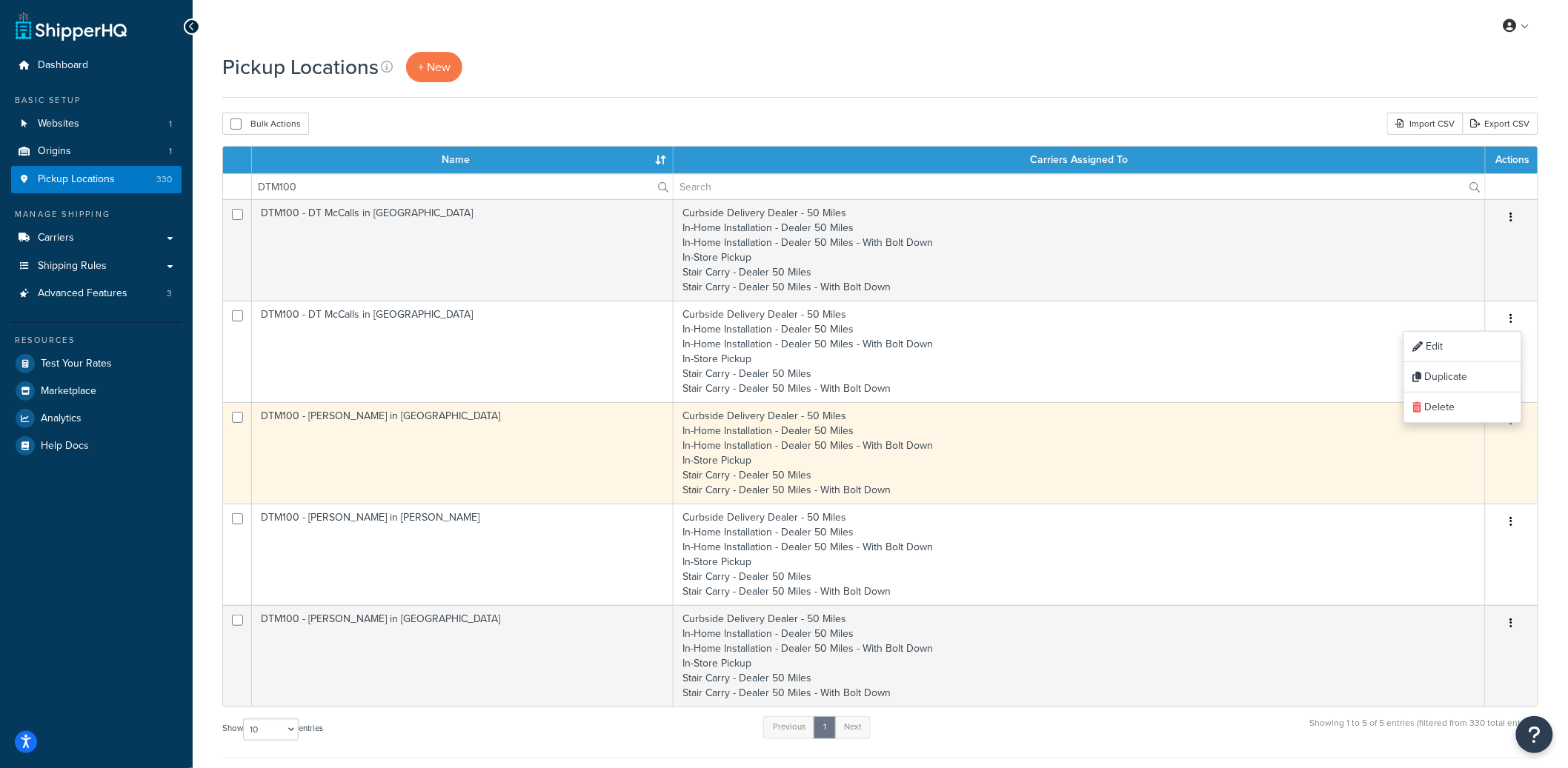
click at [1518, 429] on button "button" at bounding box center [1512, 421] width 21 height 24
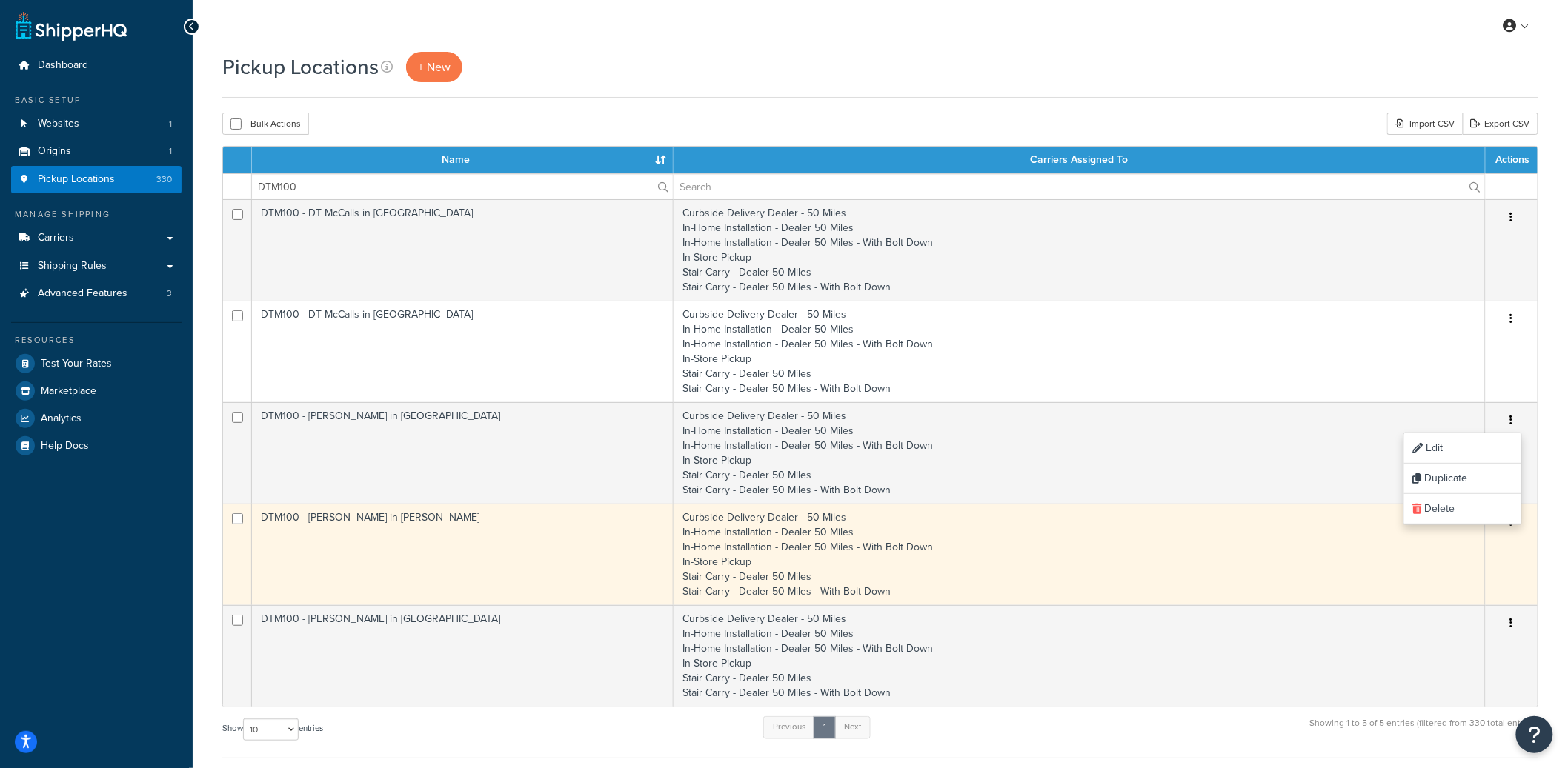
click at [1515, 533] on button "button" at bounding box center [1512, 522] width 21 height 24
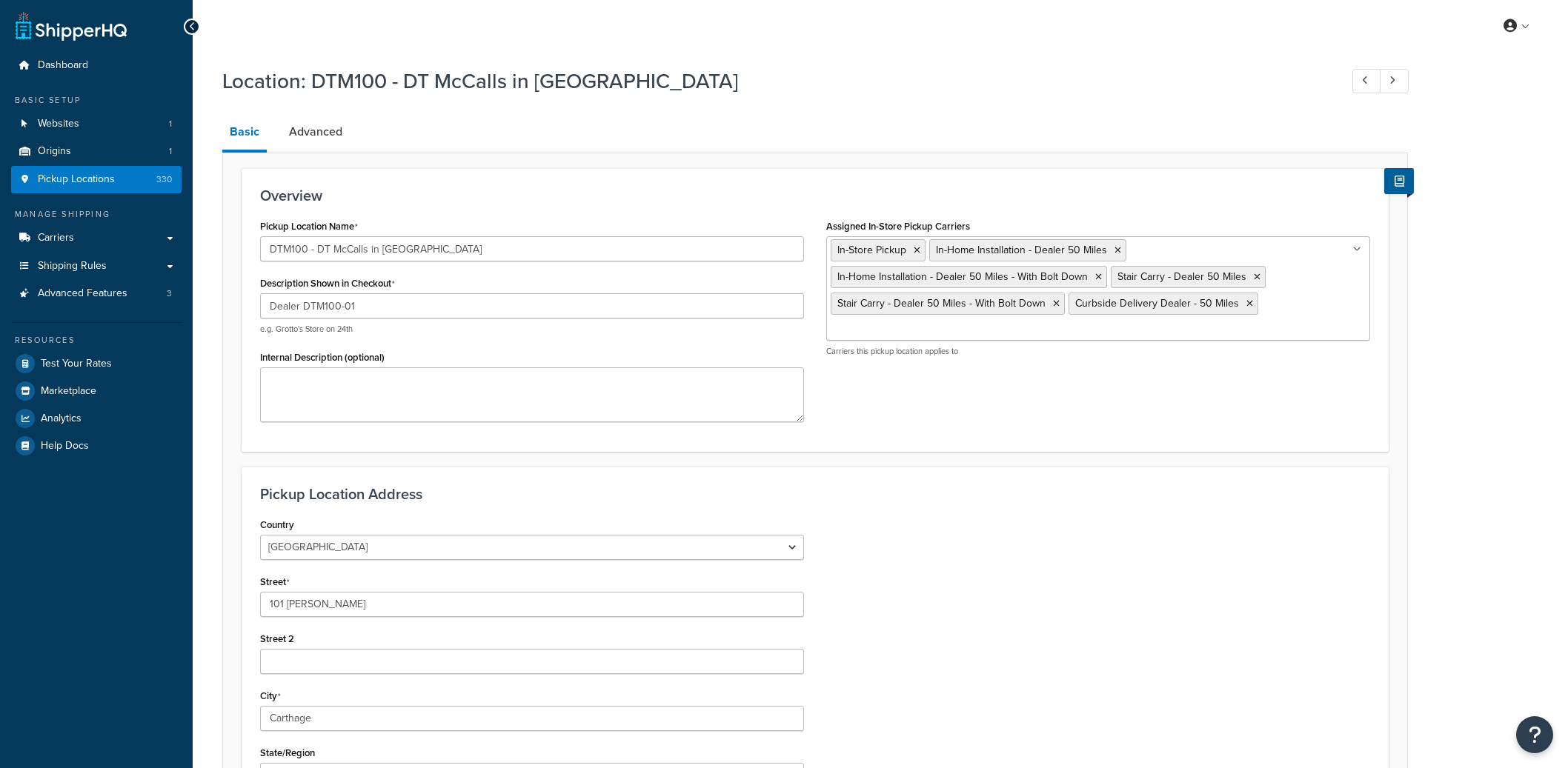
select select "42"
click at [390, 245] on input "DTM100 - DT McCall's in Franklin" at bounding box center [531, 249] width 544 height 25
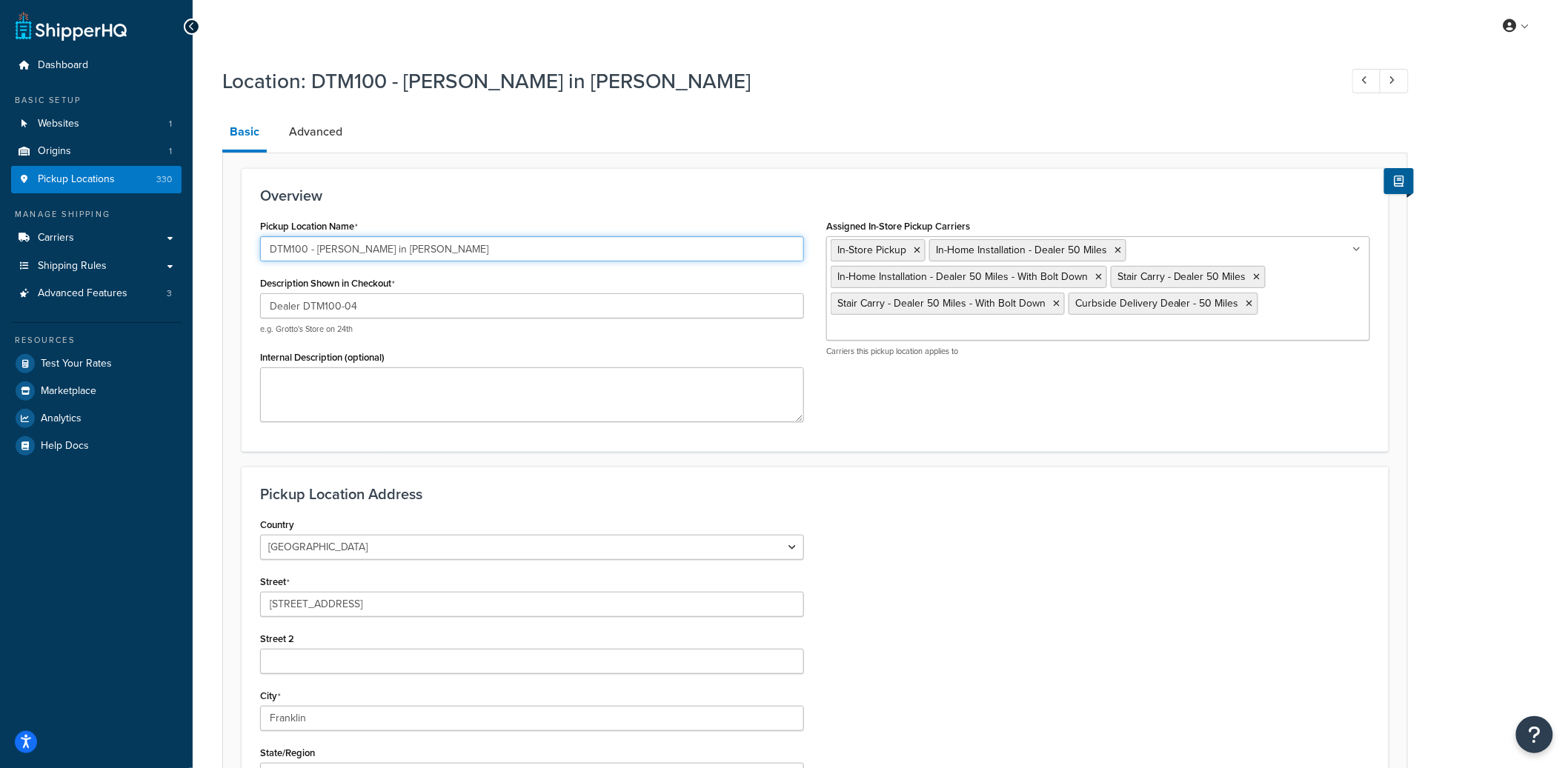
click at [390, 245] on input "DTM100 - DT McCall's in Franklin" at bounding box center [531, 249] width 544 height 25
click at [434, 249] on input "DTM100 - DT McCall's in Franklin" at bounding box center [531, 249] width 544 height 25
drag, startPoint x: 383, startPoint y: 253, endPoint x: 314, endPoint y: 253, distance: 69.0
click at [314, 253] on input "DTM100 - DT McCall's in Franklin" at bounding box center [531, 249] width 544 height 25
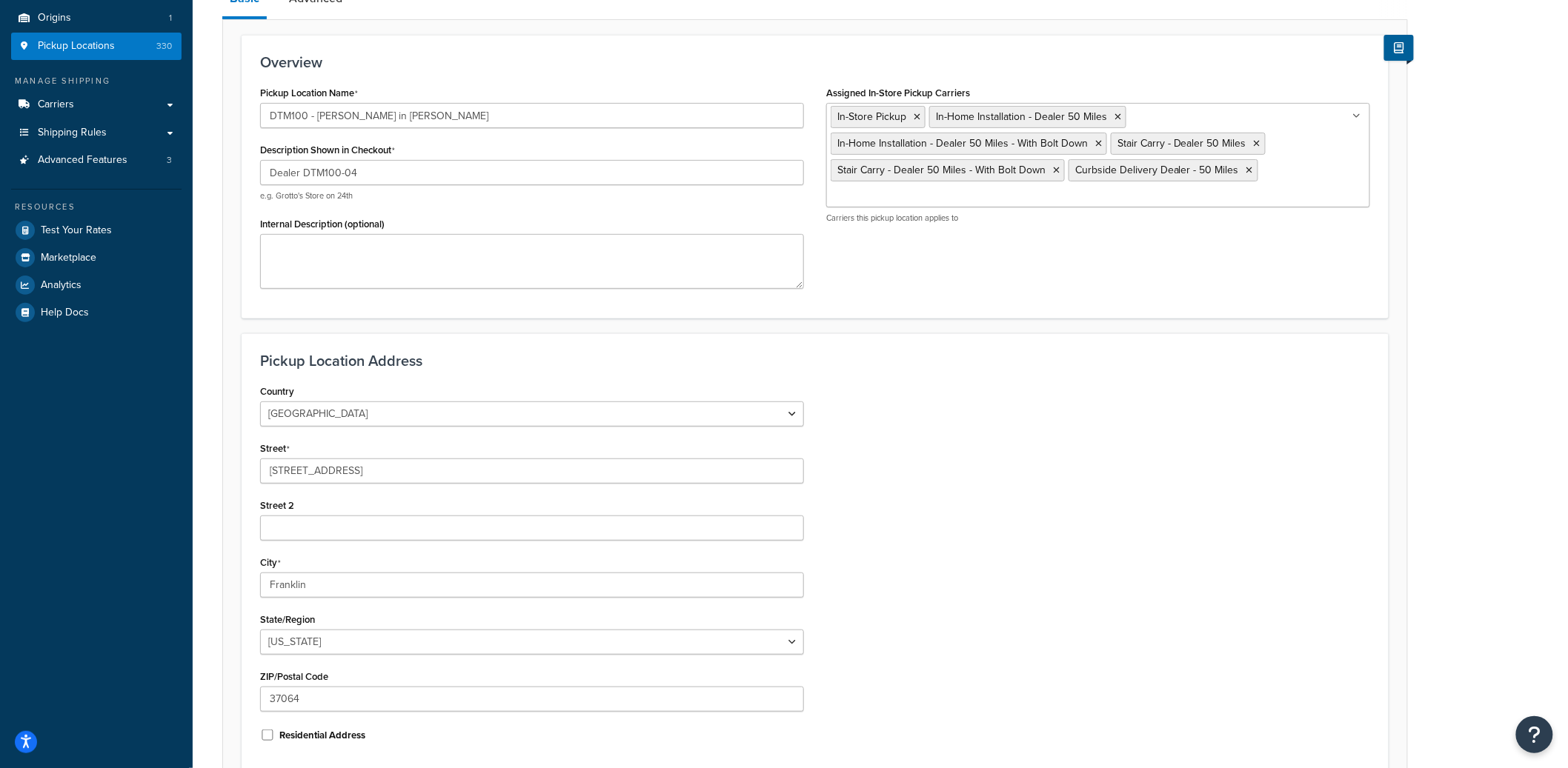
scroll to position [238, 0]
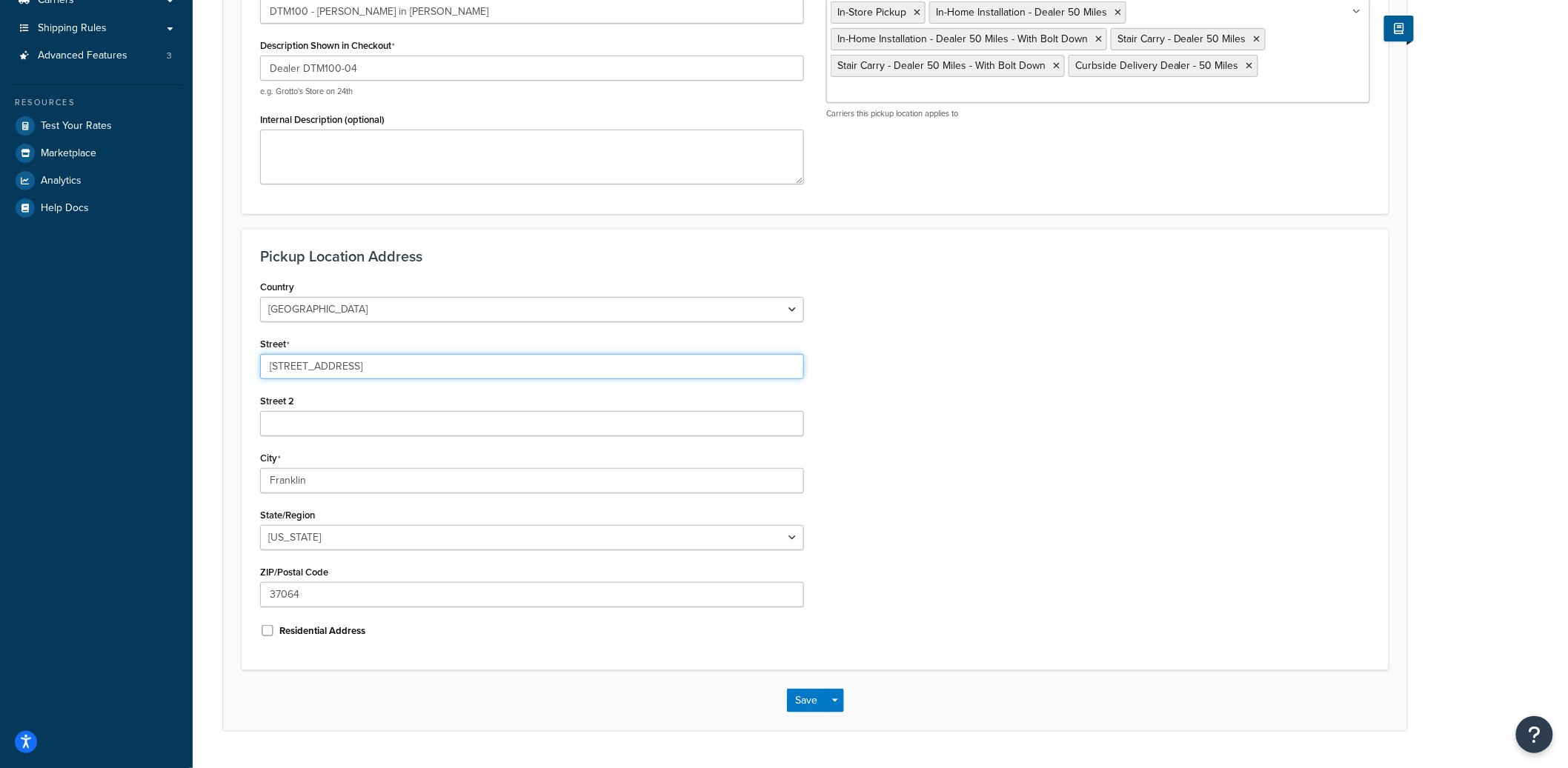
click at [310, 366] on input "232 Franklin Road" at bounding box center [531, 367] width 544 height 25
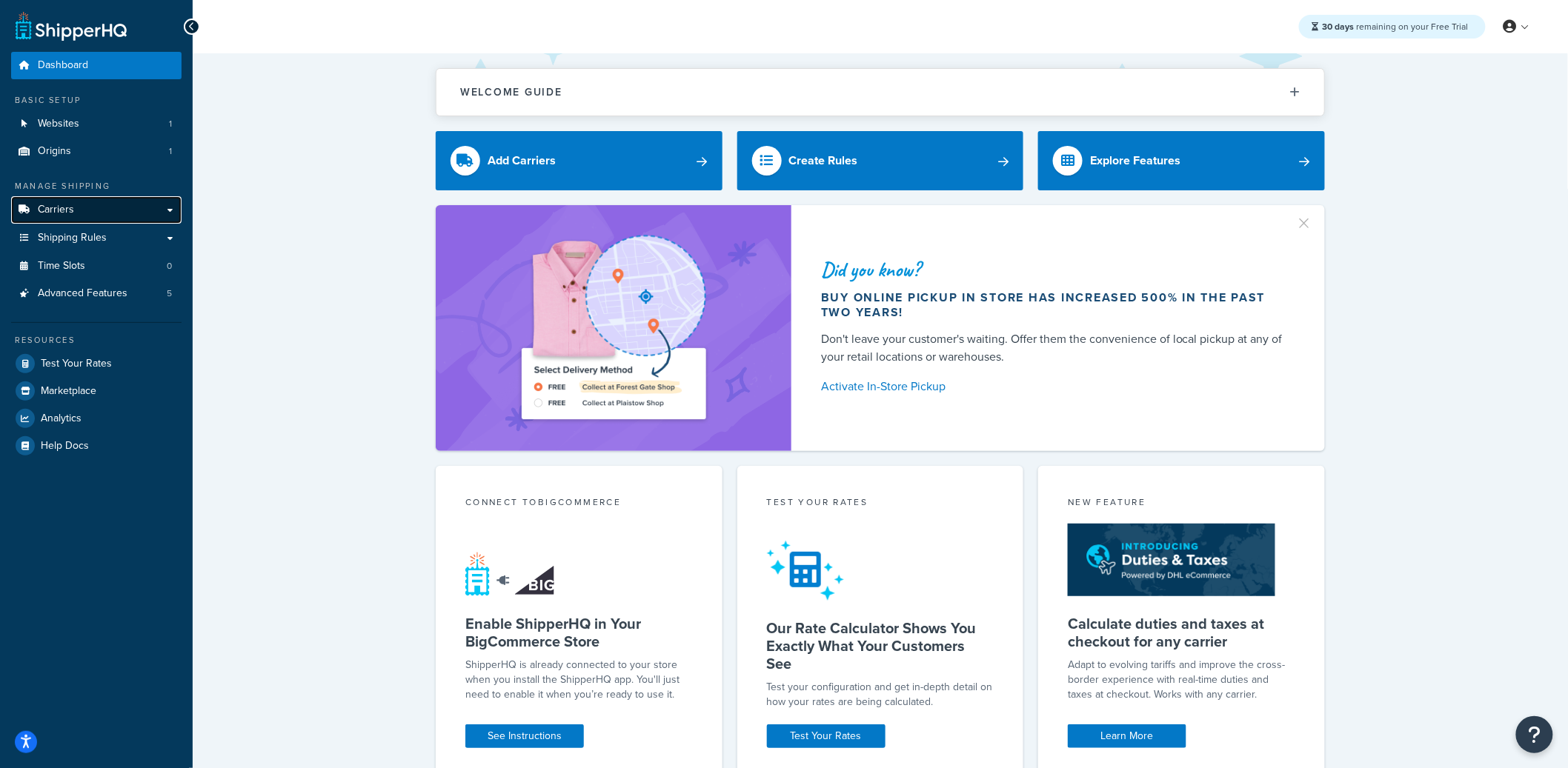
click at [153, 214] on link "Carriers" at bounding box center [96, 210] width 170 height 27
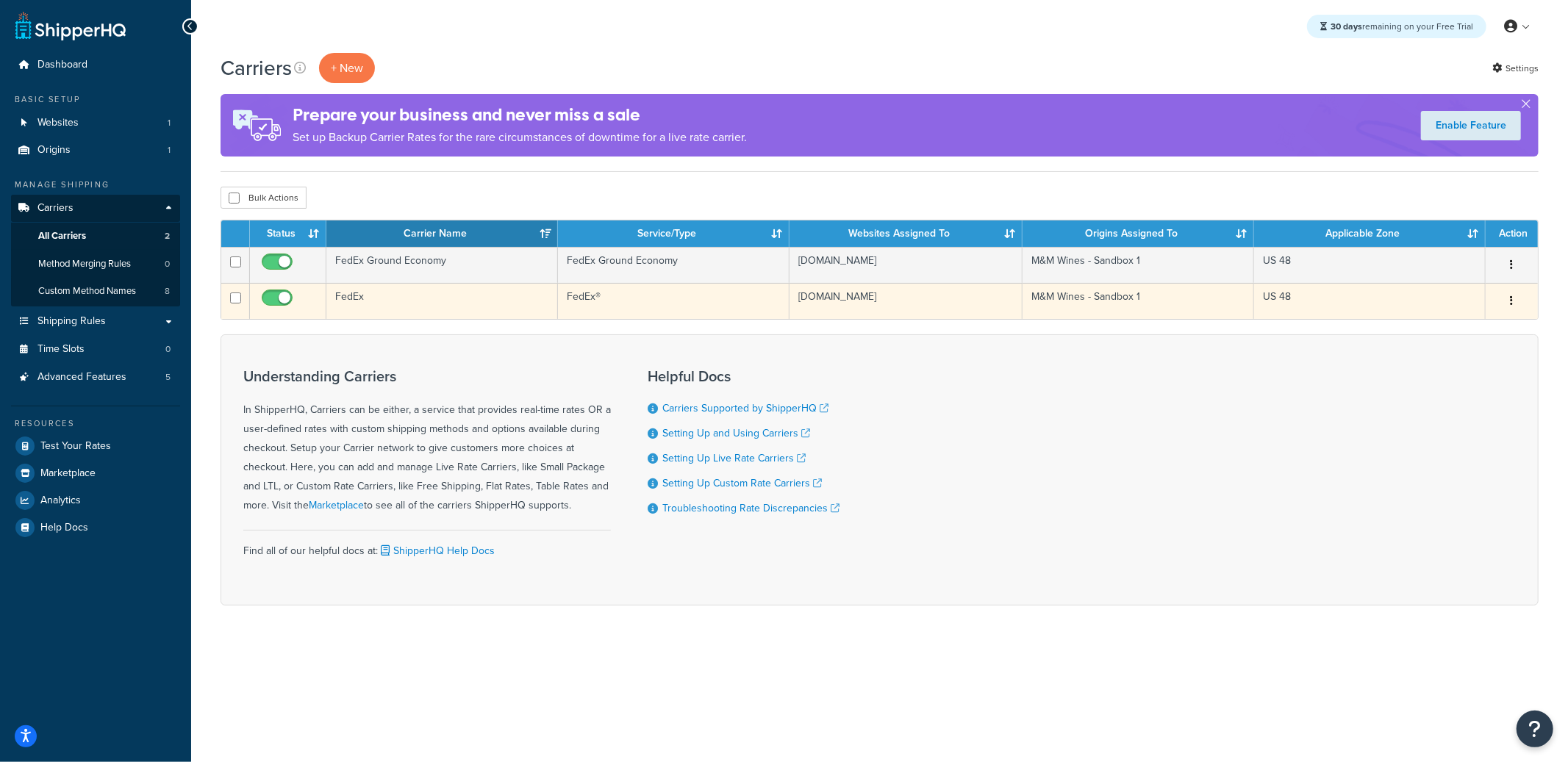
click at [475, 289] on td "FedEx" at bounding box center [442, 301] width 231 height 36
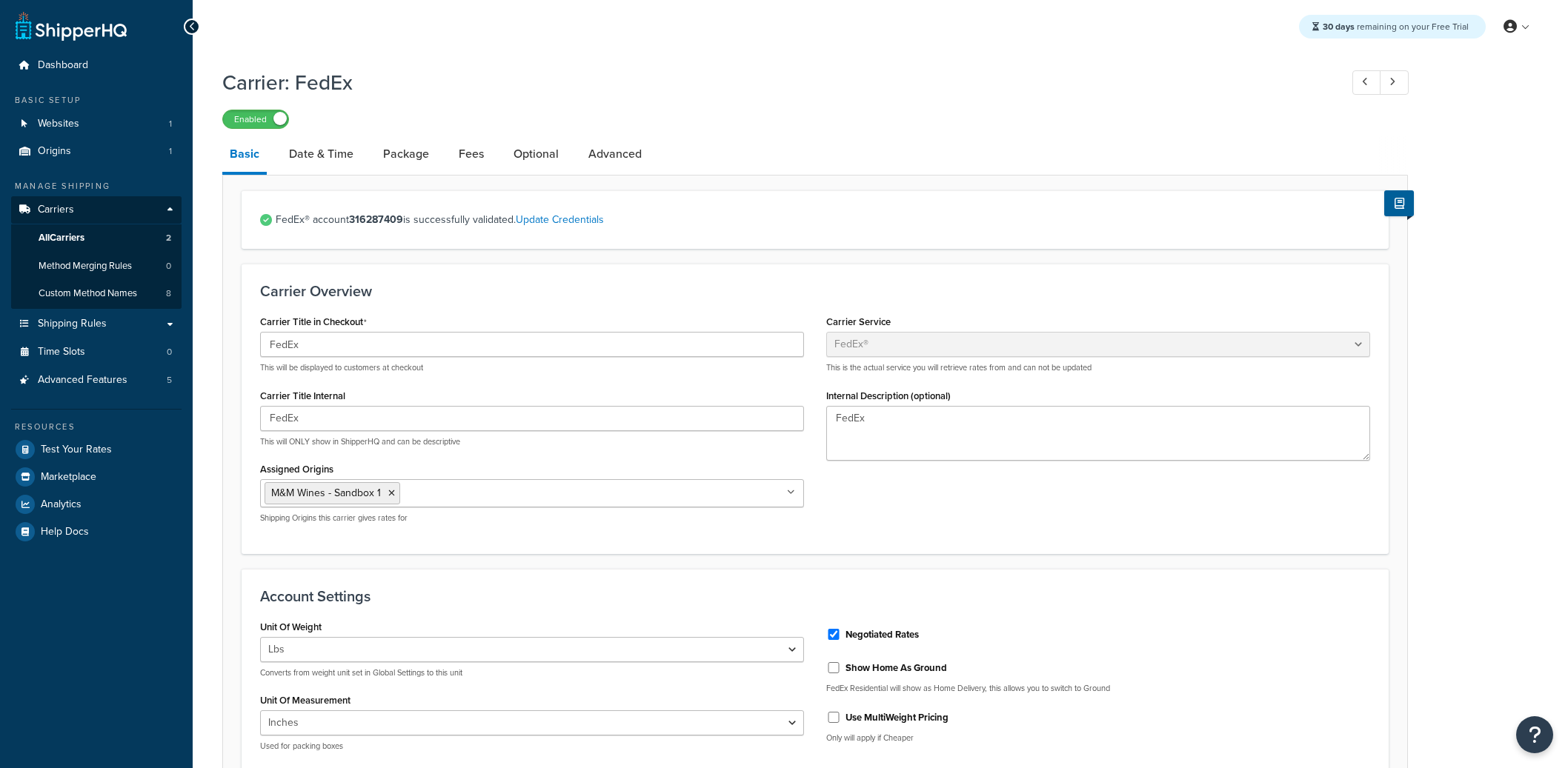
select select "fedEx"
select select "REGULAR_PICKUP"
select select "YOUR_PACKAGING"
click at [314, 166] on link "Date & Time" at bounding box center [321, 154] width 79 height 36
select select "E"
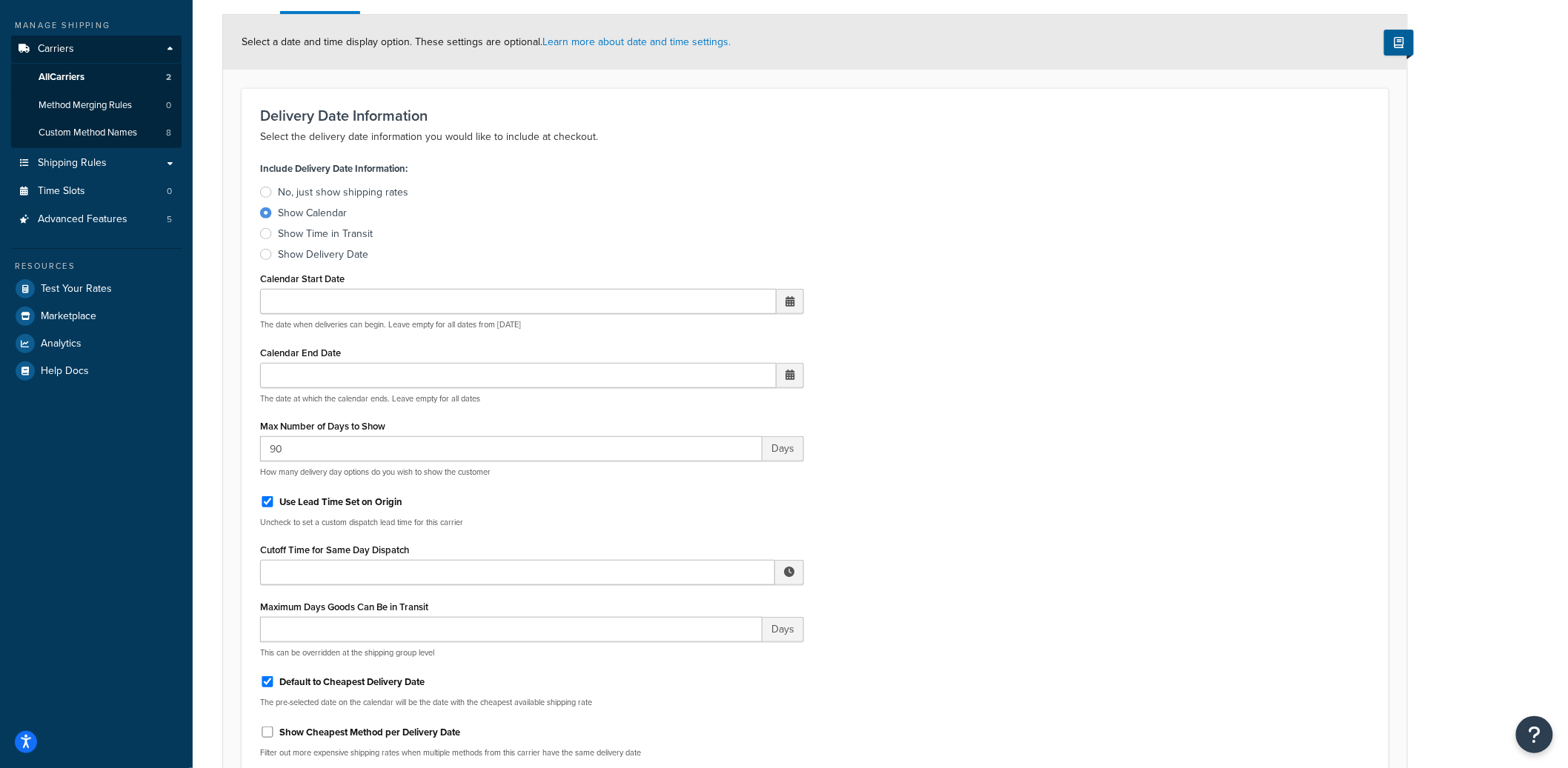
scroll to position [70, 0]
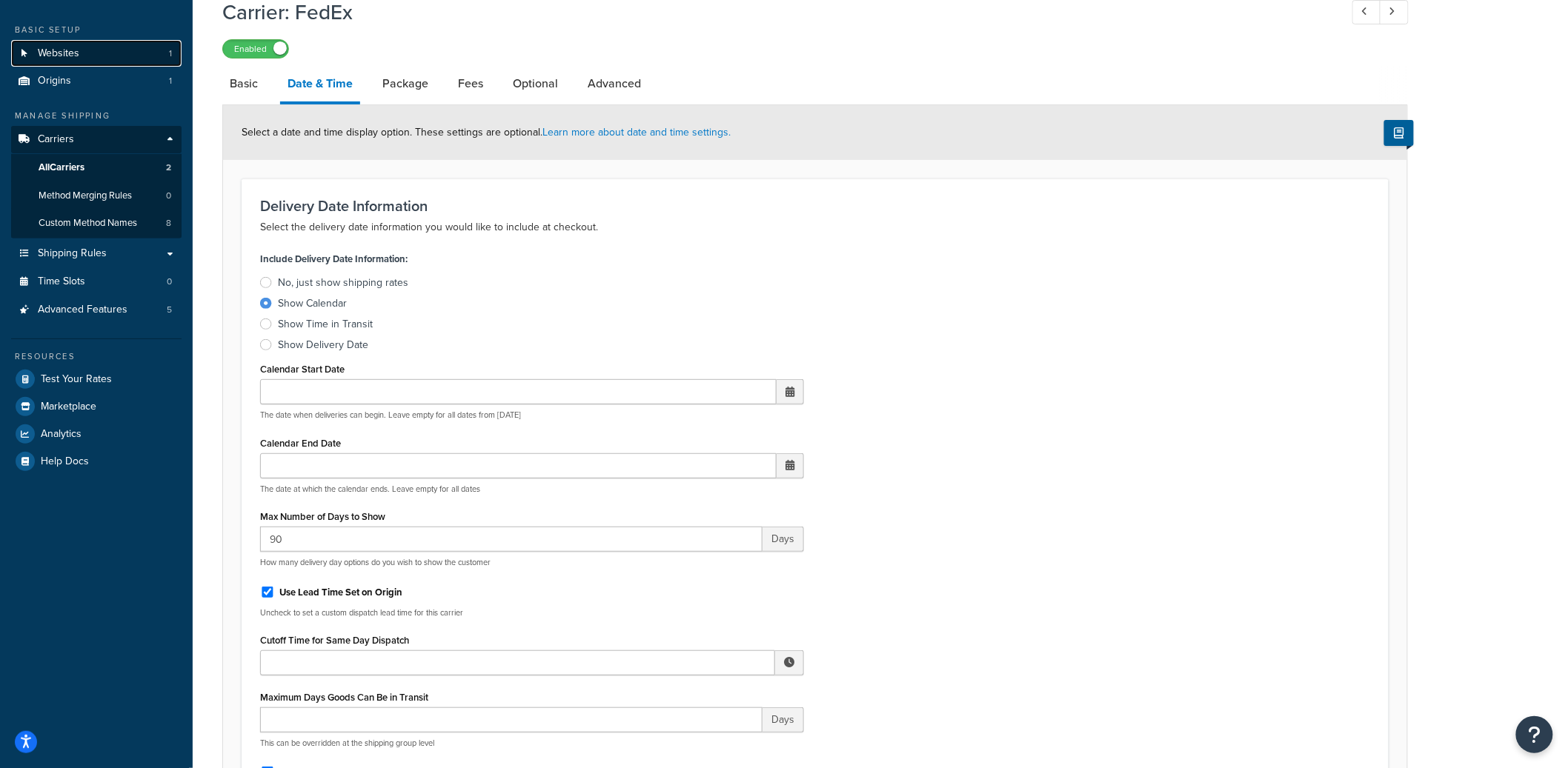
click at [174, 59] on link "Websites 1" at bounding box center [96, 54] width 170 height 27
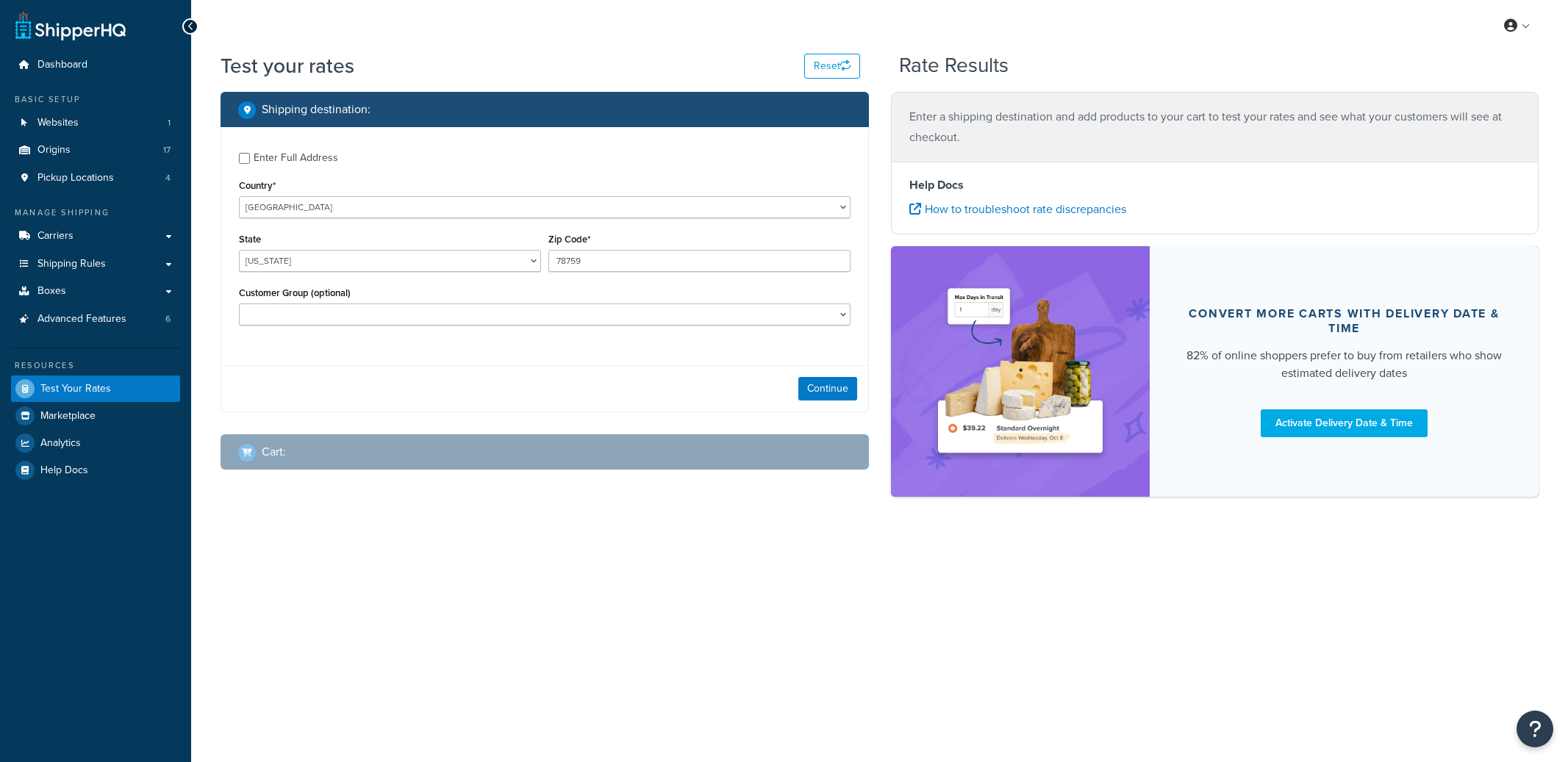
select select "[GEOGRAPHIC_DATA]"
checkbox input "true"
type input "12019"
select select "NY"
select select "100-GroomersServices"
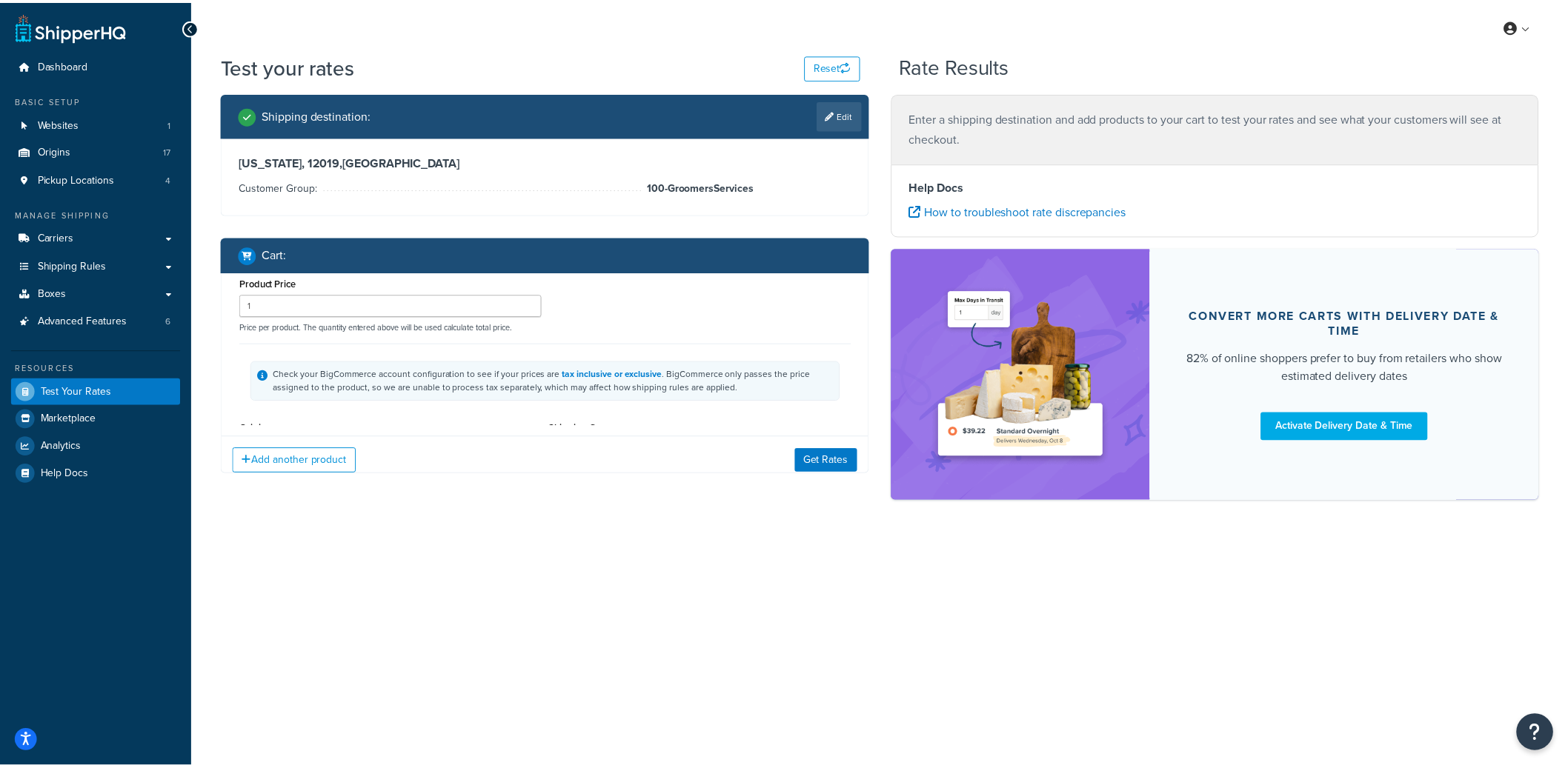
scroll to position [120, 0]
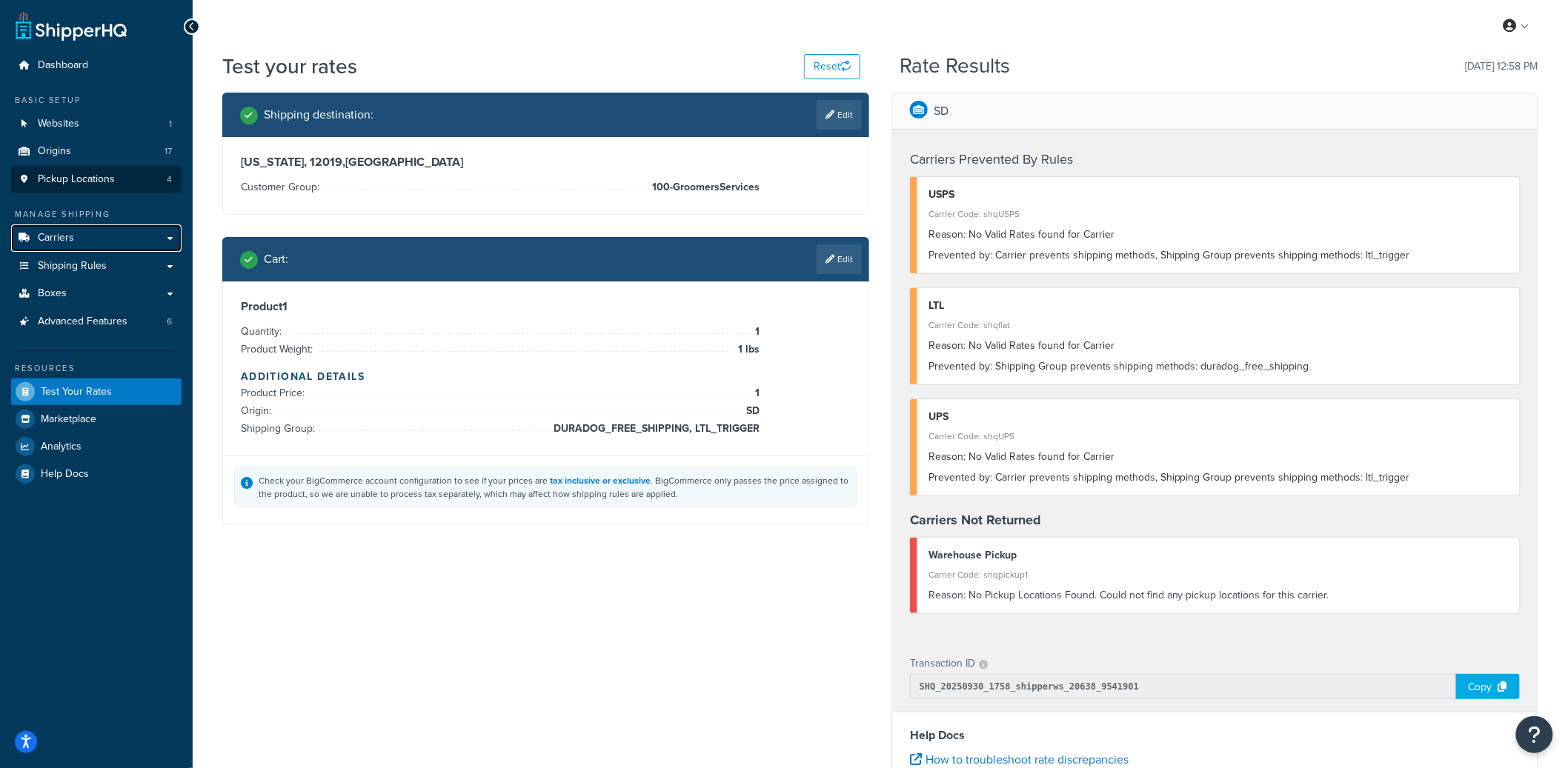
drag, startPoint x: 86, startPoint y: 237, endPoint x: 138, endPoint y: 192, distance: 68.8
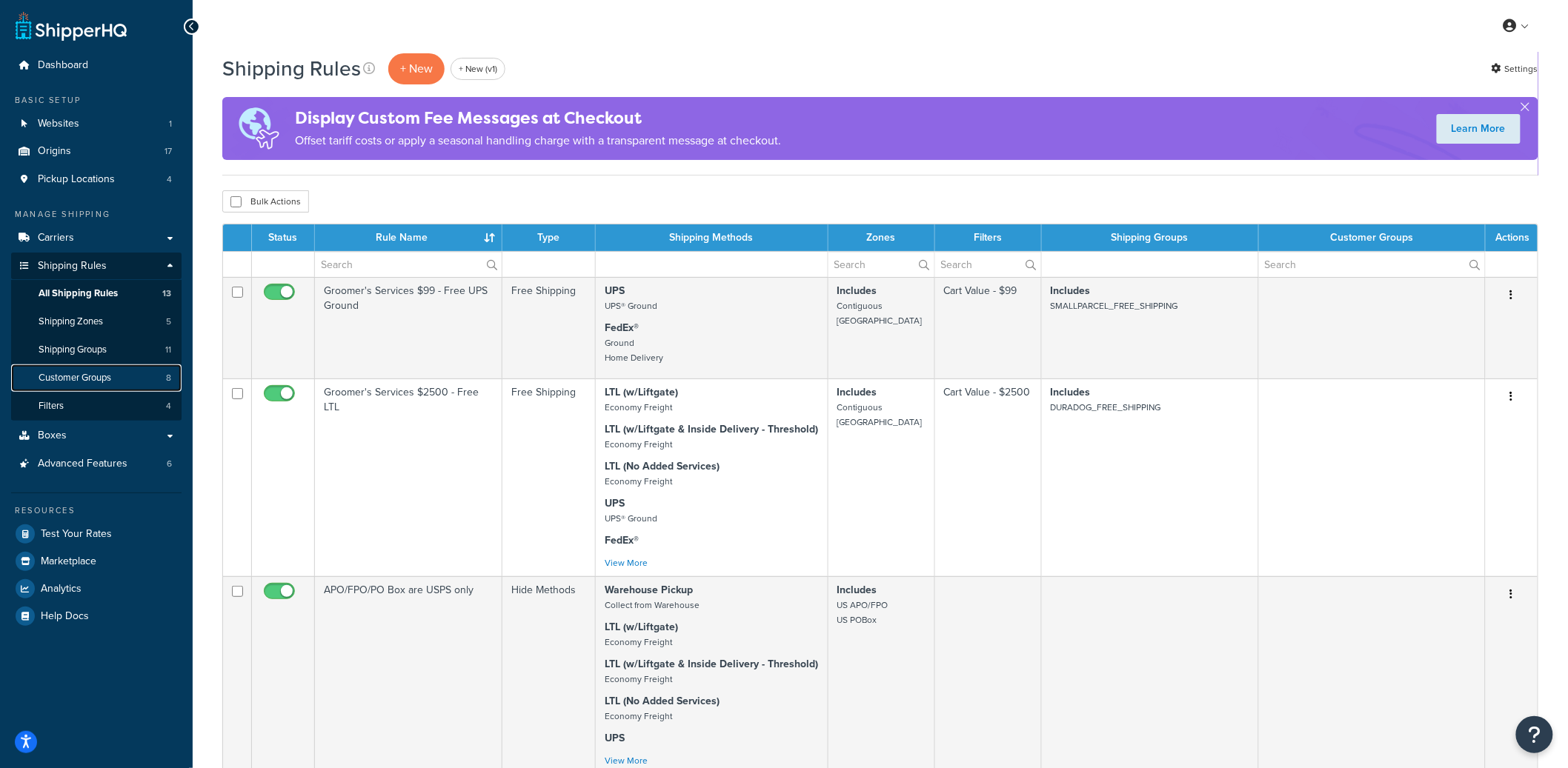
click at [139, 378] on link "Customer Groups 8" at bounding box center [96, 378] width 170 height 27
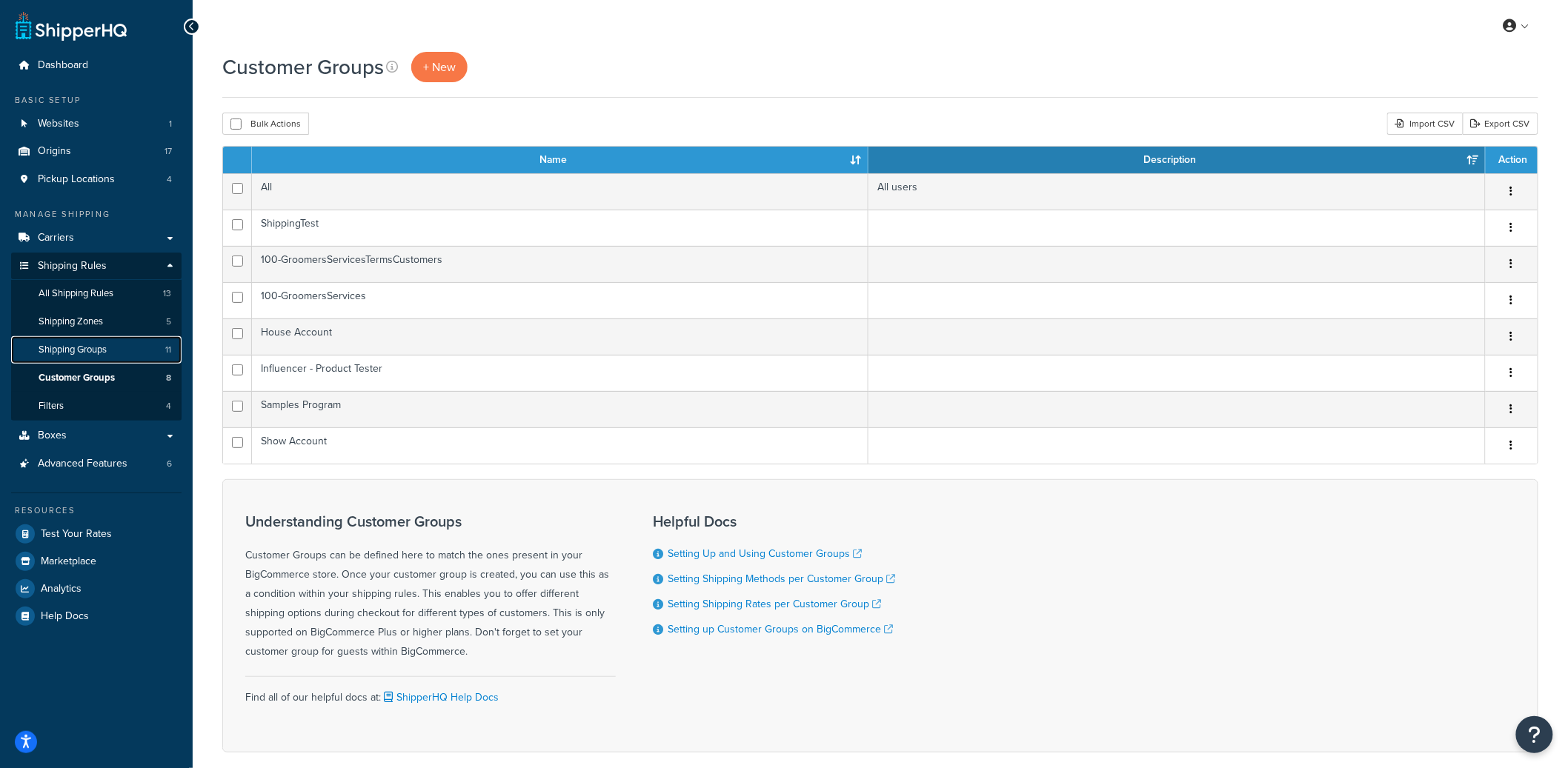
click at [97, 351] on span "Shipping Groups" at bounding box center [72, 349] width 68 height 13
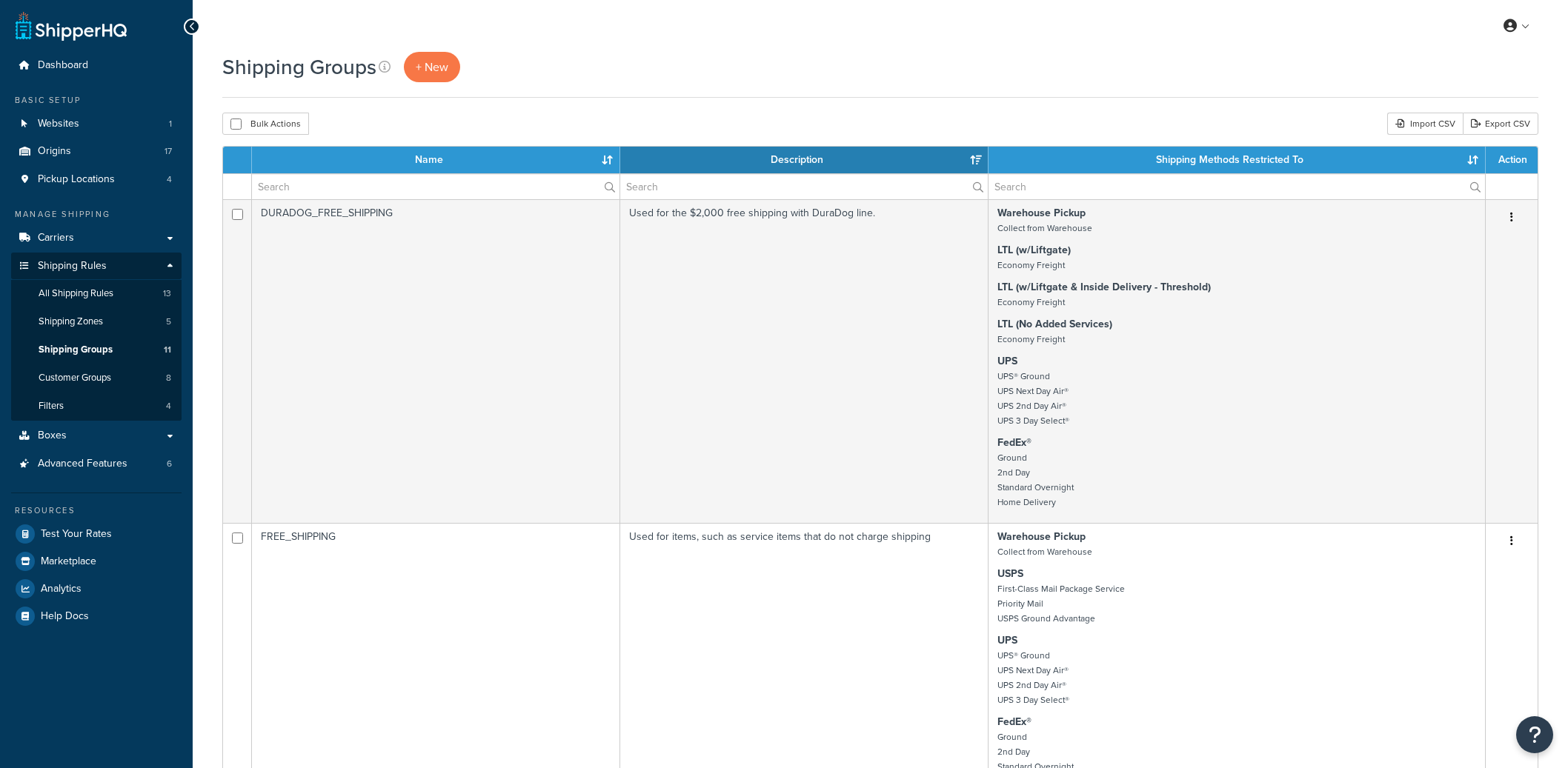
select select "15"
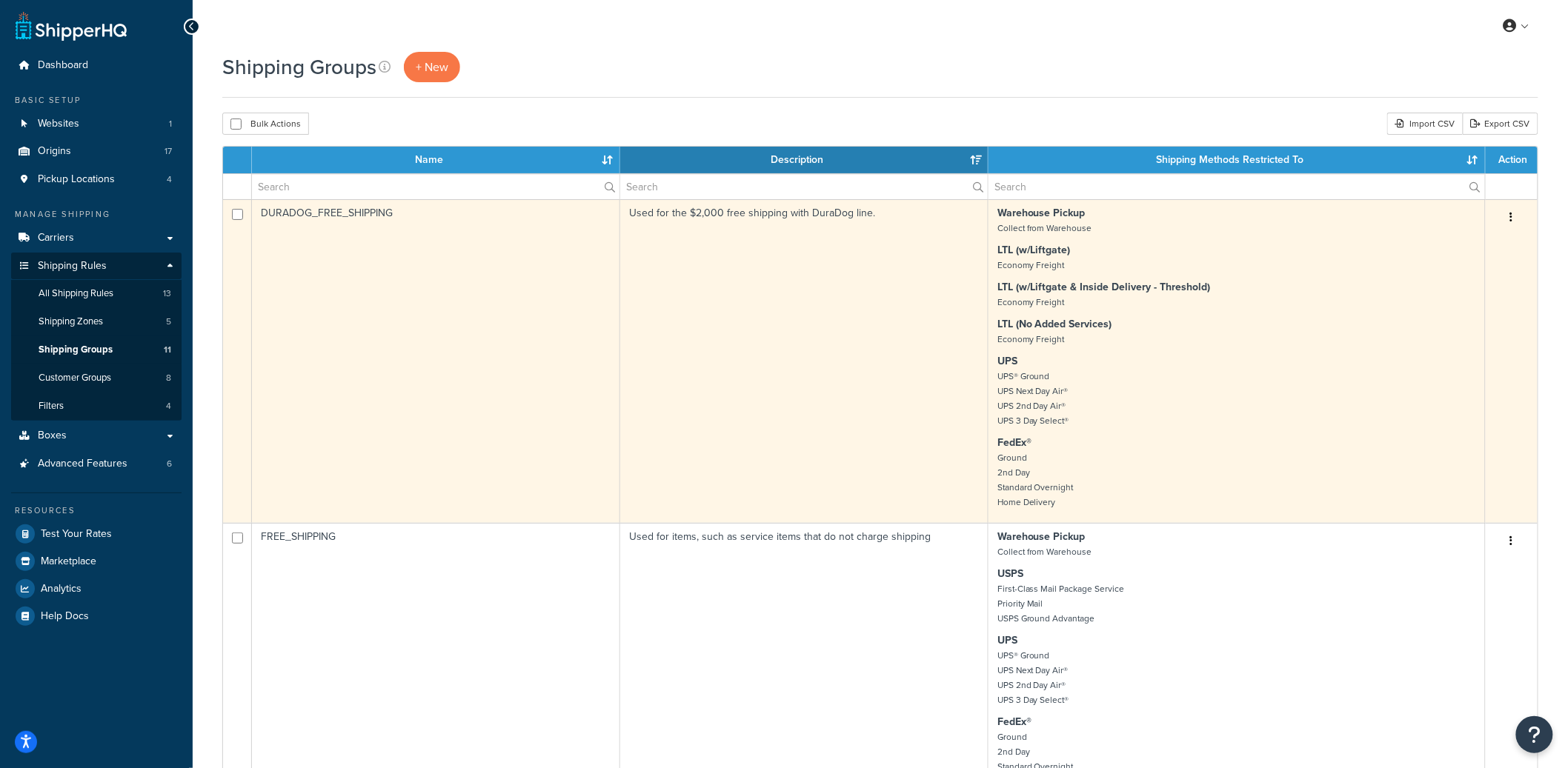
click at [381, 244] on td "DURADOG_FREE_SHIPPING" at bounding box center [436, 361] width 369 height 323
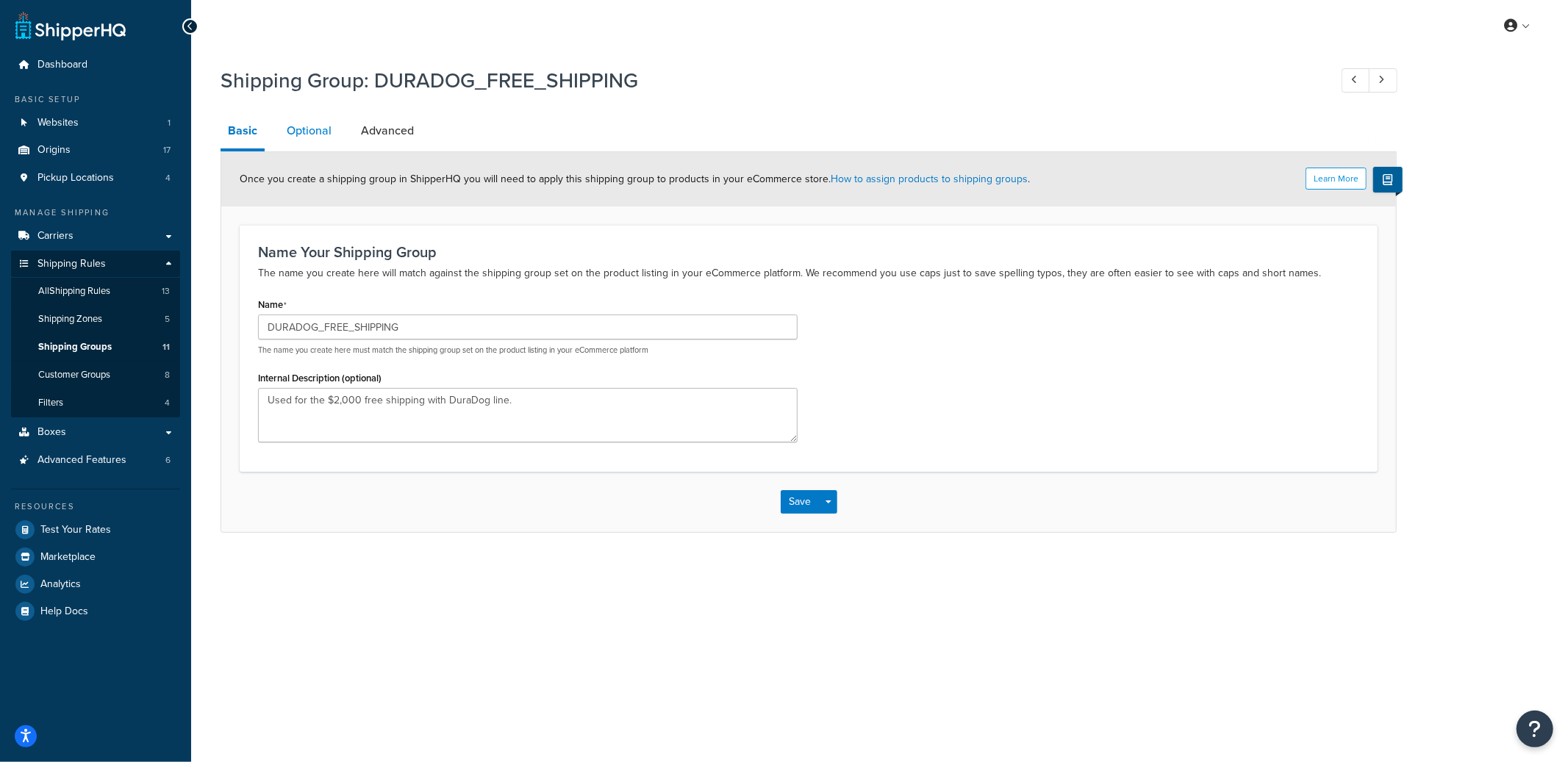
click at [309, 138] on link "Optional" at bounding box center [309, 131] width 59 height 35
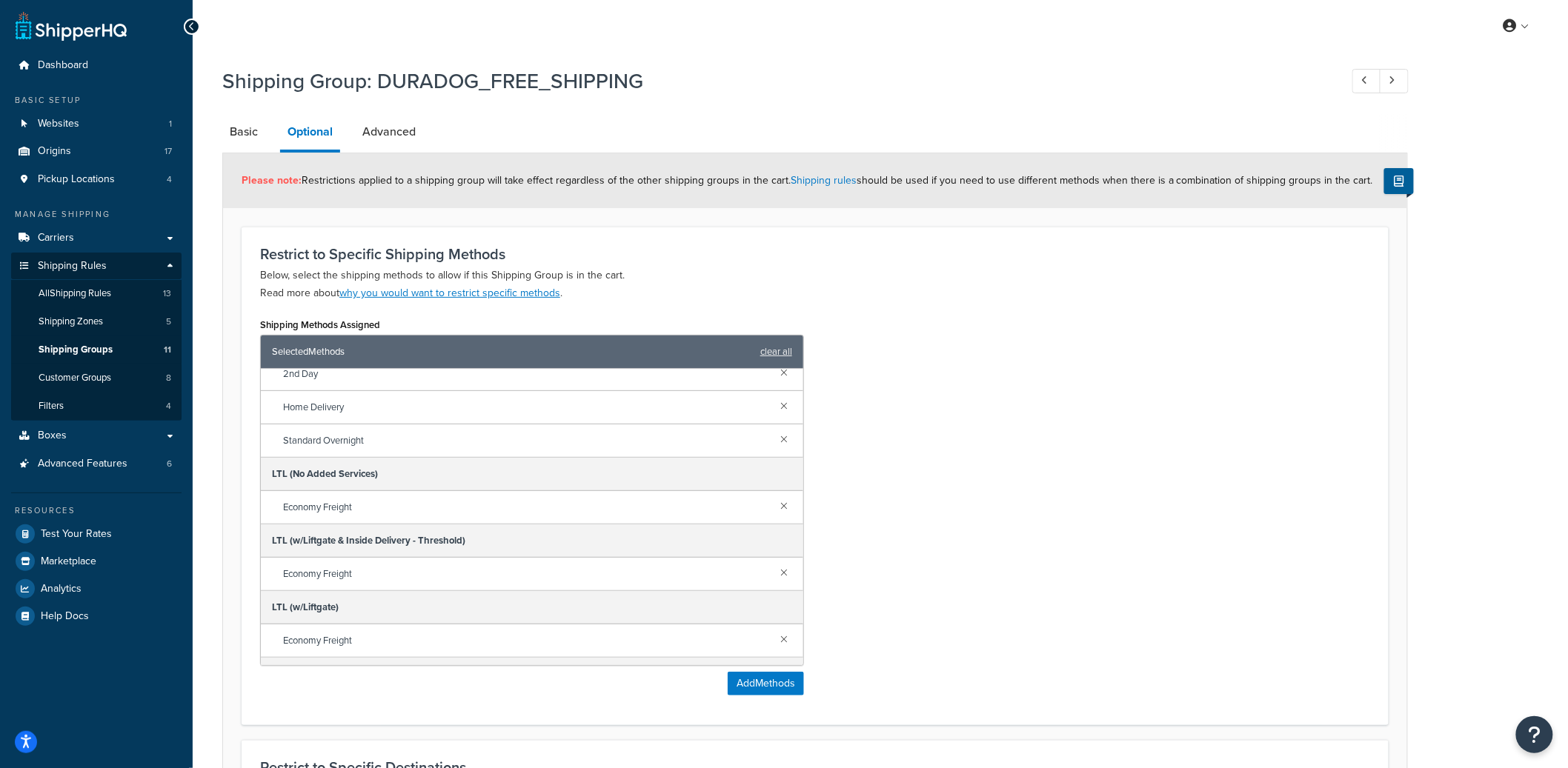
scroll to position [145, 0]
click at [756, 684] on button "Add Methods" at bounding box center [765, 683] width 76 height 24
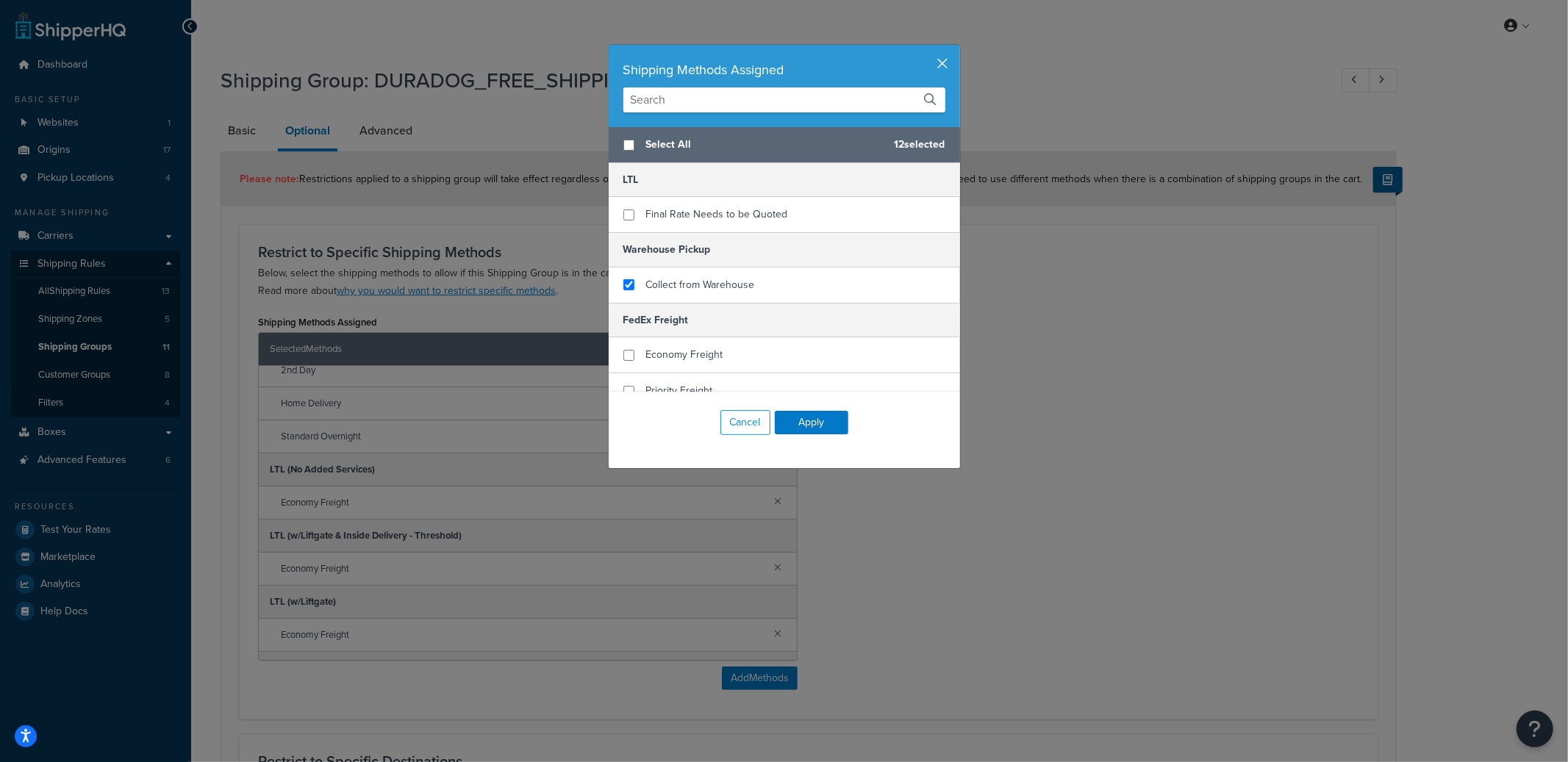
click at [957, 49] on button "button" at bounding box center [959, 47] width 4 height 4
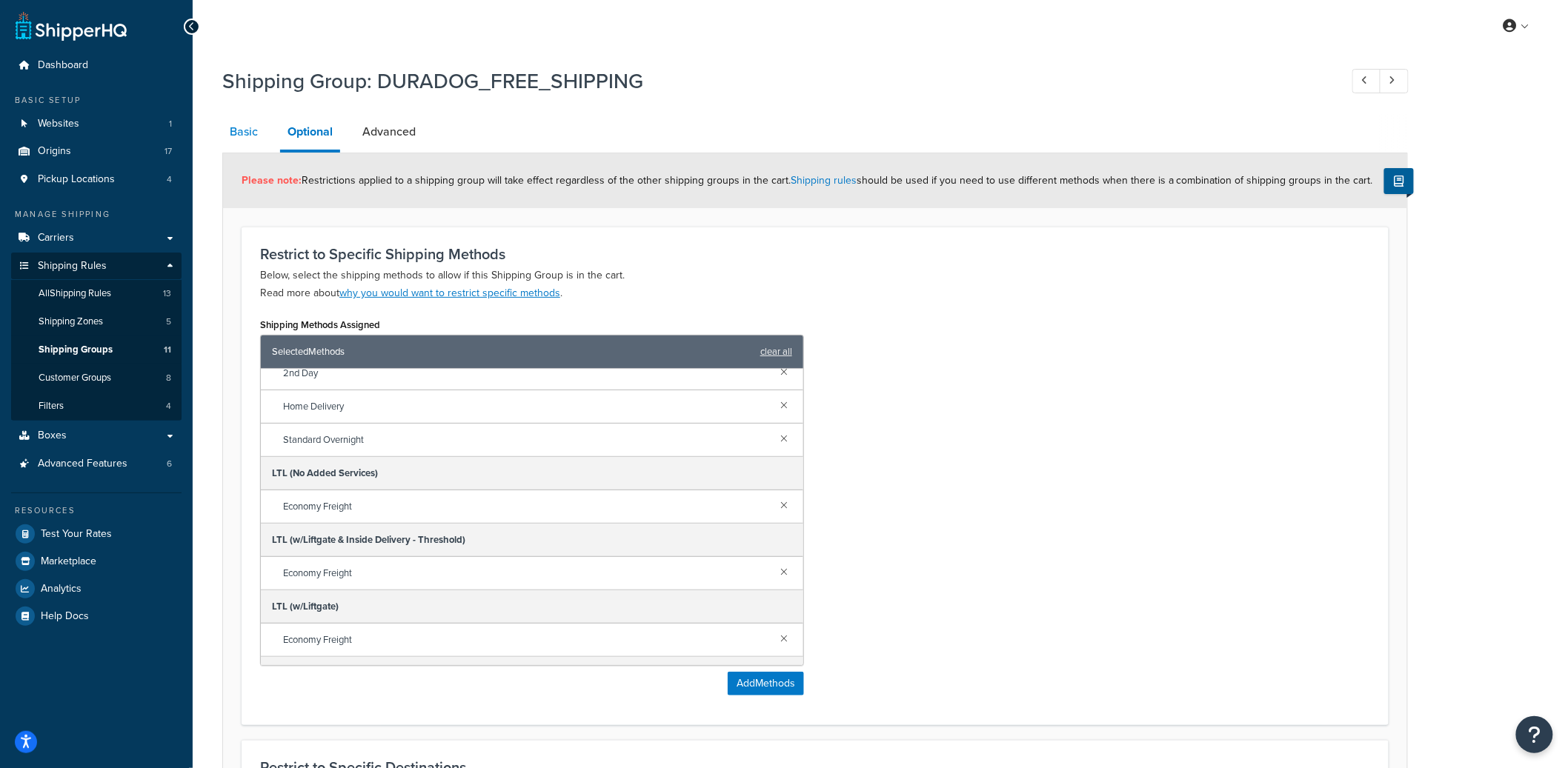
click at [248, 145] on link "Basic" at bounding box center [244, 132] width 43 height 36
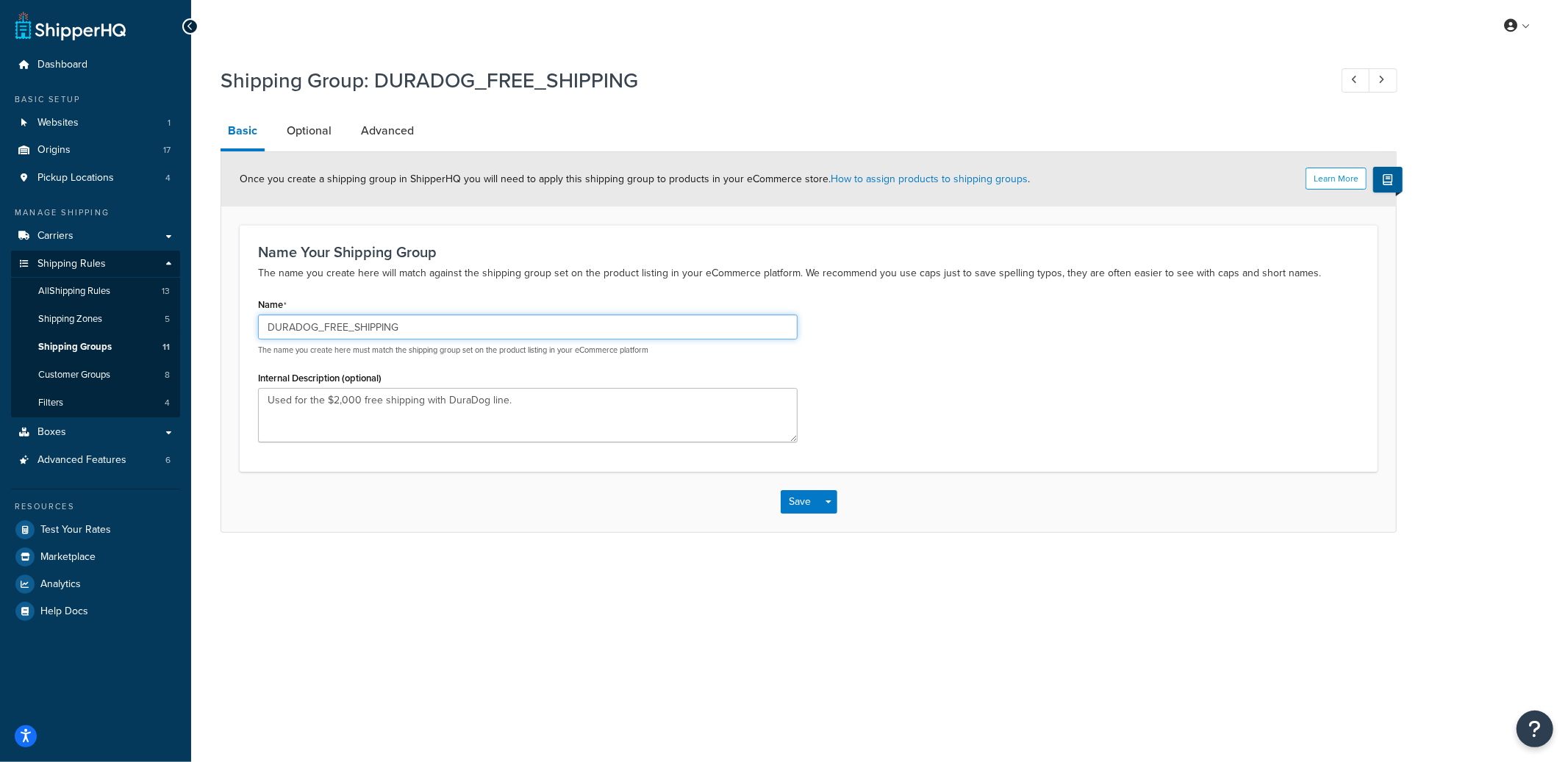
click at [407, 327] on input "DURADOG_FREE_SHIPPING" at bounding box center [527, 327] width 540 height 25
click at [407, 326] on input "DURADOG_FREE_SHIPPING" at bounding box center [527, 327] width 540 height 25
click at [330, 142] on link "Optional" at bounding box center [309, 131] width 59 height 35
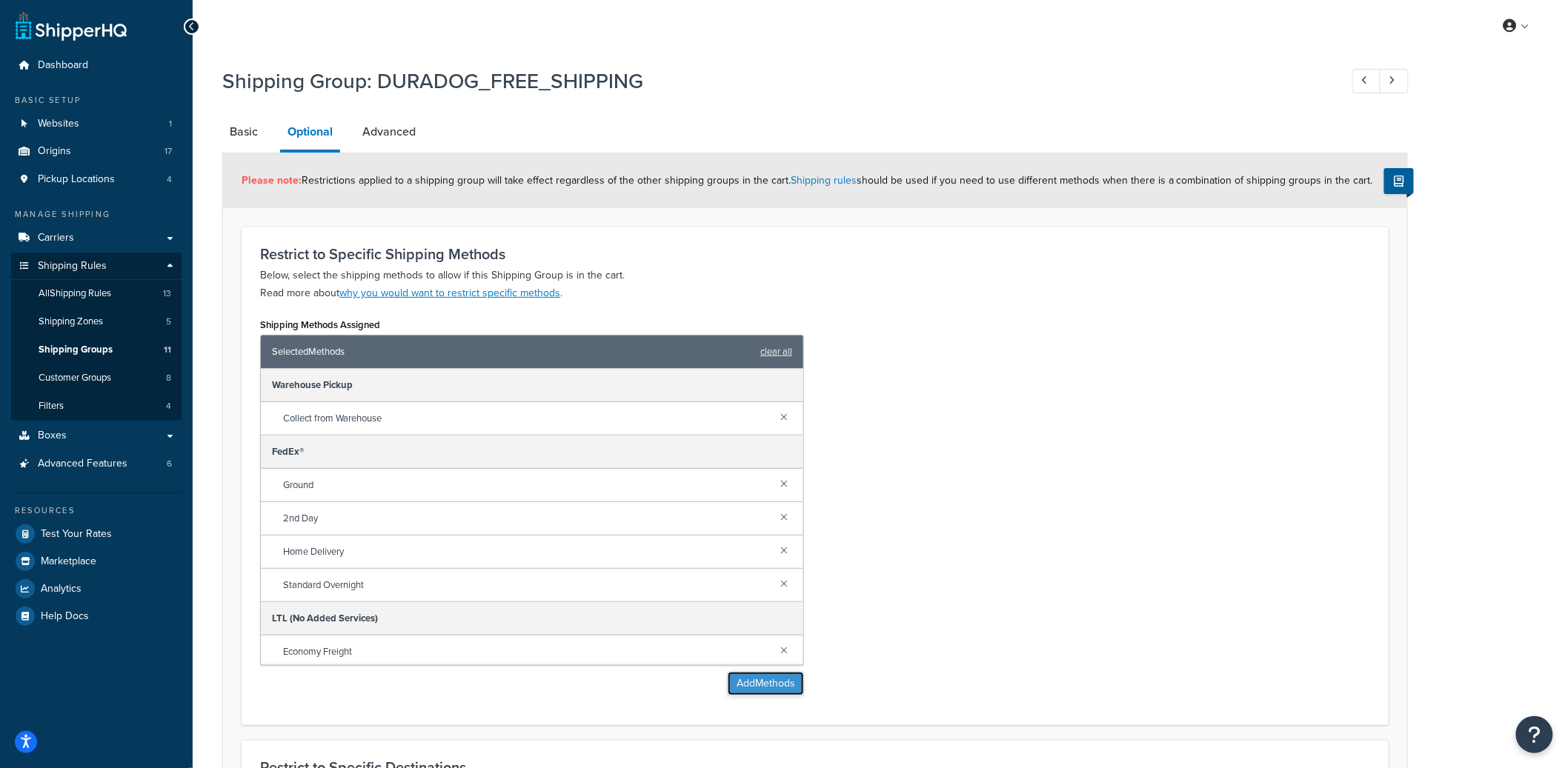
click at [781, 689] on button "Add Methods" at bounding box center [765, 683] width 76 height 24
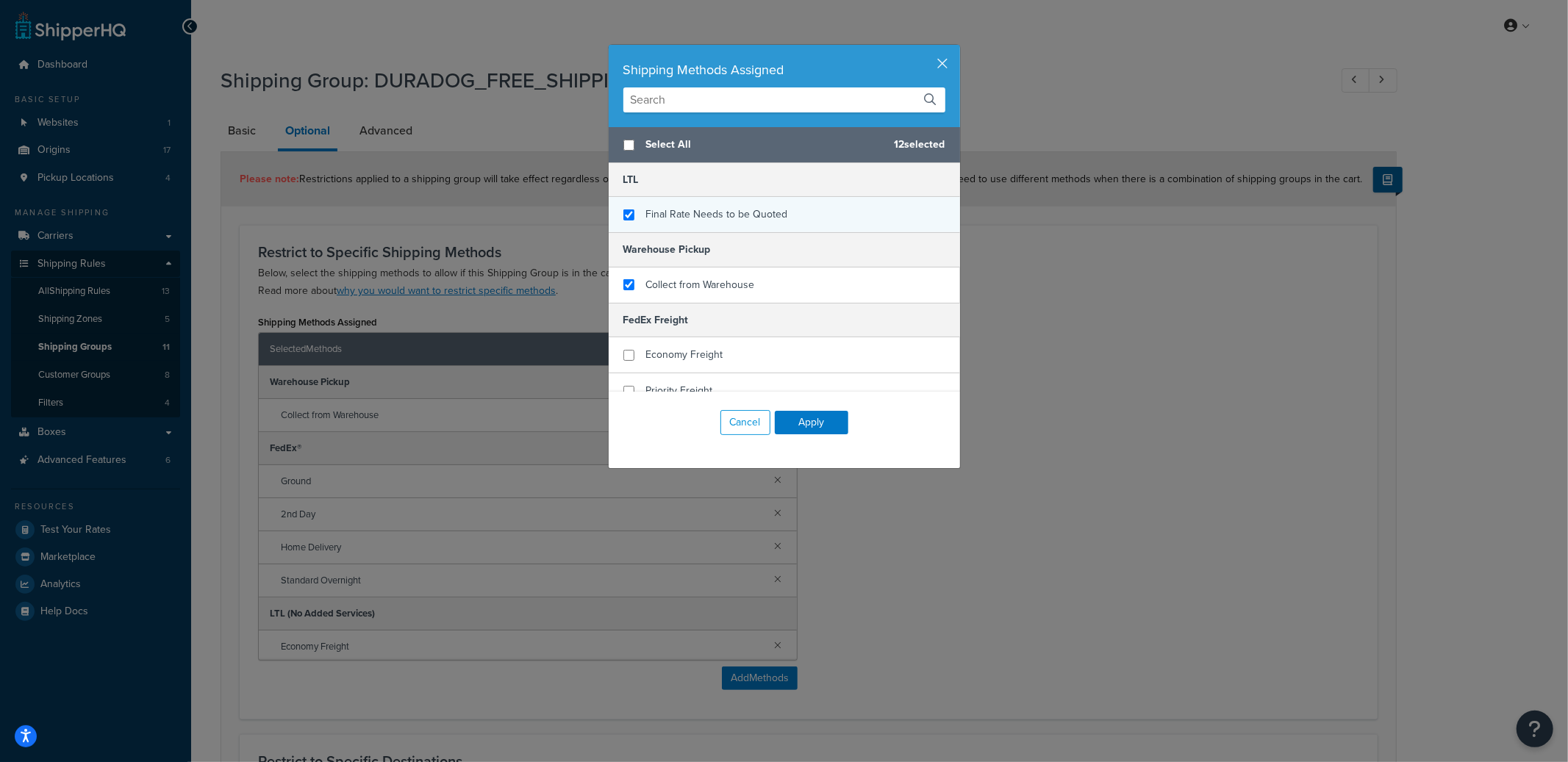
checkbox input "true"
click at [720, 222] on span "Final Rate Needs to be Quoted" at bounding box center [717, 214] width 142 height 15
click at [816, 424] on button "Apply" at bounding box center [811, 422] width 74 height 24
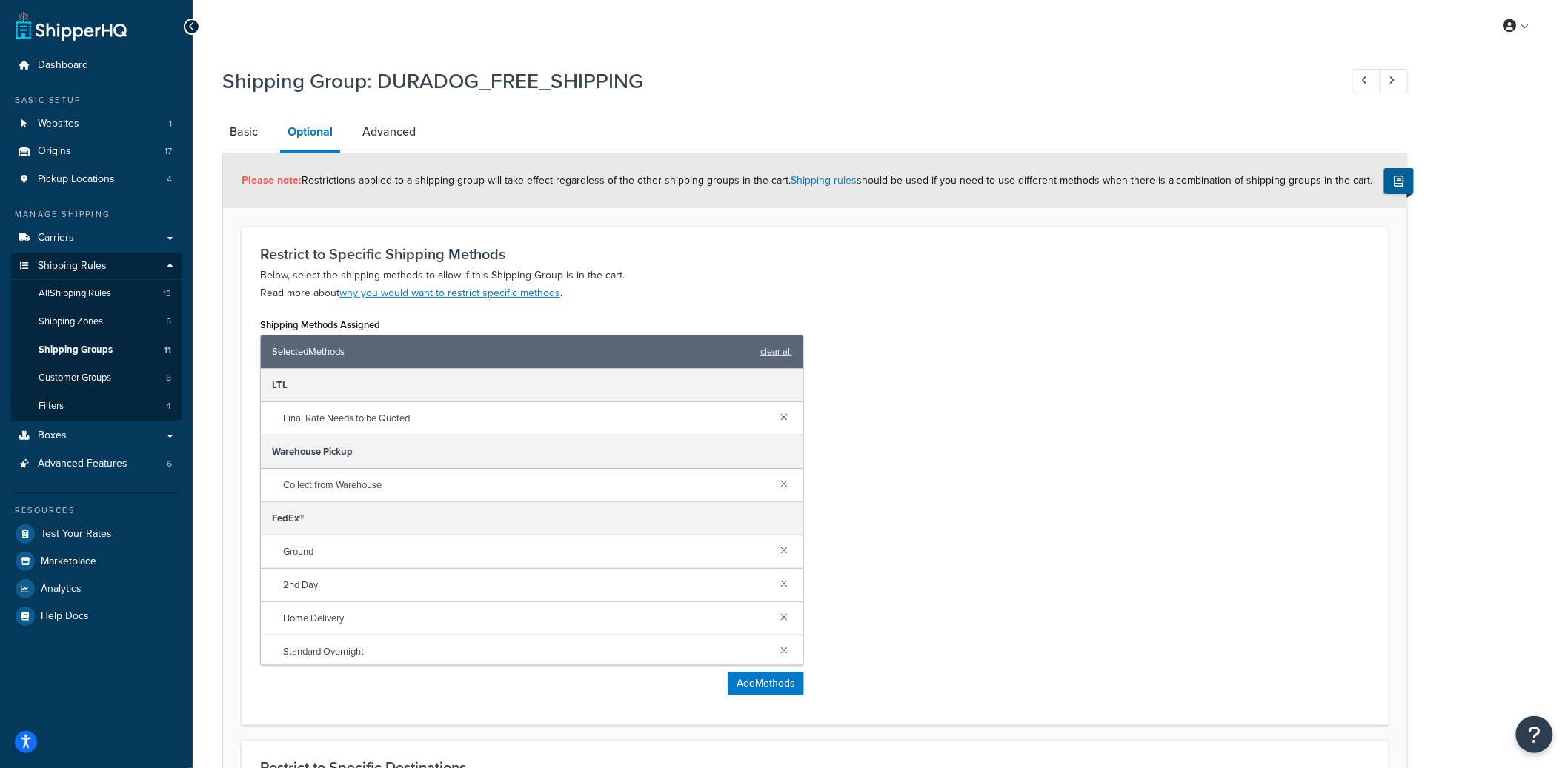
scroll to position [286, 0]
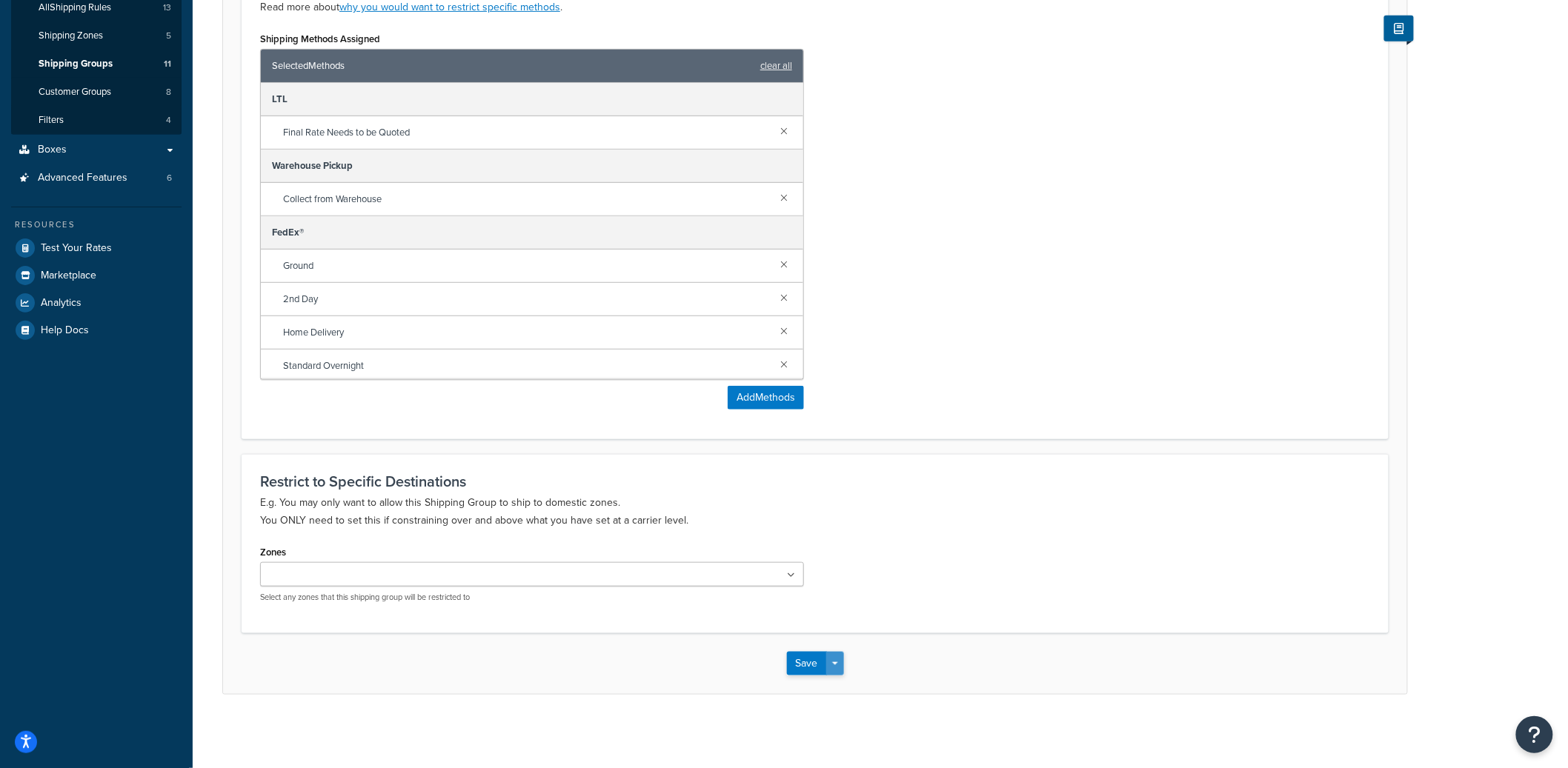
click at [842, 657] on div "Save Save Dropdown Save and Edit Save and Duplicate Save and Create New" at bounding box center [815, 663] width 1184 height 61
click at [840, 667] on button "Save Dropdown" at bounding box center [835, 663] width 17 height 24
click at [841, 680] on button "Save and Edit" at bounding box center [859, 691] width 143 height 31
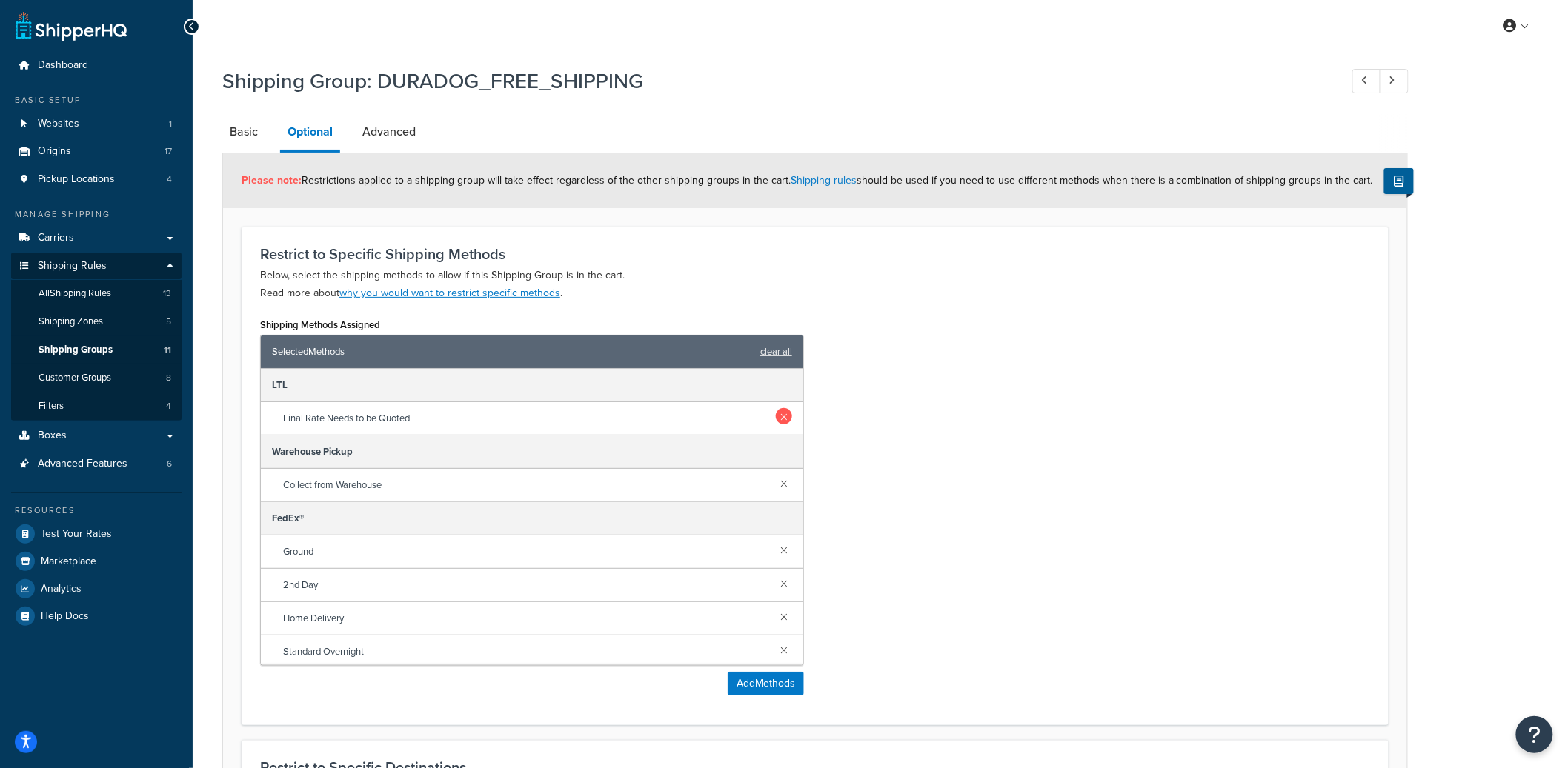
click at [776, 414] on link at bounding box center [784, 416] width 16 height 16
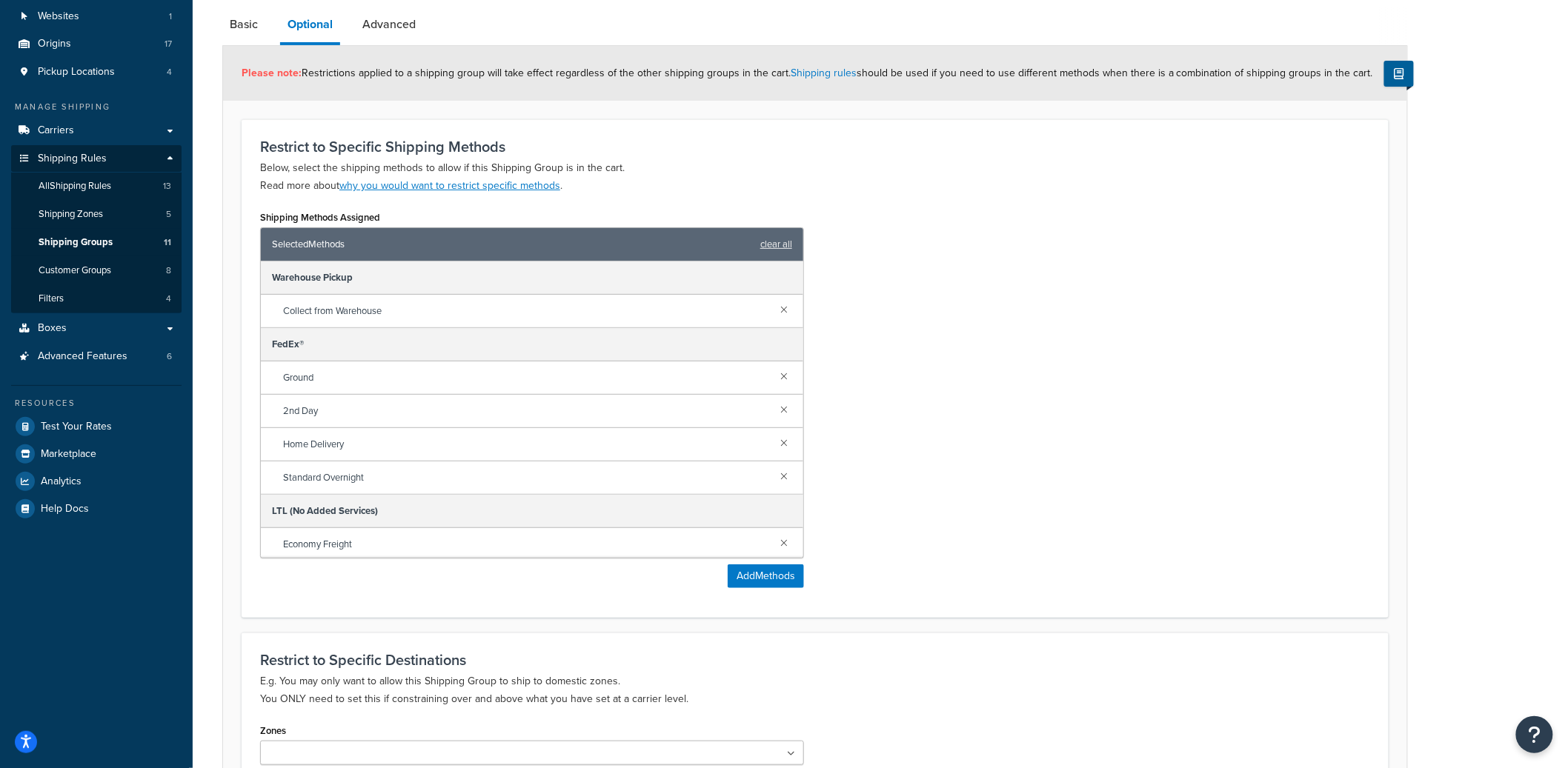
scroll to position [286, 0]
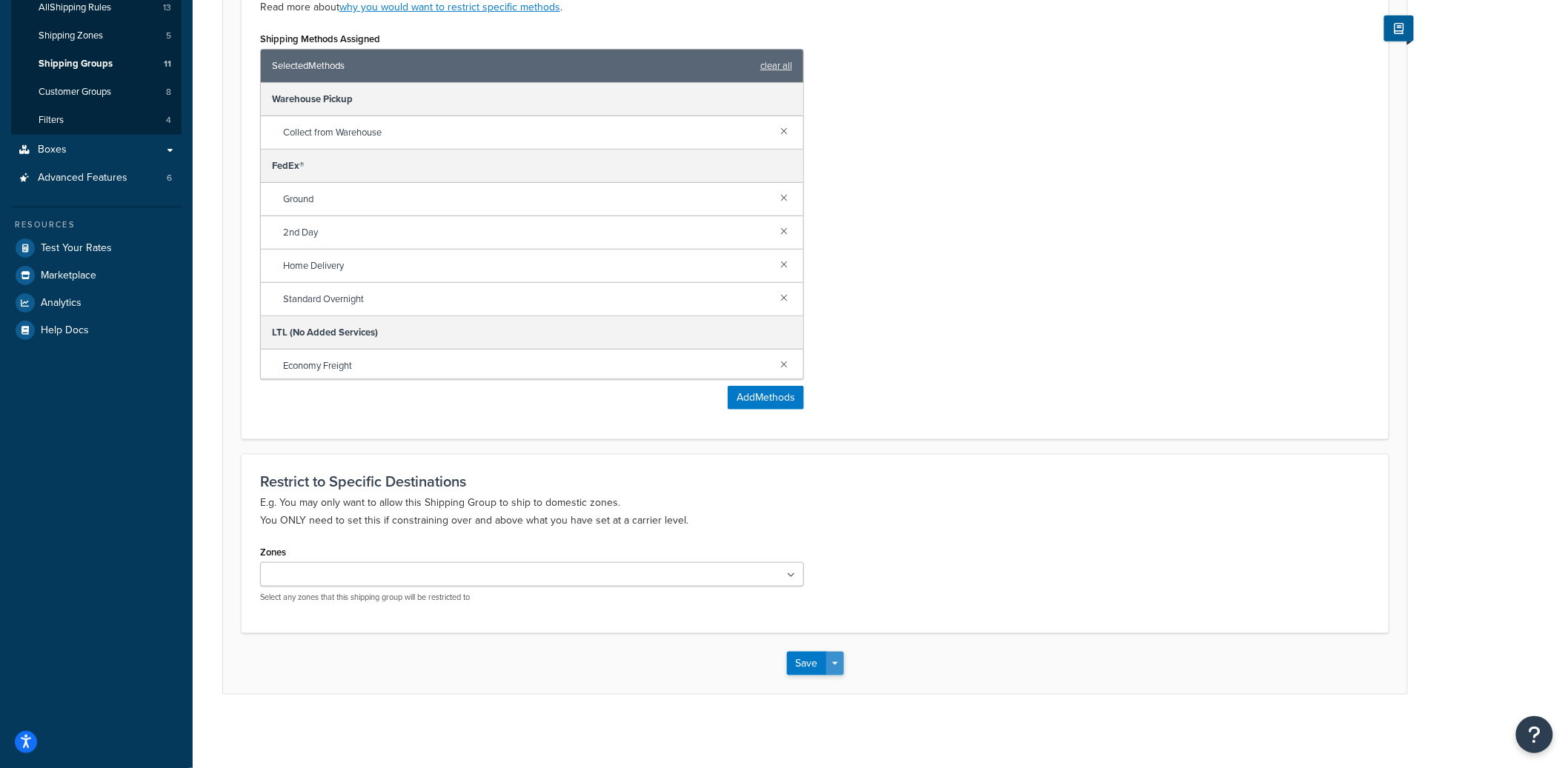
click at [838, 658] on button "Save Dropdown" at bounding box center [835, 663] width 17 height 24
click at [836, 680] on button "Save and Edit" at bounding box center [859, 691] width 143 height 31
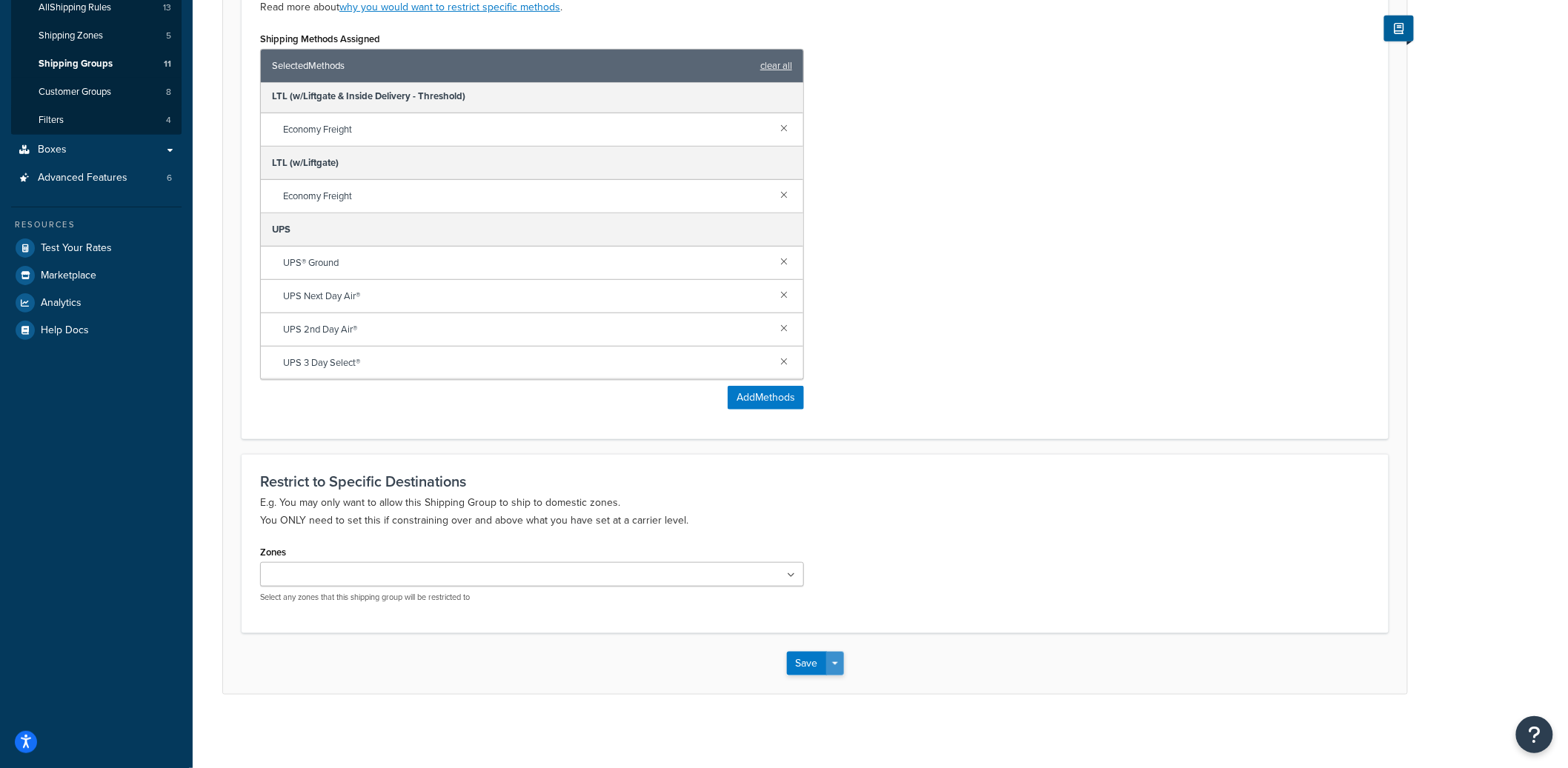
click at [832, 655] on button "Save Dropdown" at bounding box center [835, 663] width 17 height 24
click at [842, 694] on button "Save and Edit" at bounding box center [859, 691] width 143 height 31
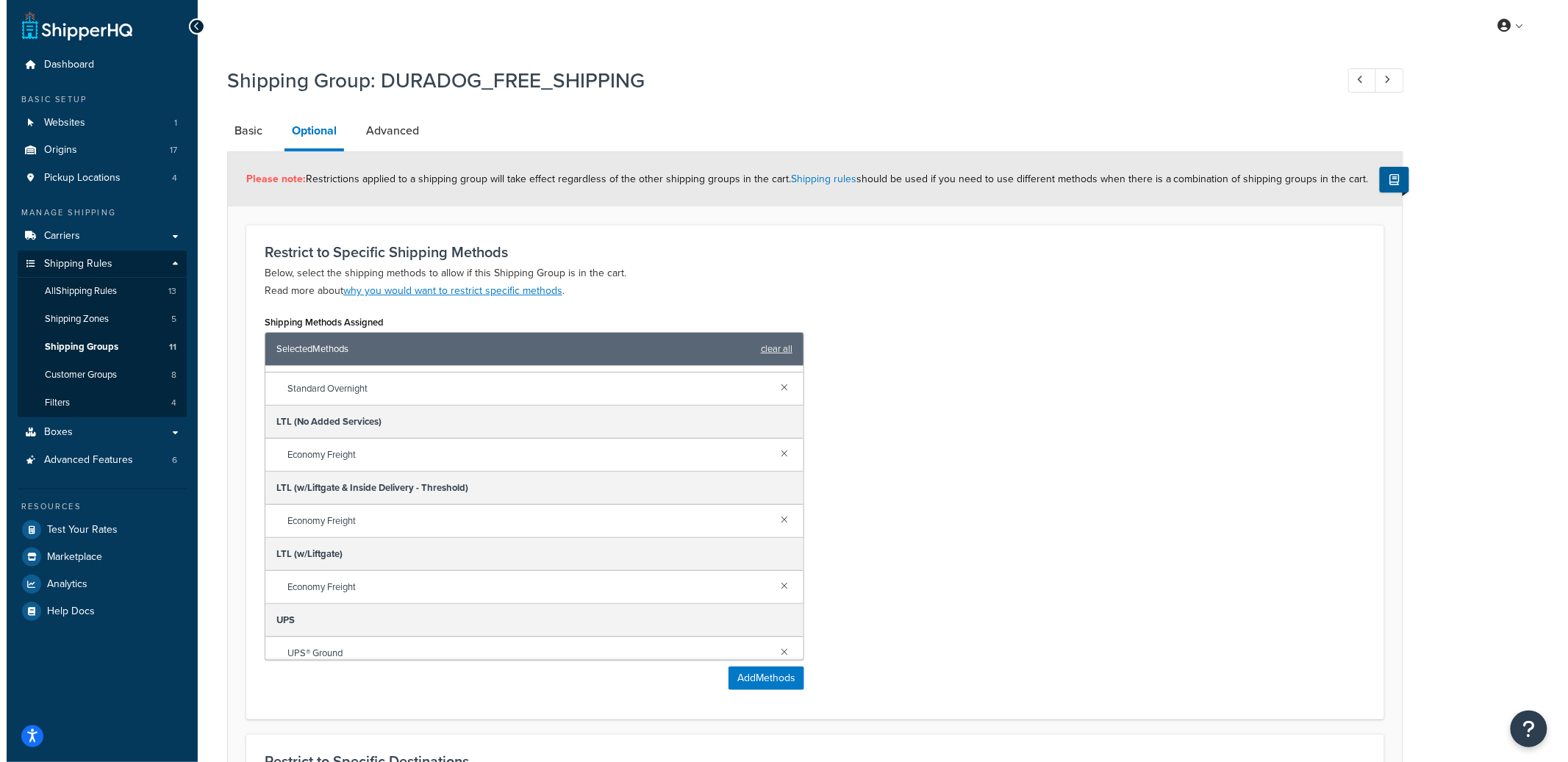
scroll to position [195, 0]
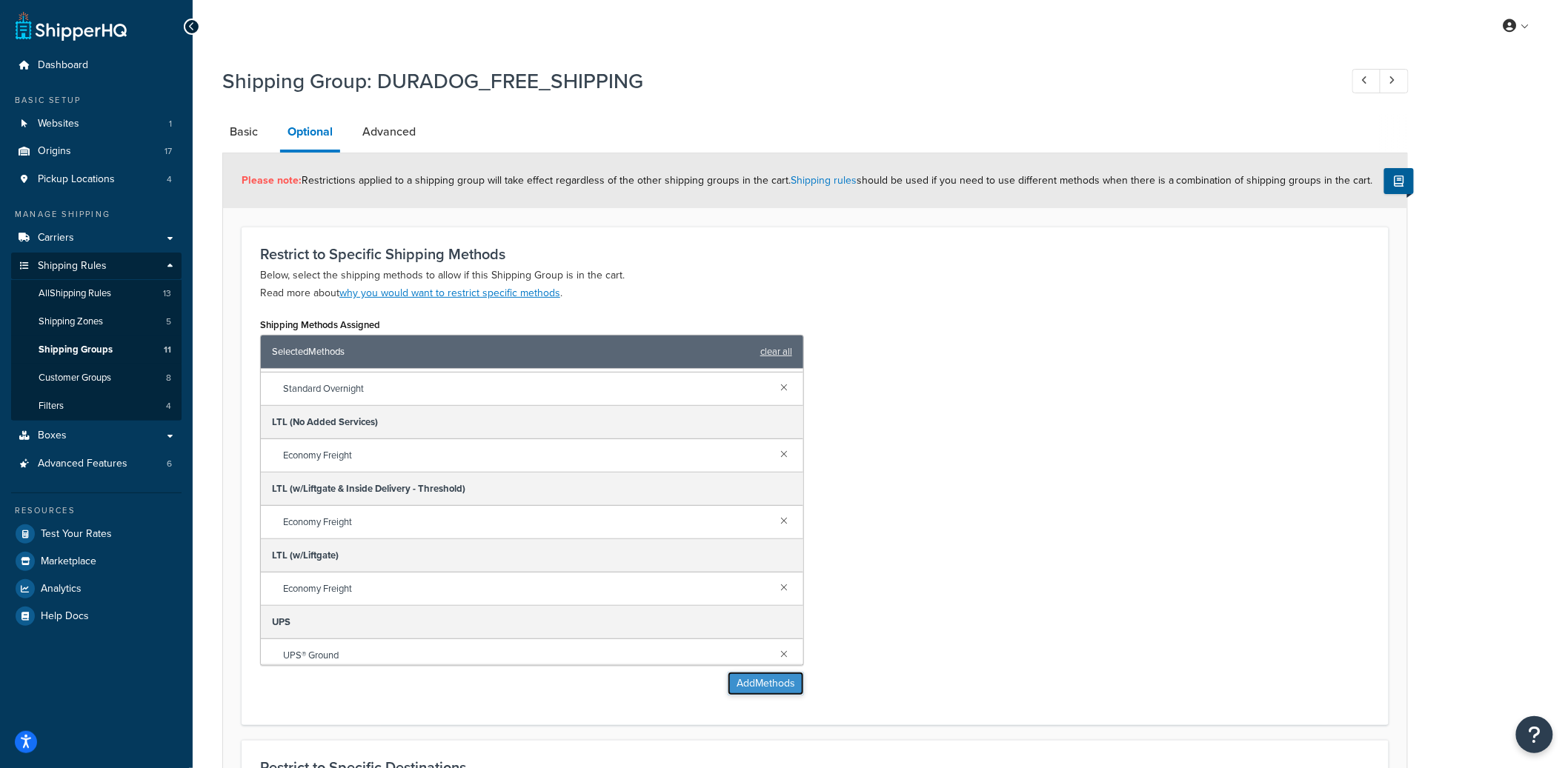
click at [784, 680] on button "Add Methods" at bounding box center [765, 683] width 76 height 24
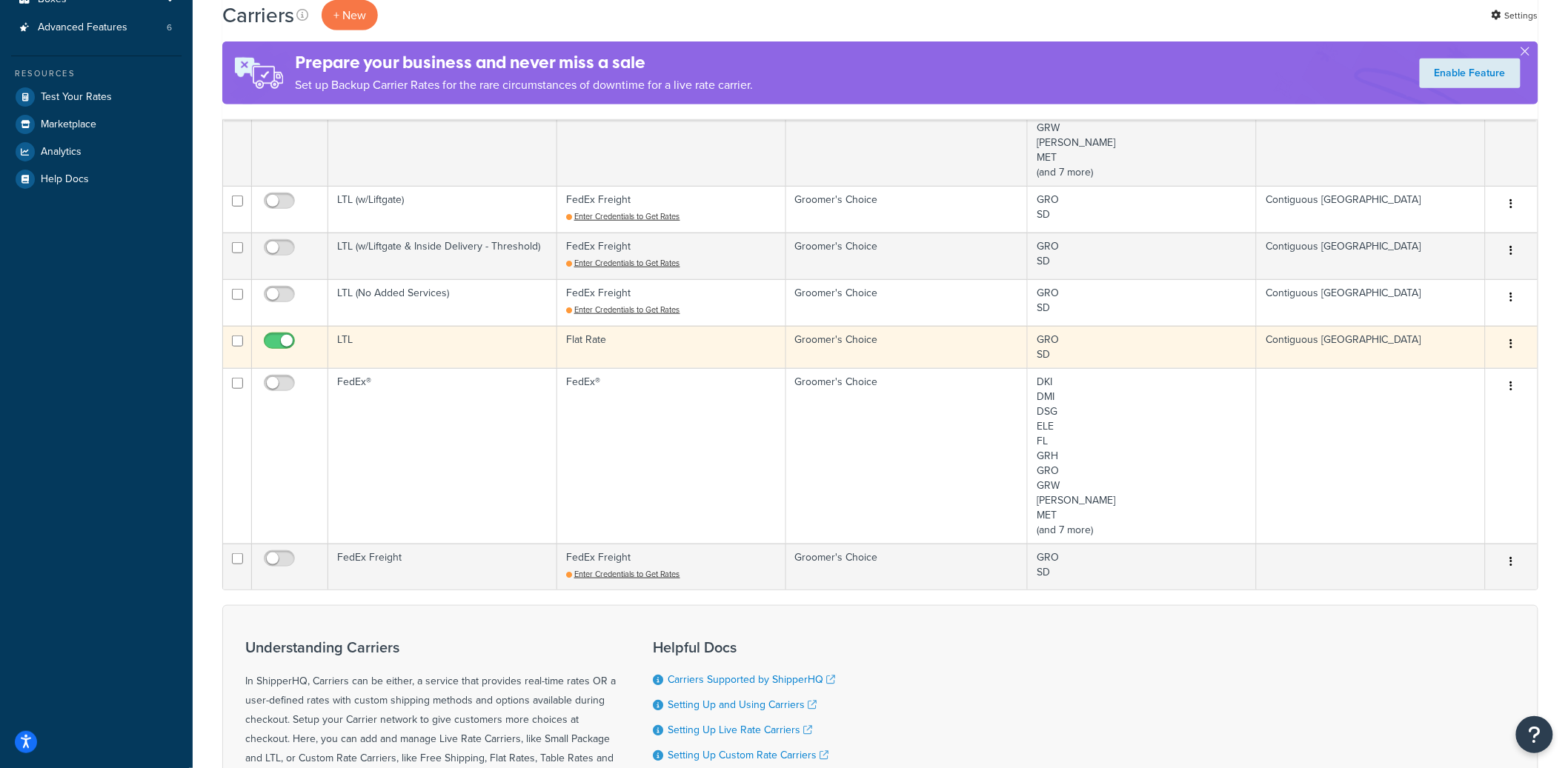
scroll to position [394, 0]
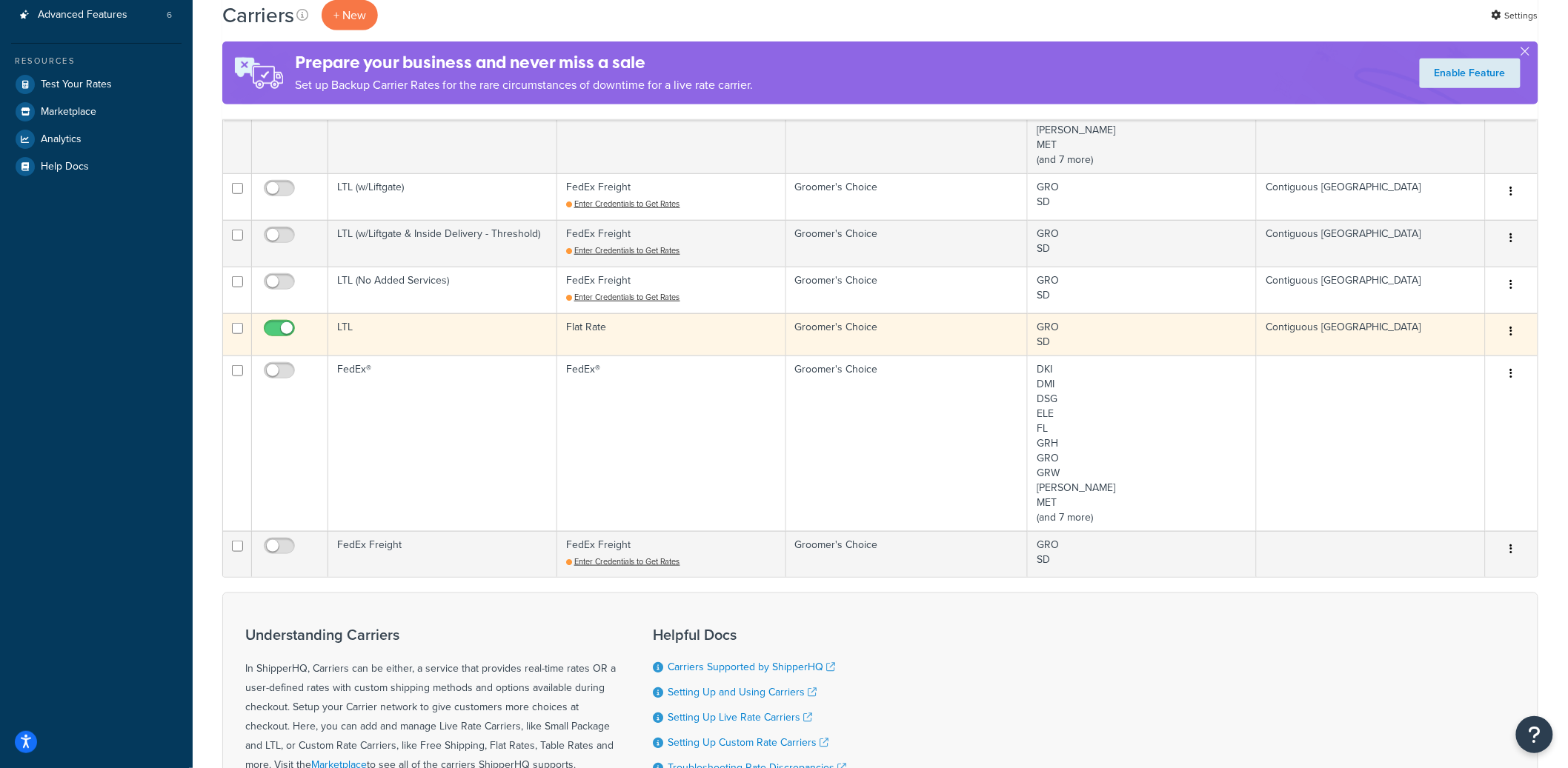
click at [490, 337] on td "LTL" at bounding box center [443, 335] width 229 height 42
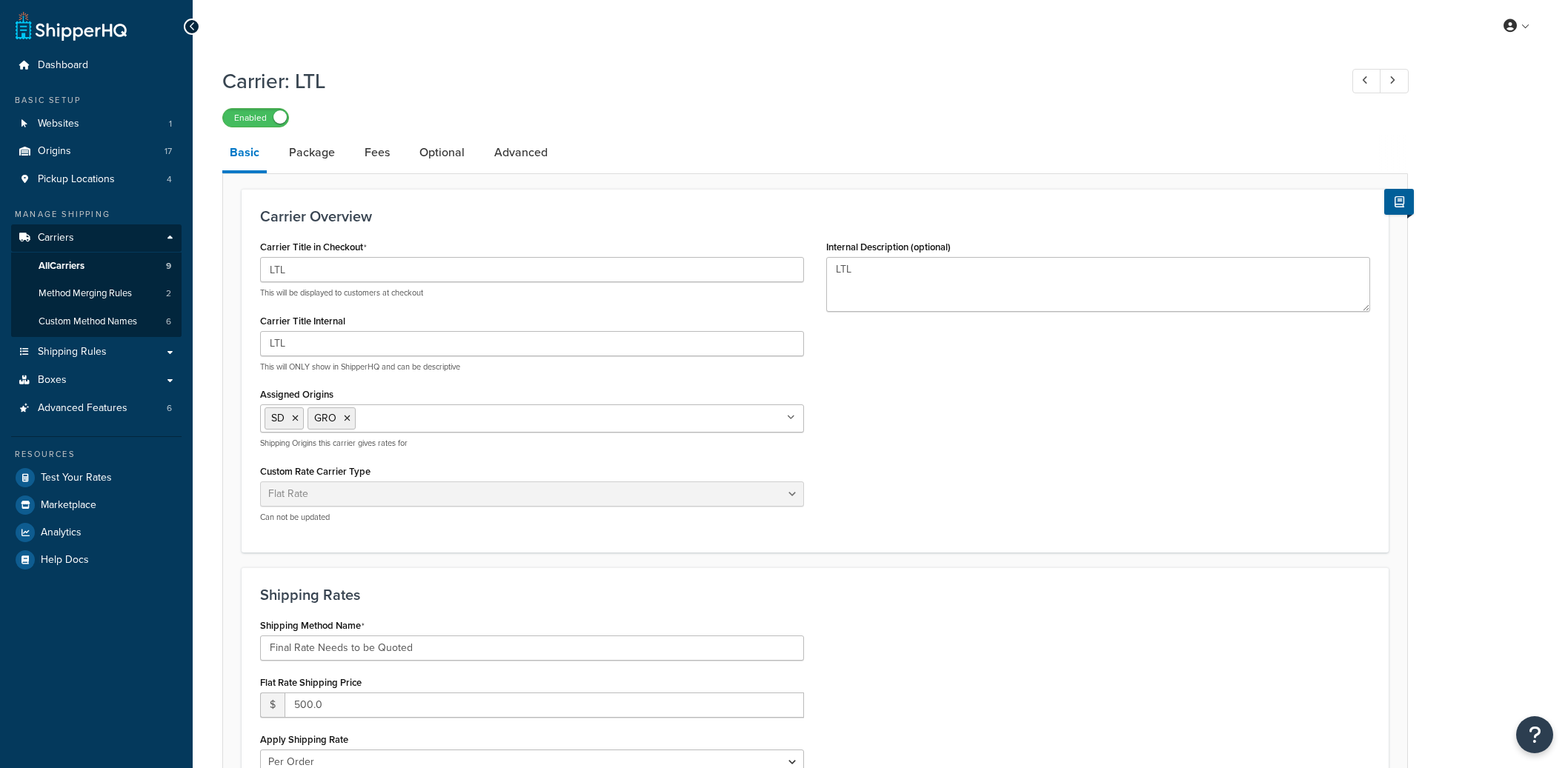
select select "flat"
click at [527, 157] on link "Advanced" at bounding box center [521, 152] width 68 height 36
select select "false"
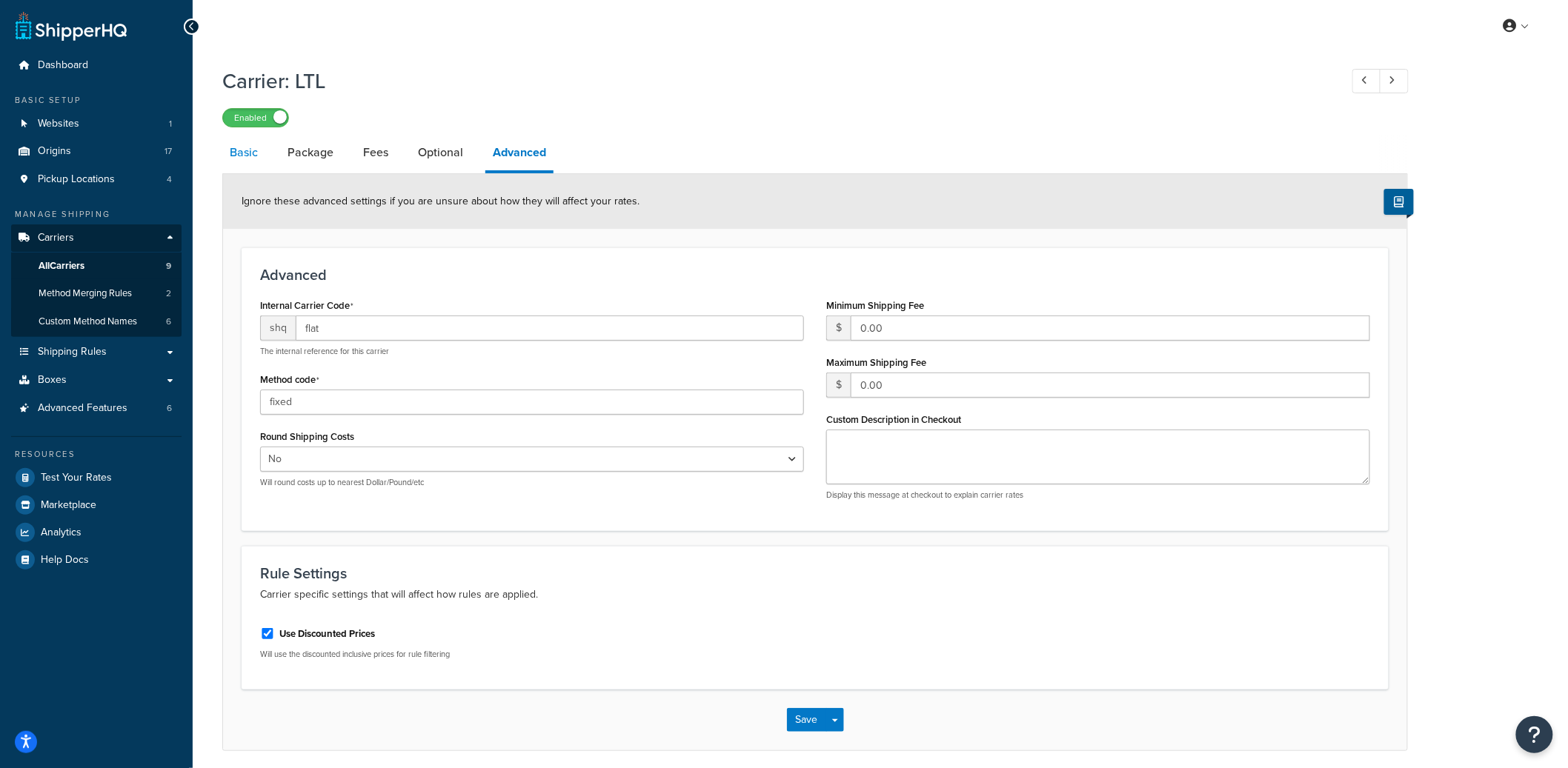
click at [240, 166] on link "Basic" at bounding box center [244, 152] width 43 height 36
select select "flat"
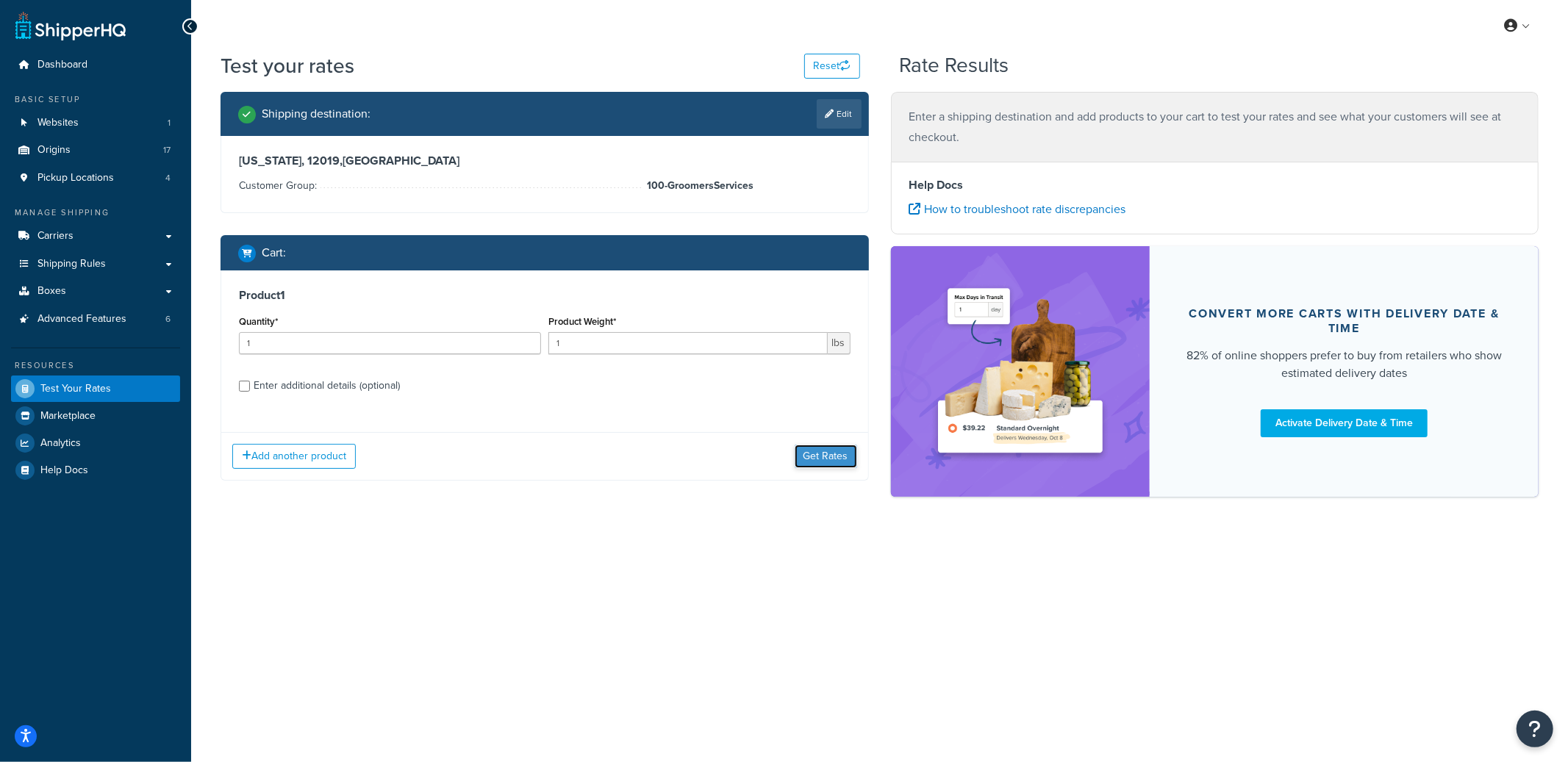
click at [836, 466] on button "Get Rates" at bounding box center [825, 456] width 62 height 24
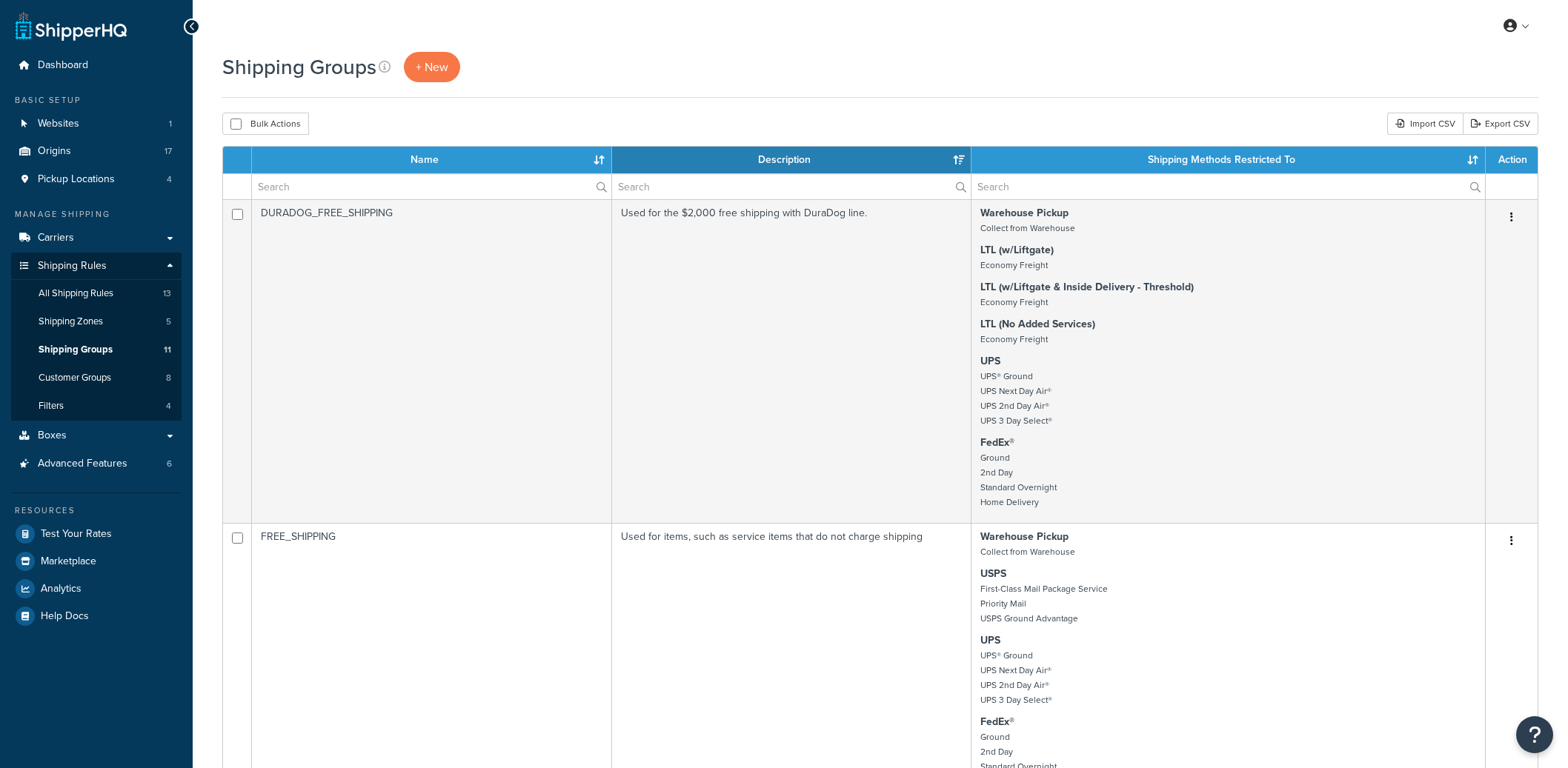
select select "15"
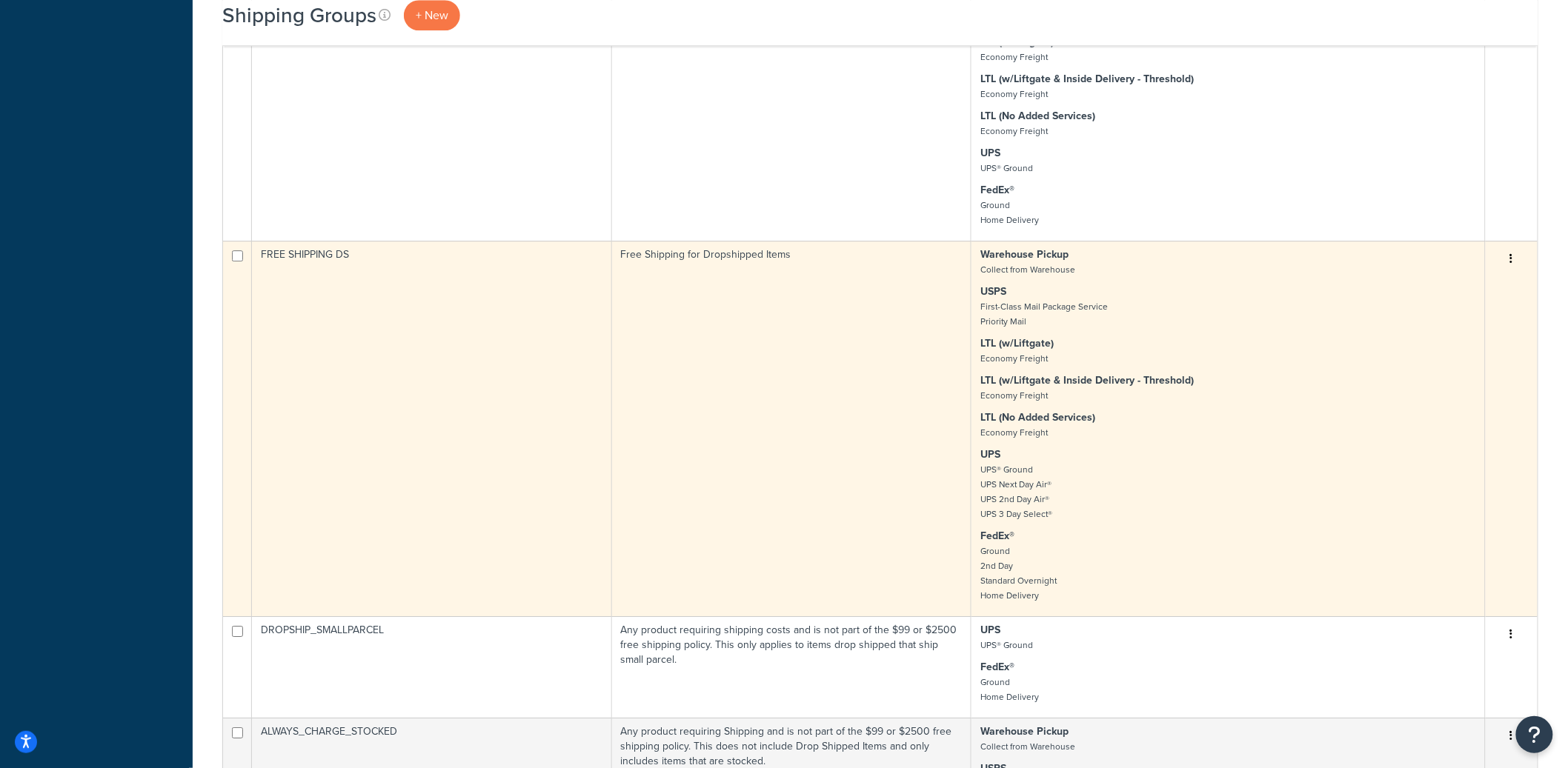
scroll to position [1972, 0]
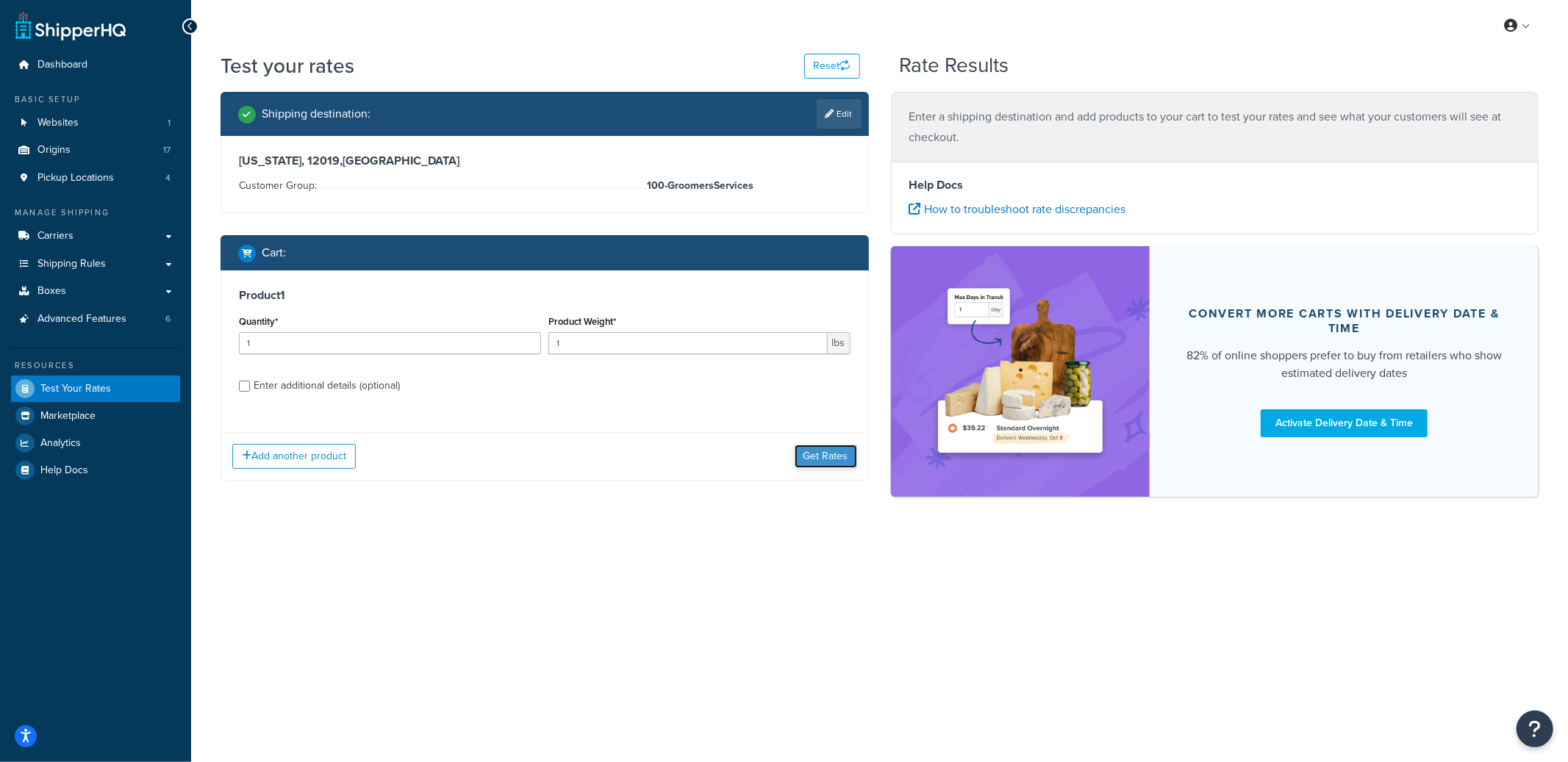
click at [806, 461] on button "Get Rates" at bounding box center [825, 456] width 62 height 24
